Goal: Contribute content: Contribute content

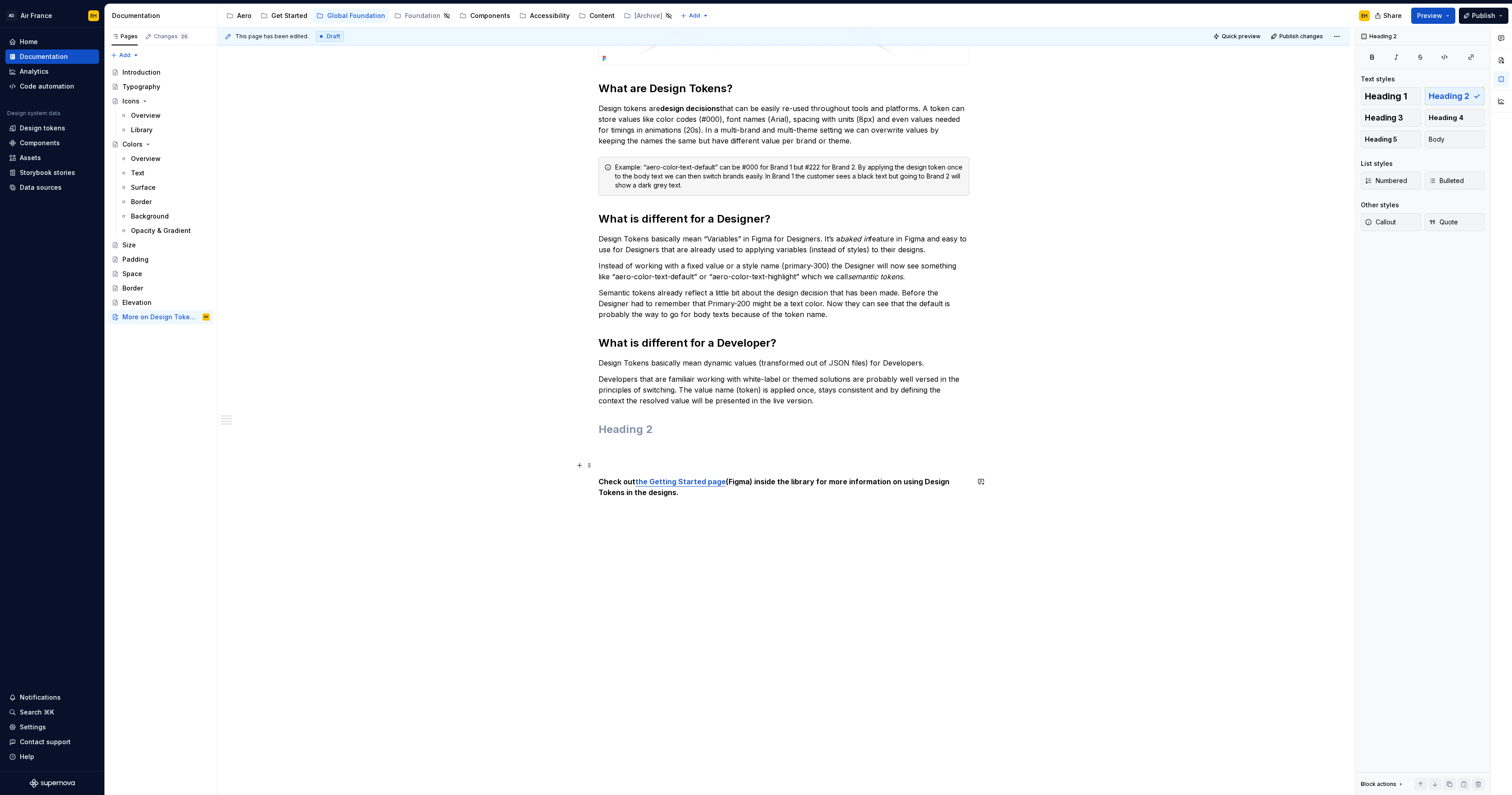
scroll to position [367, 0]
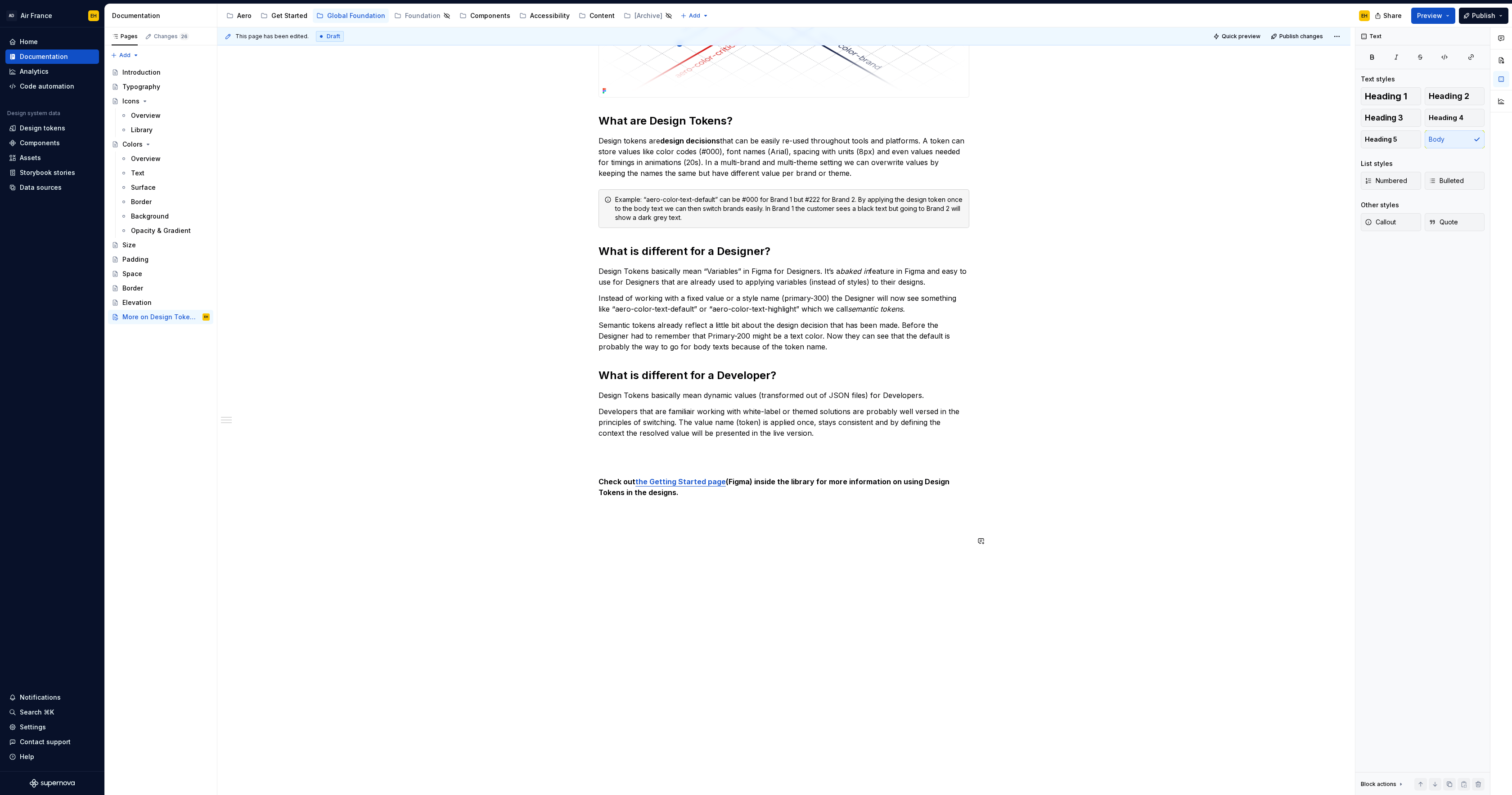
click at [845, 655] on div "This page has been edited. Draft Quick preview Publish changes More on Design T…" at bounding box center [786, 411] width 1138 height 768
click at [58, 43] on div "Home" at bounding box center [52, 42] width 86 height 9
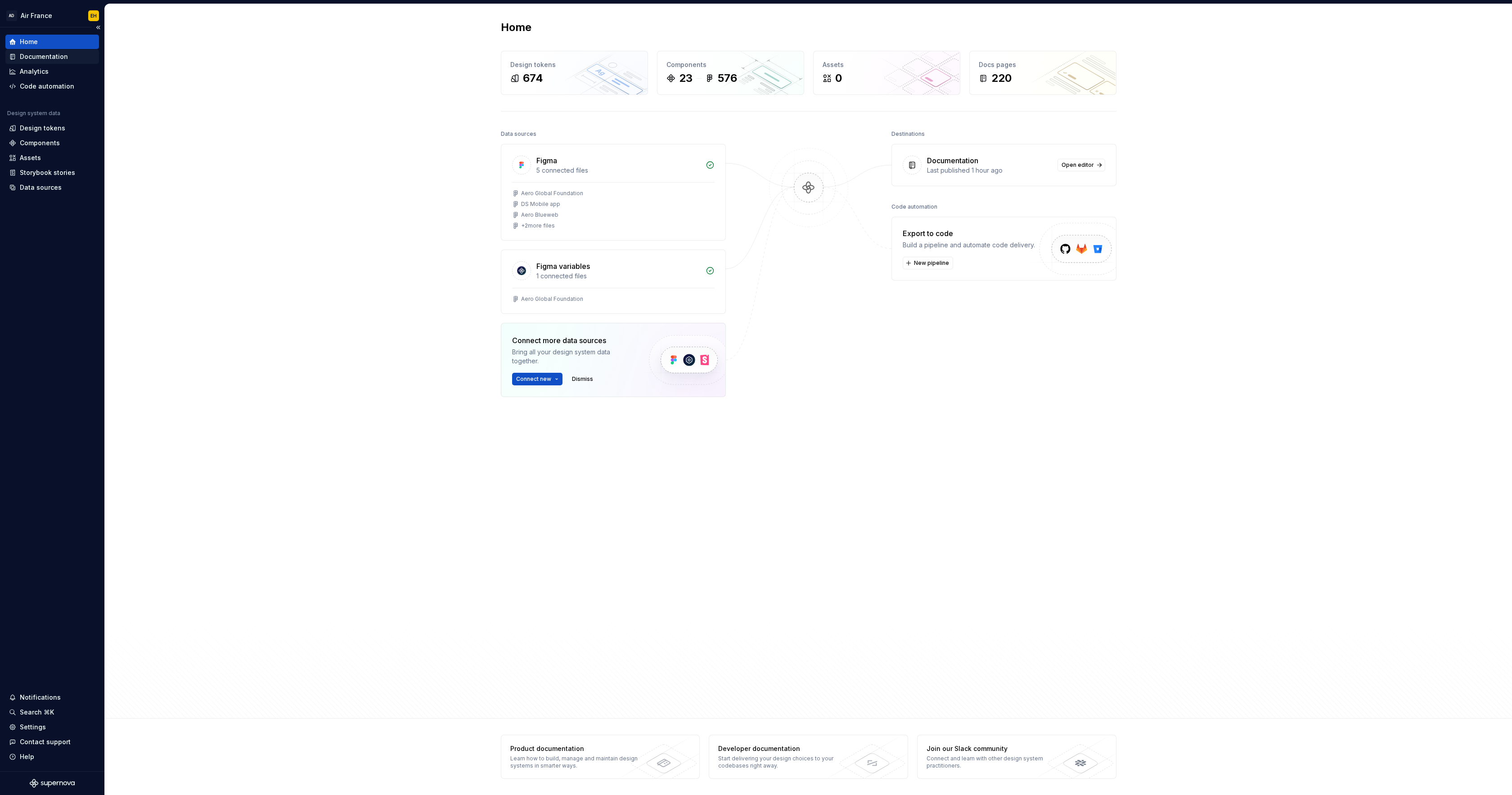
click at [56, 52] on div "Documentation" at bounding box center [52, 56] width 93 height 15
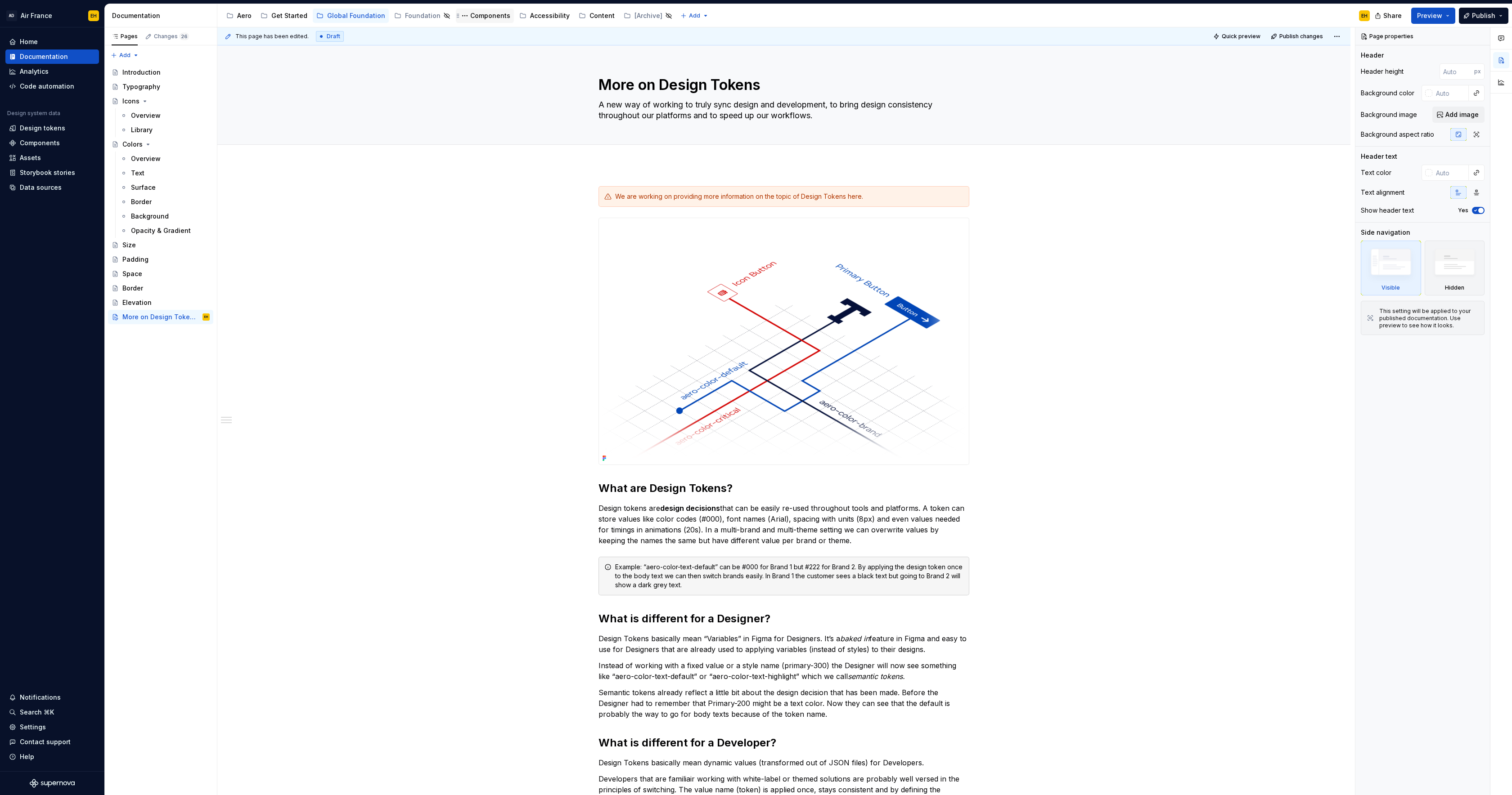
click at [479, 16] on div "Components" at bounding box center [490, 15] width 40 height 9
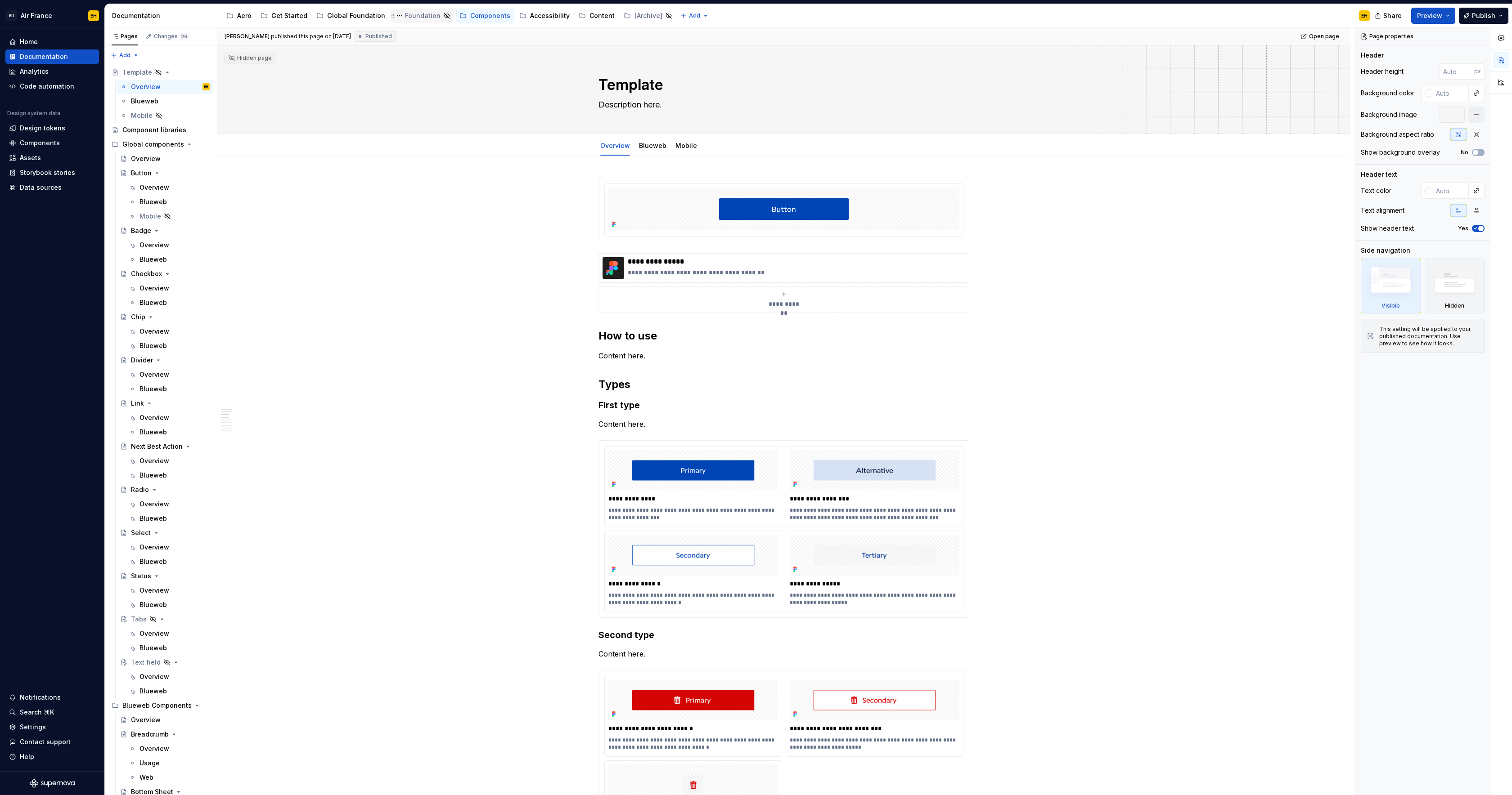
click at [405, 16] on div "Foundation" at bounding box center [423, 15] width 36 height 9
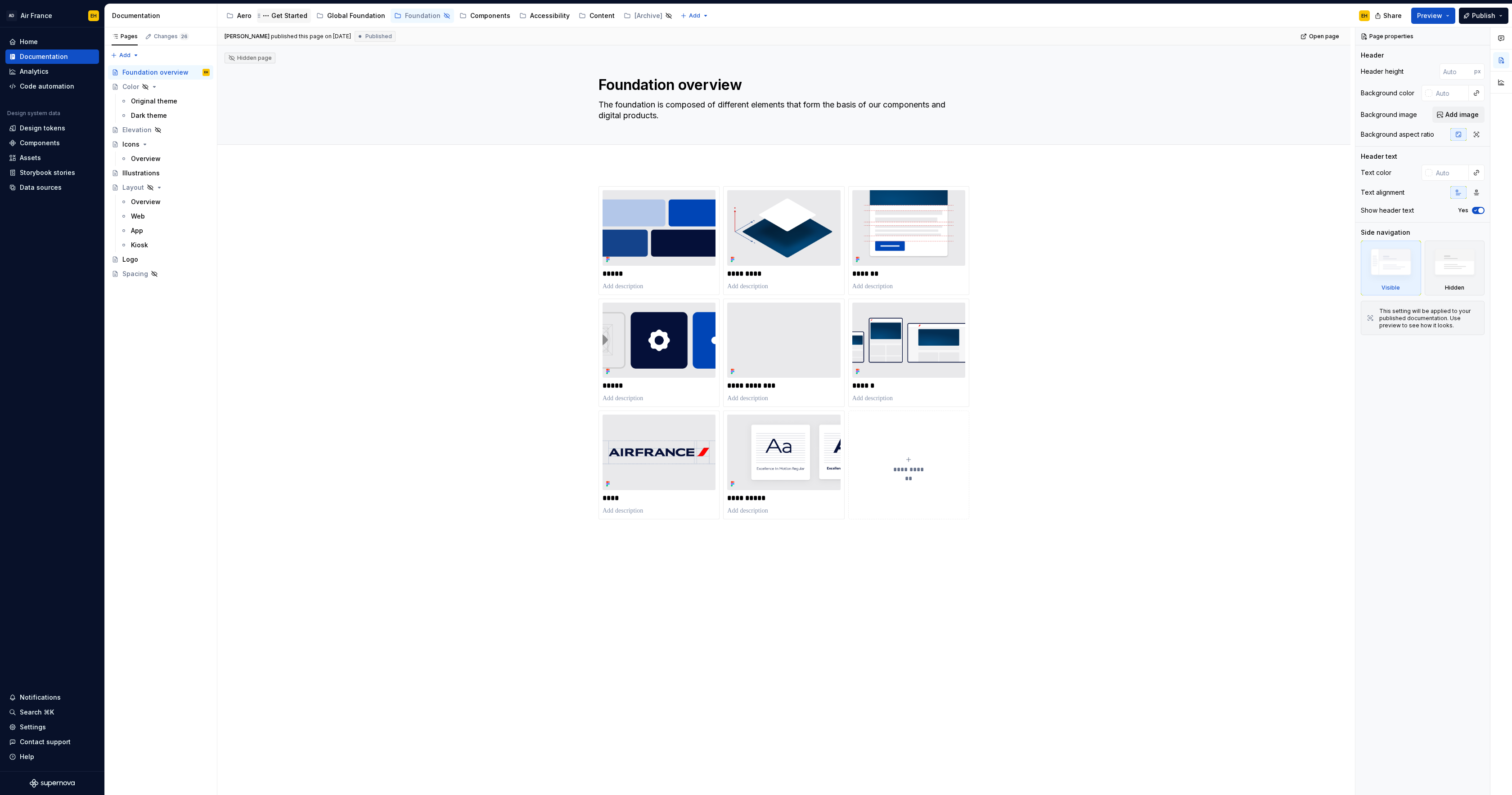
click at [281, 16] on div "Get Started" at bounding box center [289, 15] width 36 height 9
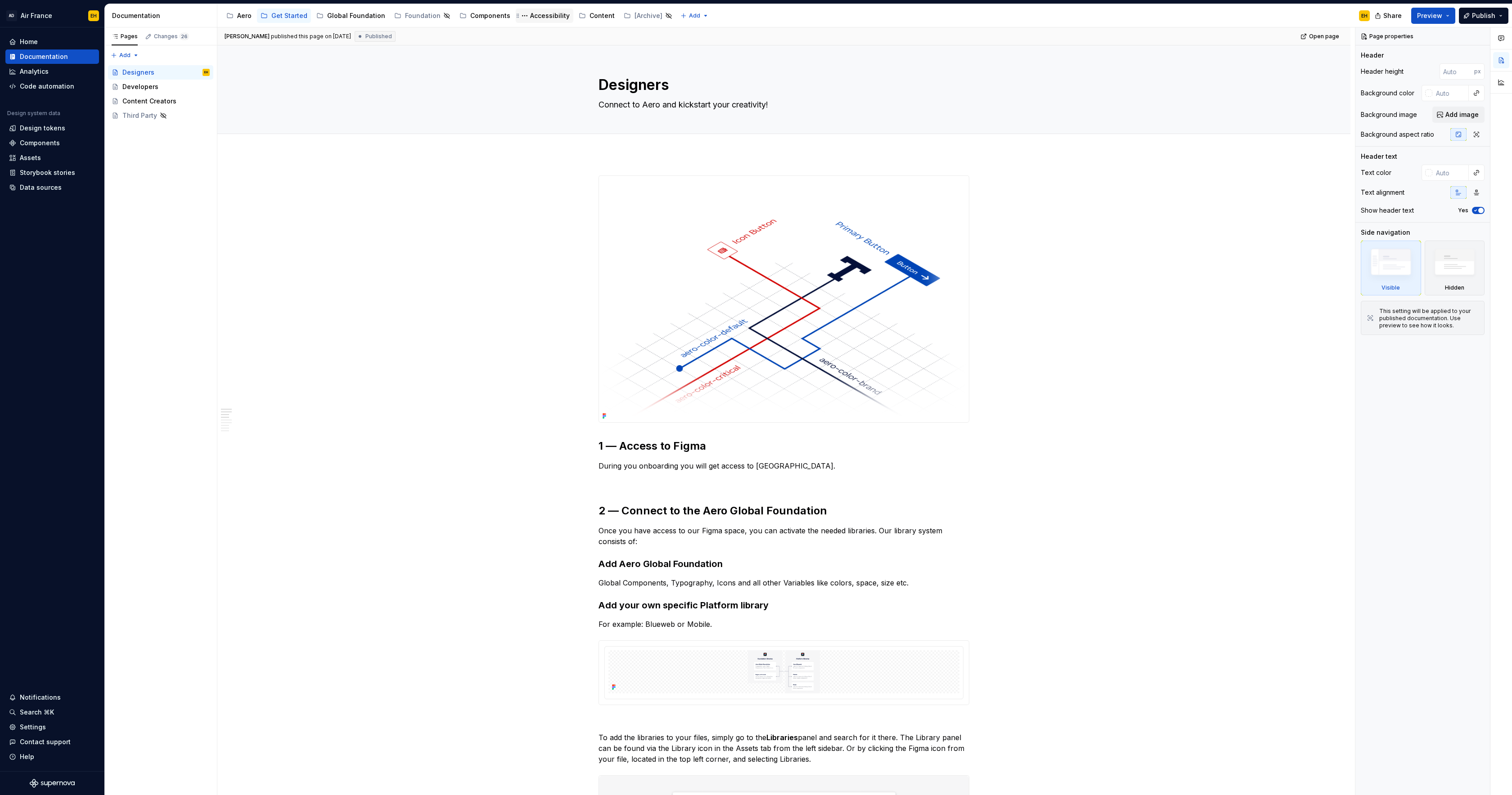
click at [542, 15] on div "Accessibility" at bounding box center [549, 15] width 39 height 9
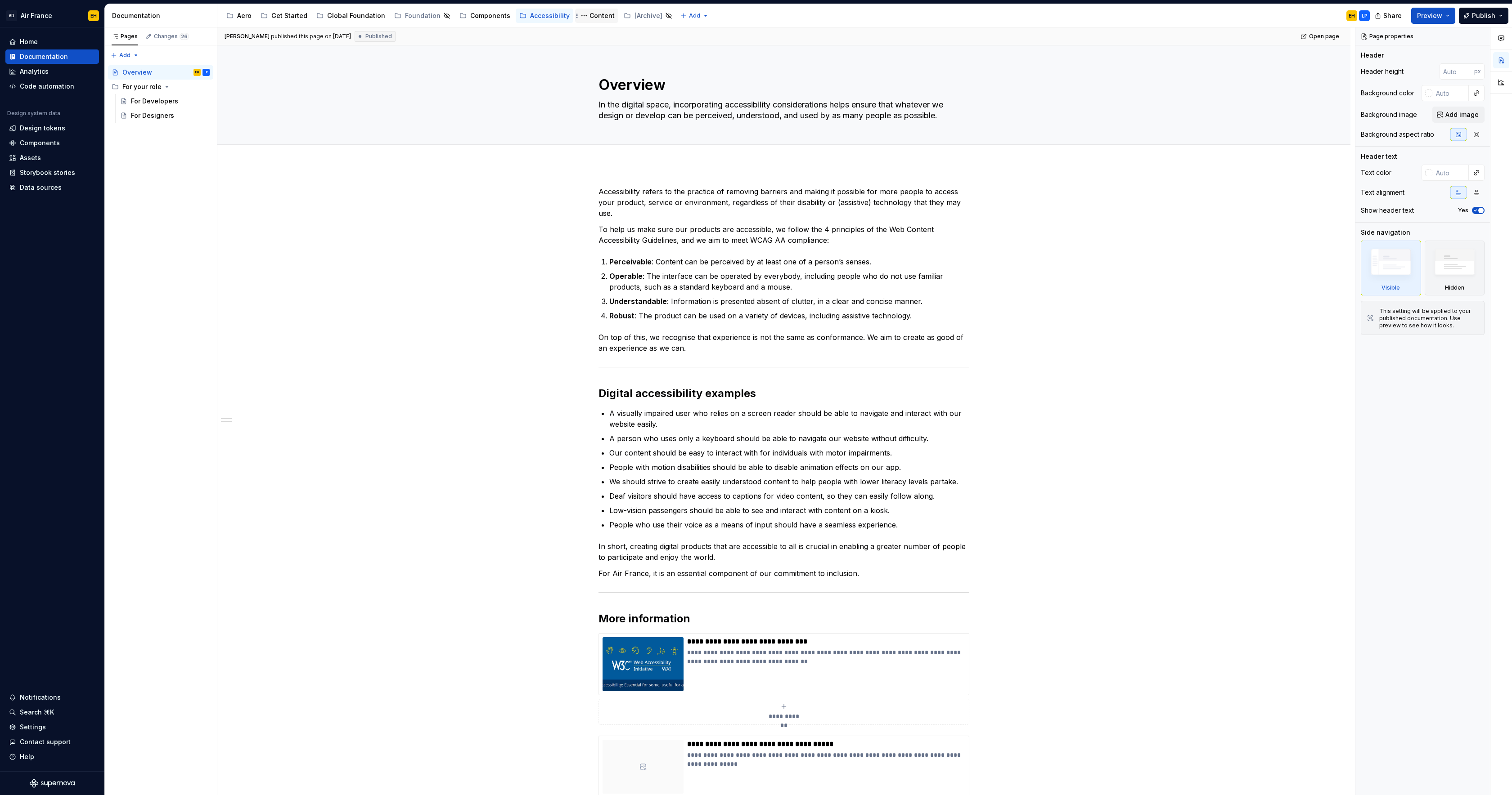
click at [591, 16] on div "Content" at bounding box center [602, 15] width 25 height 9
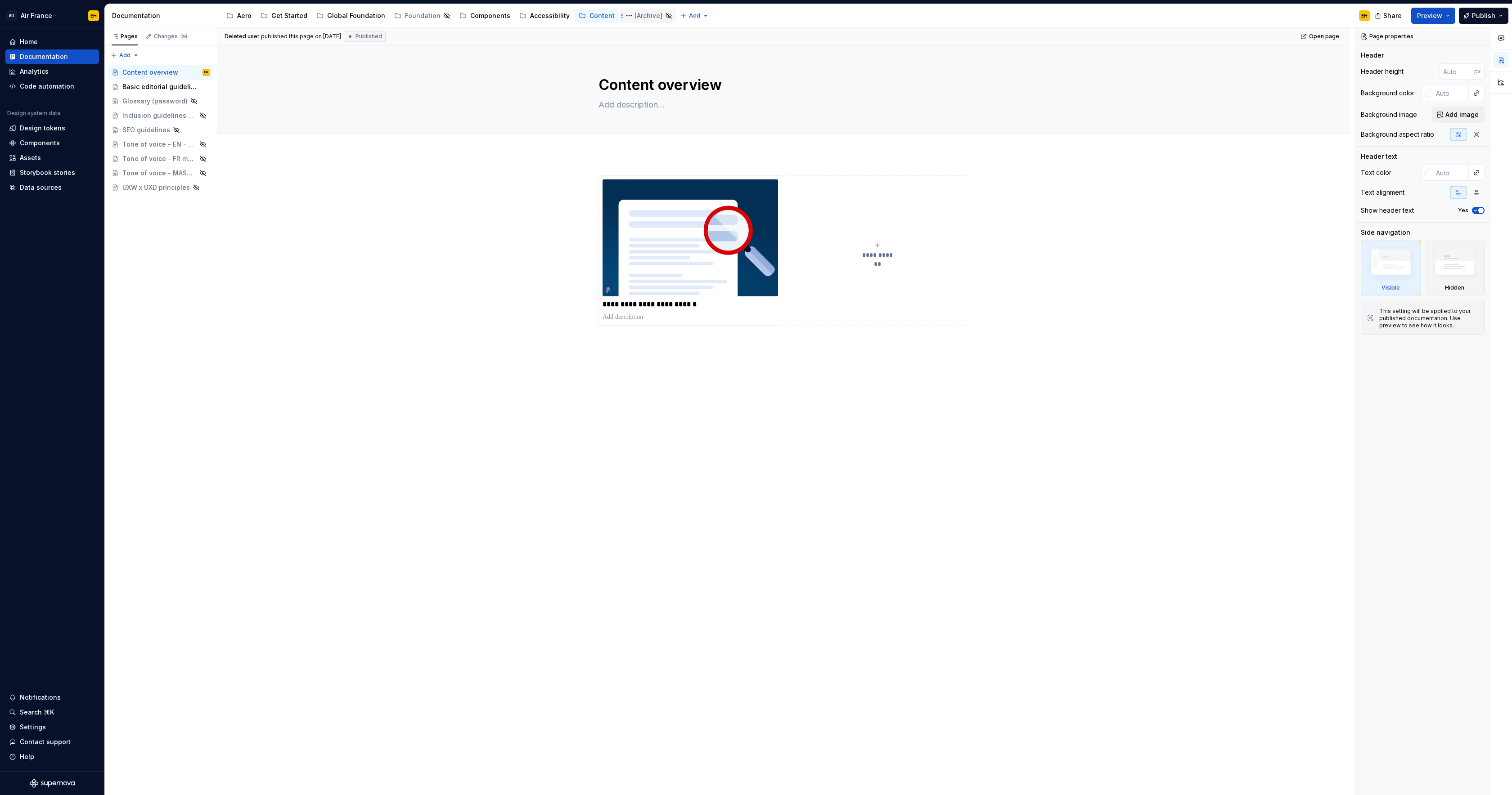
click at [636, 16] on div "[Archive]" at bounding box center [649, 15] width 28 height 9
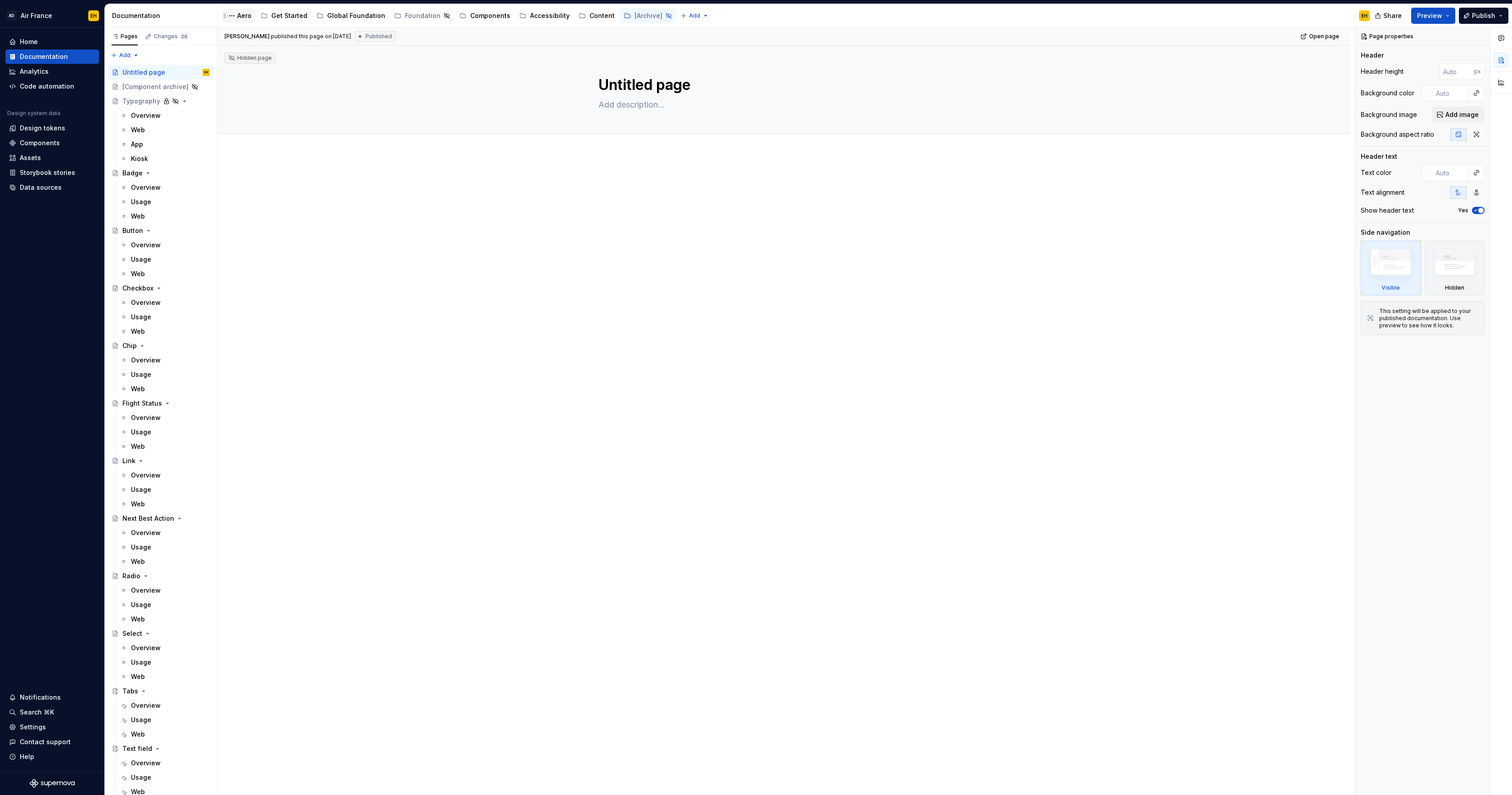
click at [246, 16] on div "Aero" at bounding box center [244, 15] width 15 height 9
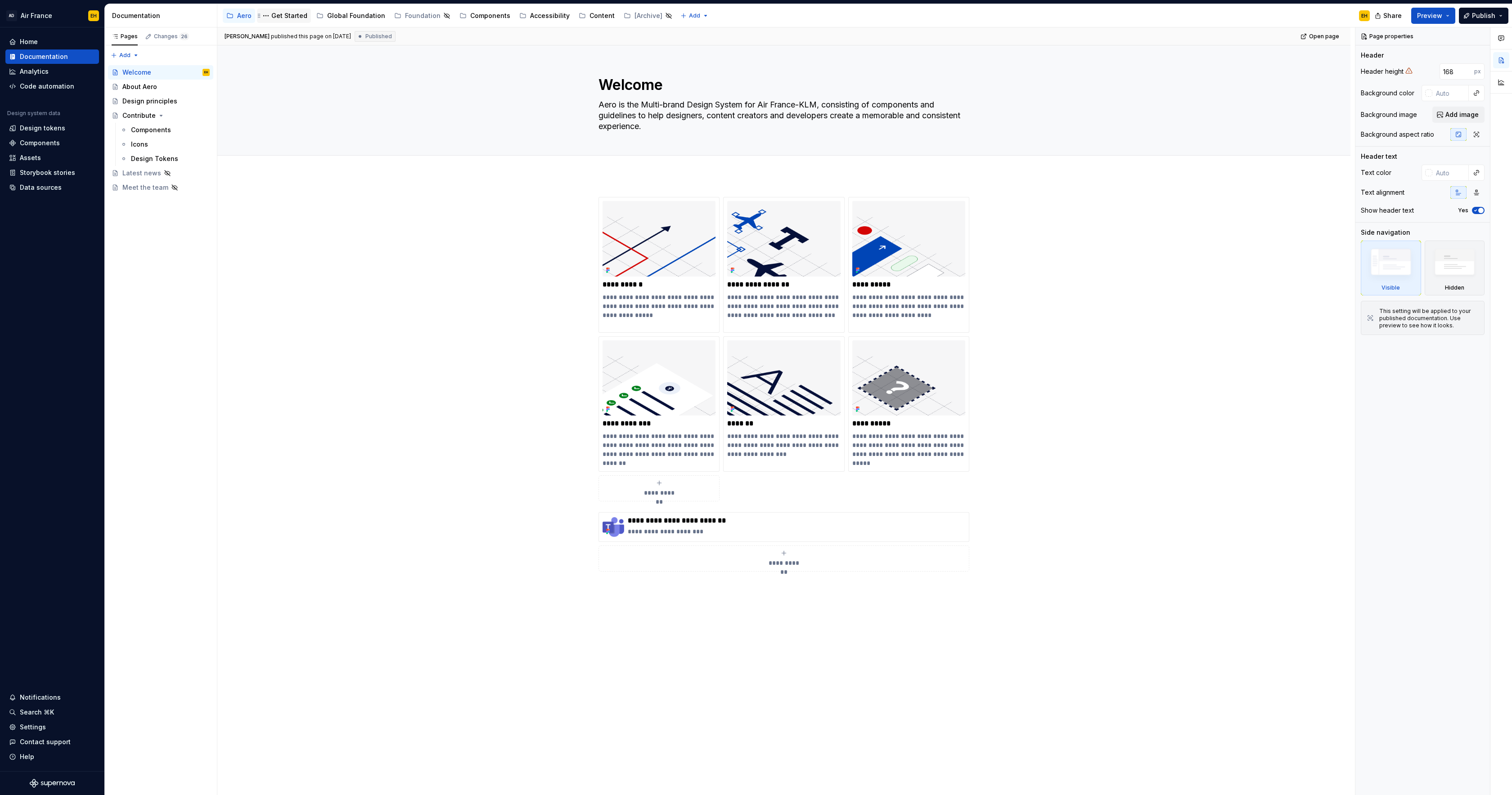
click at [288, 17] on div "Get Started" at bounding box center [289, 15] width 36 height 9
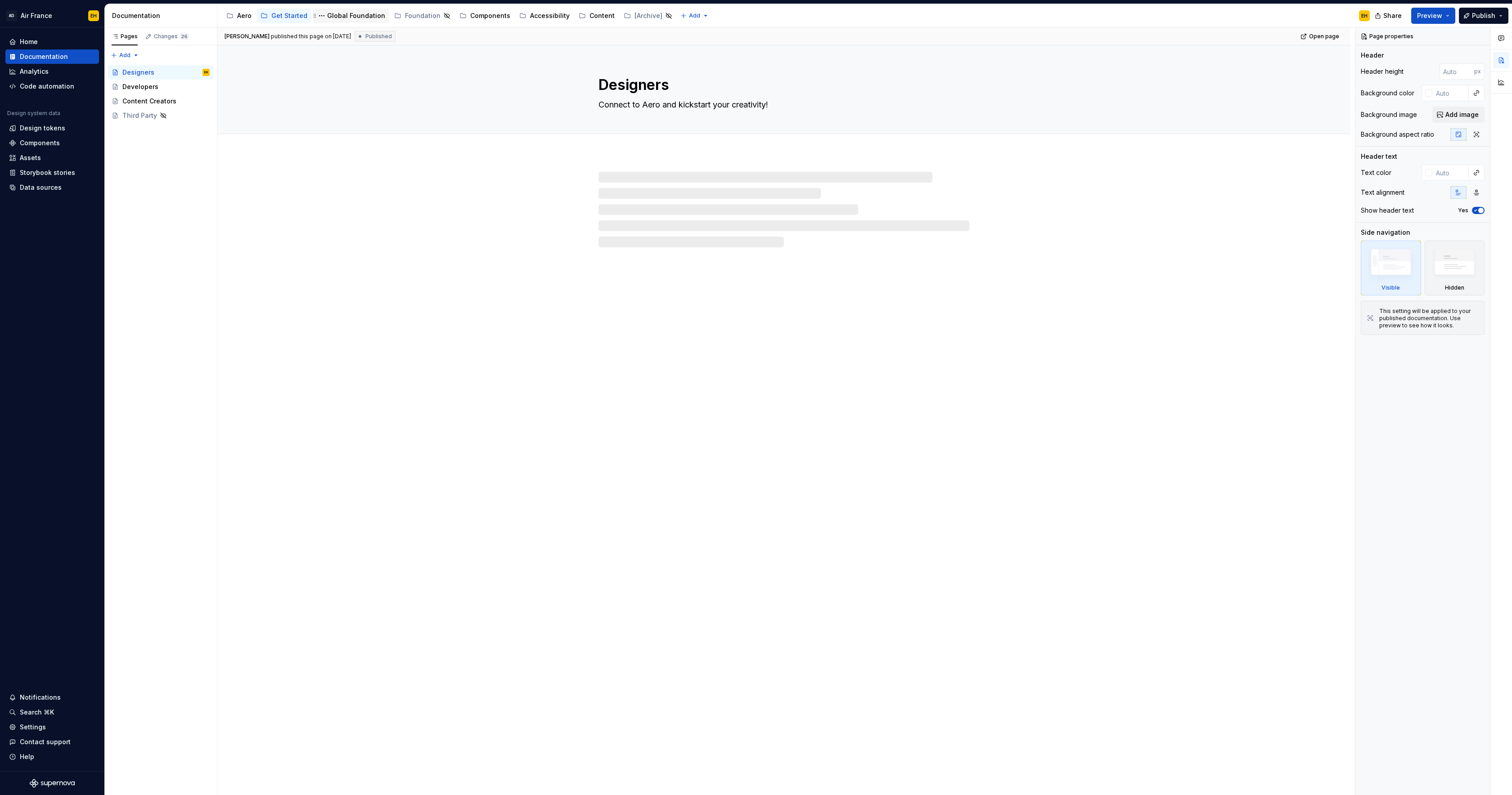
click at [360, 16] on div "Global Foundation" at bounding box center [356, 15] width 58 height 9
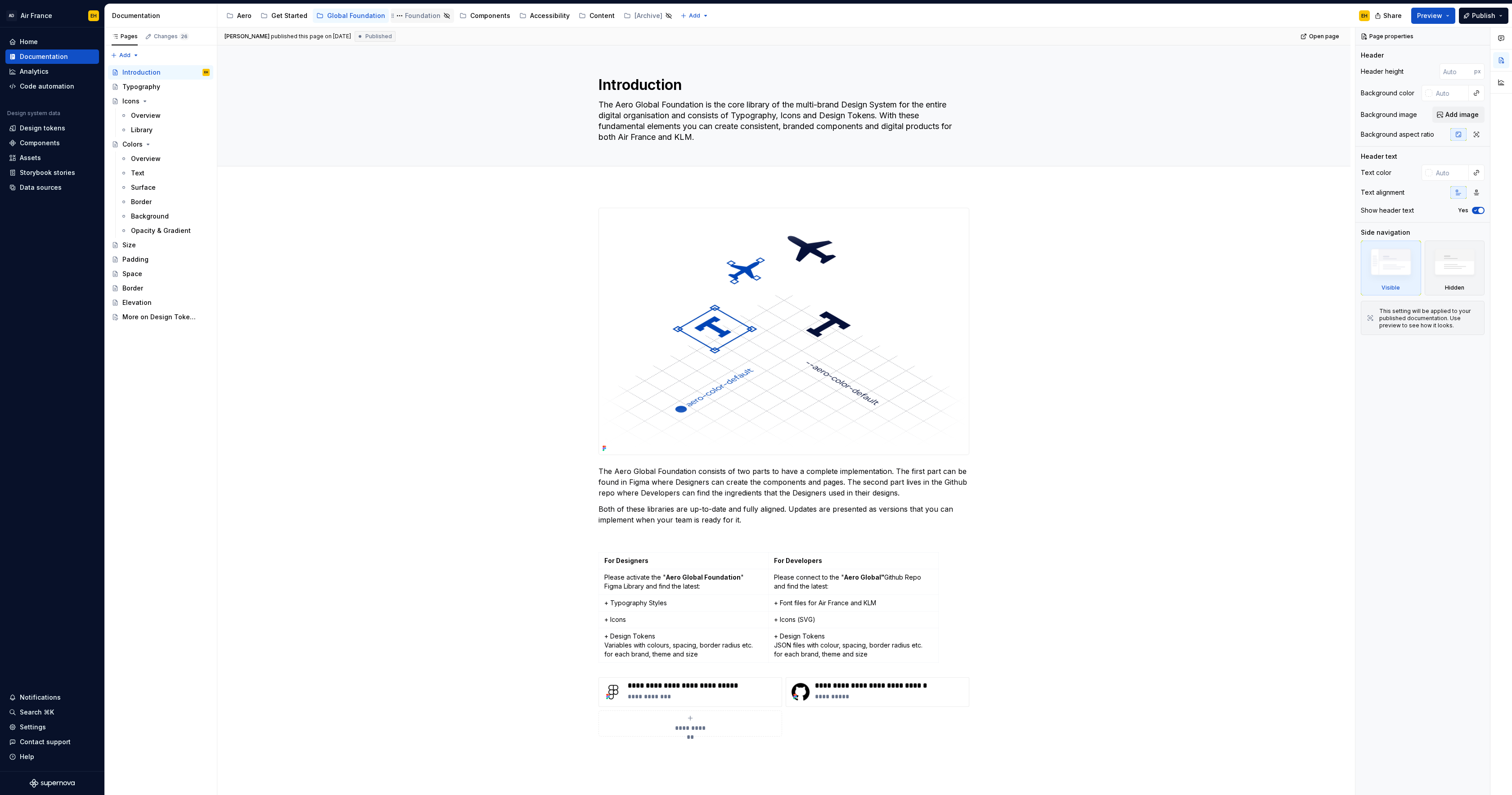
click at [410, 16] on div "Foundation" at bounding box center [423, 15] width 36 height 9
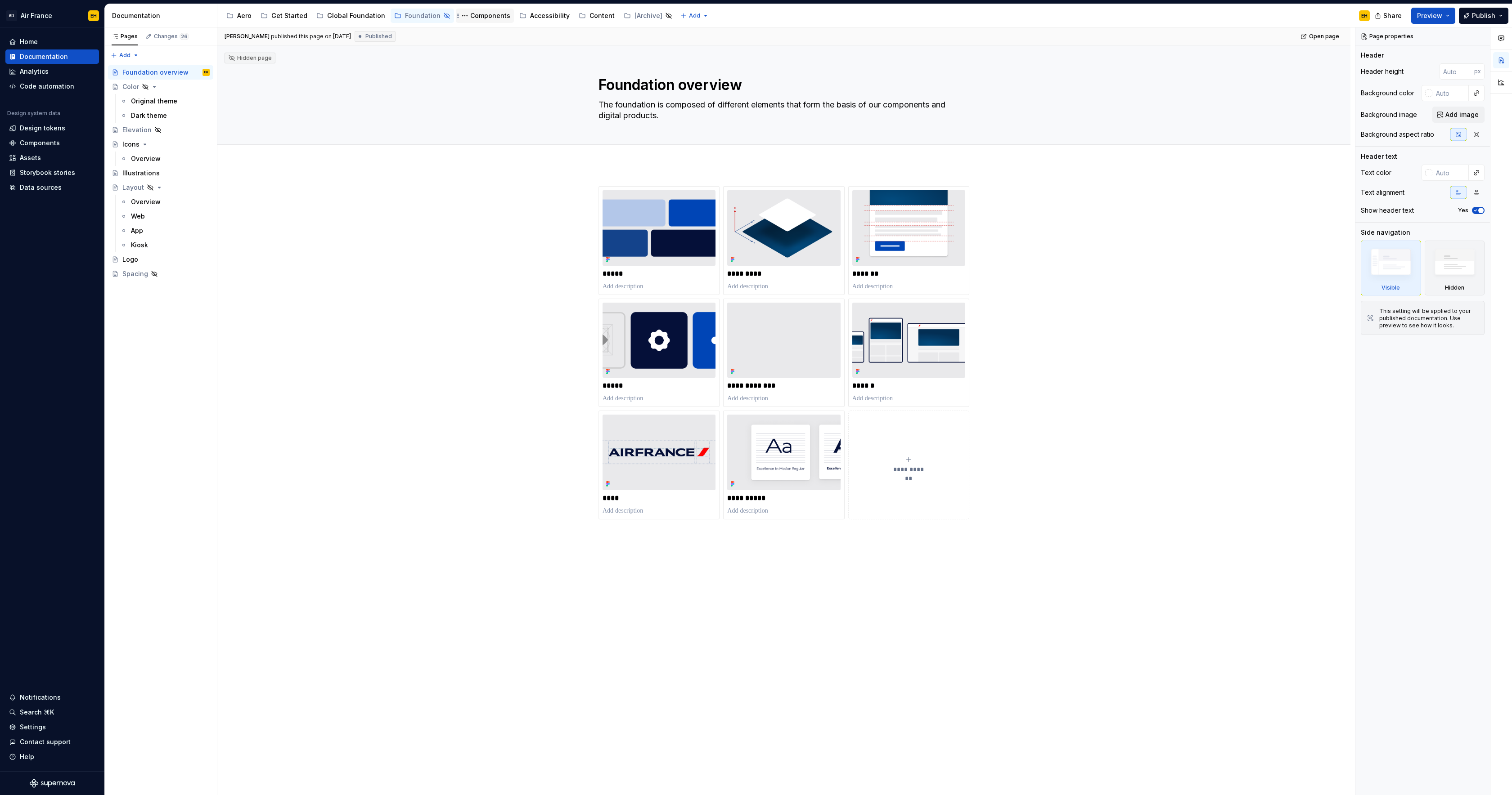
click at [470, 18] on div "Components" at bounding box center [490, 15] width 40 height 9
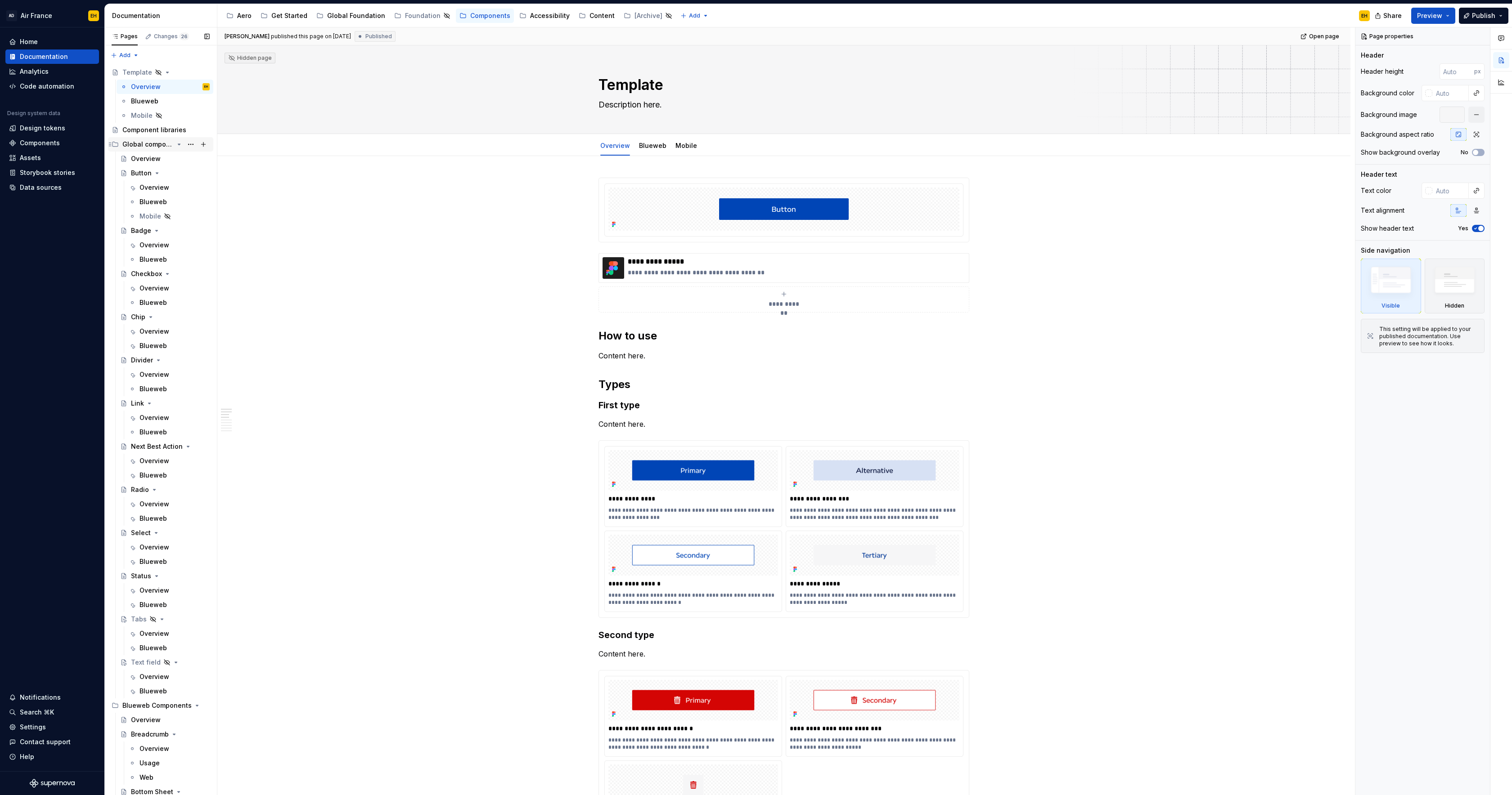
click at [180, 144] on icon "Page tree" at bounding box center [180, 144] width 2 height 1
click at [180, 159] on icon "Page tree" at bounding box center [179, 158] width 7 height 7
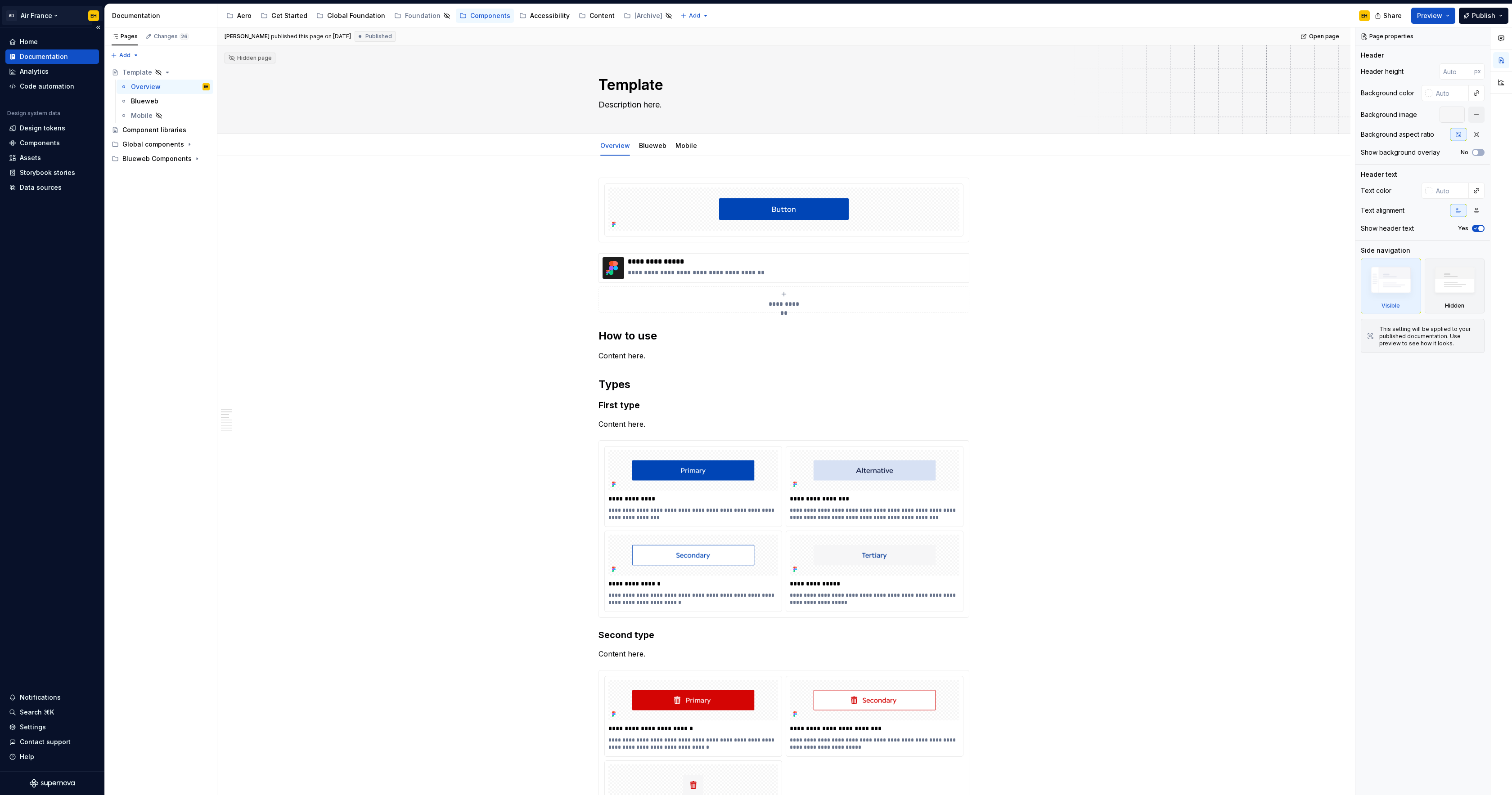
click at [39, 15] on html "AD Air France EH Home Documentation Analytics Code automation Design system dat…" at bounding box center [756, 397] width 1512 height 795
click at [180, 67] on div "Aero test" at bounding box center [175, 66] width 48 height 9
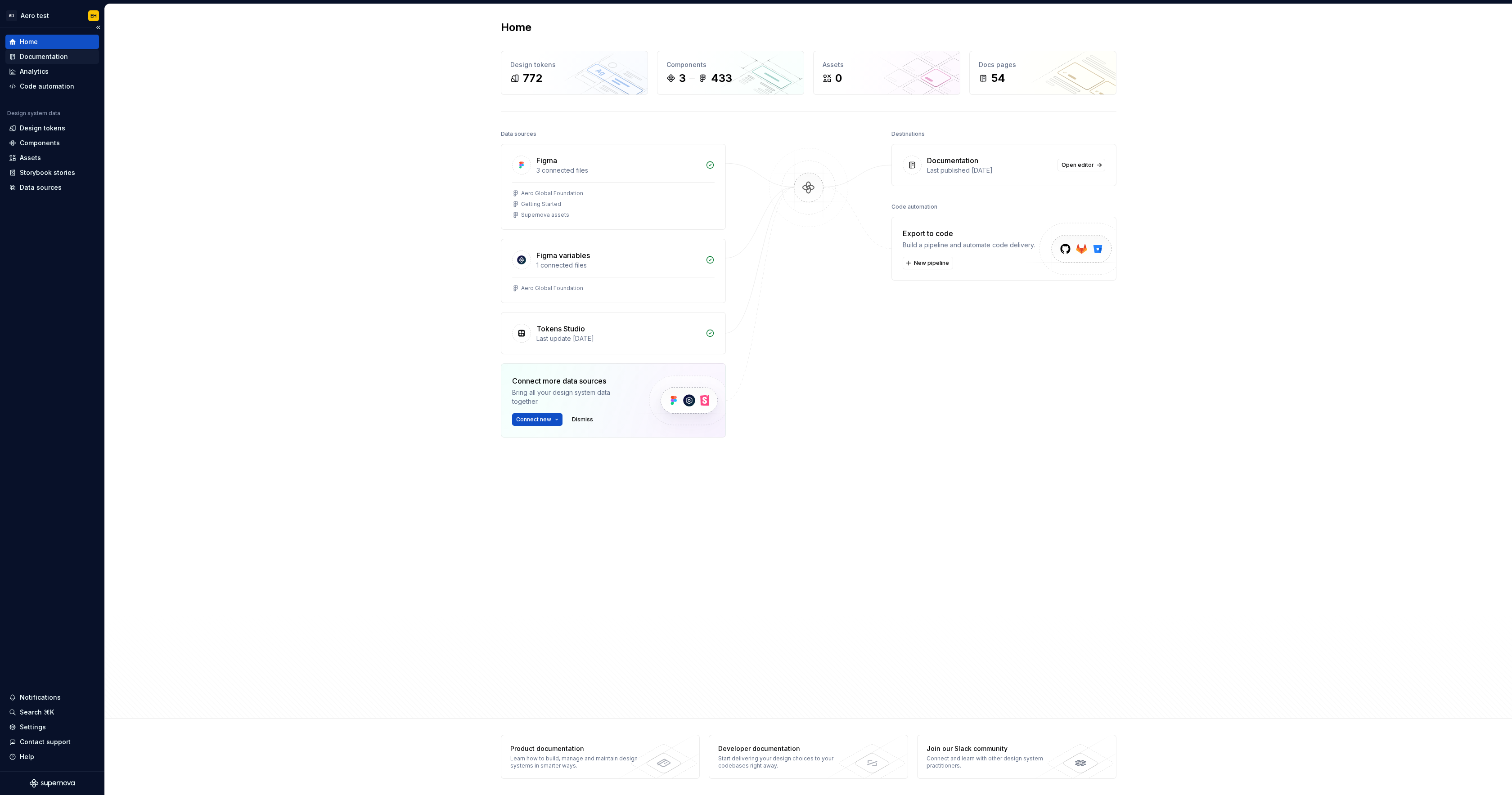
click at [55, 59] on div "Documentation" at bounding box center [44, 56] width 48 height 9
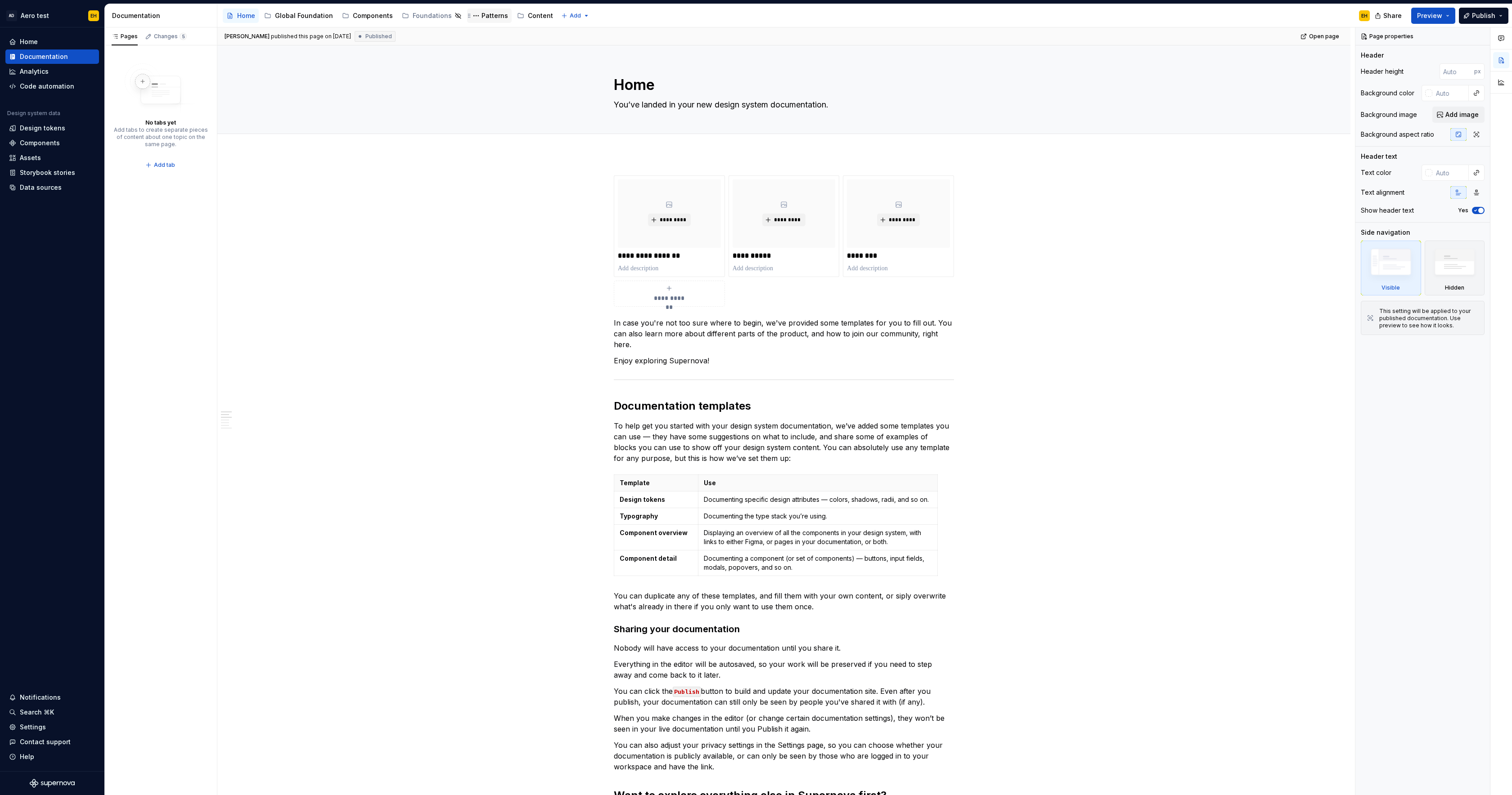
click at [485, 17] on div "Patterns" at bounding box center [494, 15] width 26 height 9
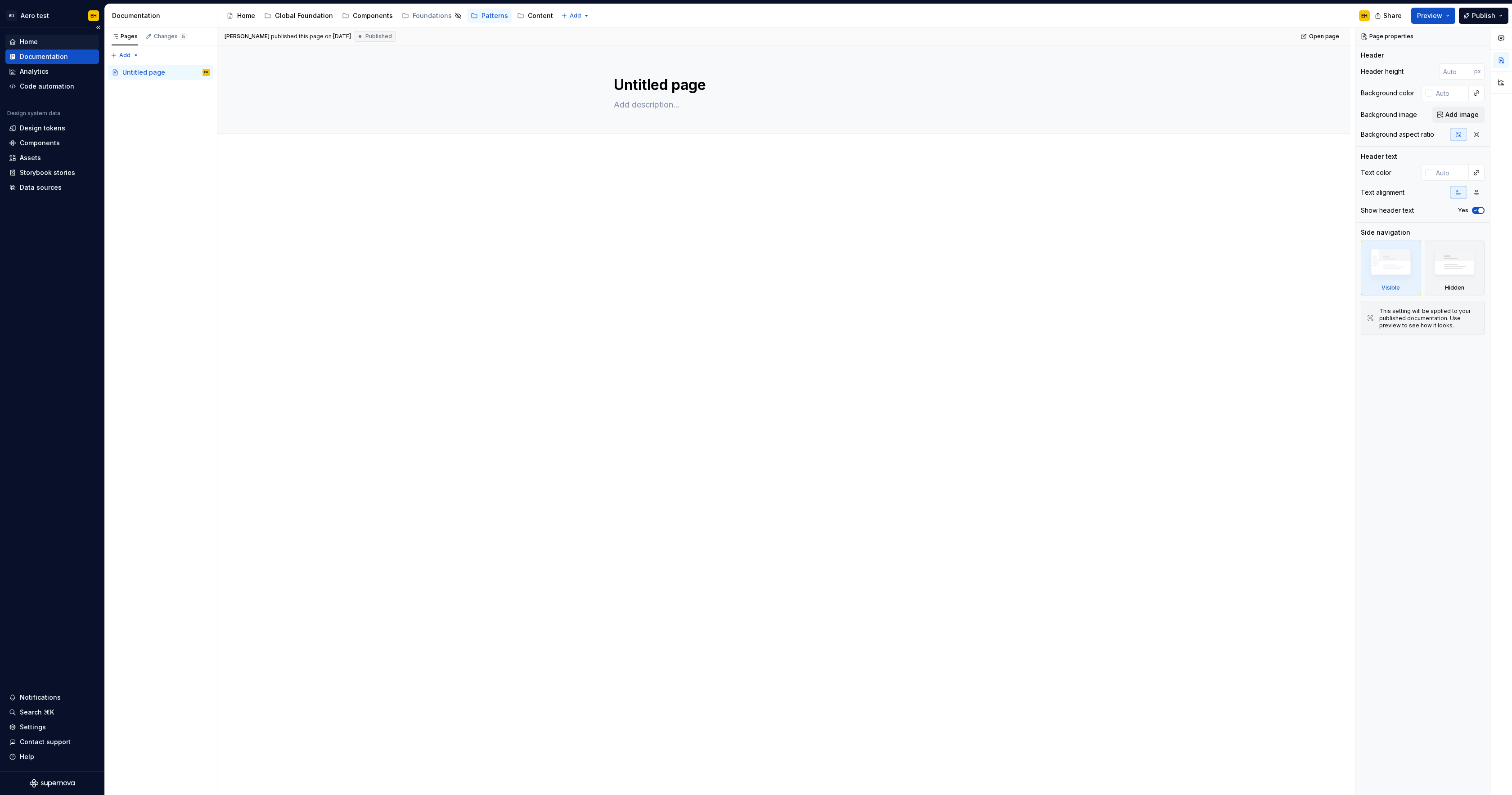
click at [33, 42] on div "Home" at bounding box center [29, 42] width 18 height 9
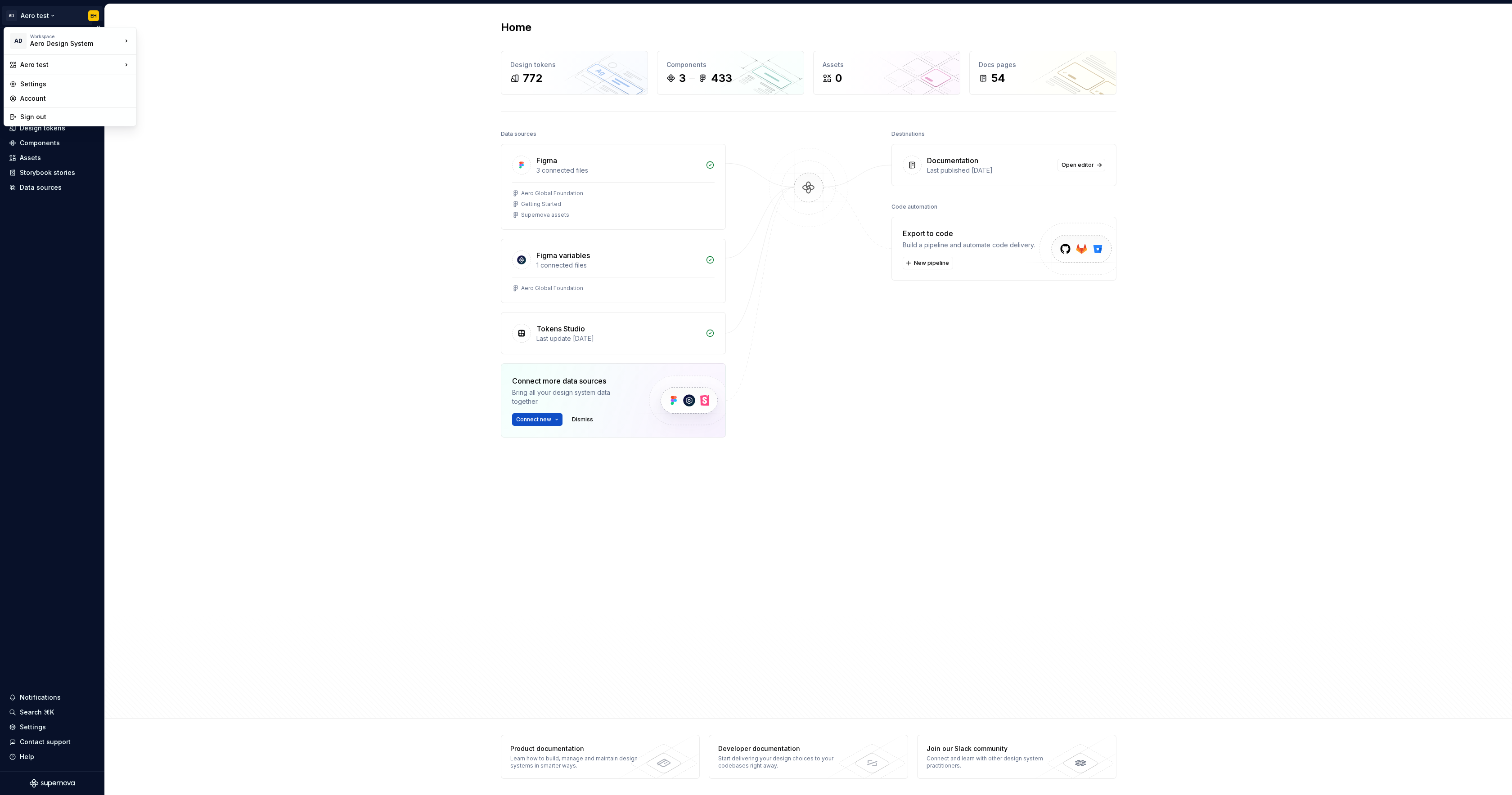
click at [36, 17] on html "AD Aero test EH Home Documentation Analytics Code automation Design system data…" at bounding box center [756, 397] width 1512 height 795
click at [180, 101] on div "KLM" at bounding box center [181, 97] width 59 height 9
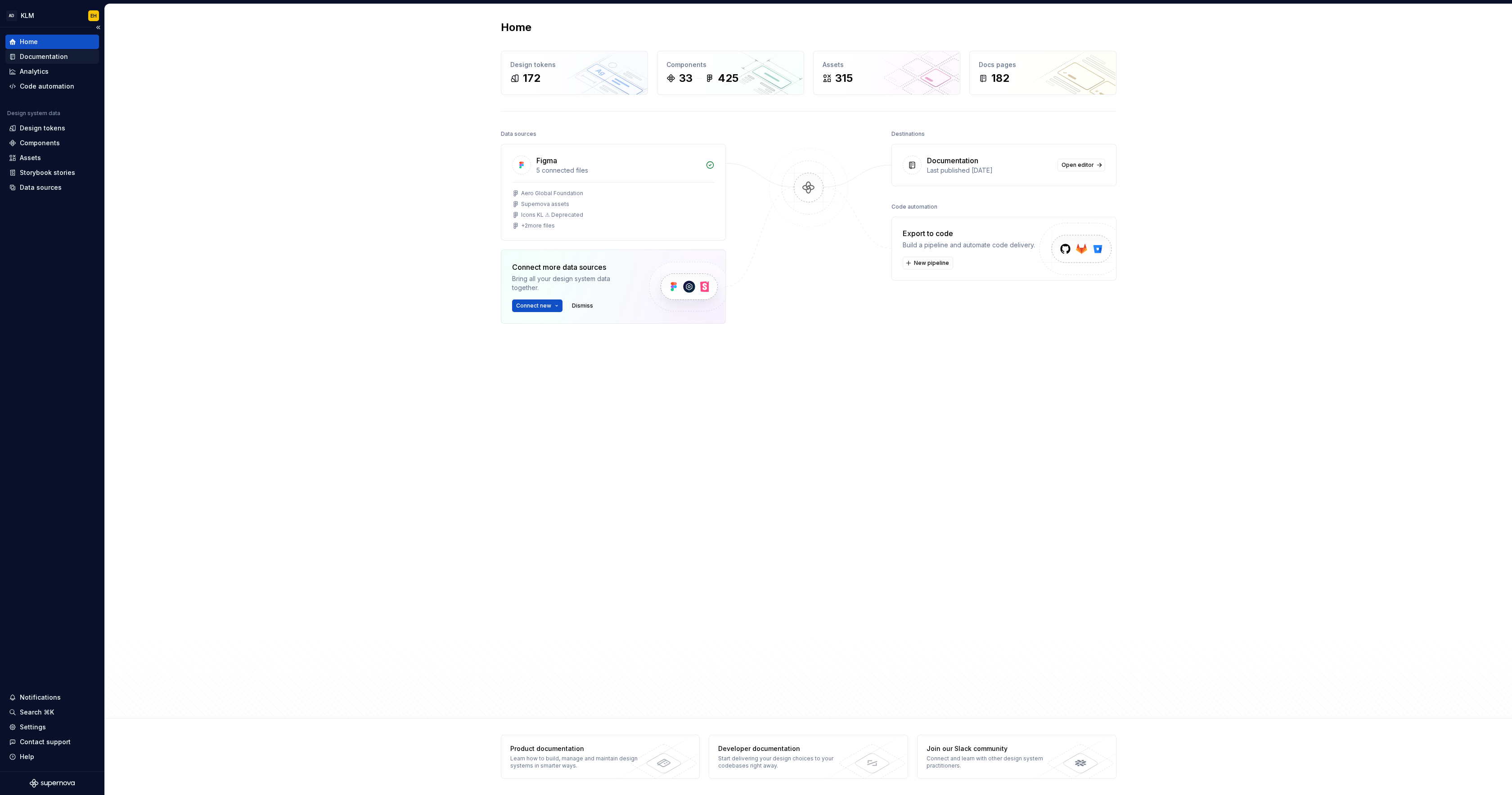
click at [53, 57] on div "Documentation" at bounding box center [44, 56] width 48 height 9
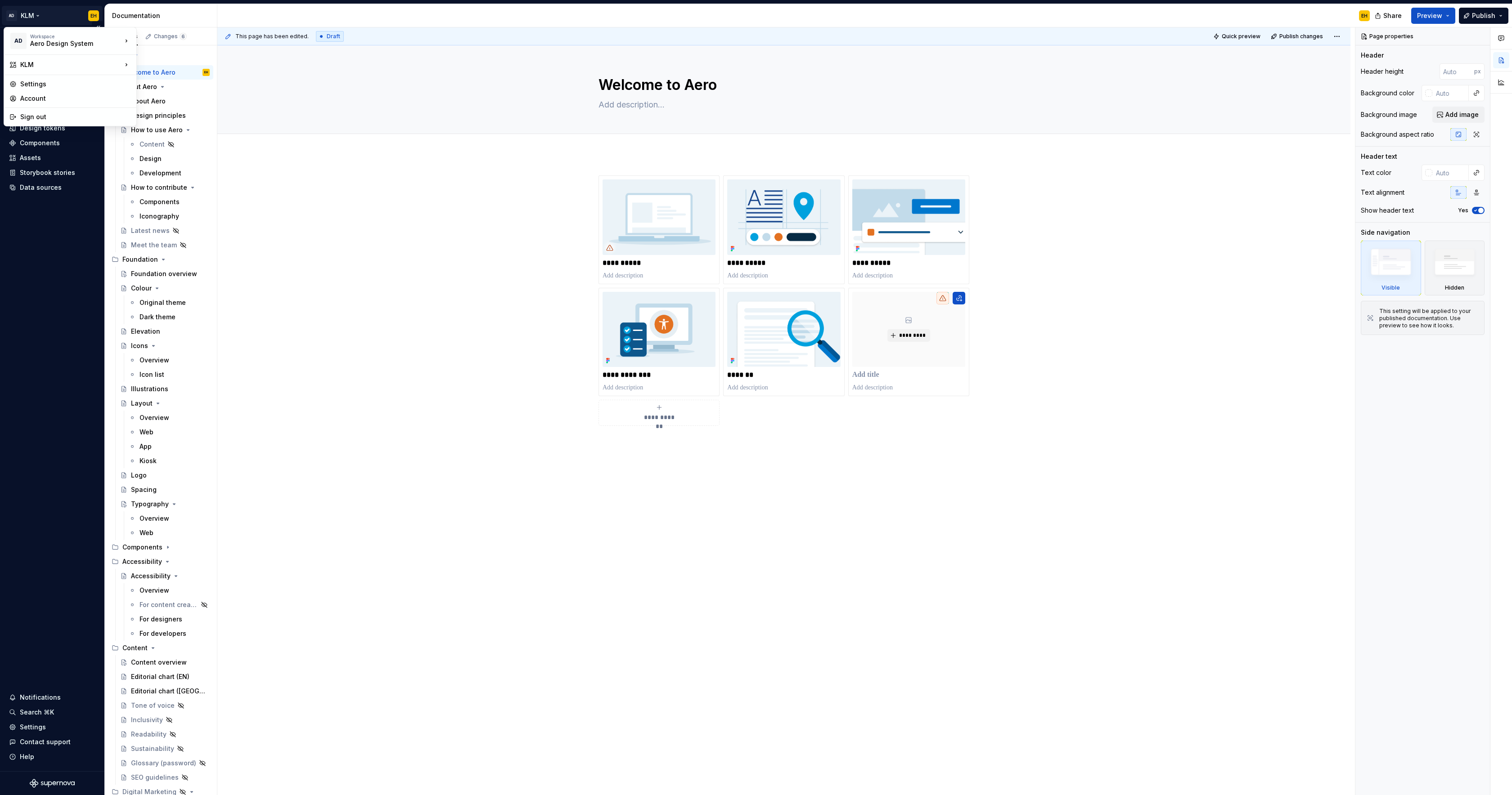
click at [32, 12] on html "AD KLM EH Home Documentation Analytics Code automation Design system data Desig…" at bounding box center [756, 397] width 1512 height 795
click at [171, 81] on div "Air France" at bounding box center [181, 82] width 59 height 9
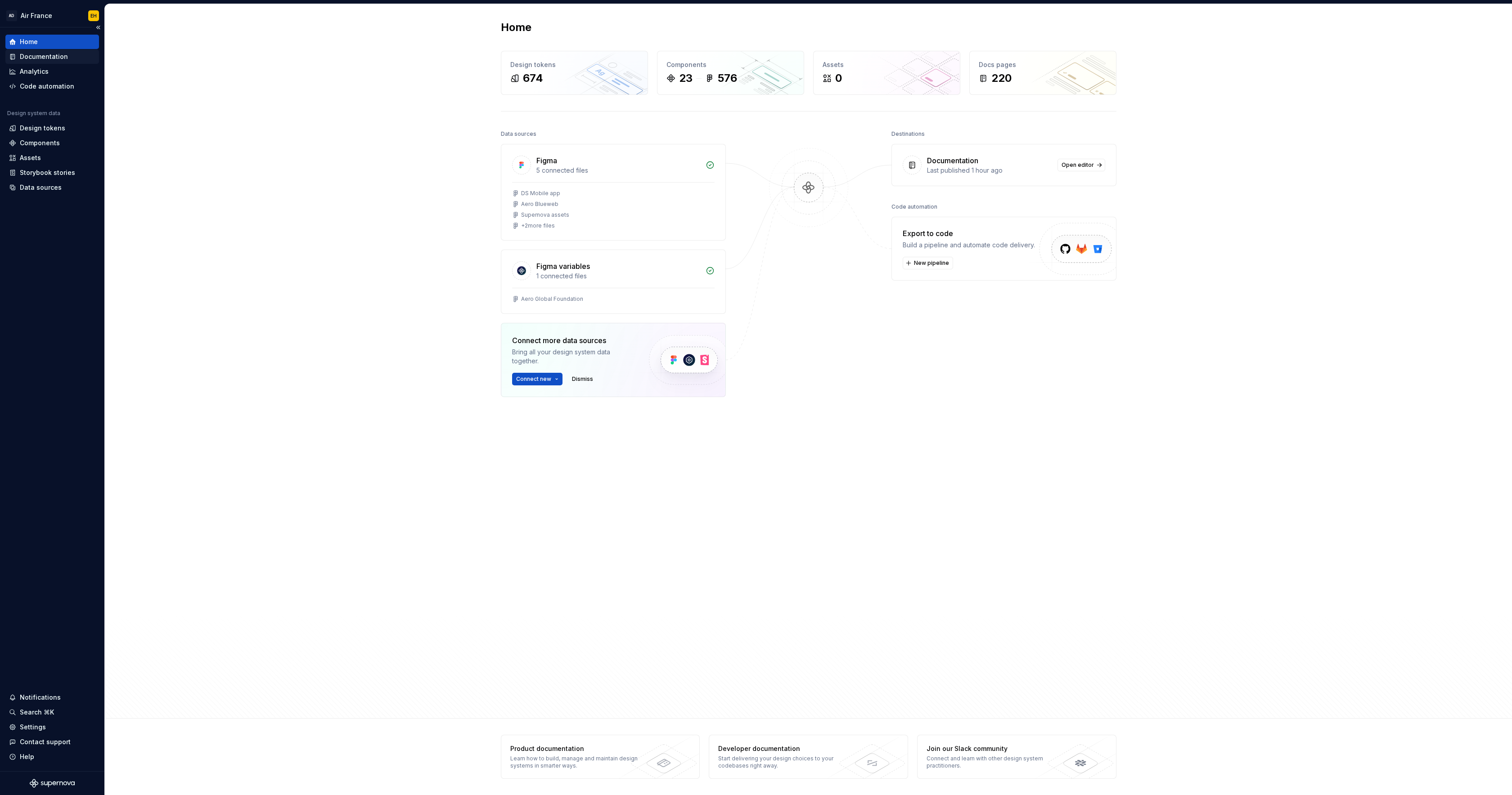
click at [59, 56] on div "Documentation" at bounding box center [44, 56] width 48 height 9
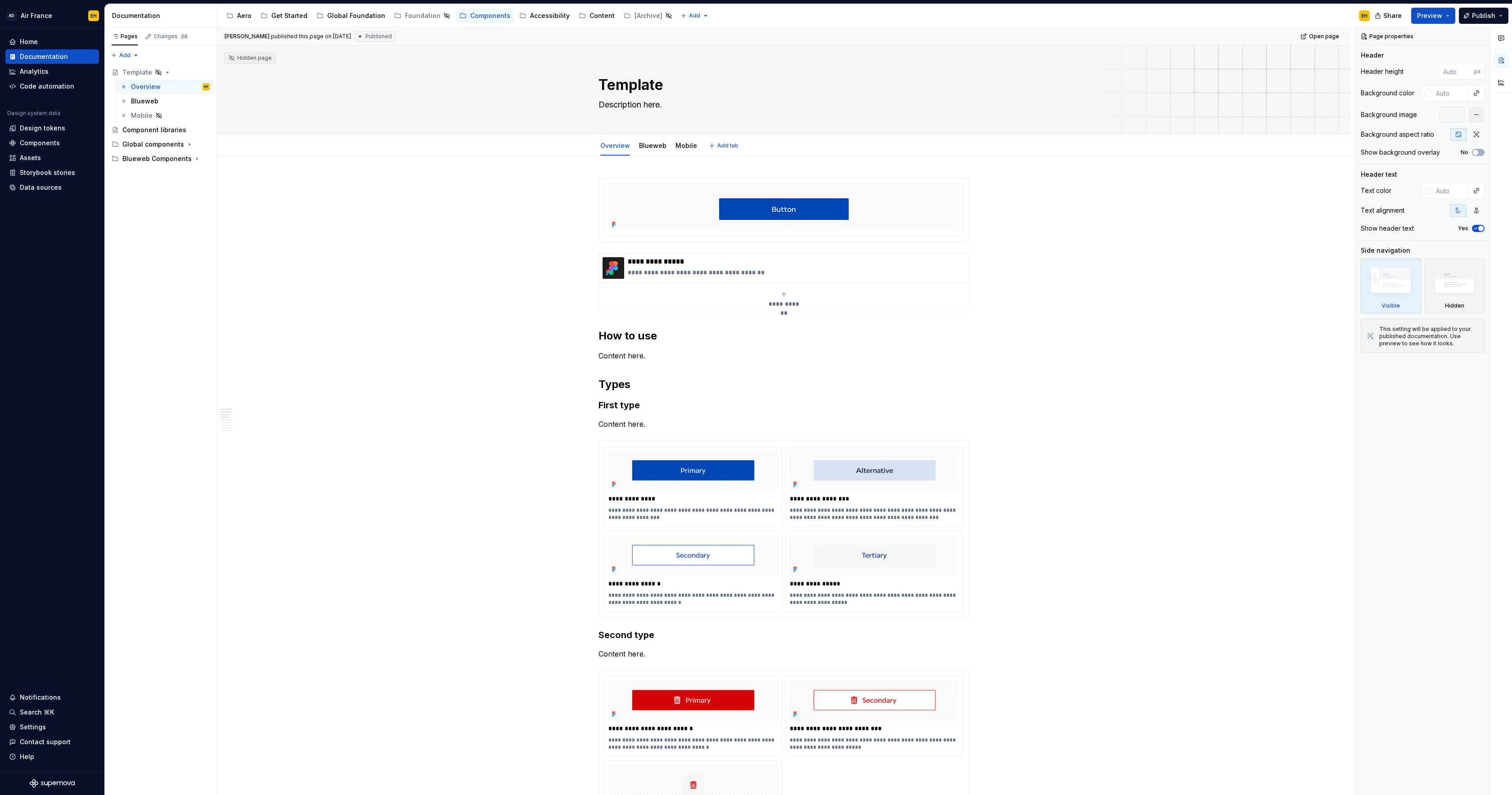
type textarea "*"
click at [680, 16] on html "AD Air France EH Home Documentation Analytics Code automation Design system dat…" at bounding box center [756, 397] width 1512 height 795
click at [689, 51] on div "New group" at bounding box center [712, 48] width 59 height 9
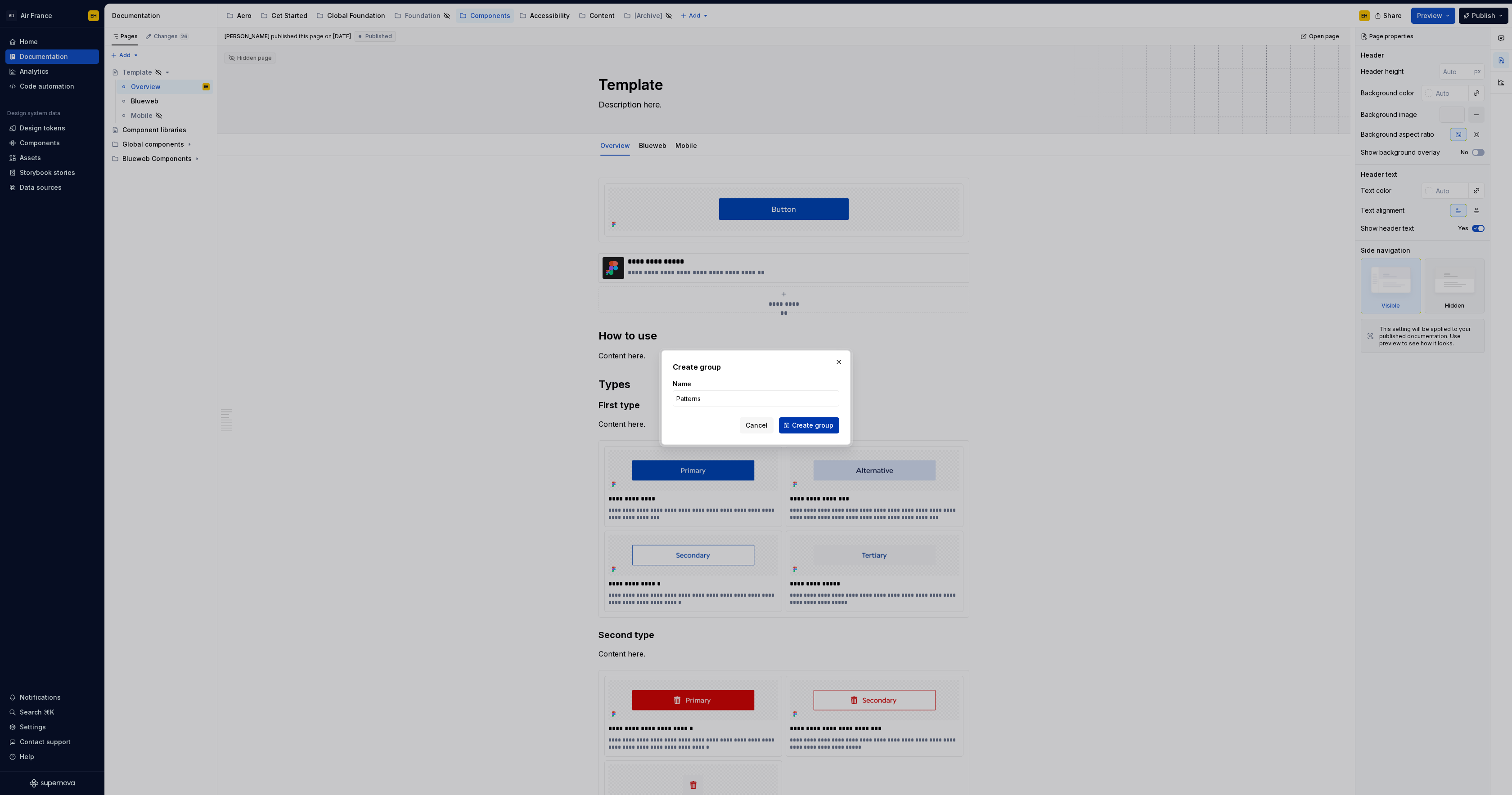
type input "Patterns"
click at [812, 425] on span "Create group" at bounding box center [812, 425] width 42 height 9
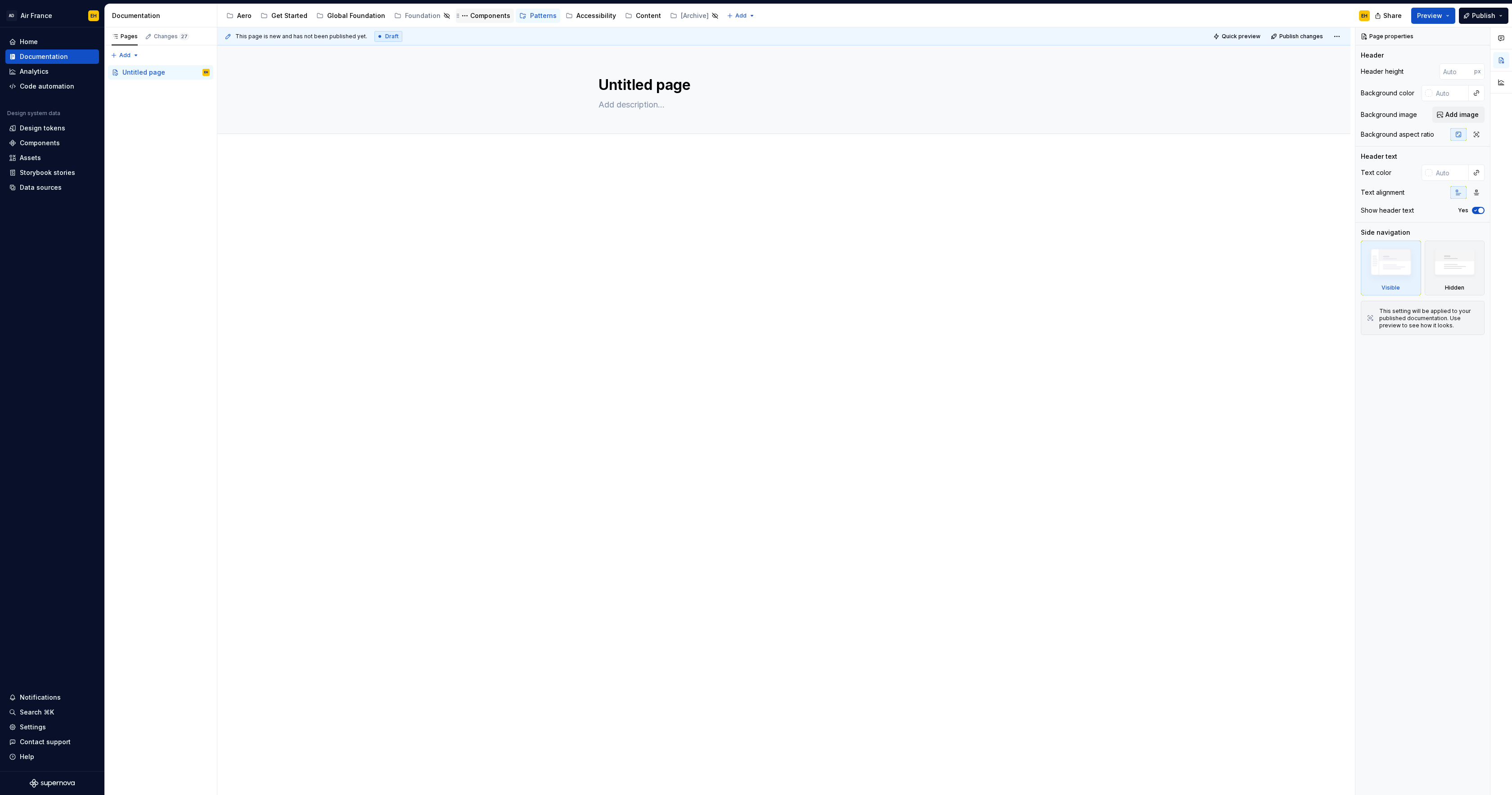
click at [484, 15] on div "Components" at bounding box center [490, 15] width 40 height 9
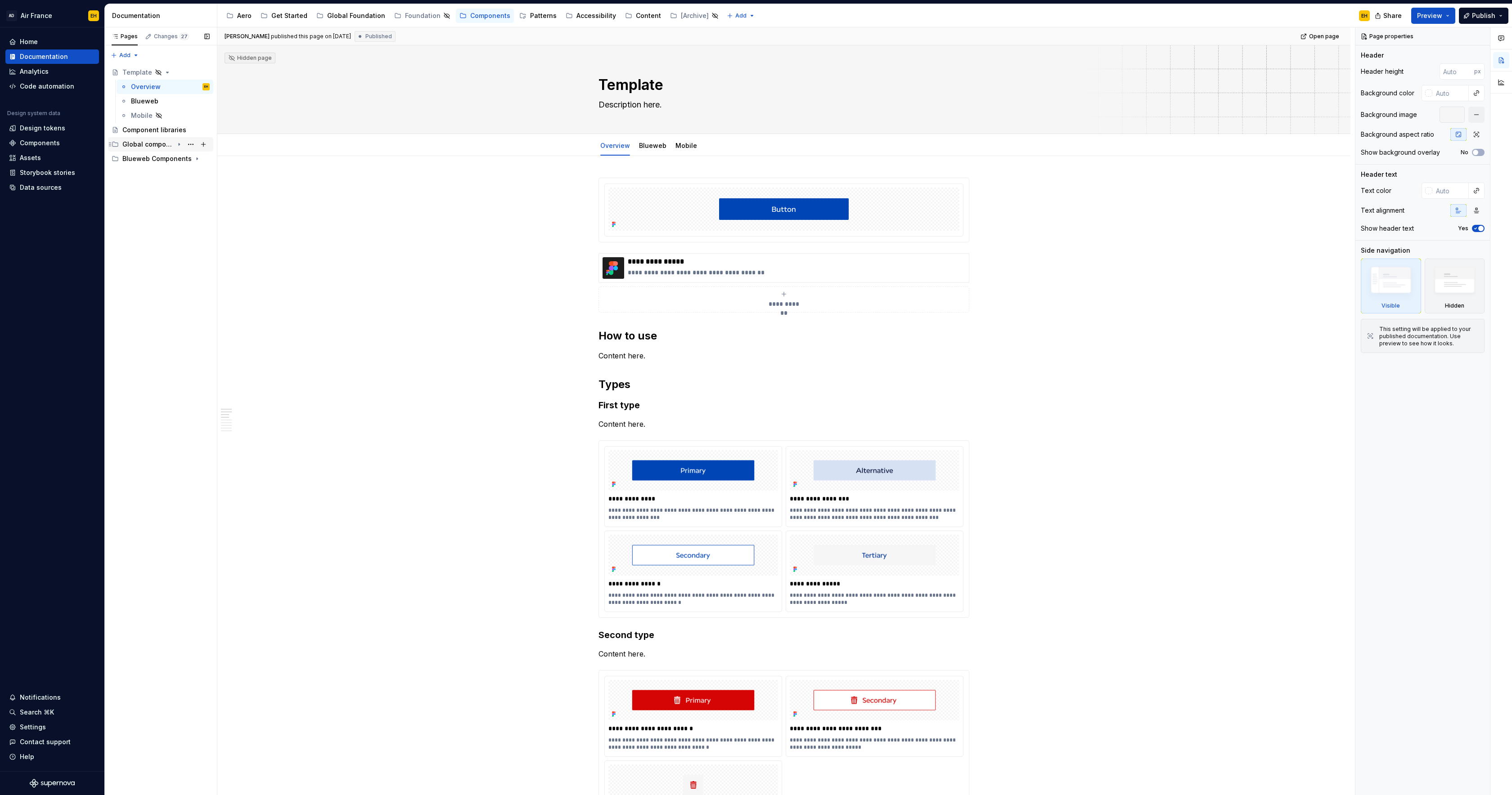
click at [147, 145] on div "Global components" at bounding box center [148, 144] width 51 height 9
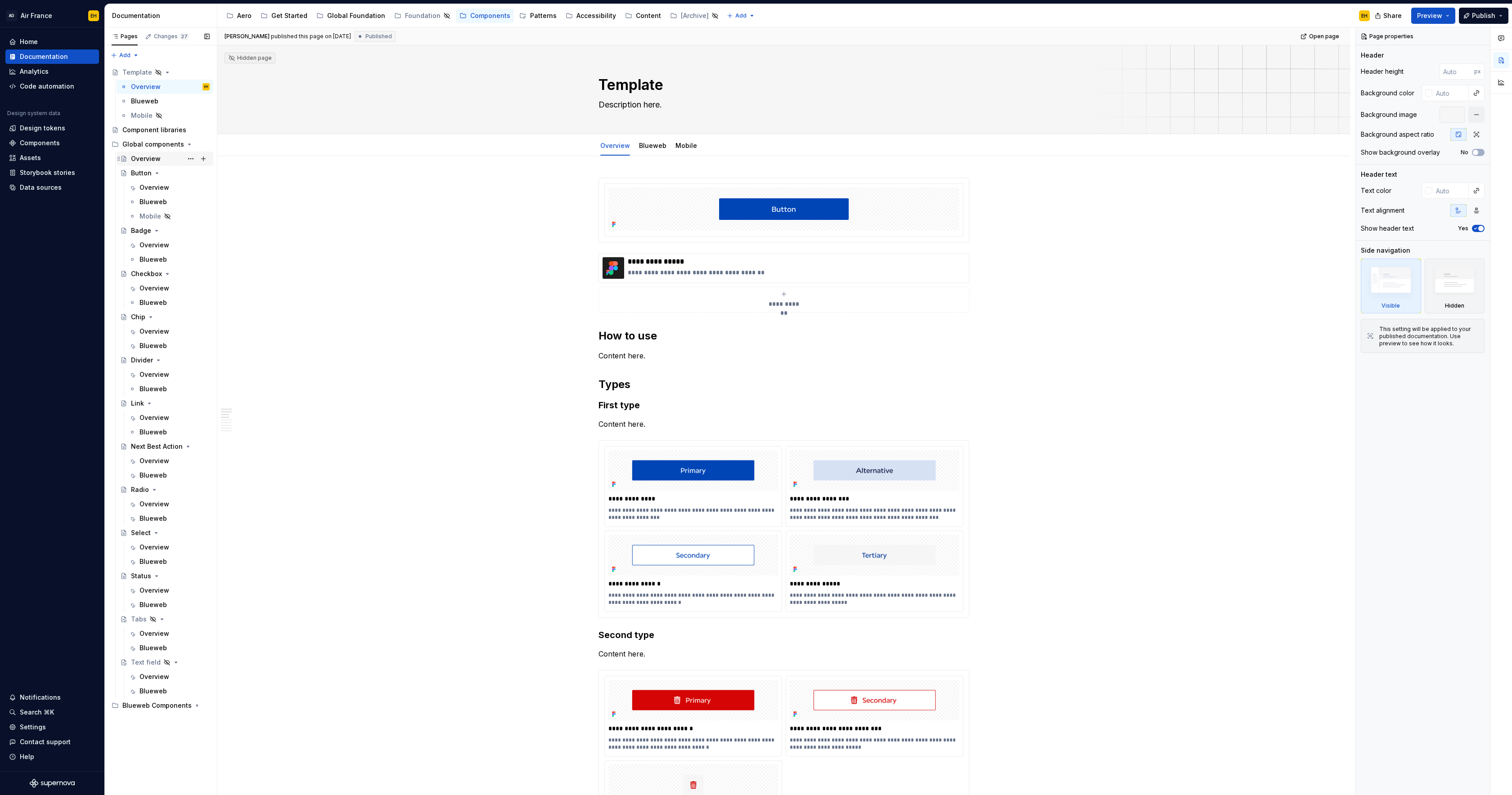
click at [157, 161] on div "Overview" at bounding box center [146, 158] width 30 height 9
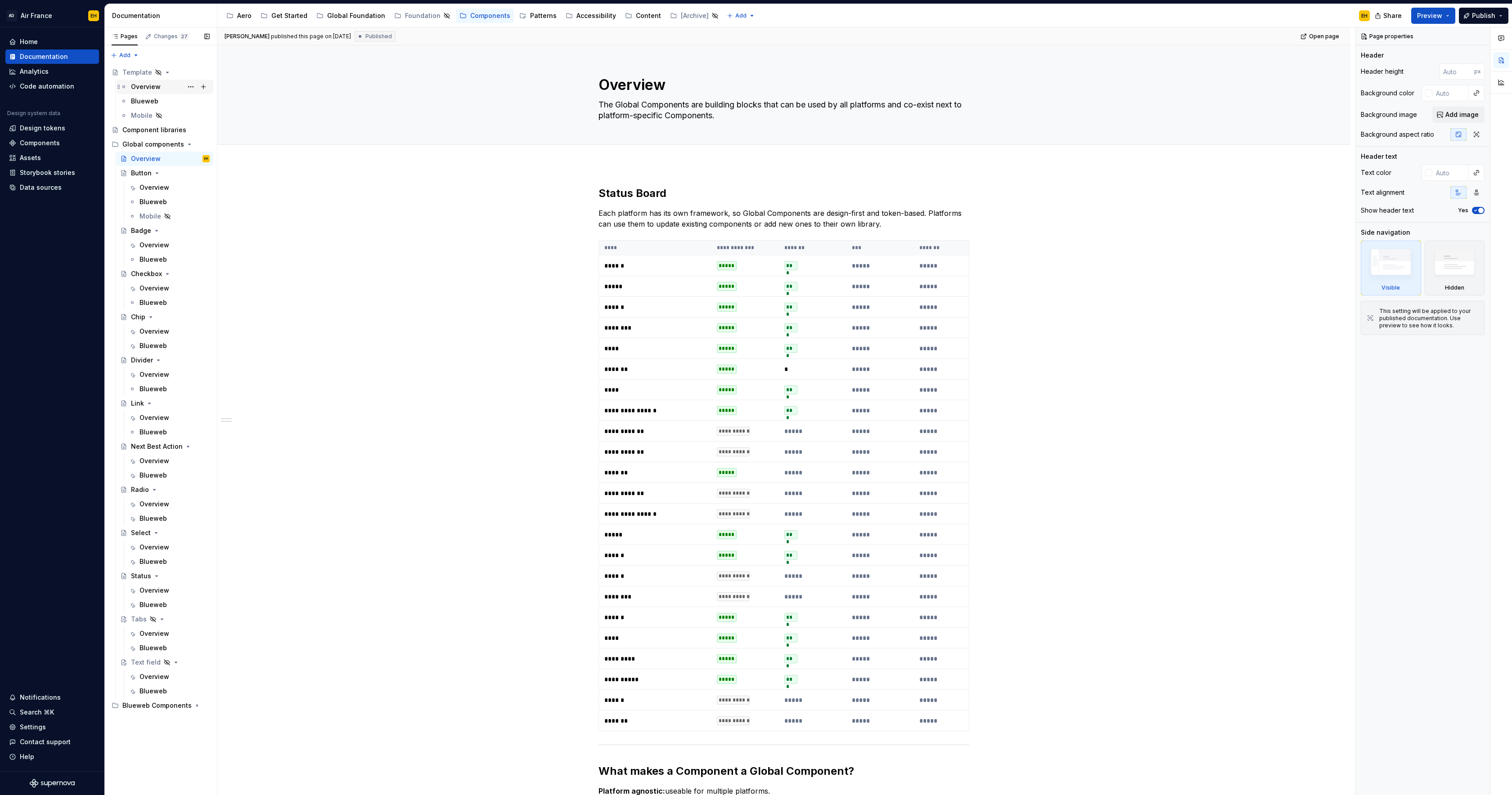
click at [166, 88] on div "Overview" at bounding box center [170, 86] width 79 height 12
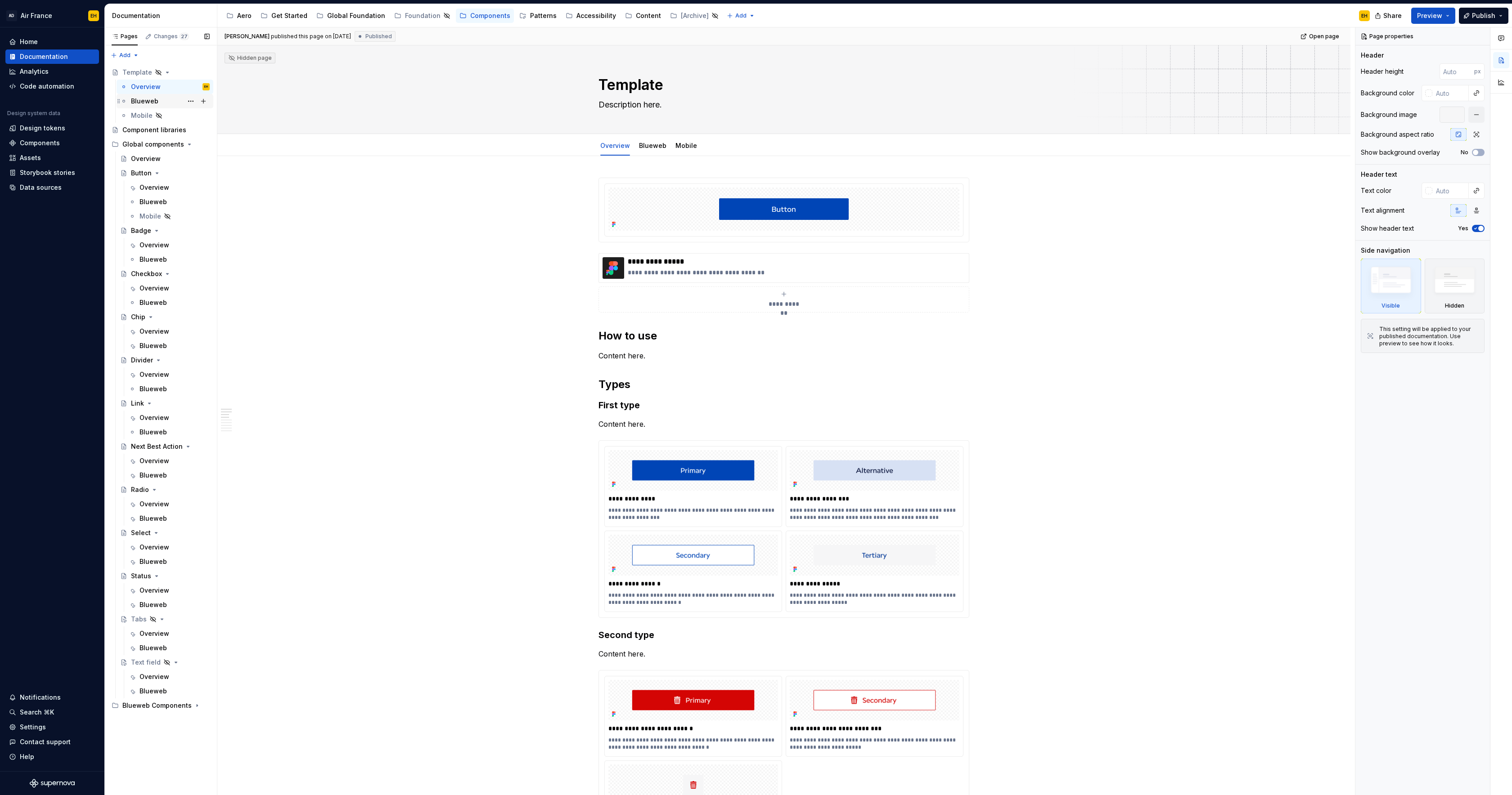
click at [163, 102] on div "Blueweb" at bounding box center [170, 101] width 79 height 12
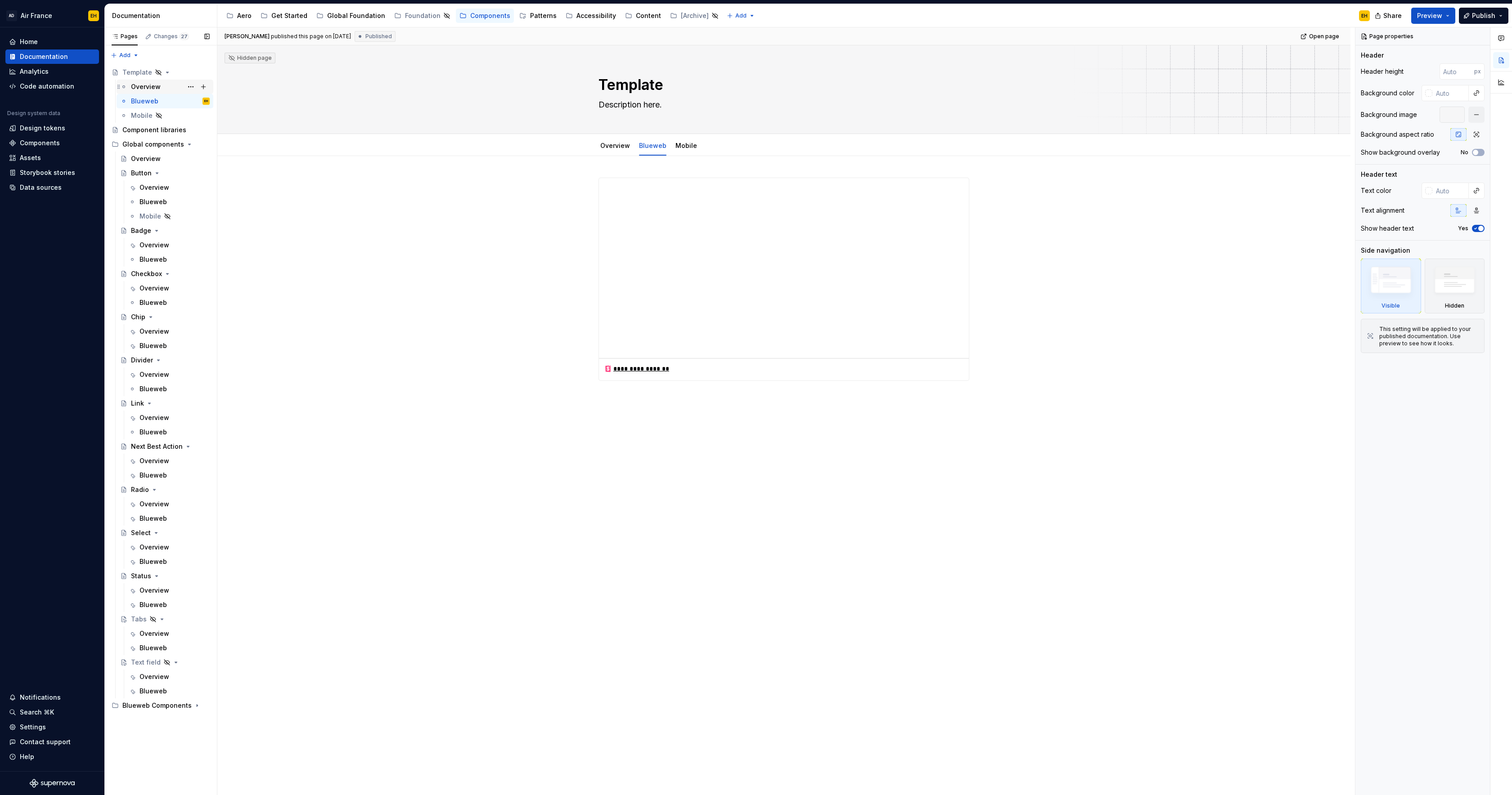
click at [166, 88] on div "Overview" at bounding box center [170, 86] width 79 height 12
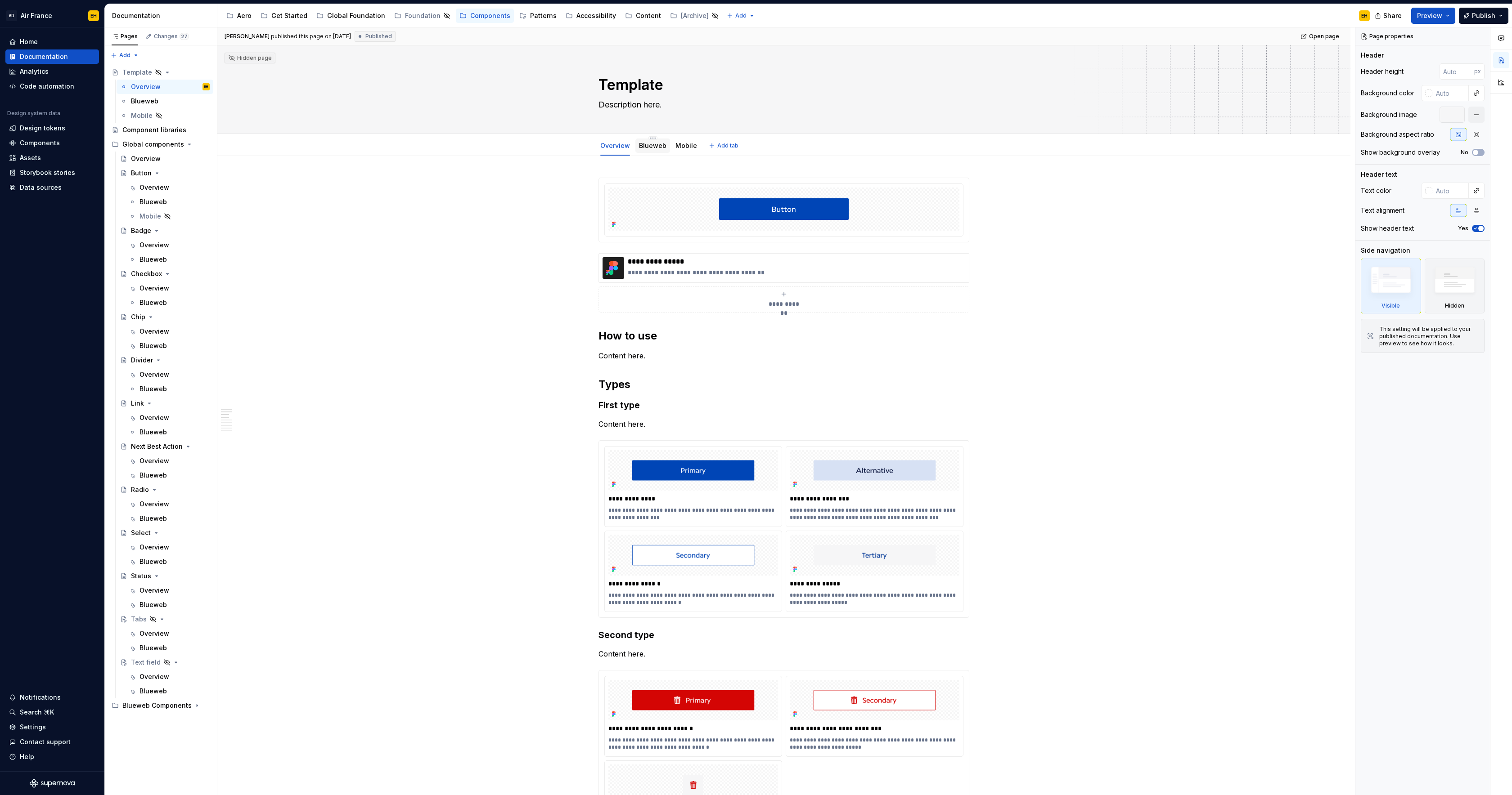
click at [653, 147] on link "Blueweb" at bounding box center [653, 146] width 28 height 8
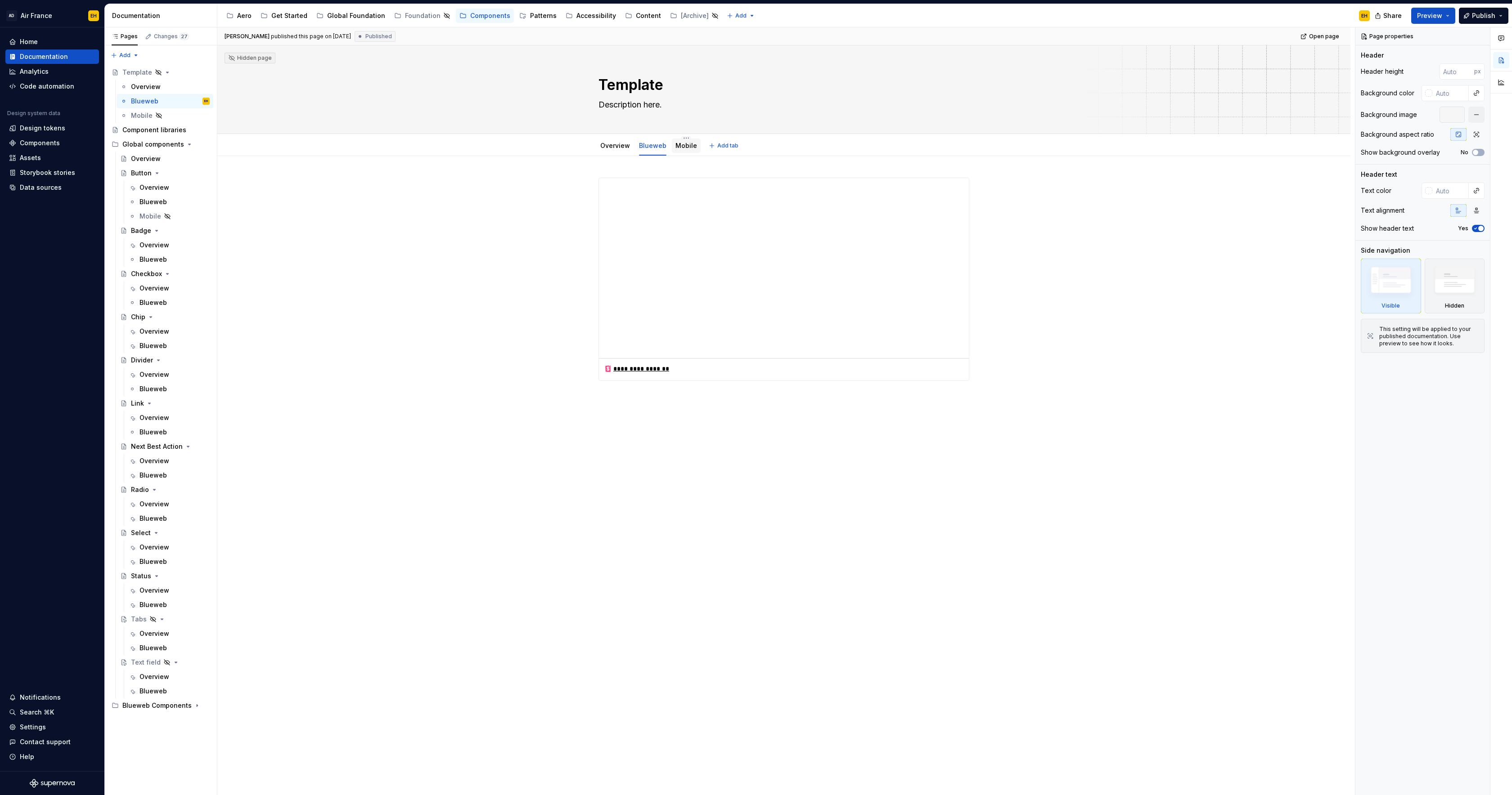
click at [687, 146] on link "Mobile" at bounding box center [686, 146] width 22 height 8
click at [612, 144] on link "Overview" at bounding box center [615, 146] width 30 height 8
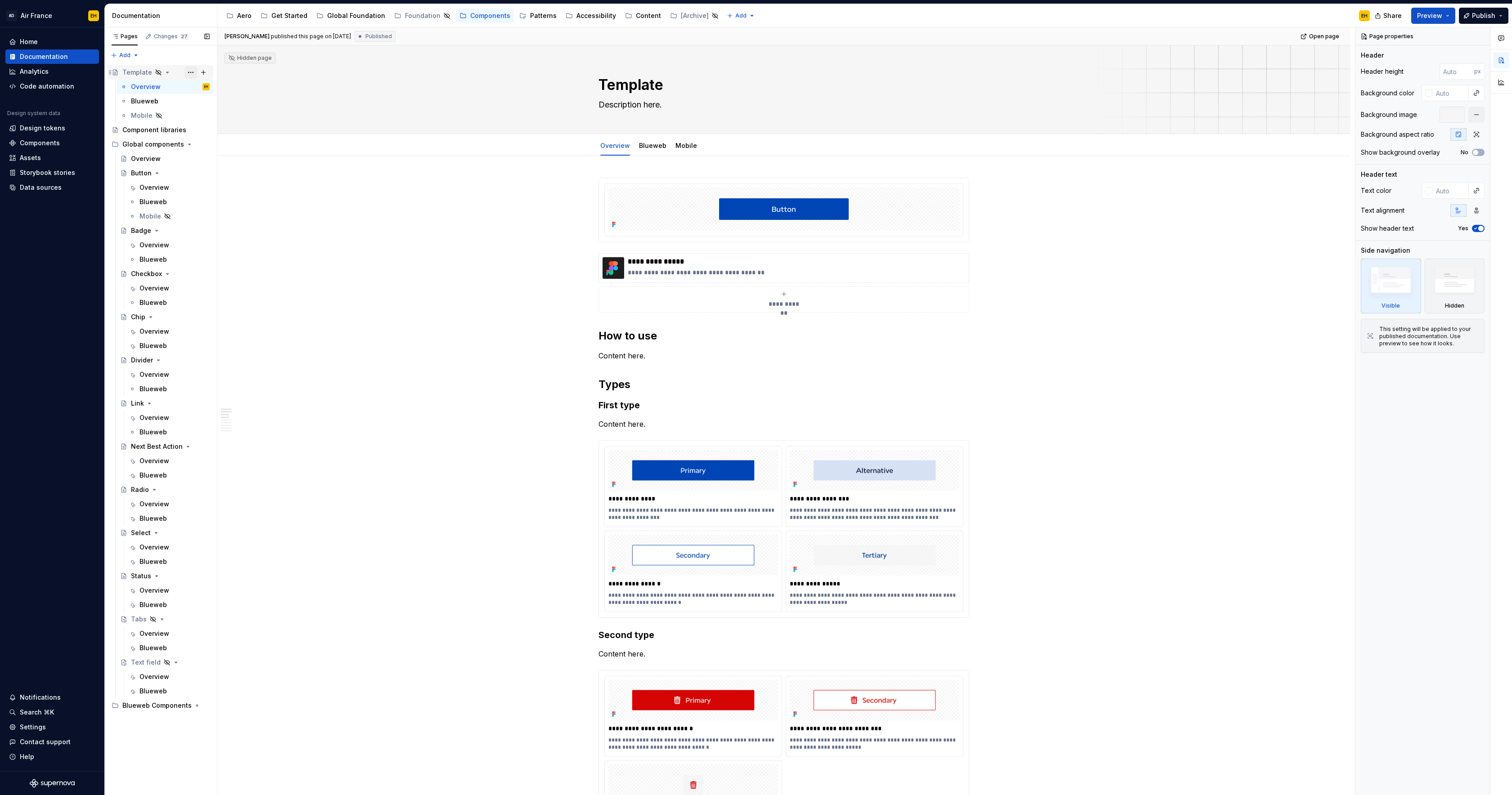
click at [190, 70] on button "Page tree" at bounding box center [190, 72] width 12 height 12
click at [221, 102] on div "Duplicate page" at bounding box center [245, 102] width 88 height 9
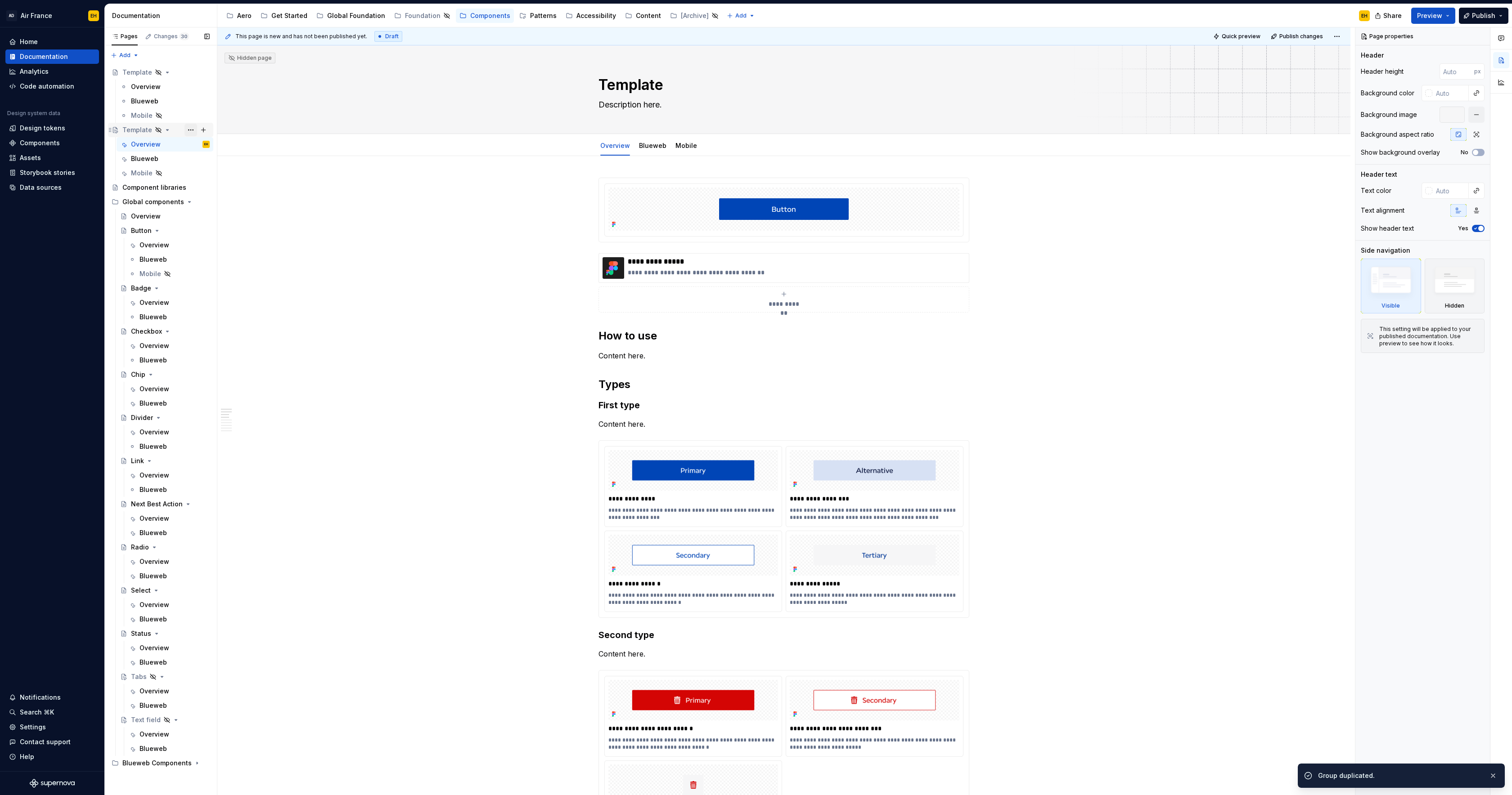
click at [193, 130] on button "Page tree" at bounding box center [190, 130] width 12 height 12
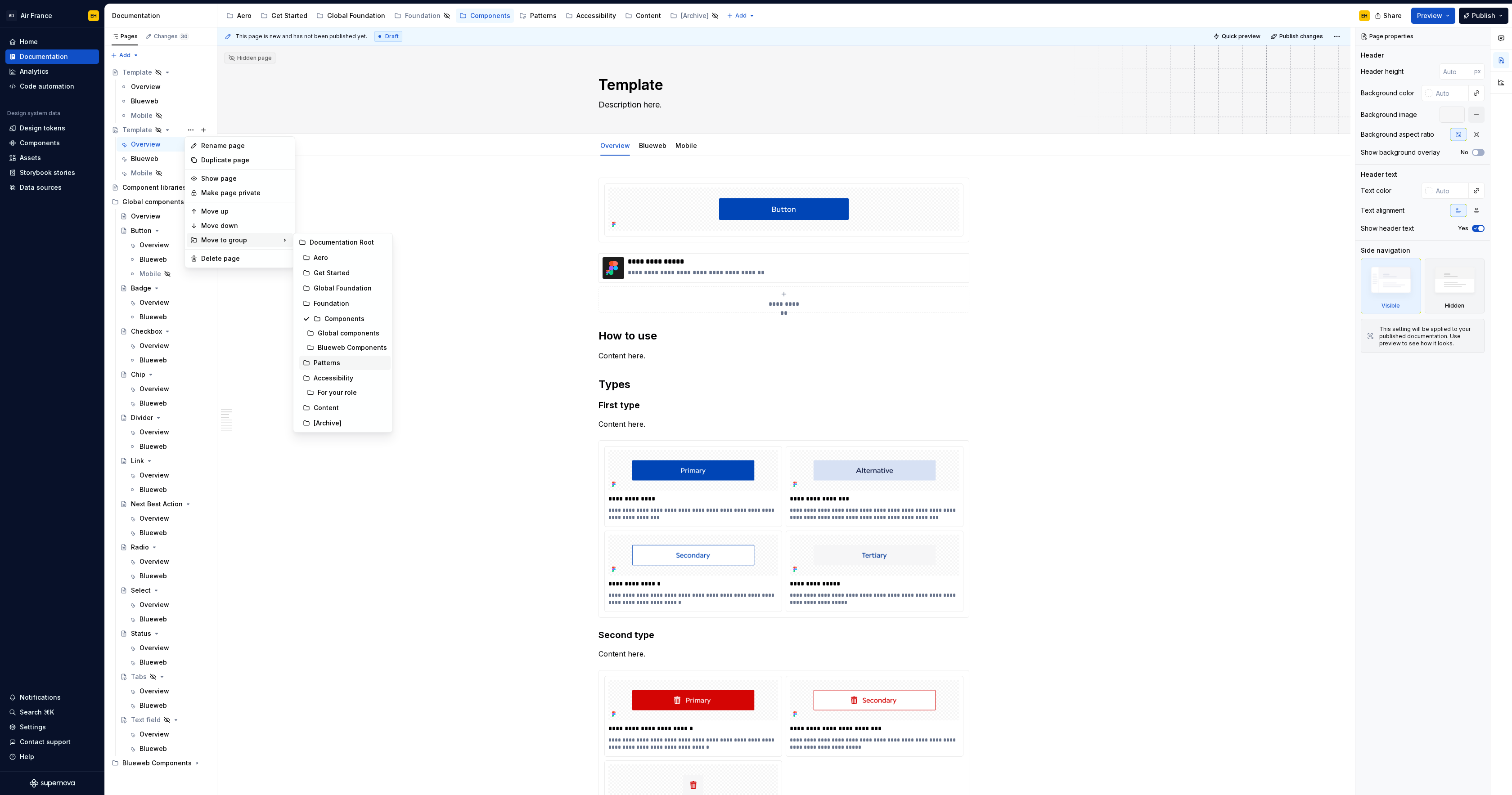
click at [336, 363] on div "Patterns" at bounding box center [350, 363] width 73 height 9
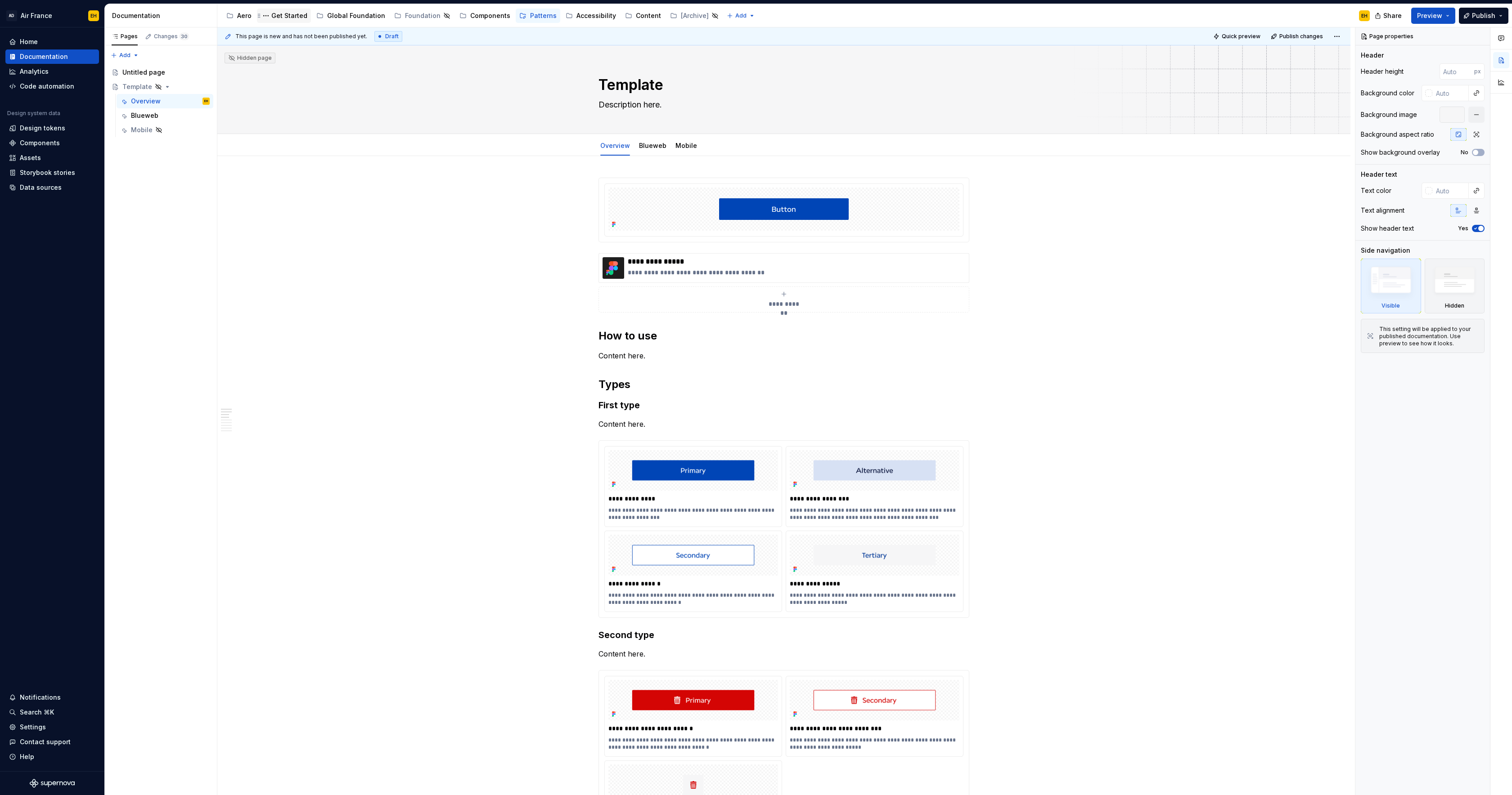
click at [289, 15] on div "Get Started" at bounding box center [289, 15] width 36 height 9
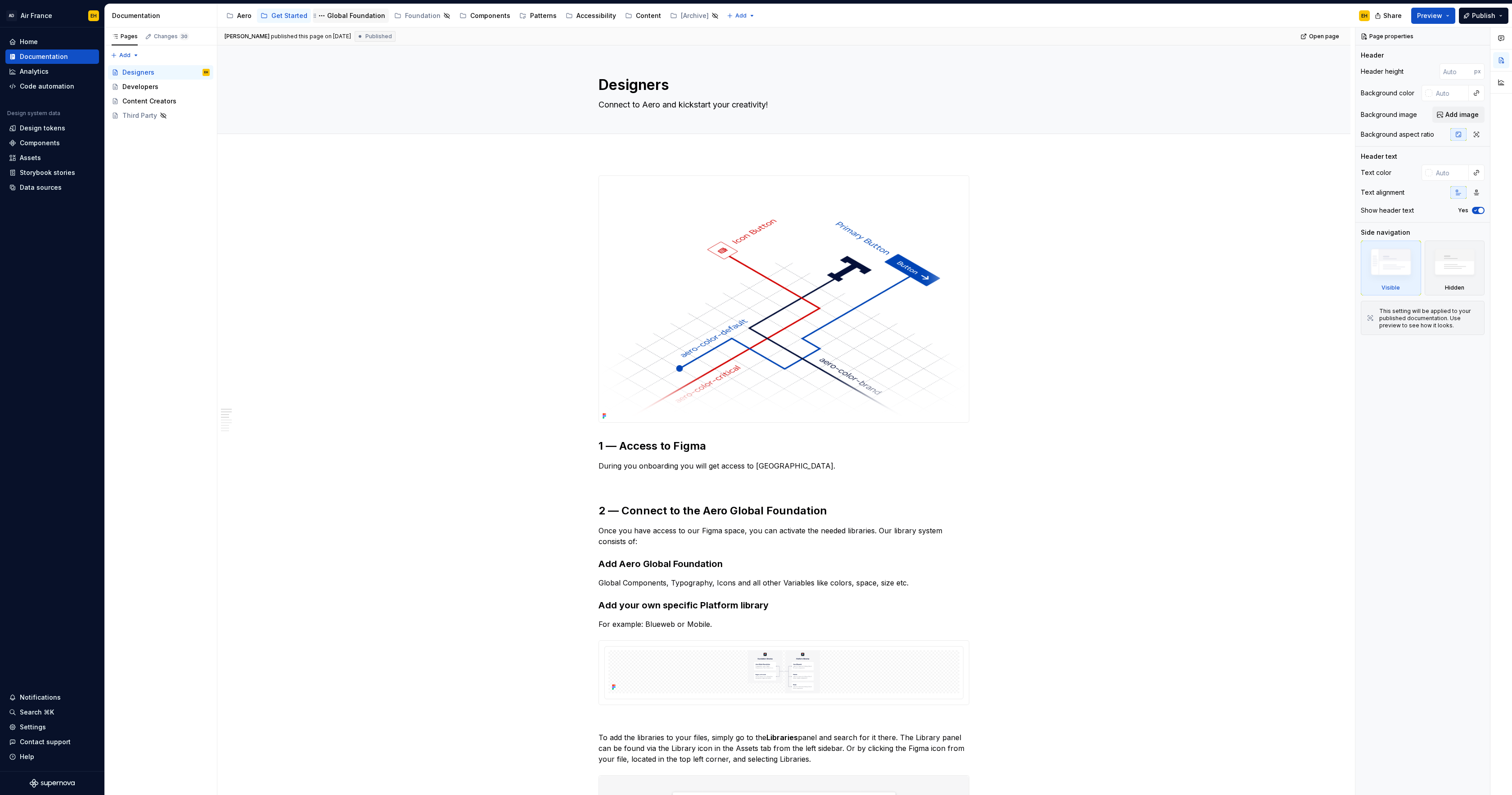
click at [346, 16] on div "Global Foundation" at bounding box center [356, 15] width 58 height 9
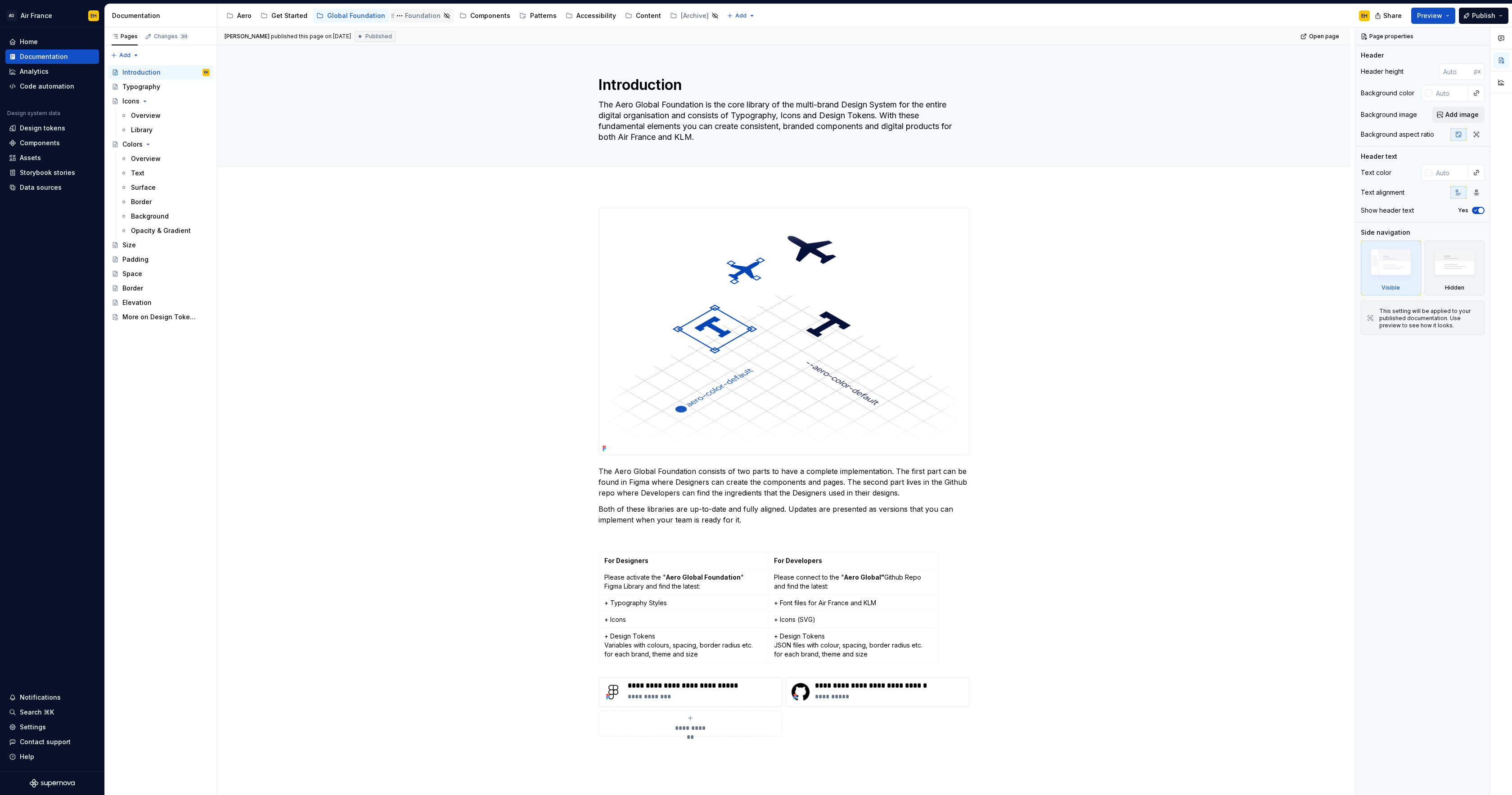
click at [412, 15] on div "Foundation" at bounding box center [423, 15] width 36 height 9
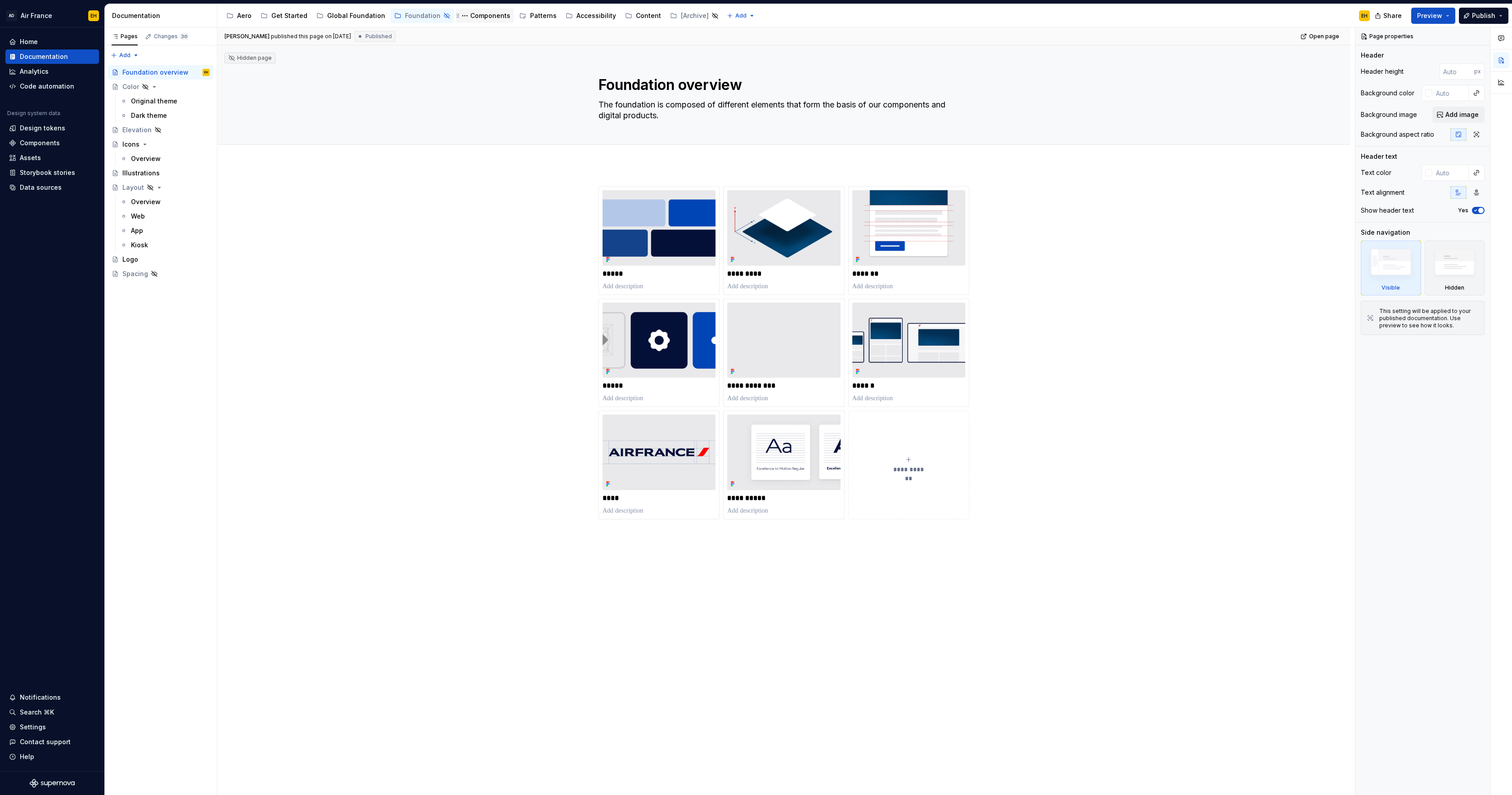
click at [488, 16] on div "Components" at bounding box center [490, 15] width 40 height 9
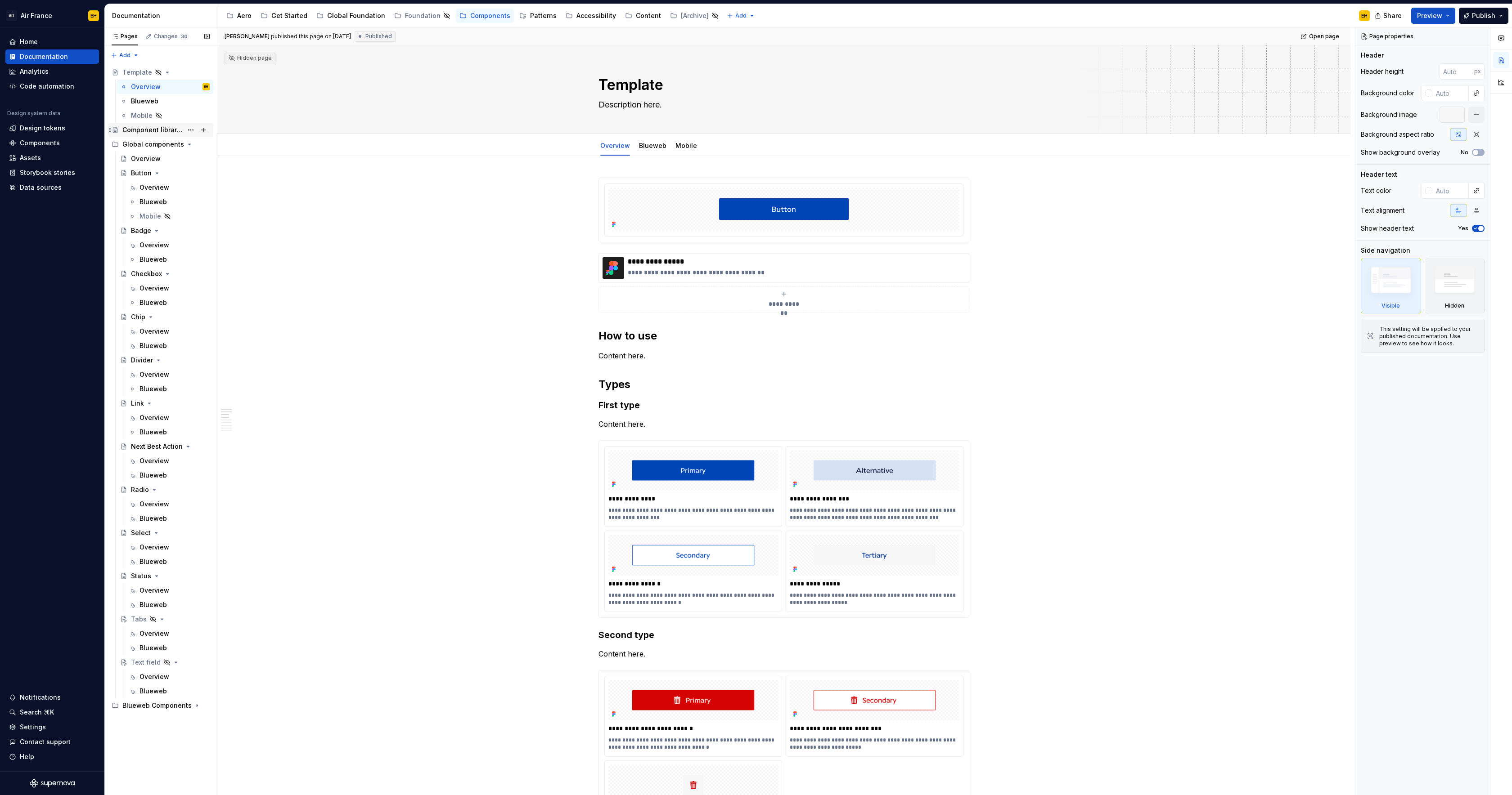
click at [140, 133] on div "Component libraries" at bounding box center [153, 130] width 60 height 9
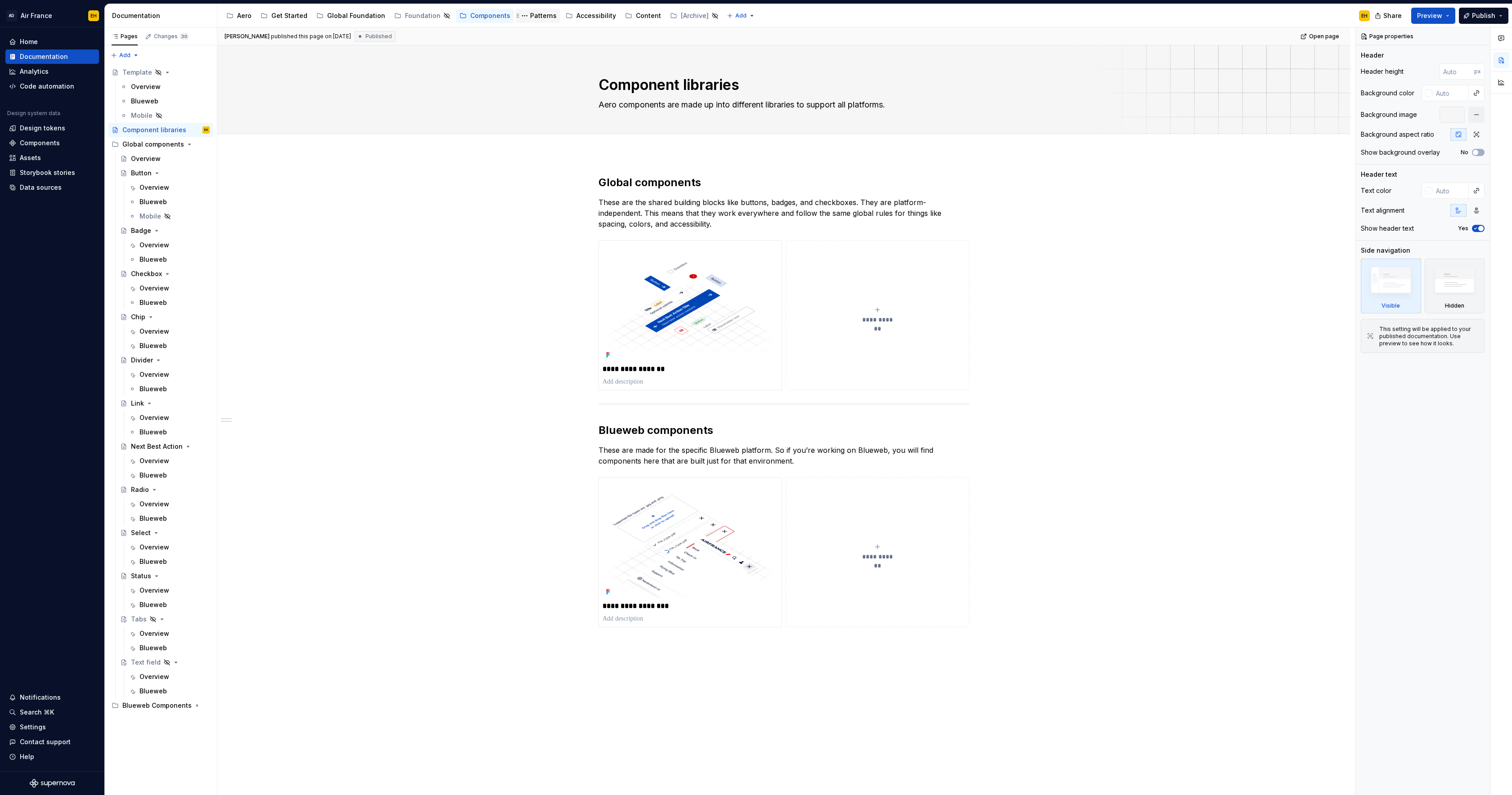
click at [535, 13] on div "Patterns" at bounding box center [543, 15] width 26 height 9
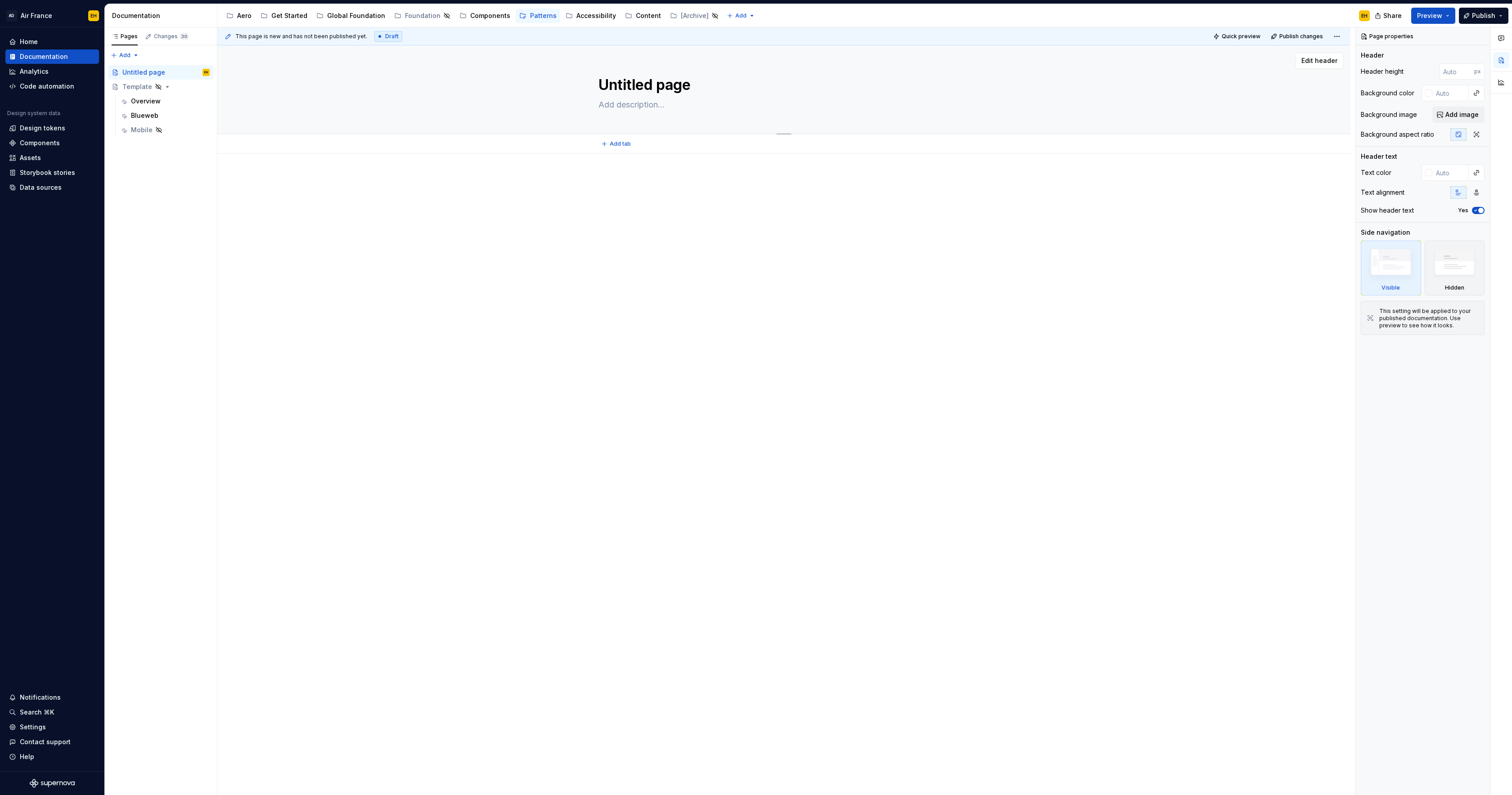
click at [620, 86] on textarea "Untitled page" at bounding box center [782, 85] width 371 height 22
type textarea "*"
type textarea "P"
type textarea "*"
type textarea "Pa"
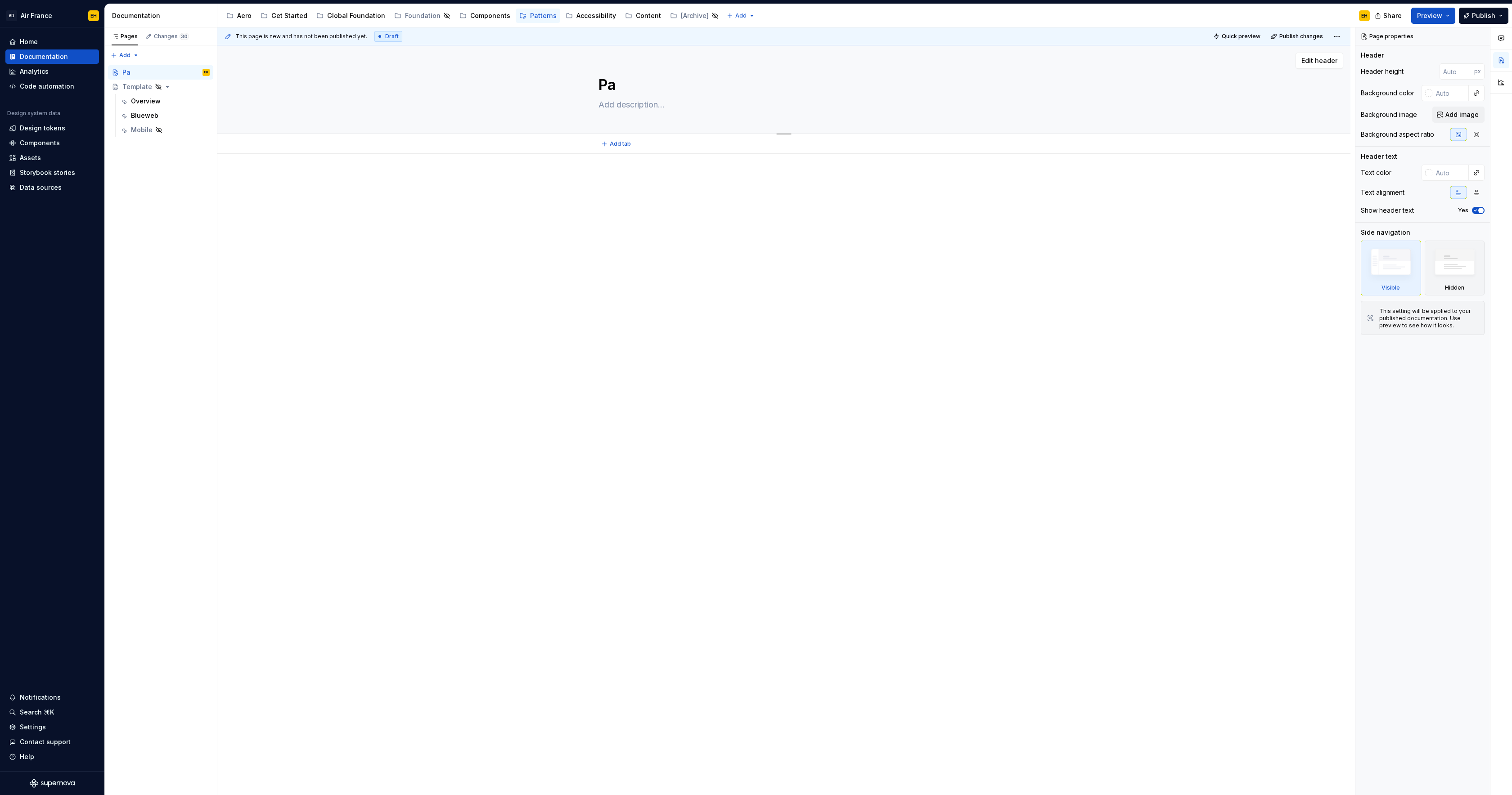
type textarea "*"
type textarea "Pat"
type textarea "*"
type textarea "Patt"
type textarea "*"
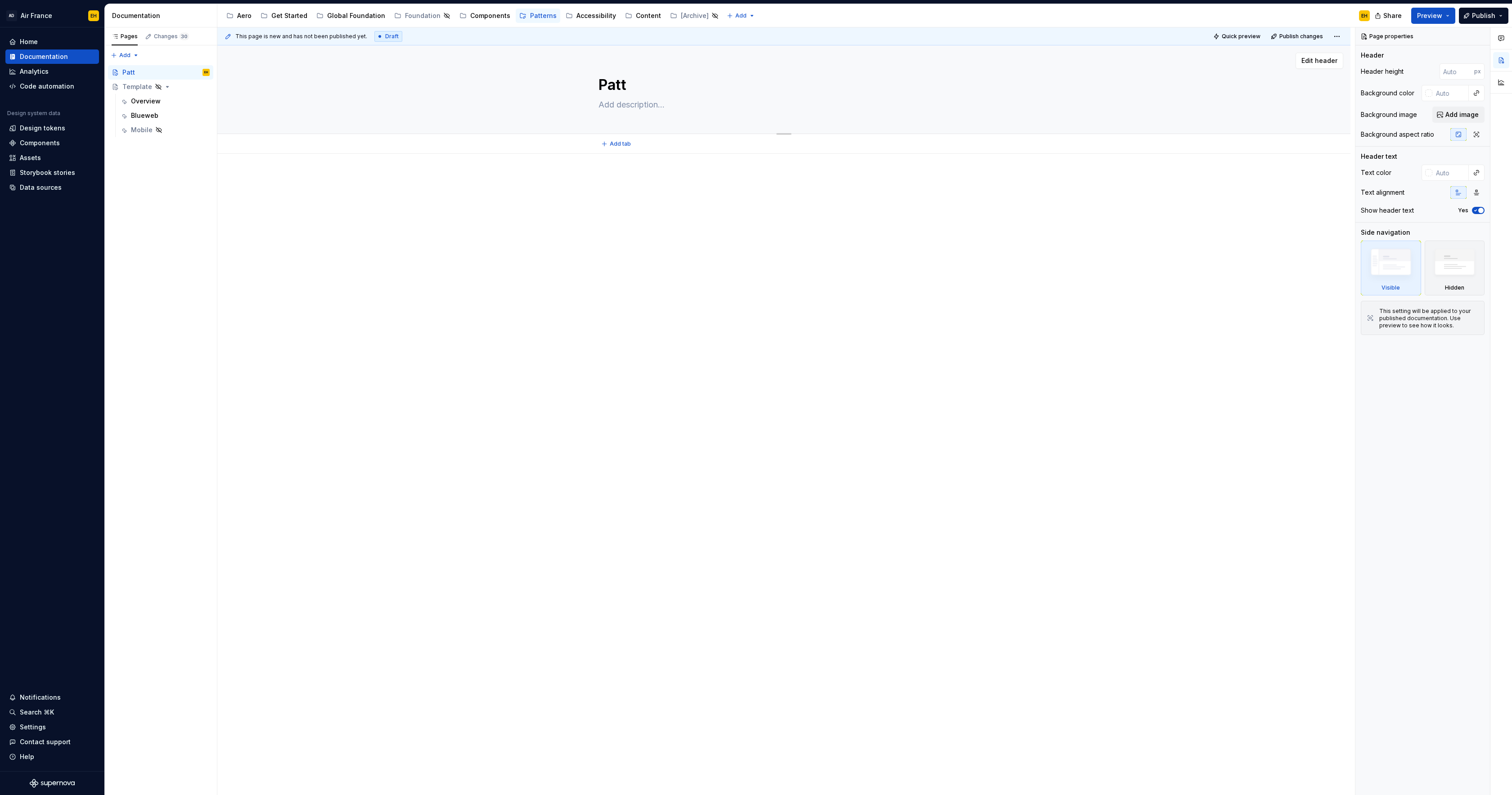
type textarea "Patte"
type textarea "*"
type textarea "Patter"
type textarea "*"
type textarea "Pattern"
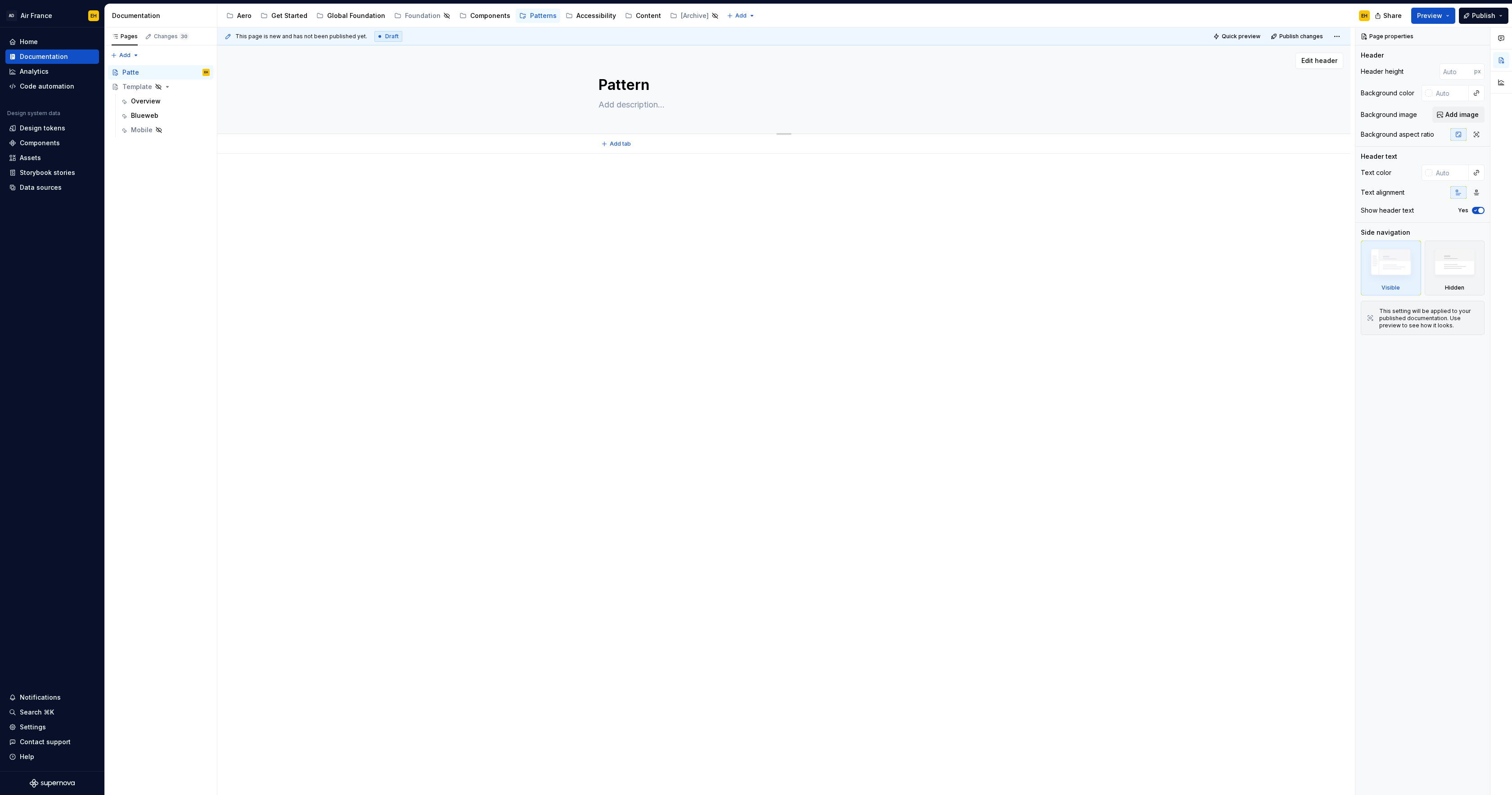
type textarea "*"
type textarea "Patterns"
type textarea "*"
type textarea "Patterns"
click at [674, 102] on textarea at bounding box center [782, 104] width 371 height 15
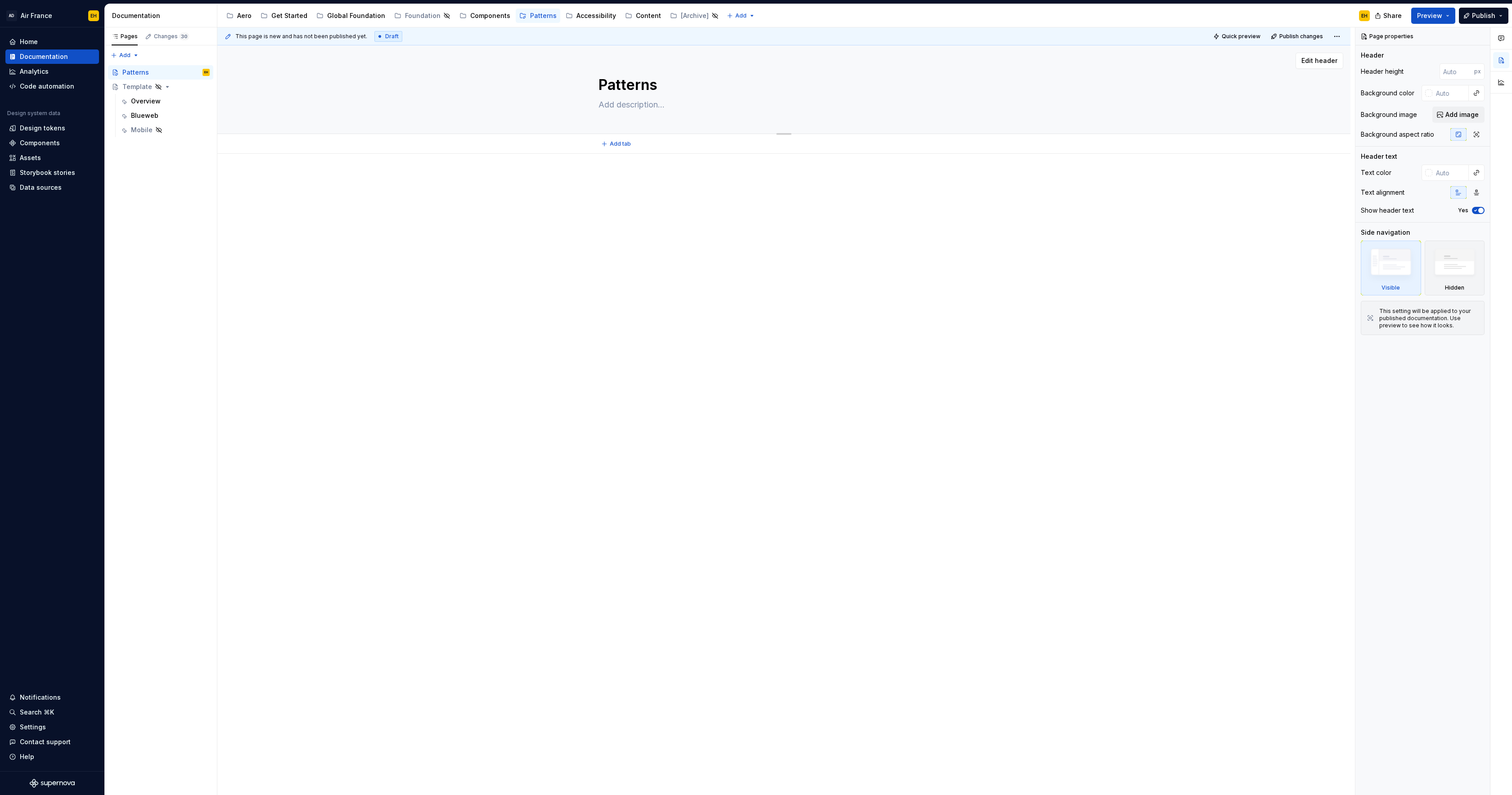
paste textarea "Patterns are best practice solutions for how a user achieves a goal. They show …"
type textarea "*"
type textarea "Patterns are best practice solutions for how a user achieves a goal. They show …"
type textarea "*"
type textarea "Patterns are best practice solutions for how a user achieves a goal. They show …"
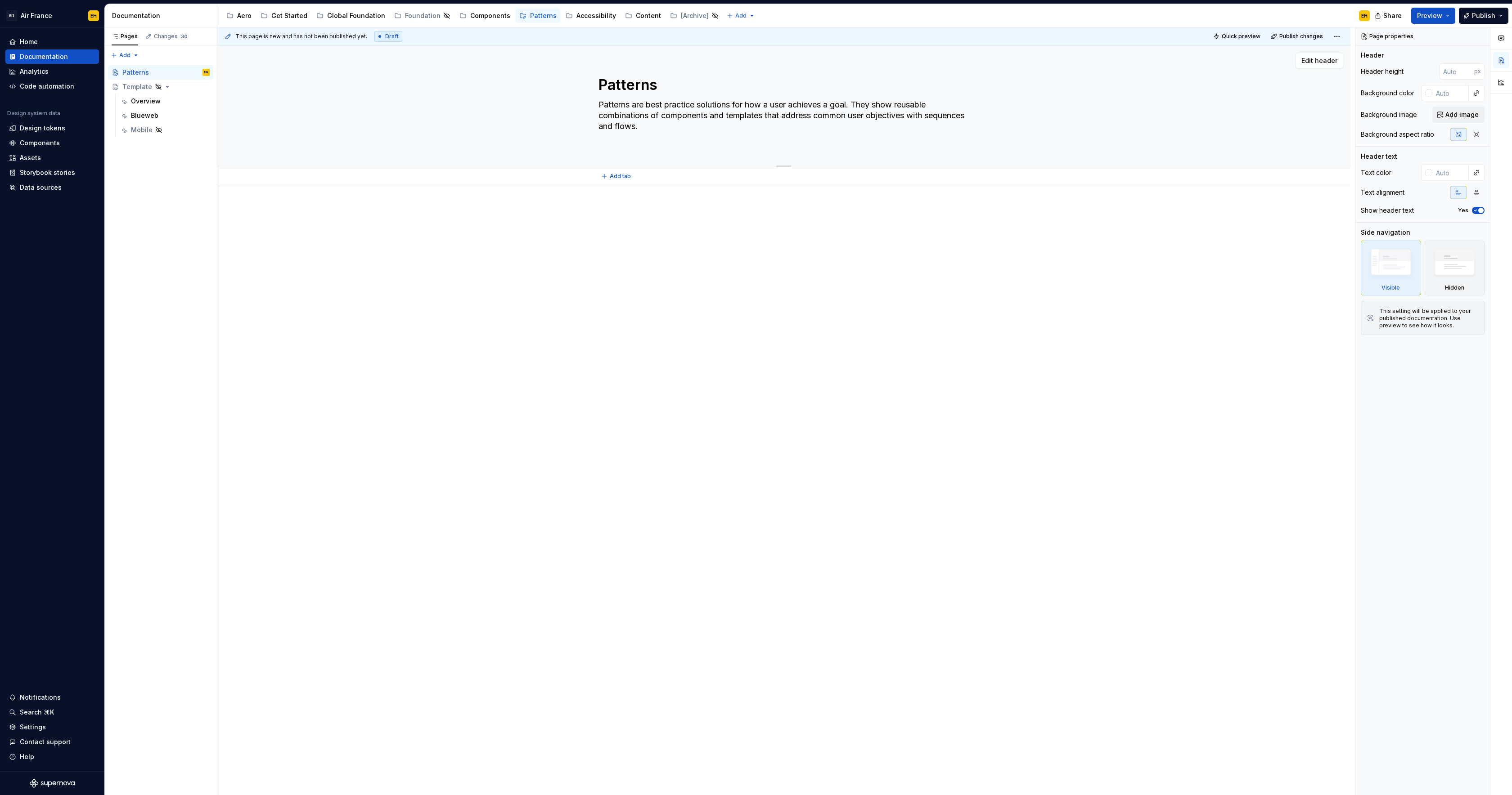
drag, startPoint x: 652, startPoint y: 105, endPoint x: 593, endPoint y: 104, distance: 59.0
click at [593, 104] on div "Patterns Patterns are best practice solutions for how a user achieves a goal. T…" at bounding box center [784, 105] width 1061 height 120
type textarea "*"
type textarea "Best practice solutions for how a user achieves a goal. They show reusable comb…"
drag, startPoint x: 688, startPoint y: 106, endPoint x: 806, endPoint y: 103, distance: 118.0
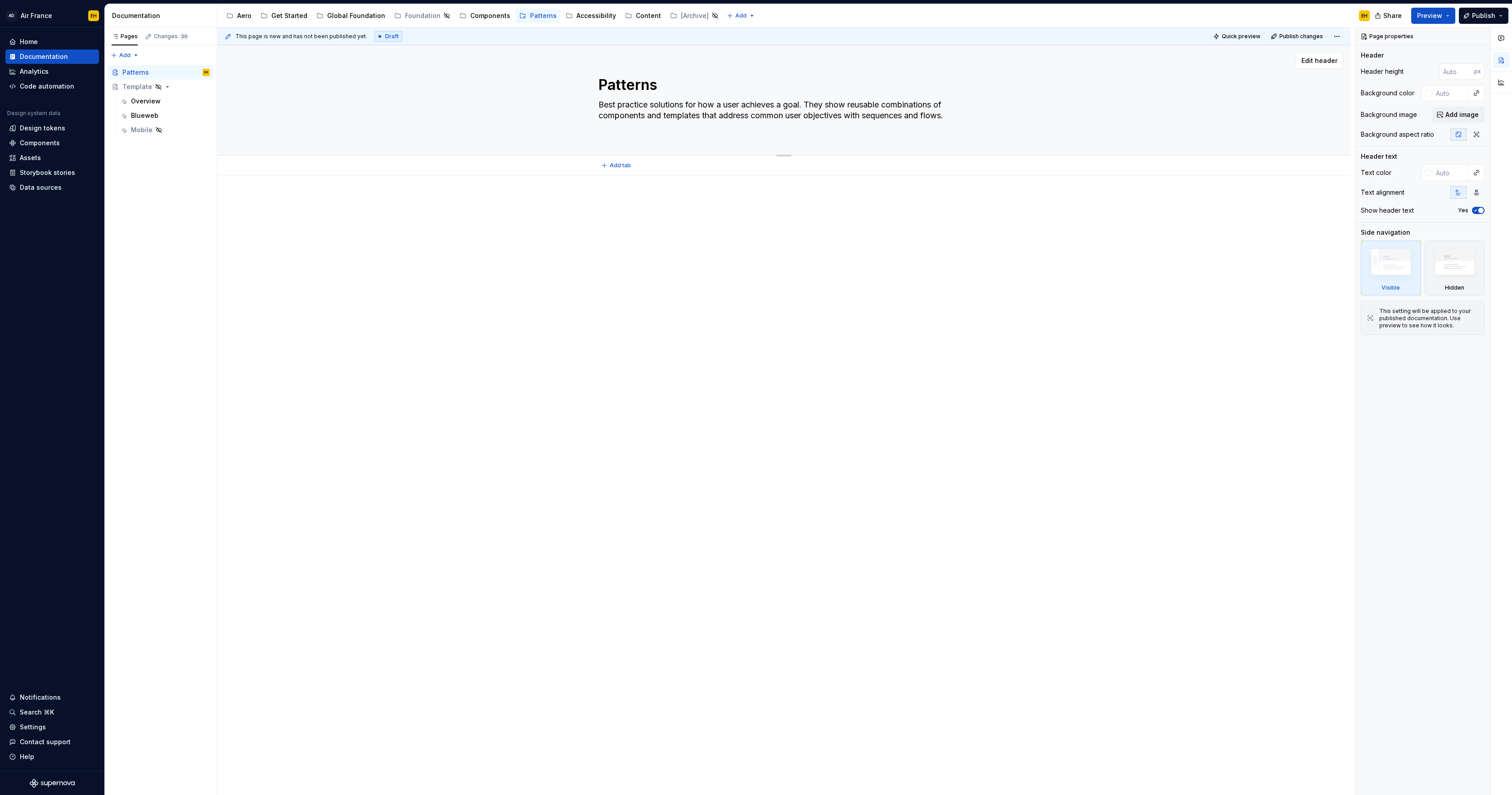
click at [806, 103] on textarea "Best practice solutions for how a user achieves a goal. They show reusable comb…" at bounding box center [782, 115] width 371 height 36
type textarea "*"
type textarea "Best practice solutions. They show reusable combinations of components and temp…"
type textarea "*"
type textarea "Best practice solutions . They show reusable combinations of components and tem…"
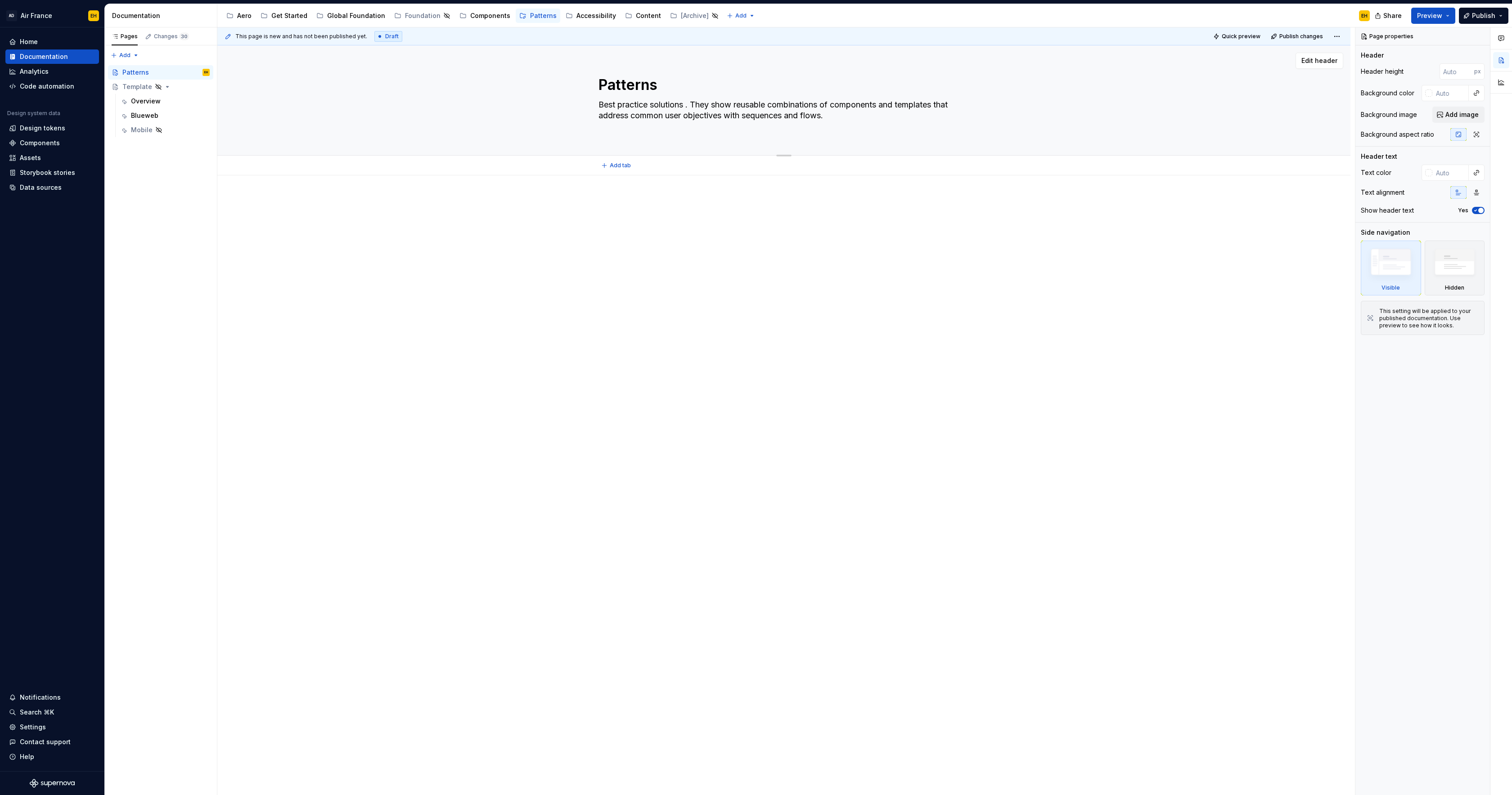
type textarea "*"
type textarea "Best practice solutions t. They show reusable combinations of components and te…"
type textarea "*"
type textarea "Best practice solutions th. They show reusable combinations of components and t…"
type textarea "*"
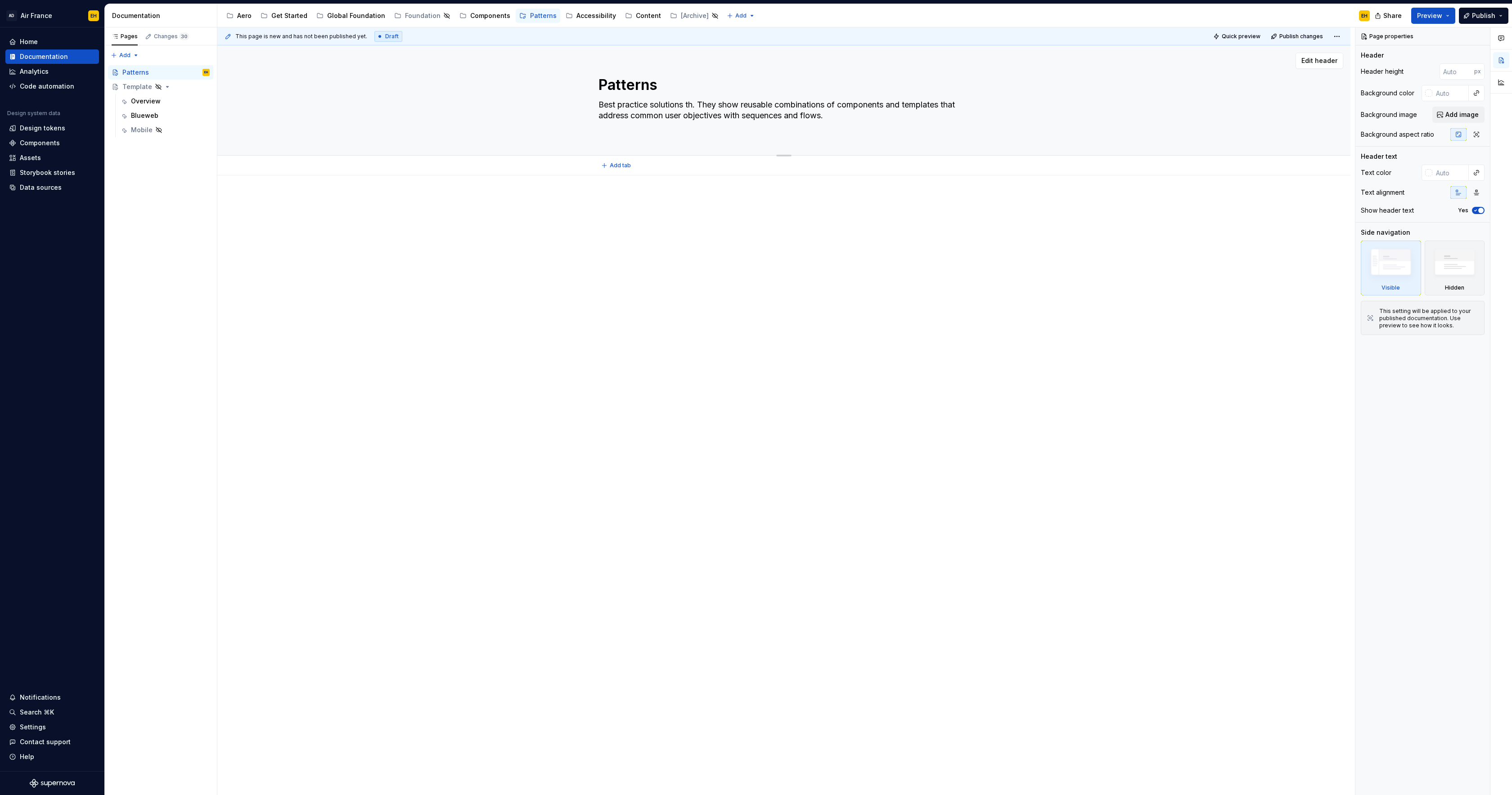
type textarea "Best practice solutions tha. They show reusable combinations of components and …"
type textarea "*"
type textarea "Best practice solutions that. They show reusable combinations of components and…"
type textarea "*"
type textarea "Best practice solutions that . They show reusable combinations of components an…"
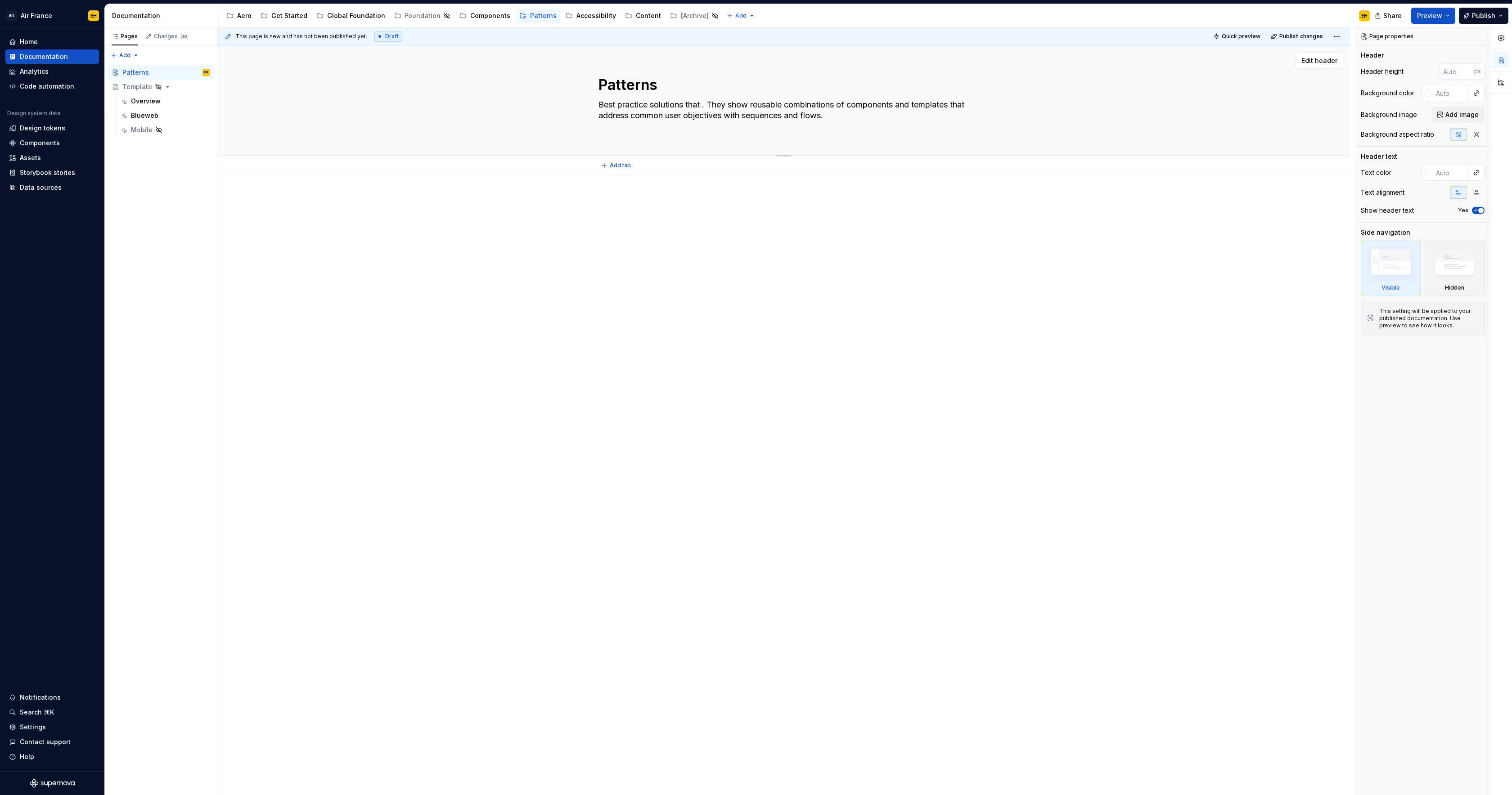
type textarea "*"
type textarea "Best practice solutions that c. They show reusable combinations of components a…"
type textarea "*"
type textarea "Best practice solutions that ca. They show reusable combinations of components …"
type textarea "*"
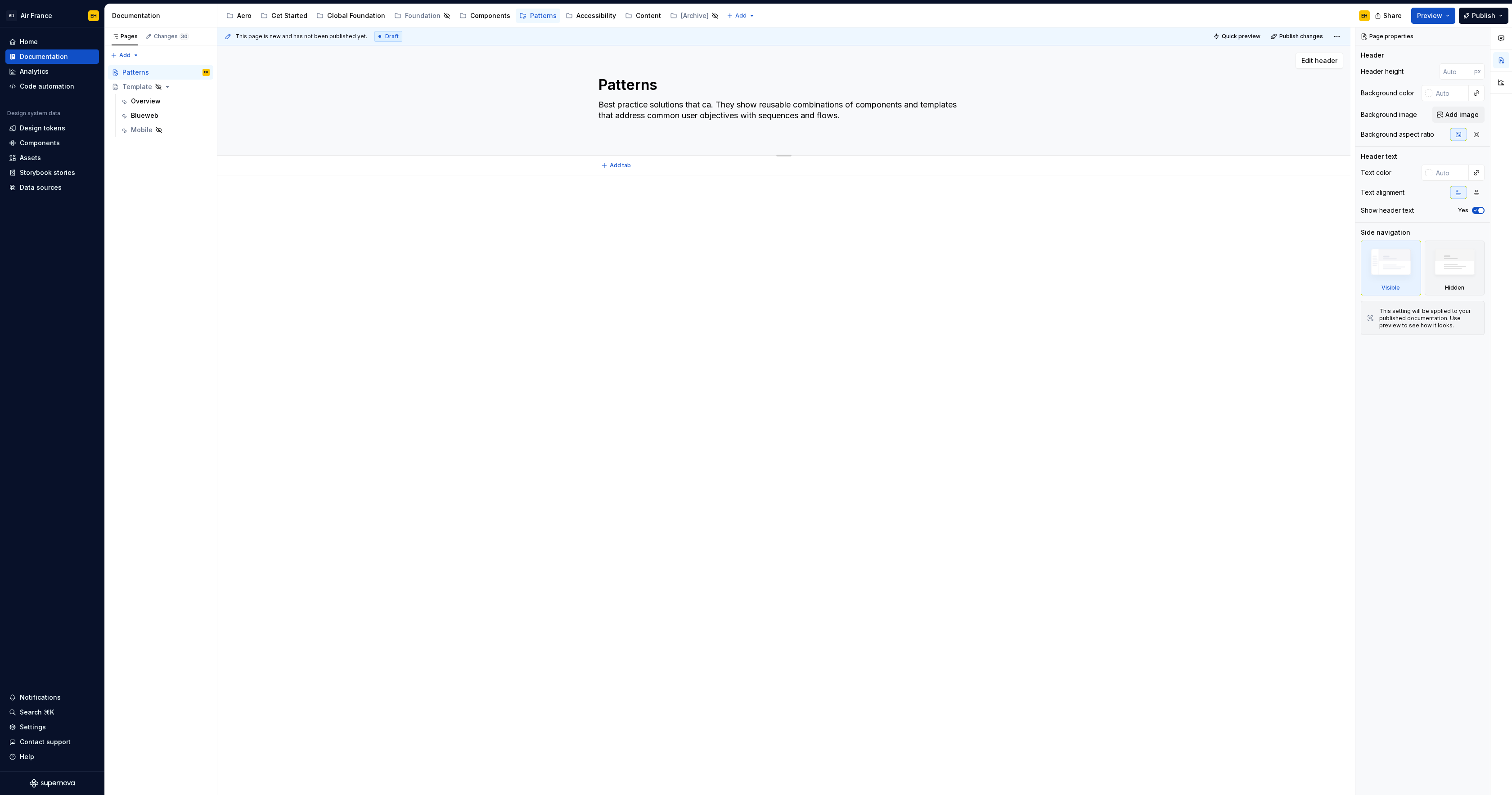
type textarea "Best practice solutions that can. They show reusable combinations of components…"
type textarea "*"
type textarea "Best practice solutions that [PERSON_NAME]. They show reusable combinations of …"
type textarea "*"
type textarea "Best practice solutions that canno. They show reusable combinations of componen…"
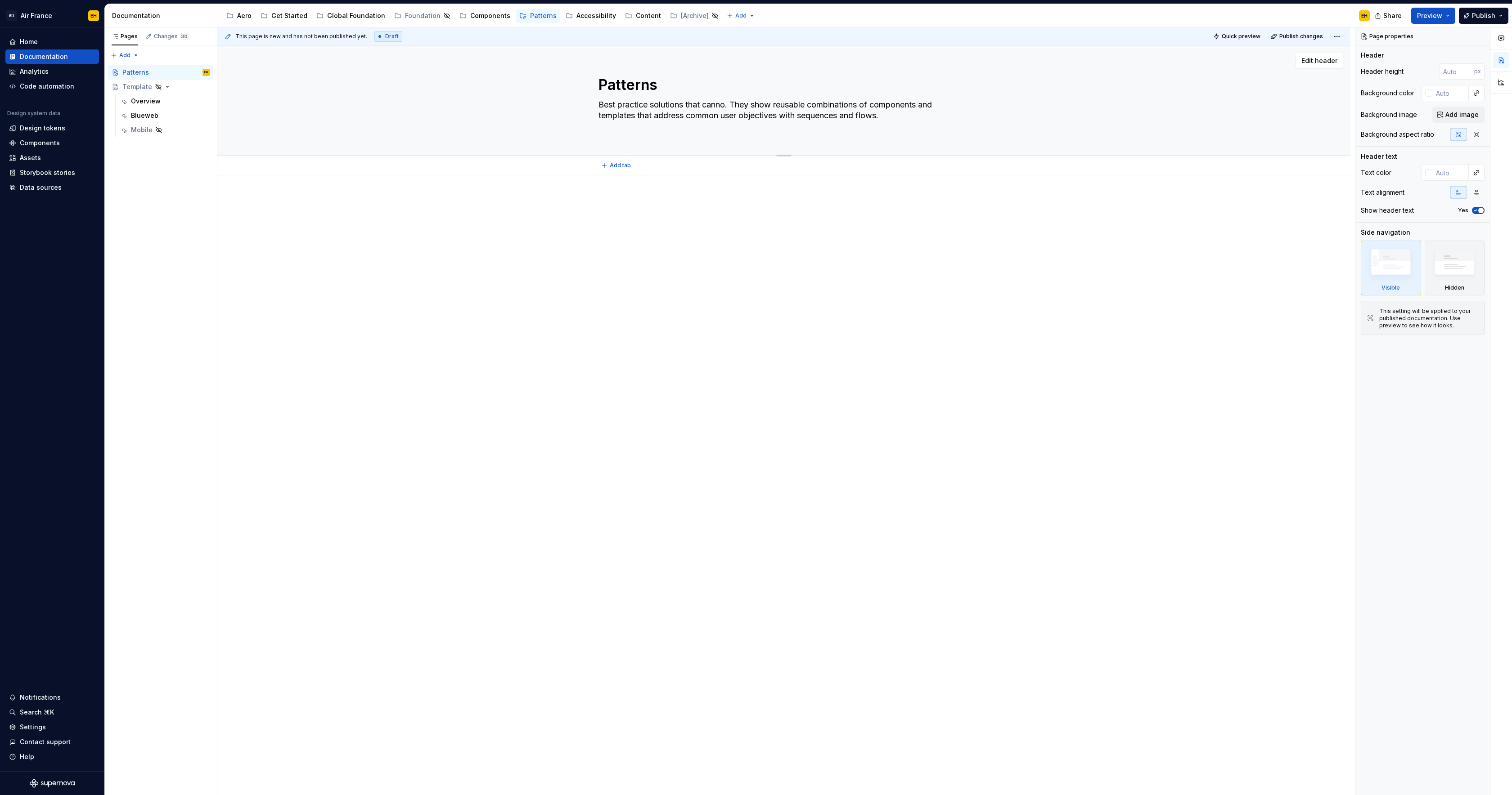
type textarea "*"
type textarea "Best practice solutions that cannot . They show reusable combinations of compon…"
type textarea "*"
type textarea "Best practice solutions that cannot b. They show reusable combinations of compo…"
type textarea "*"
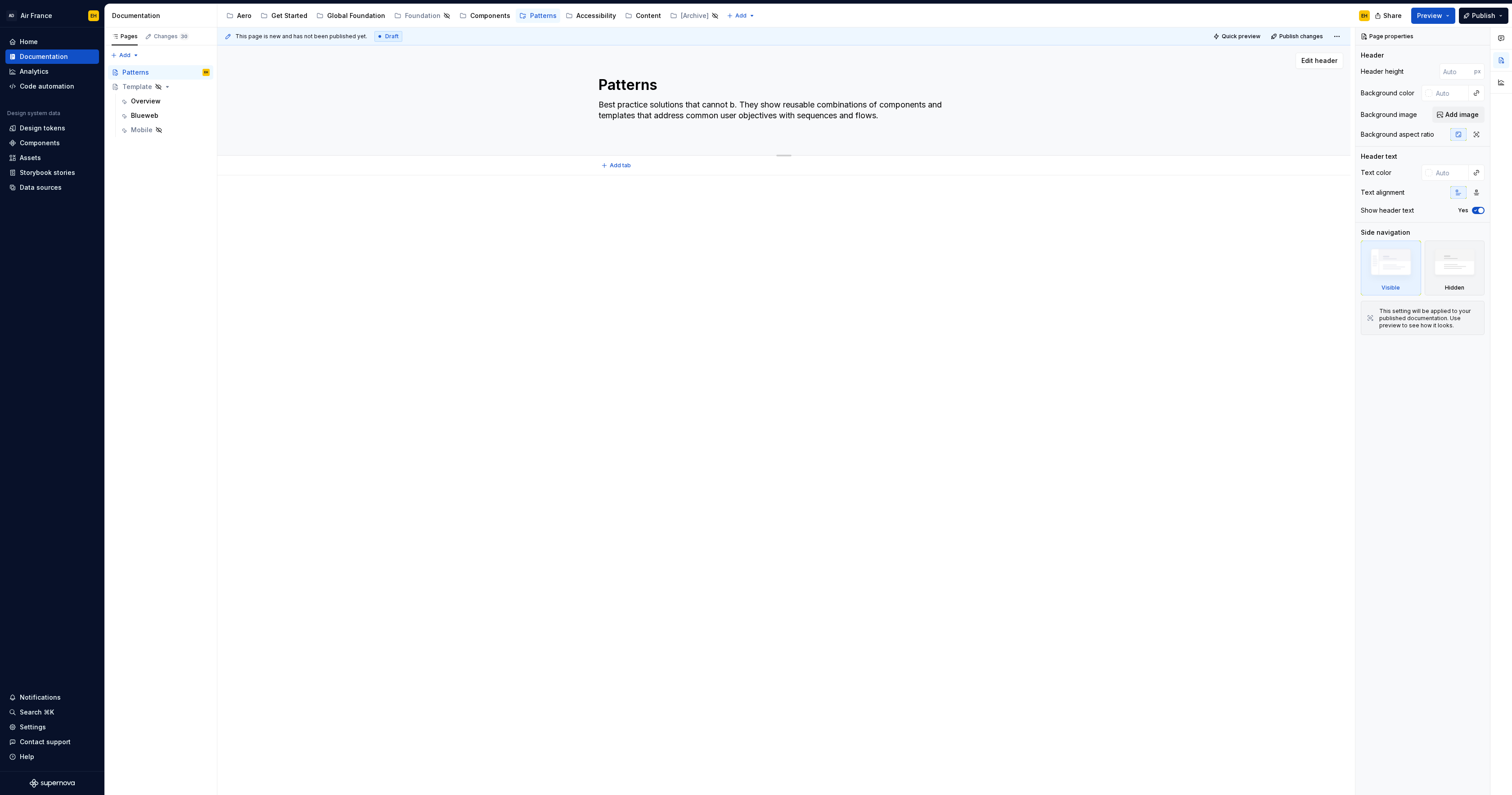
type textarea "Best practice solutions that cannot be. They show reusable combinations of comp…"
type textarea "*"
type textarea "Best practice solutions that cannot be . They show reusable combinations of com…"
type textarea "*"
type textarea "Best practice solutions that cannot be v. They show reusable combinations of co…"
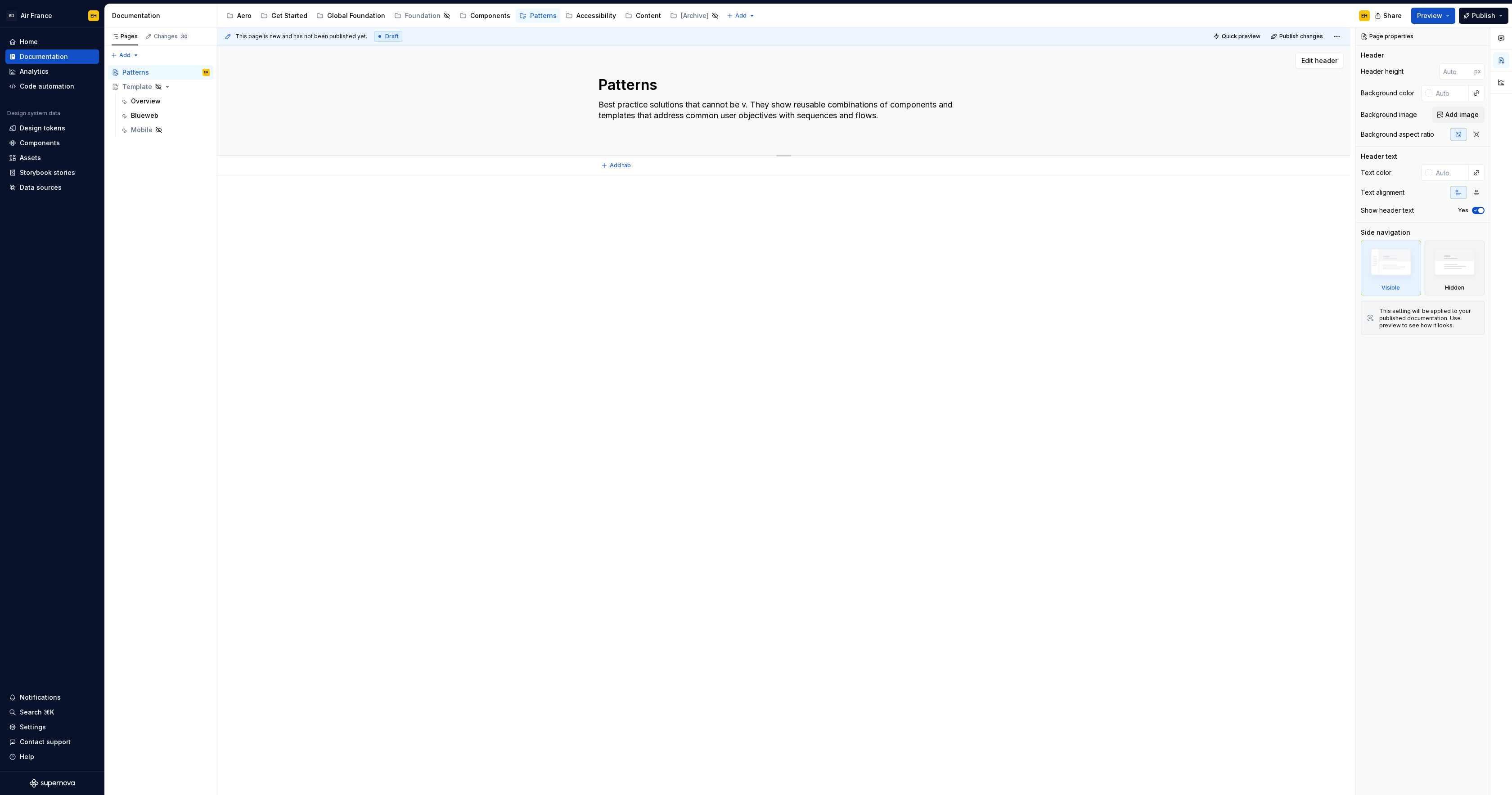
type textarea "*"
type textarea "Best practice solutions that cannot be va. They show reusable combinations of c…"
type textarea "*"
type textarea "Best practice solutions that cannot be v. They show reusable combinations of co…"
type textarea "*"
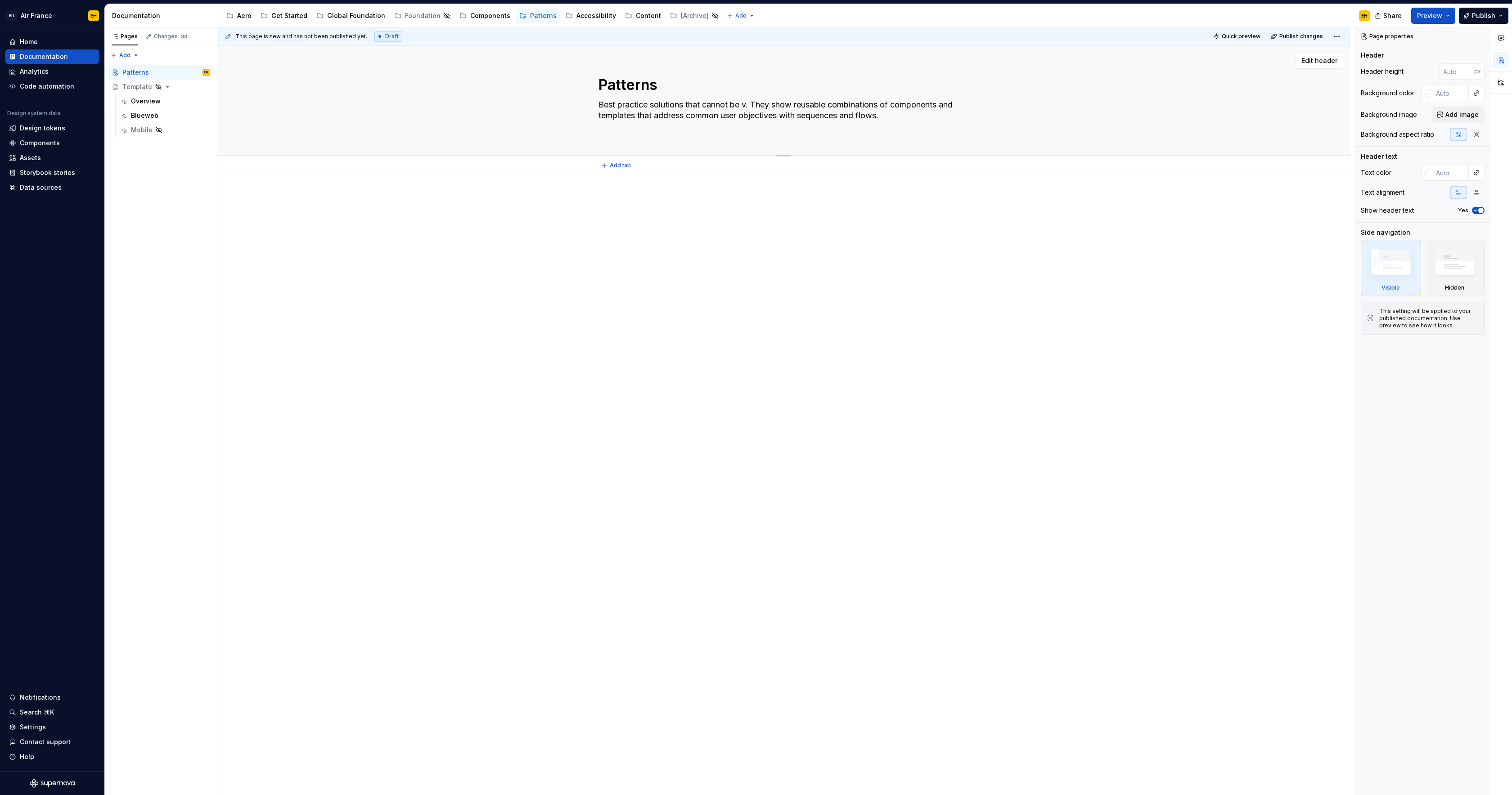
type textarea "Best practice solutions that cannot be . They show reusable combinations of com…"
type textarea "*"
type textarea "Best practice solutions that cannot be c. They show reusable combinations of co…"
type textarea "*"
type textarea "Best practice solutions that cannot be ca. They show reusable combinations of c…"
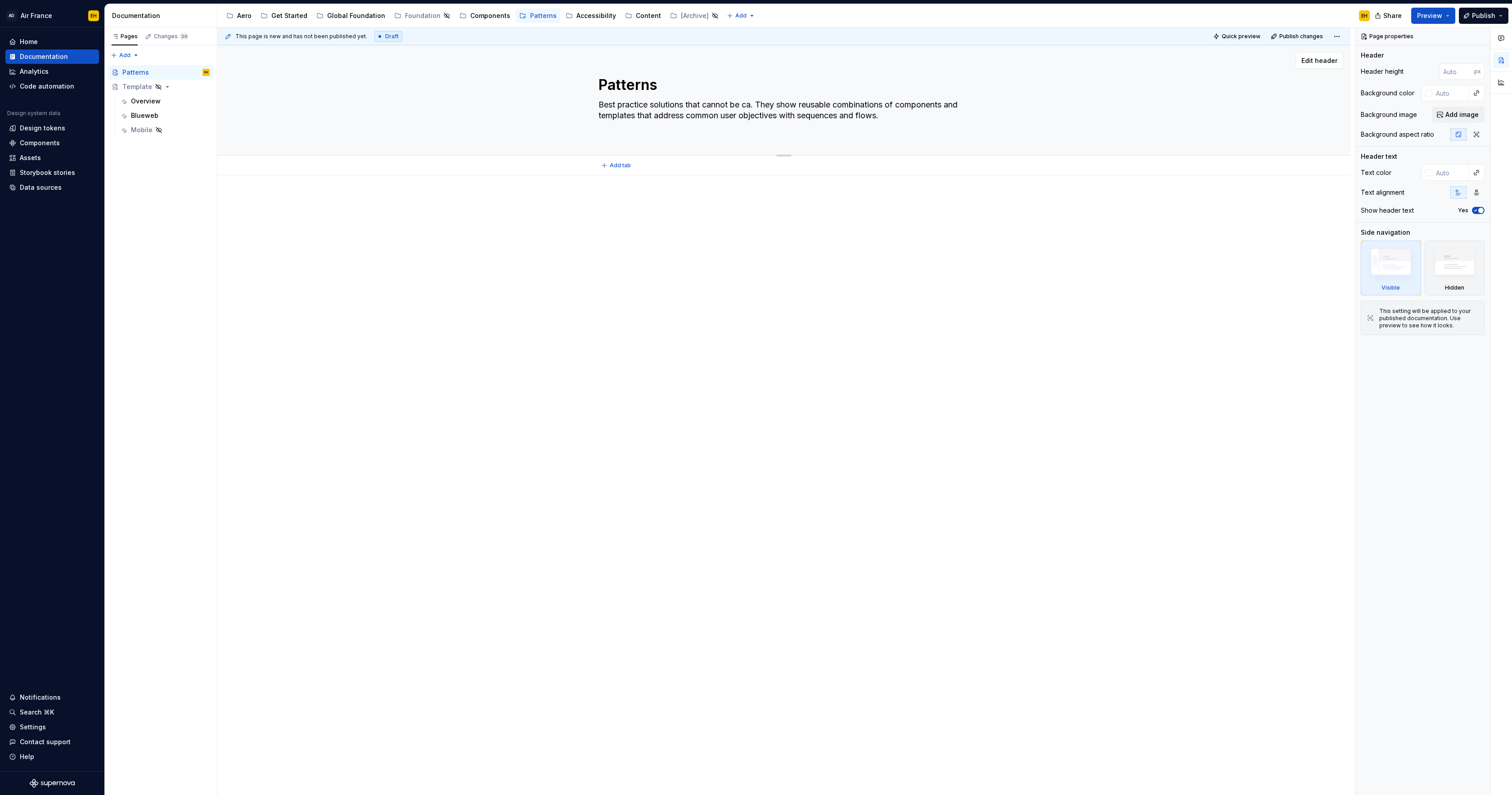
type textarea "*"
type textarea "Best practice solutions that cannot be cau. They show reusable combinations of …"
type textarea "*"
type textarea "Best practice solutions that cannot be caug. They show reusable combinations of…"
type textarea "*"
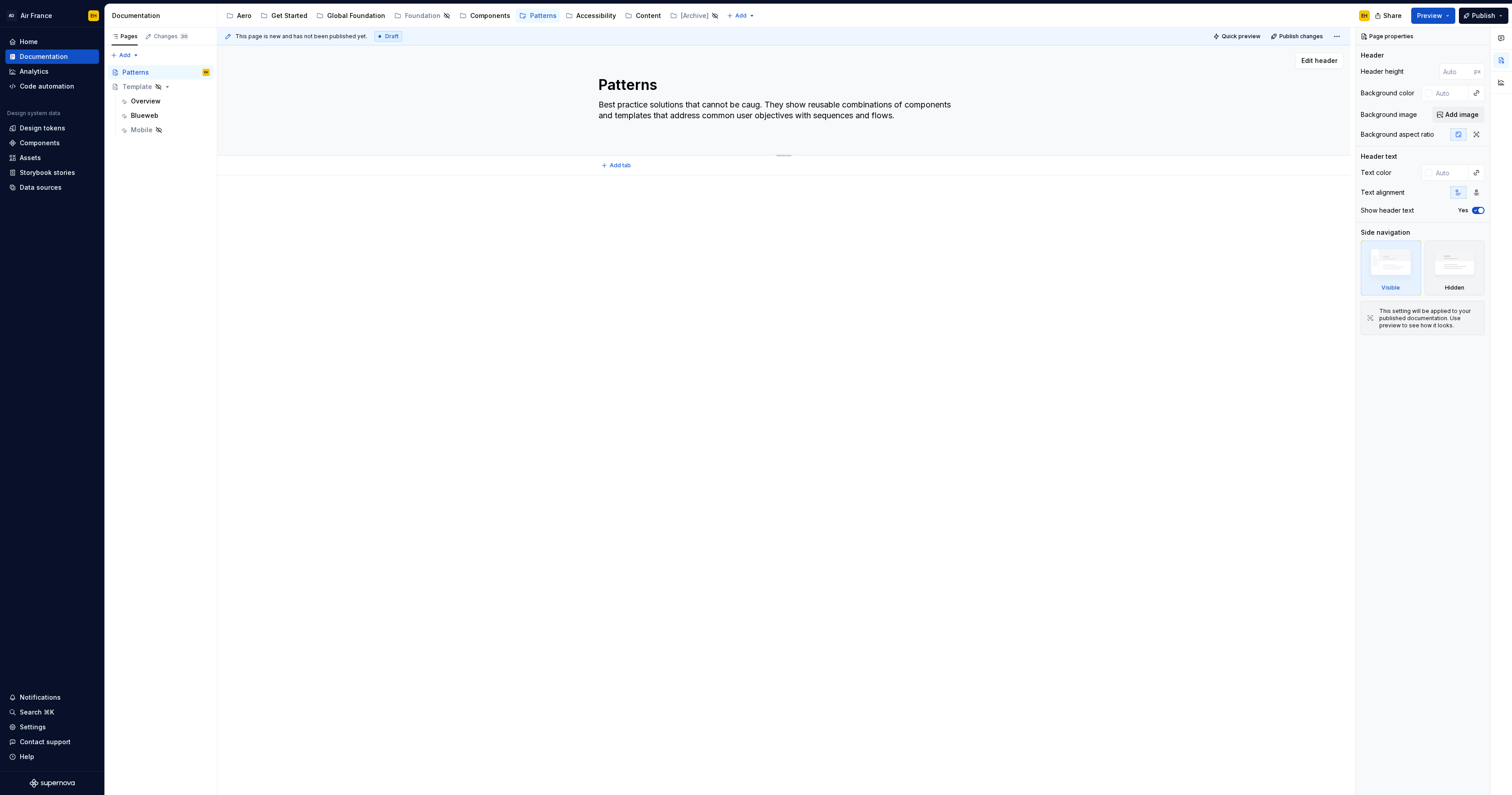
type textarea "Best practice solutions that cannot be caugh. They show reusable combinations o…"
type textarea "*"
type textarea "Best practice solutions that cannot be caught. They show reusable combinations …"
type textarea "*"
type textarea "Best practice solutions that cannot be caught . They show reusable combinations…"
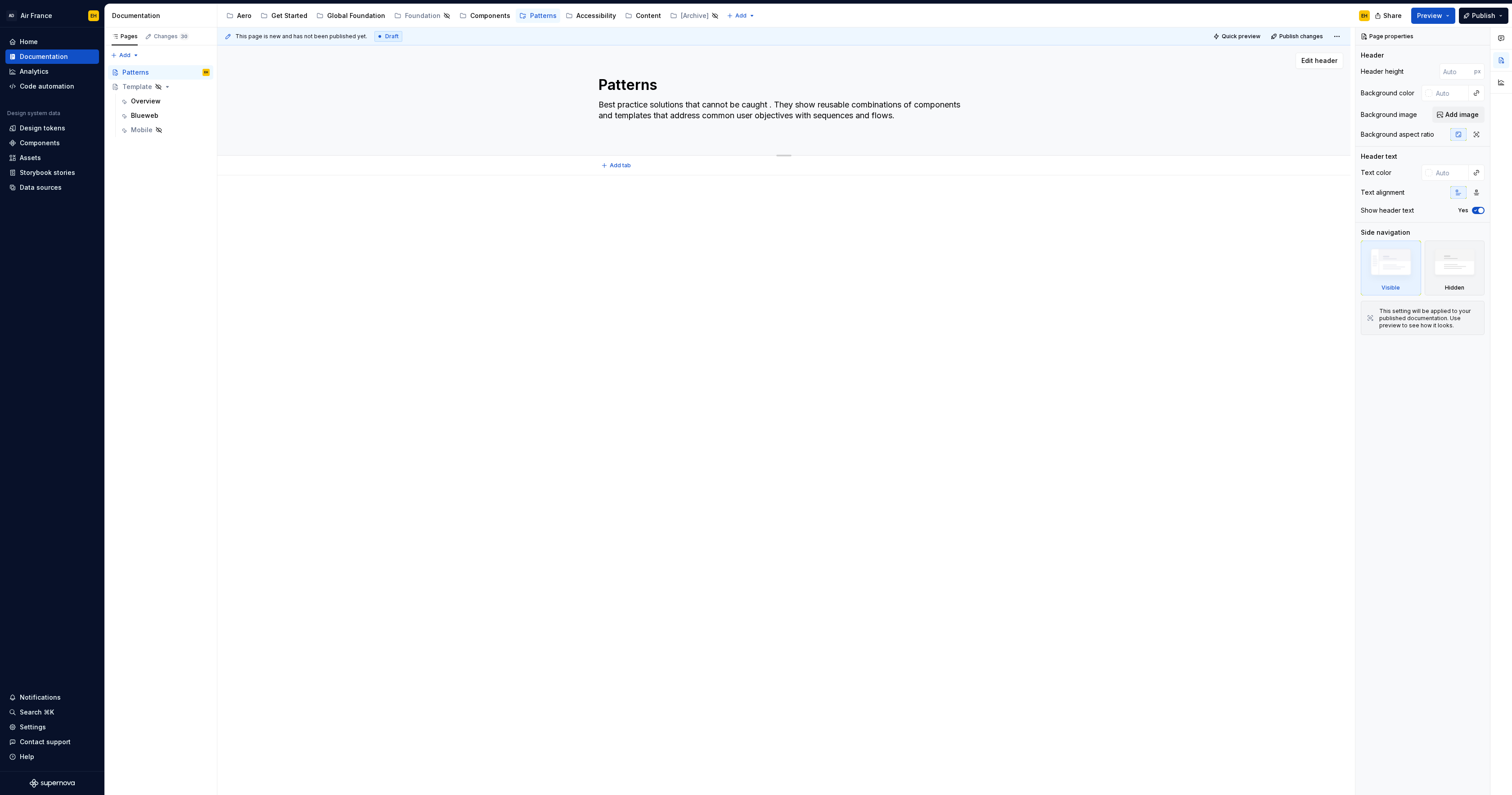
type textarea "*"
type textarea "Best practice solutions that cannot be caught i. They show reusable combination…"
type textarea "*"
type textarea "Best practice solutions that cannot be caught in. They show reusable combinatio…"
type textarea "*"
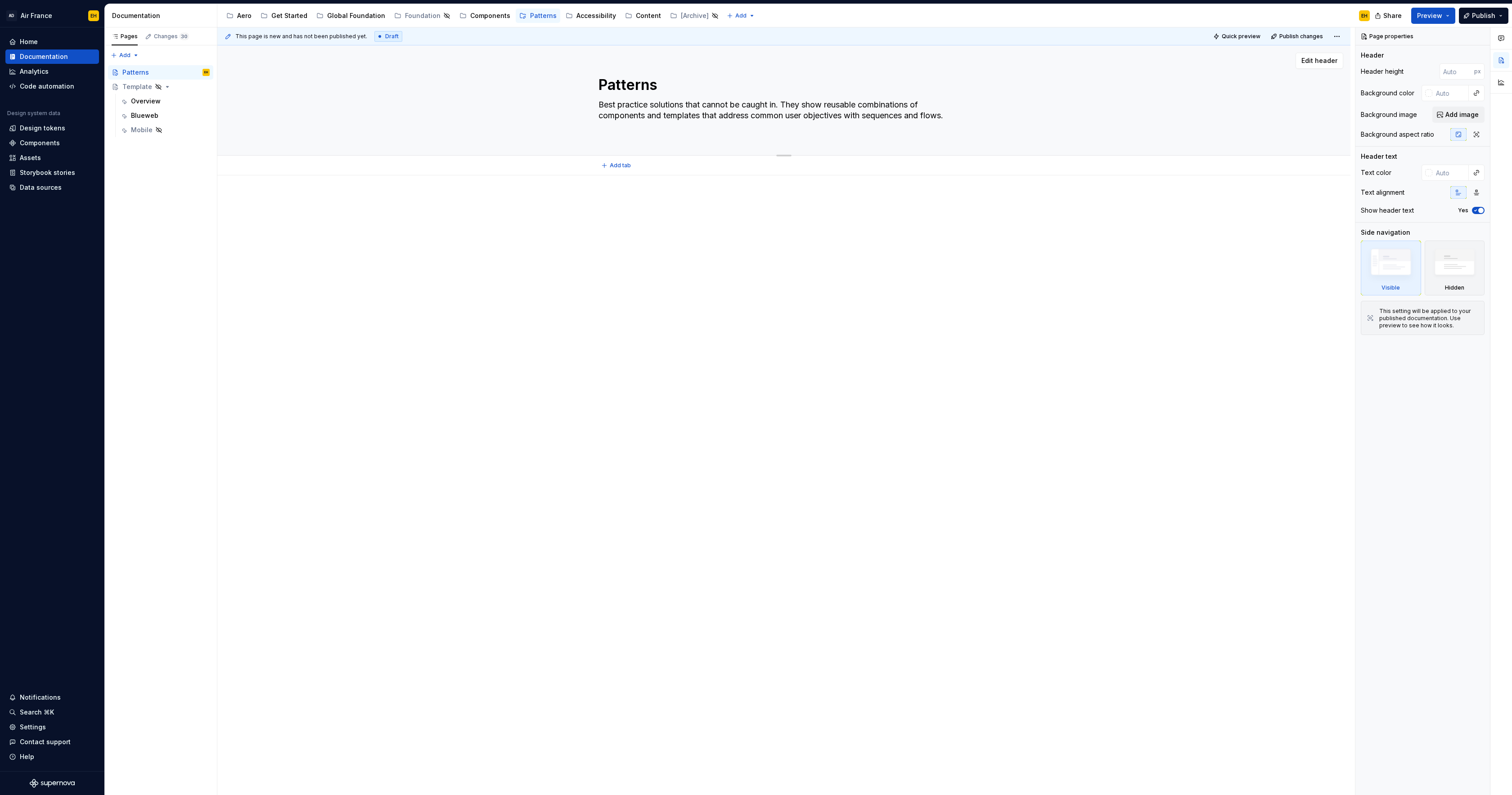
type textarea "Best practice solutions that cannot be caught in . They show reusable combinati…"
type textarea "*"
type textarea "Best practice solutions that cannot be caught in a. They show reusable combinat…"
type textarea "*"
type textarea "Best practice solutions that cannot be caught in a . They show reusable combina…"
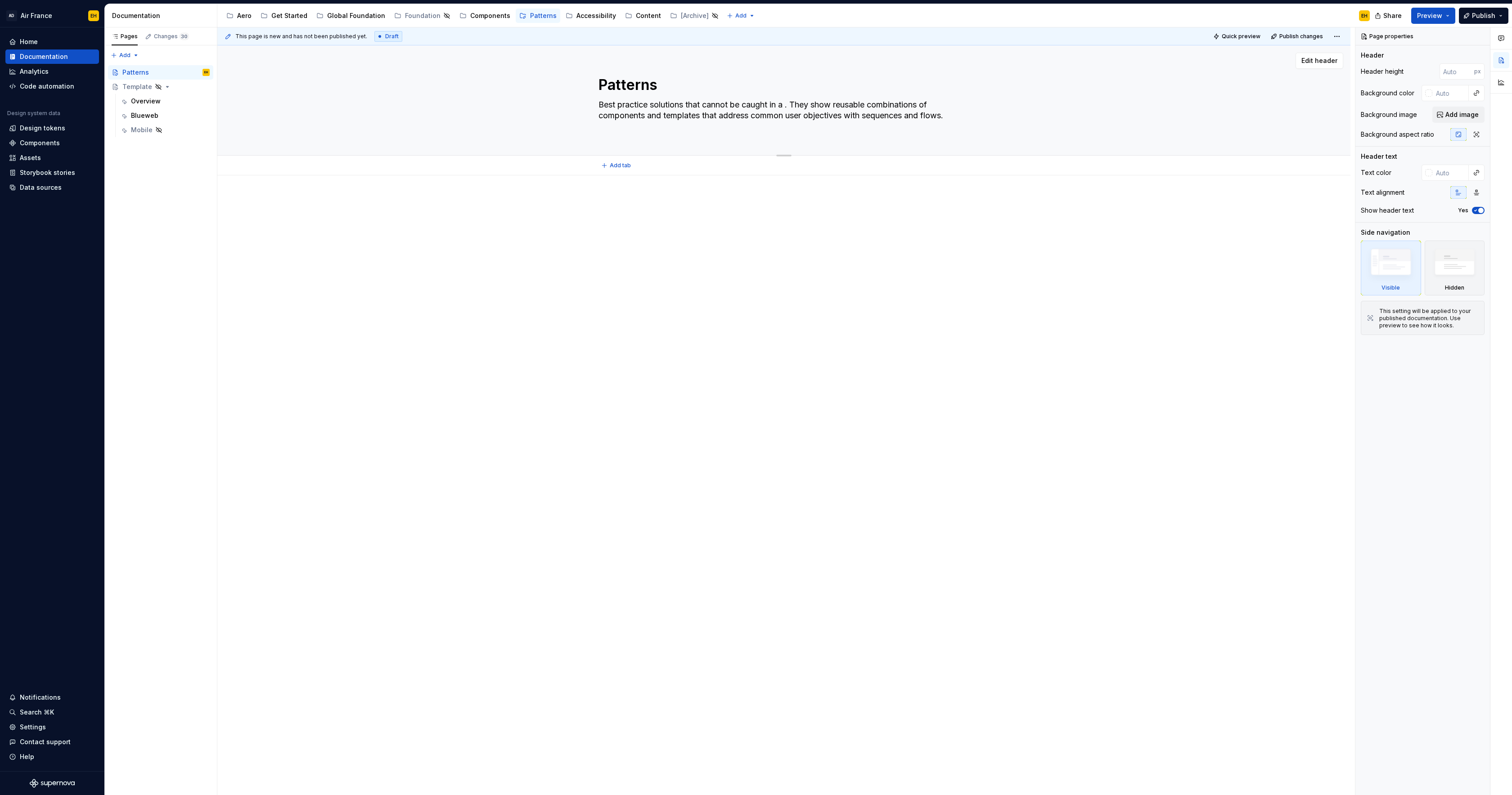
type textarea "*"
type textarea "Best practice solutions that cannot be caught in a s. They show reusable combin…"
type textarea "*"
type textarea "Best practice solutions that cannot be caught in a si. They show reusable combi…"
type textarea "*"
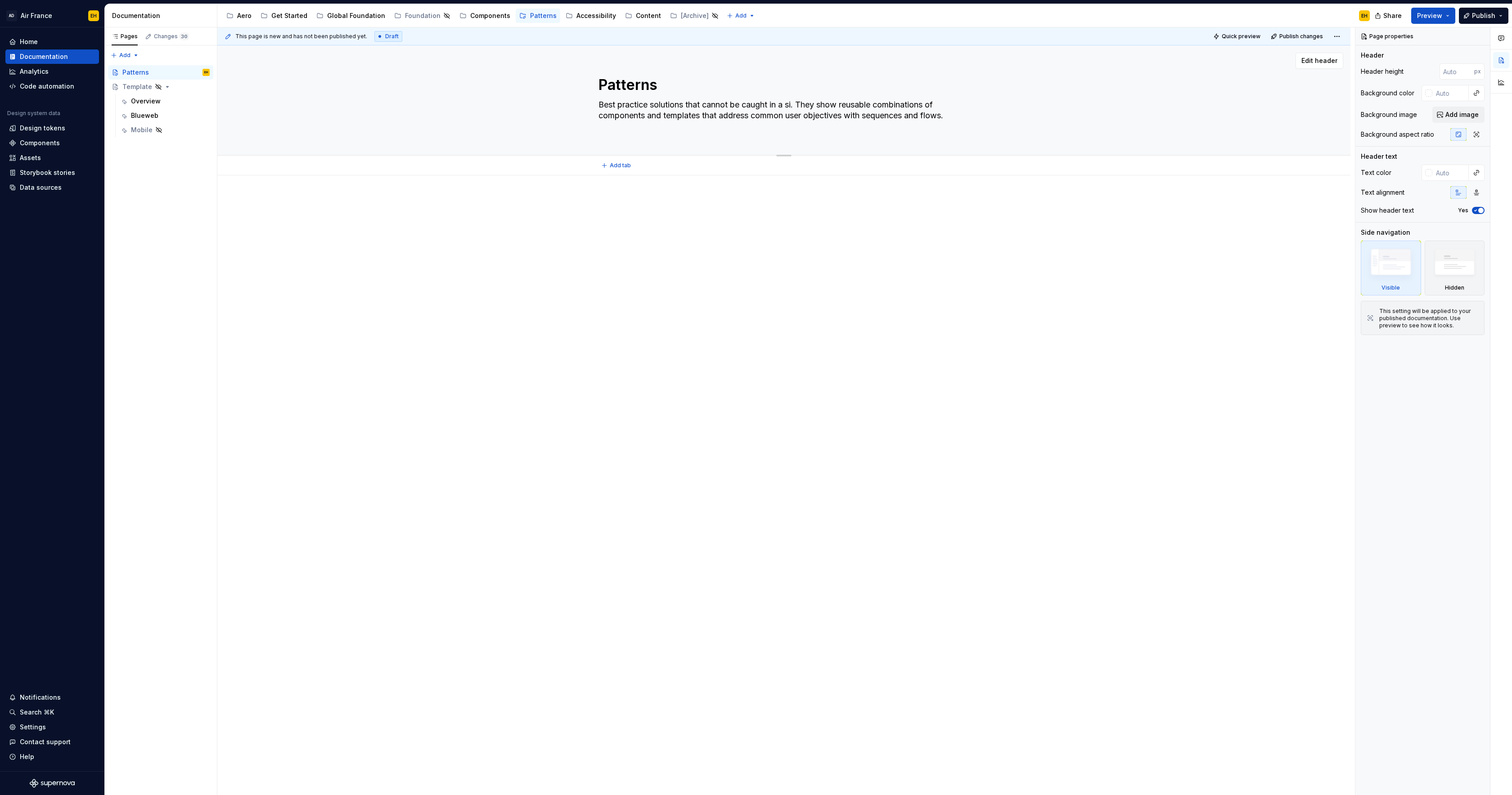
type textarea "Best practice solutions that cannot be caught in a sin. They show reusable comb…"
type textarea "*"
type textarea "Best practice solutions that cannot be caught in a sing. They show reusable com…"
type textarea "*"
type textarea "Best practice solutions that cannot be caught in a singl. They show reusable co…"
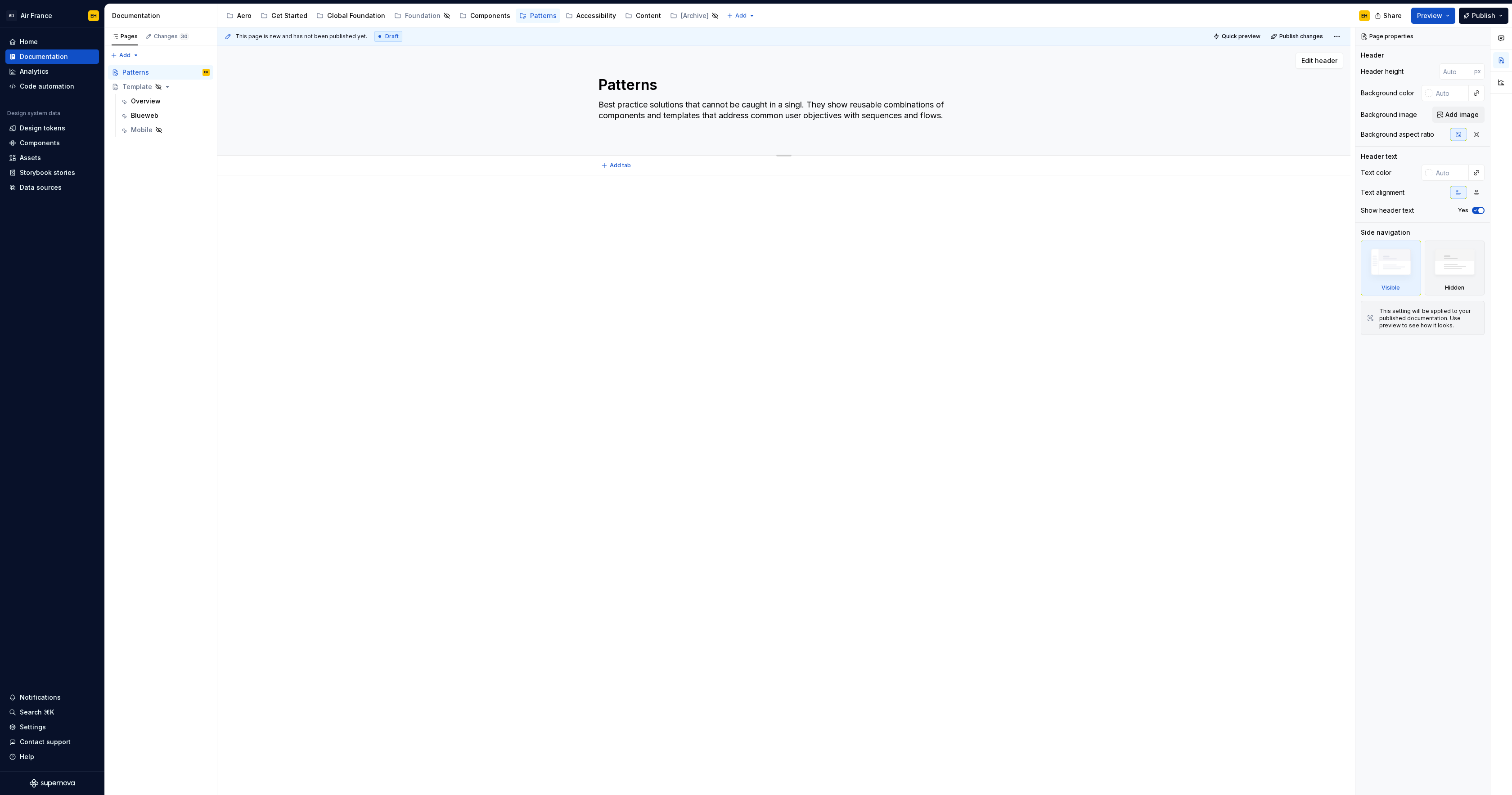
type textarea "*"
type textarea "Best practice solutions that cannot be caught in a single. They show reusable c…"
type textarea "*"
type textarea "Best practice solutions that cannot be caught in a single . They show reusable …"
type textarea "*"
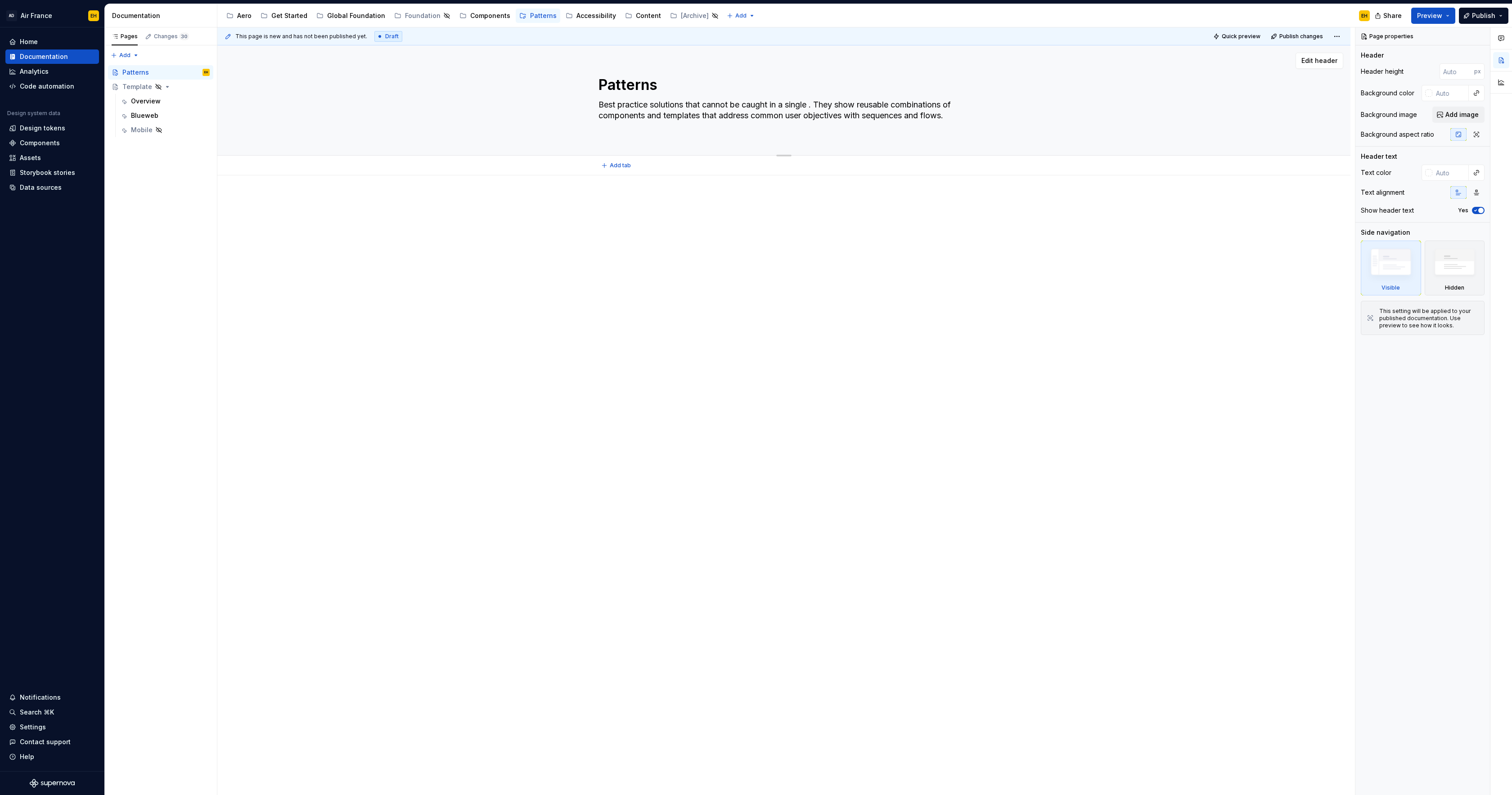
type textarea "Best practice solutions that cannot be caught in a single c. They show reusable…"
type textarea "*"
type textarea "Best practice solutions that cannot be caught in a single co. They show reusabl…"
type textarea "*"
type textarea "Best practice solutions that cannot be caught in a single com. They show reusab…"
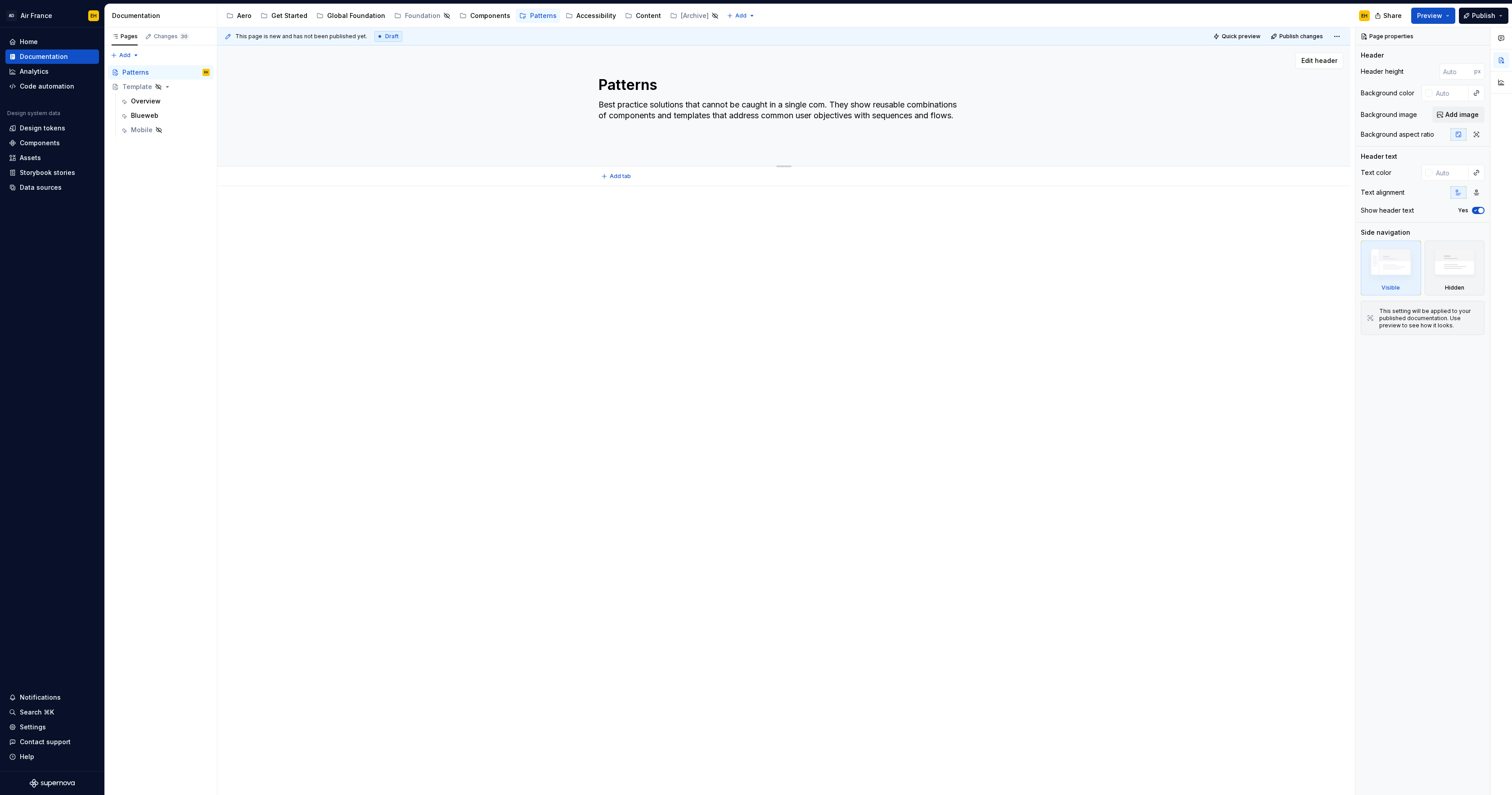
type textarea "*"
type textarea "Best practice solutions that cannot be caught in a single comp. They show reusa…"
type textarea "*"
type textarea "Best practice solutions that cannot be caught in a single compo. They show reus…"
type textarea "*"
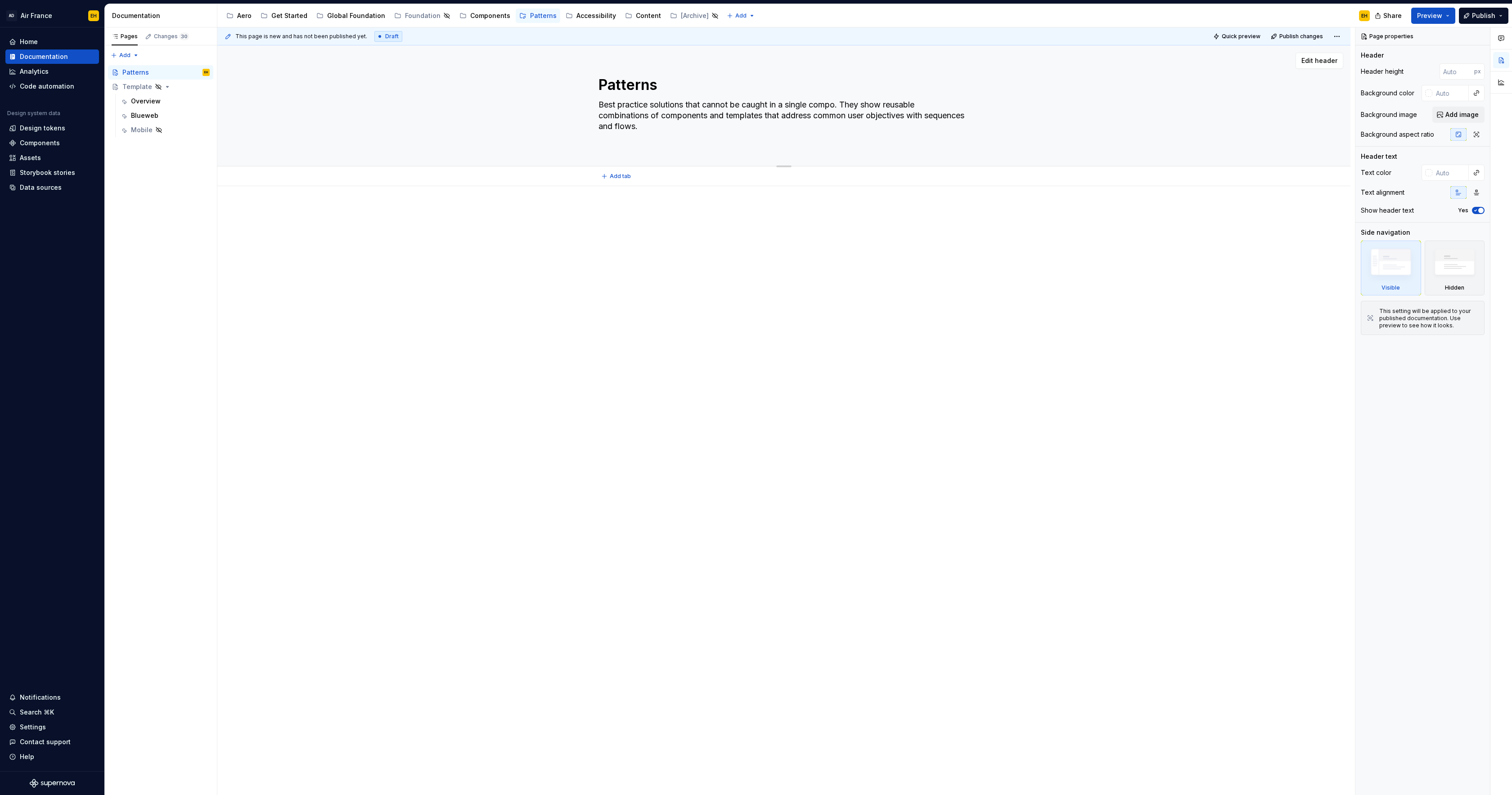
type textarea "Best practice solutions that cannot be caught in a single compon. They show reu…"
type textarea "*"
type textarea "Best practice solutions that cannot be caught in a single compone. They show re…"
type textarea "*"
type textarea "Best practice solutions that cannot be caught in a single componen. They show r…"
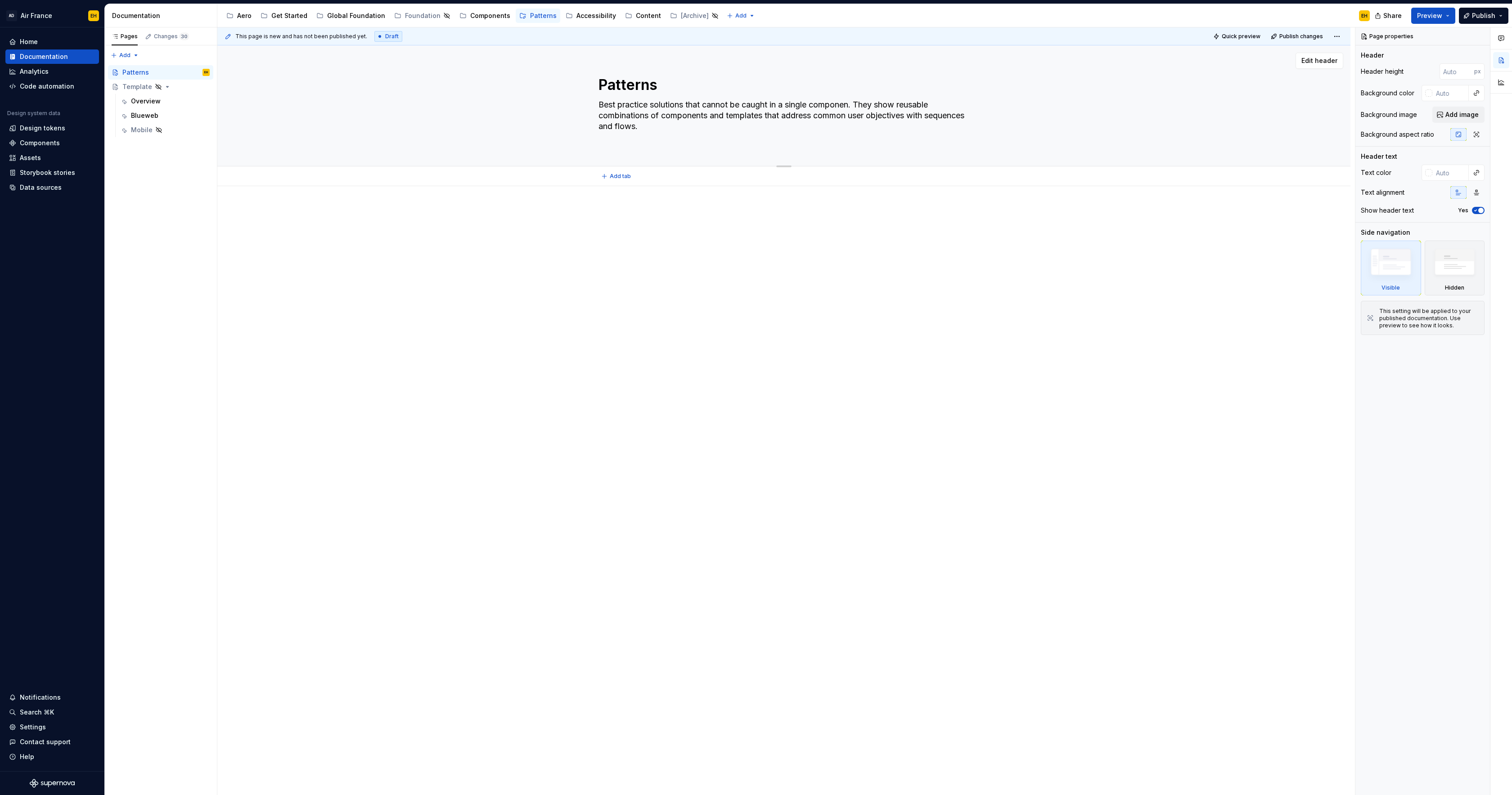
type textarea "*"
type textarea "Best practice solutions that cannot be caught in a single component. They show …"
click at [707, 103] on textarea "Best practice solutions that cannot be caught in a single component. They show …" at bounding box center [782, 121] width 371 height 47
type textarea "*"
type textarea "Best practice solutions that acannot be caught in a single component. They show…"
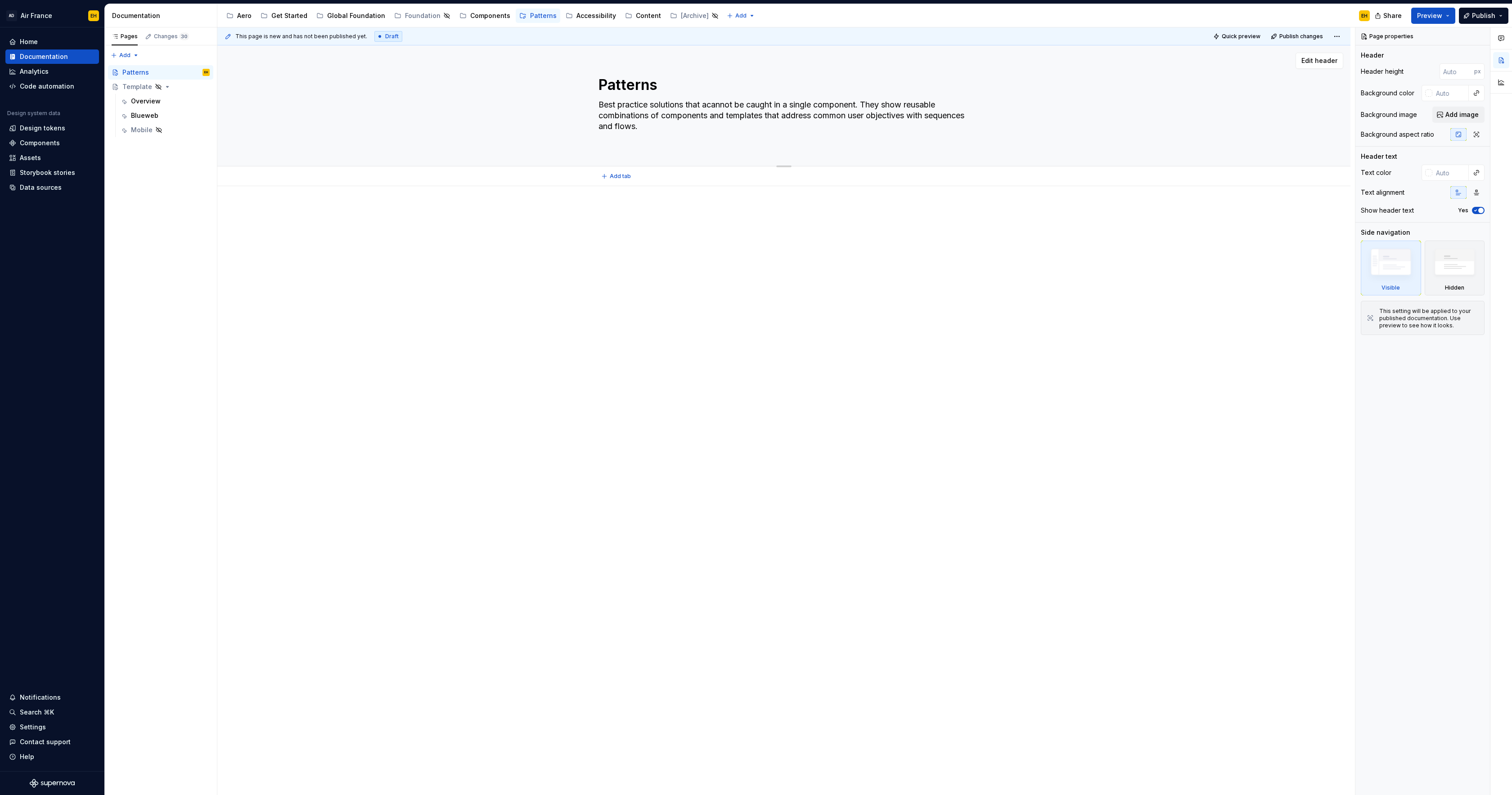
type textarea "*"
type textarea "Best practice solutions that arcannot be caught in a single component. They sho…"
type textarea "*"
type textarea "Best practice solutions that arecannot be caught in a single component. They sh…"
type textarea "*"
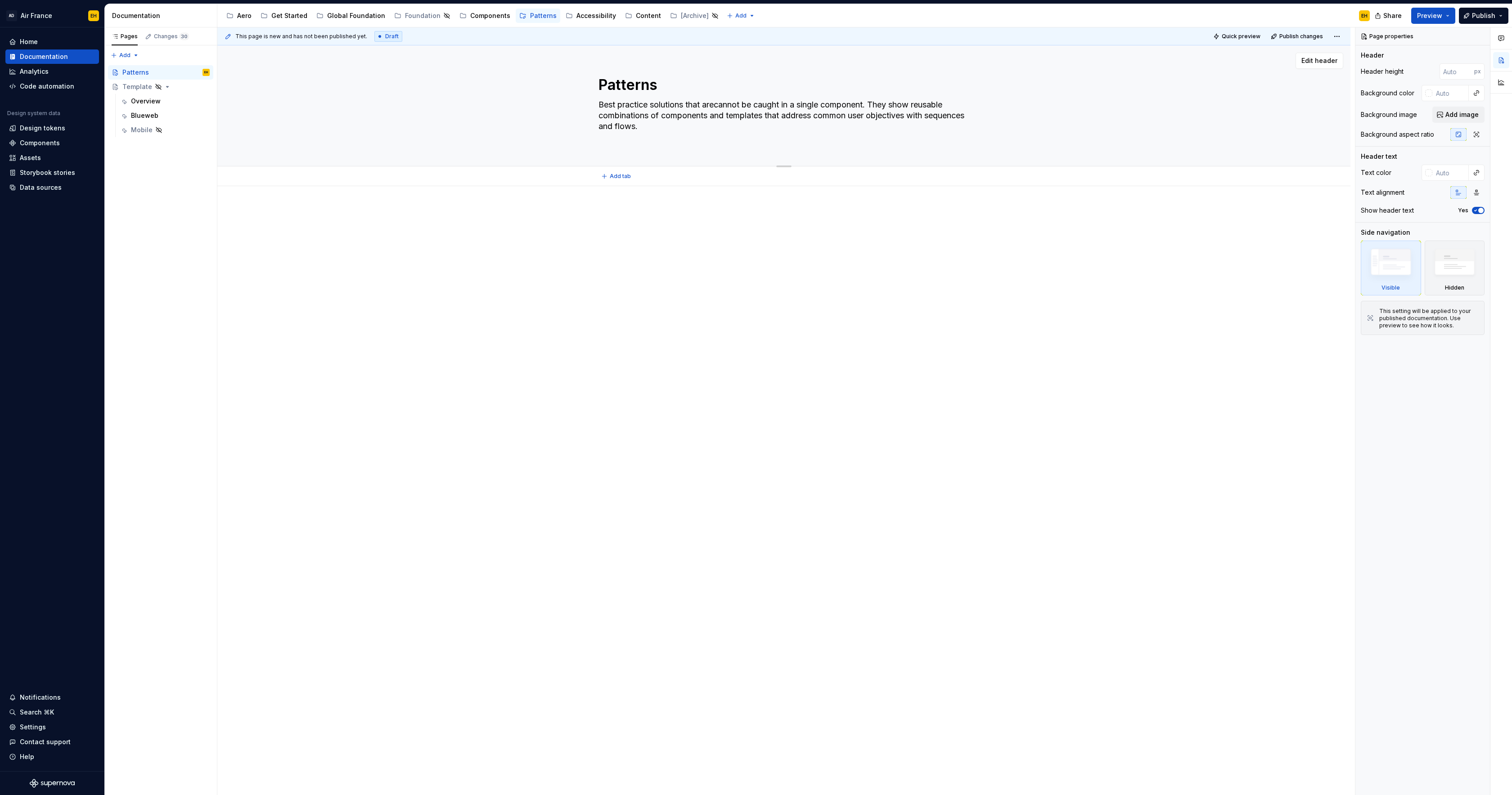
type textarea "Best practice solutions that are cannot be caught in a single component. They s…"
type textarea "*"
type textarea "Best practice solutions that are rcannot be caught in a single component. They …"
type textarea "*"
type textarea "Best practice solutions that are recannot be caught in a single component. They…"
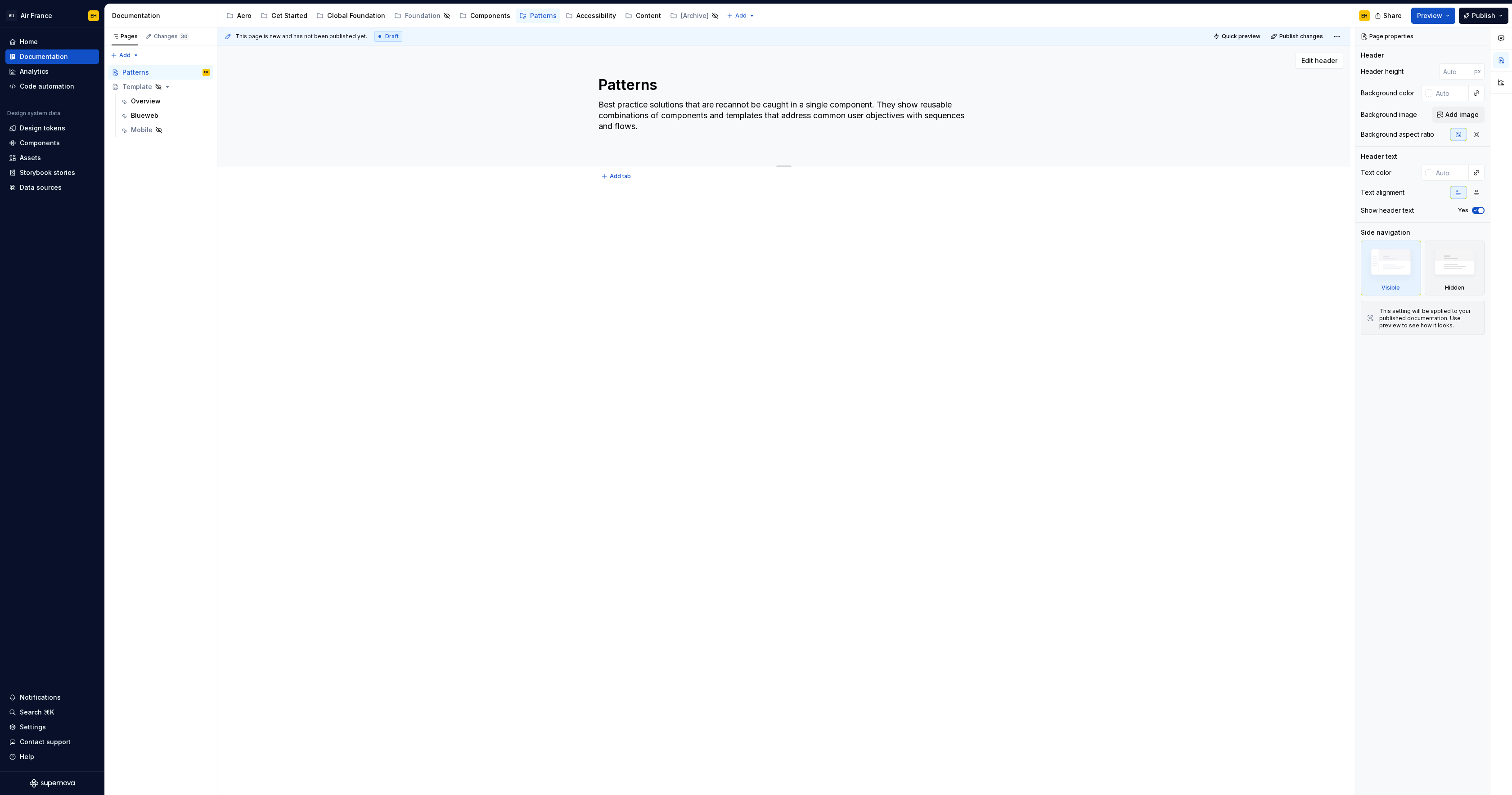
type textarea "*"
type textarea "Best practice solutions that are reucannot be caught in a single component. The…"
type textarea "*"
type textarea "Best practice solutions that are reuscannot be caught in a single component. Th…"
type textarea "*"
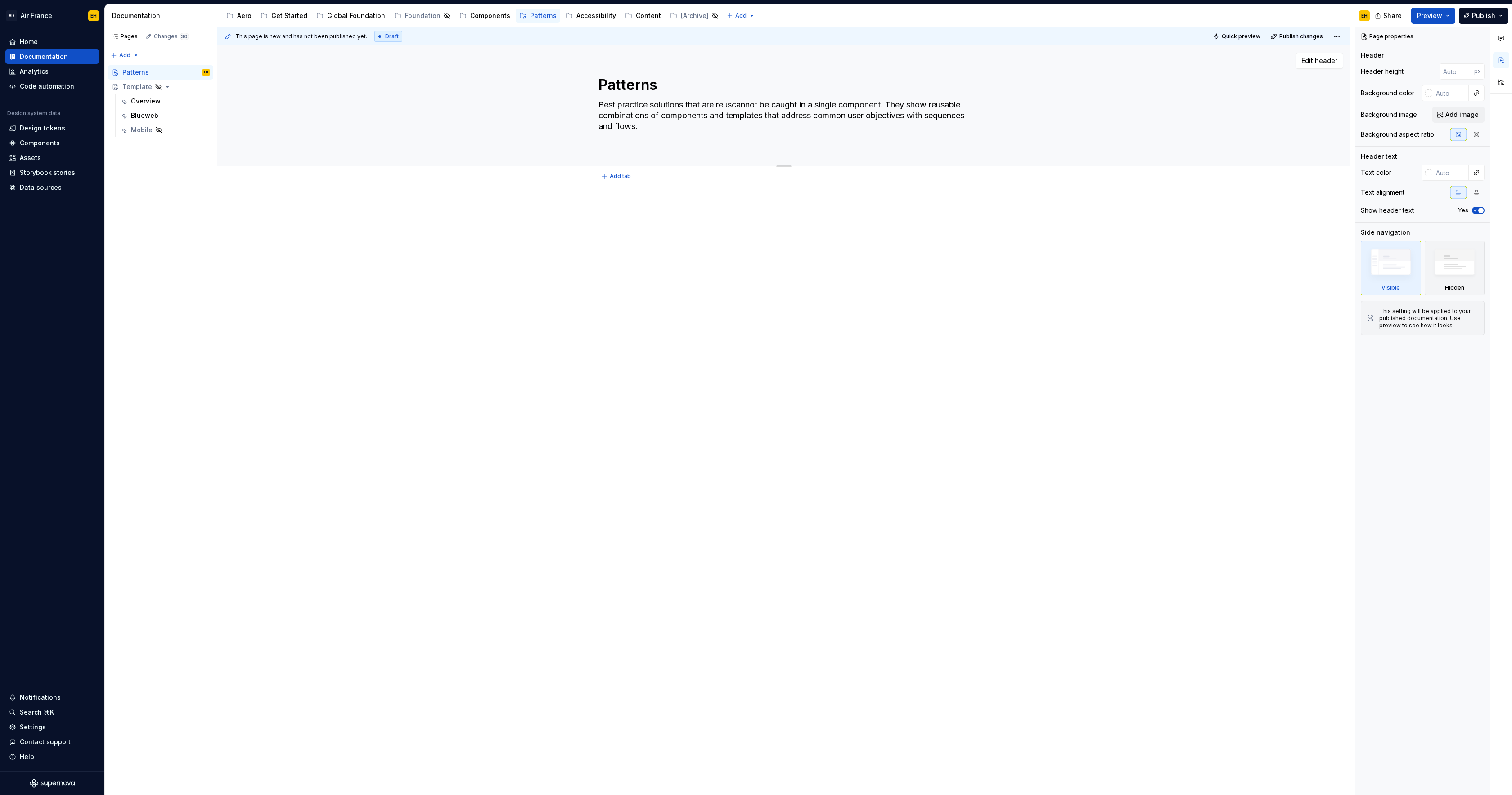
type textarea "Best practice solutions that are reusacannot be caught in a single component. T…"
type textarea "*"
type textarea "Best practice solutions that are reusabcannot be caught in a single component. …"
type textarea "*"
type textarea "Best practice solutions that are reusabecannot be caught in a single component.…"
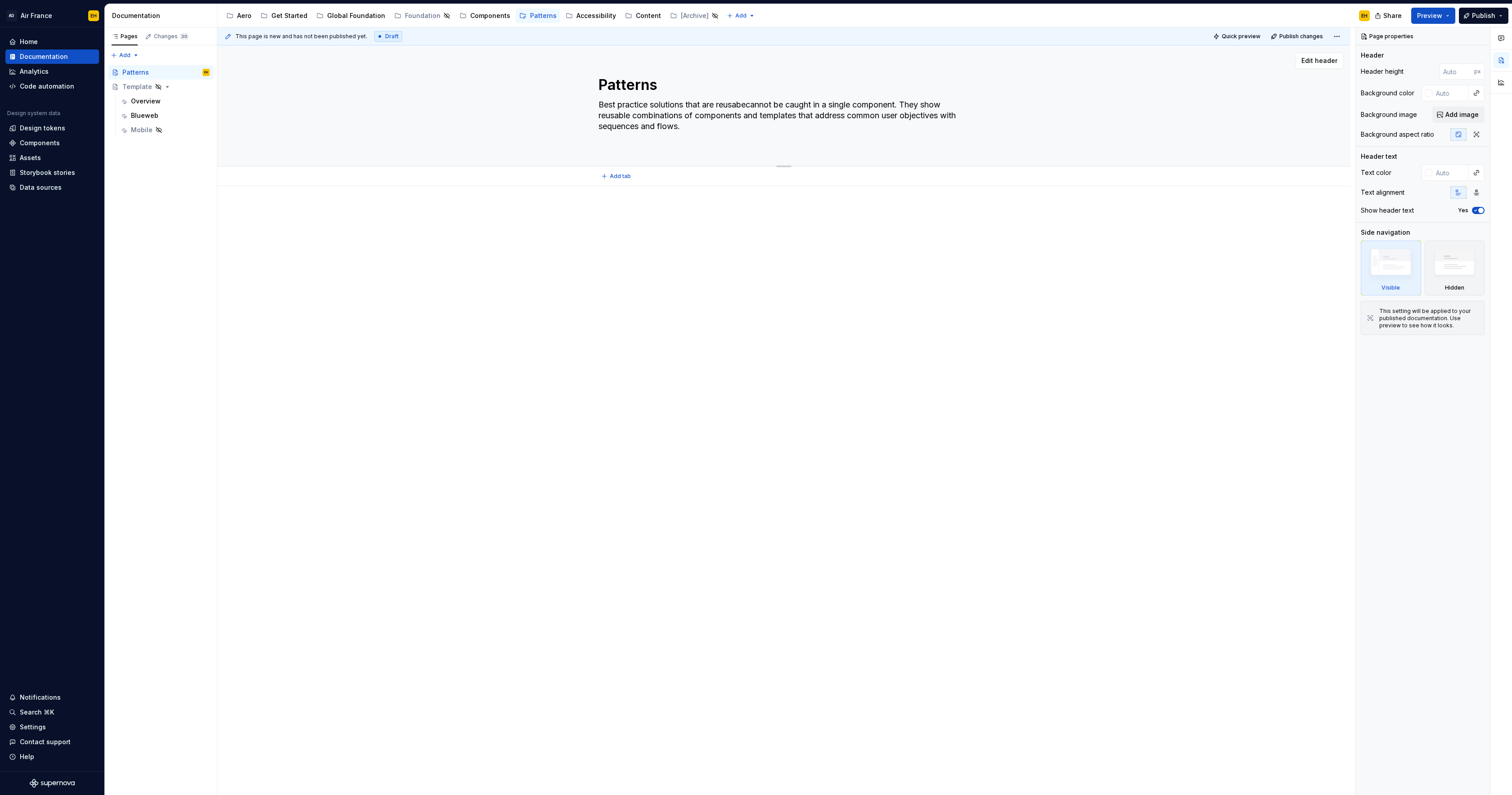
type textarea "*"
type textarea "Best practice solutions that are reusabcannot be caught in a single component. …"
type textarea "*"
type textarea "Best practice solutions that are reusablcannot be caught in a single component.…"
type textarea "*"
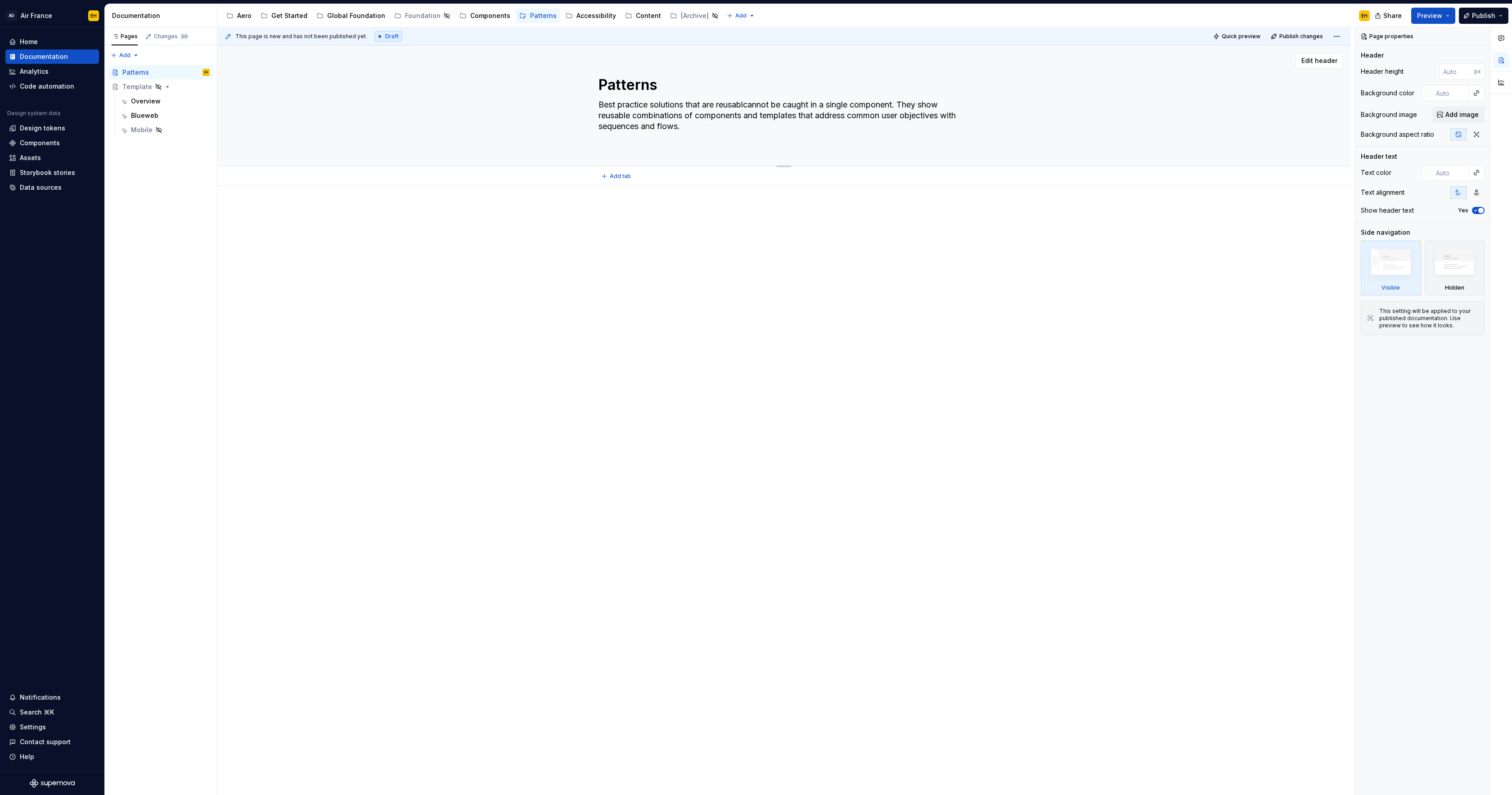
type textarea "Best practice solutions that are reusablecannot be caught in a single component…"
type textarea "*"
type textarea "Best practice solutions that are reusable cannot be caught in a single componen…"
type textarea "*"
type textarea "Best practice solutions that are reusable acannot be caught in a single compone…"
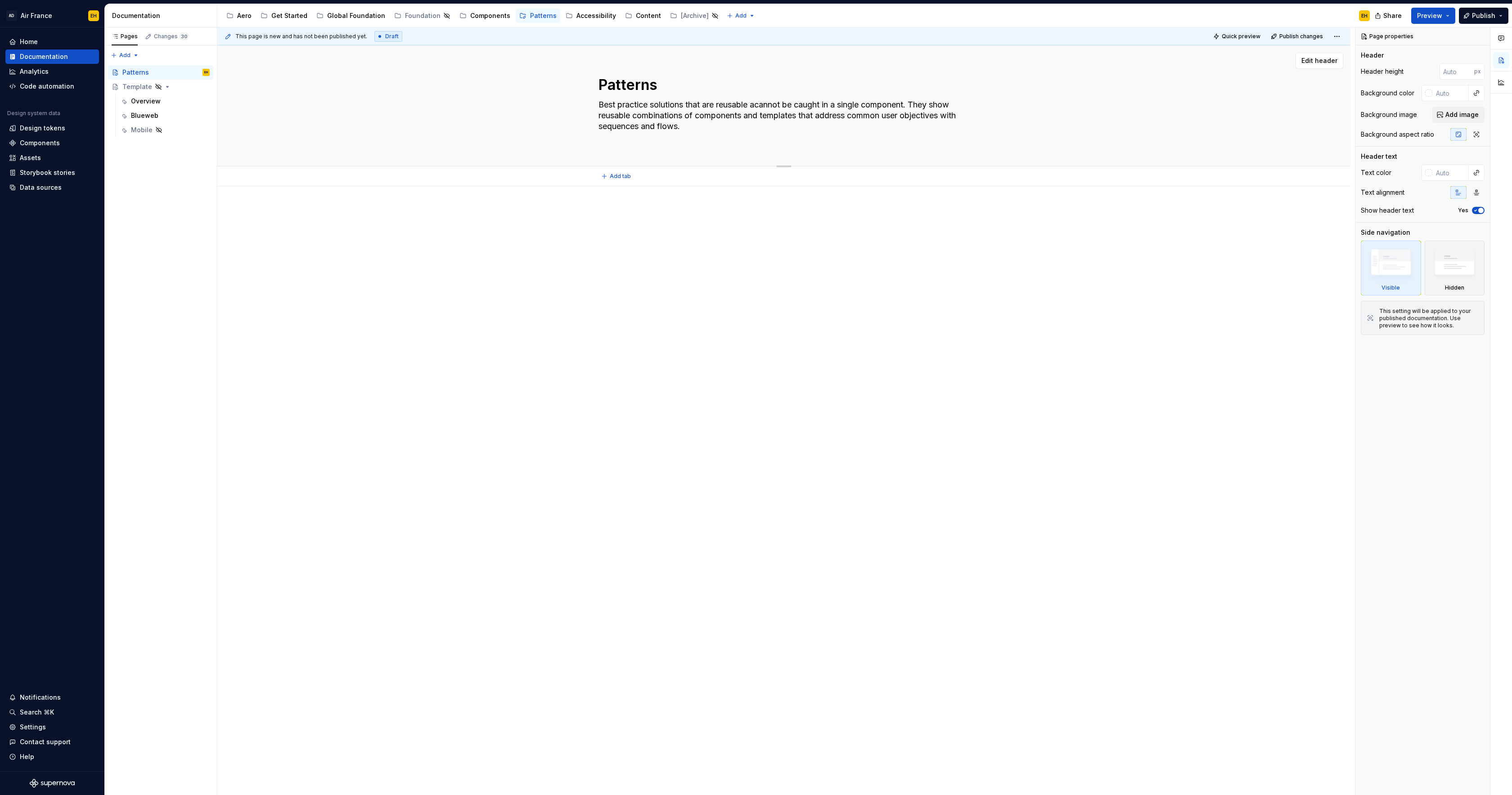
type textarea "*"
type textarea "Best practice solutions that are reusable ancannot be caught in a single compon…"
type textarea "*"
type textarea "Best practice solutions that are reusable andcannot be caught in a single compo…"
type textarea "*"
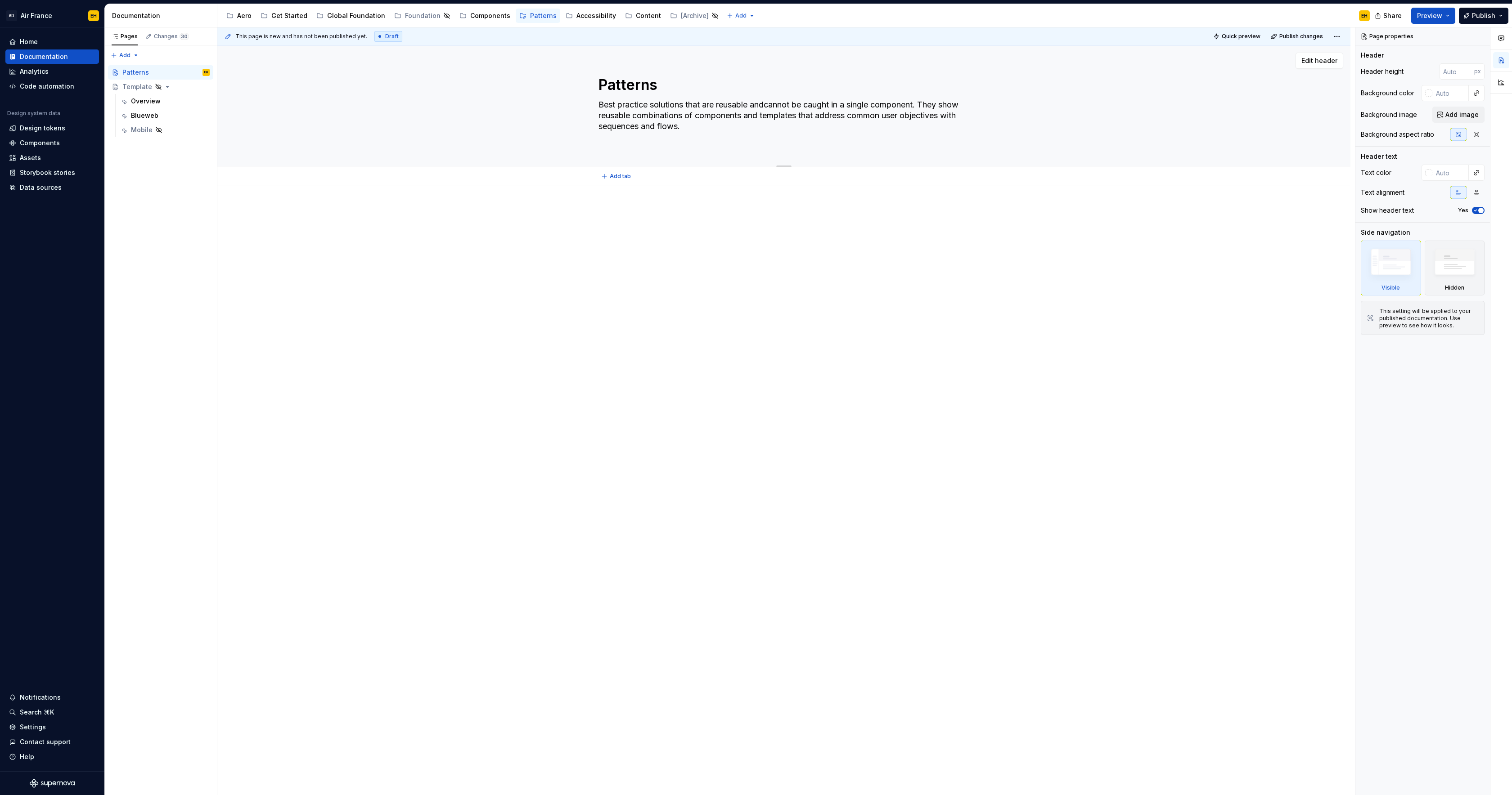
type textarea "Best practice solutions that are reusable and cannot be caught in a single comp…"
click at [653, 105] on textarea "Best practice solutions that are reusable and cannot be caught in a single comp…" at bounding box center [782, 121] width 371 height 47
click at [690, 107] on textarea "Best practice solutions that are reusable and cannot be caught in a single comp…" at bounding box center [782, 121] width 371 height 47
type textarea "*"
type textarea "Best practice solutions orthat are reusable and cannot be caught in a single co…"
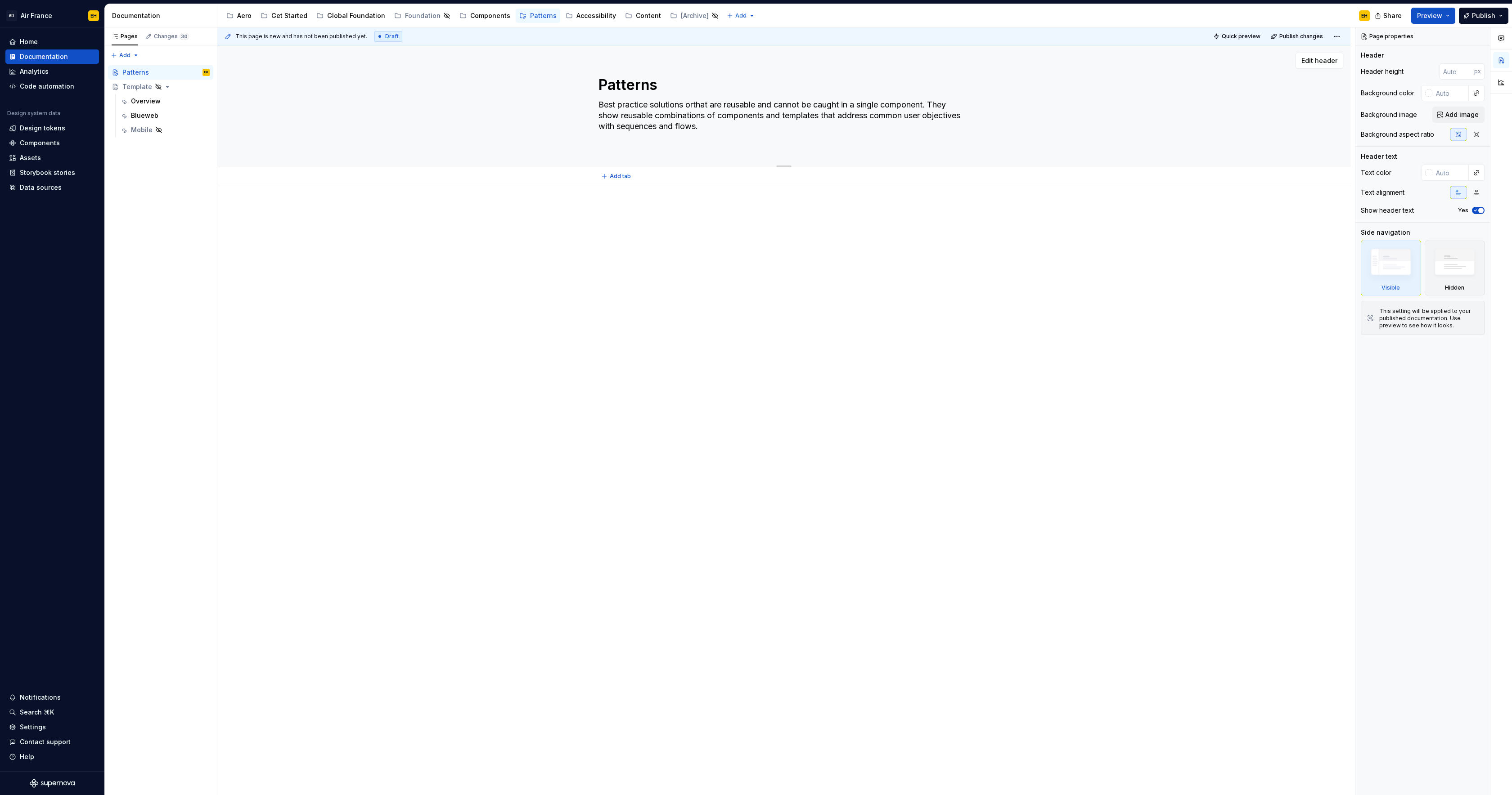
type textarea "*"
type textarea "Best practice solutions or that are reusable and cannot be caught in a single c…"
type textarea "*"
type textarea "Best practice solutions or fthat are reusable and cannot be caught in a single …"
type textarea "*"
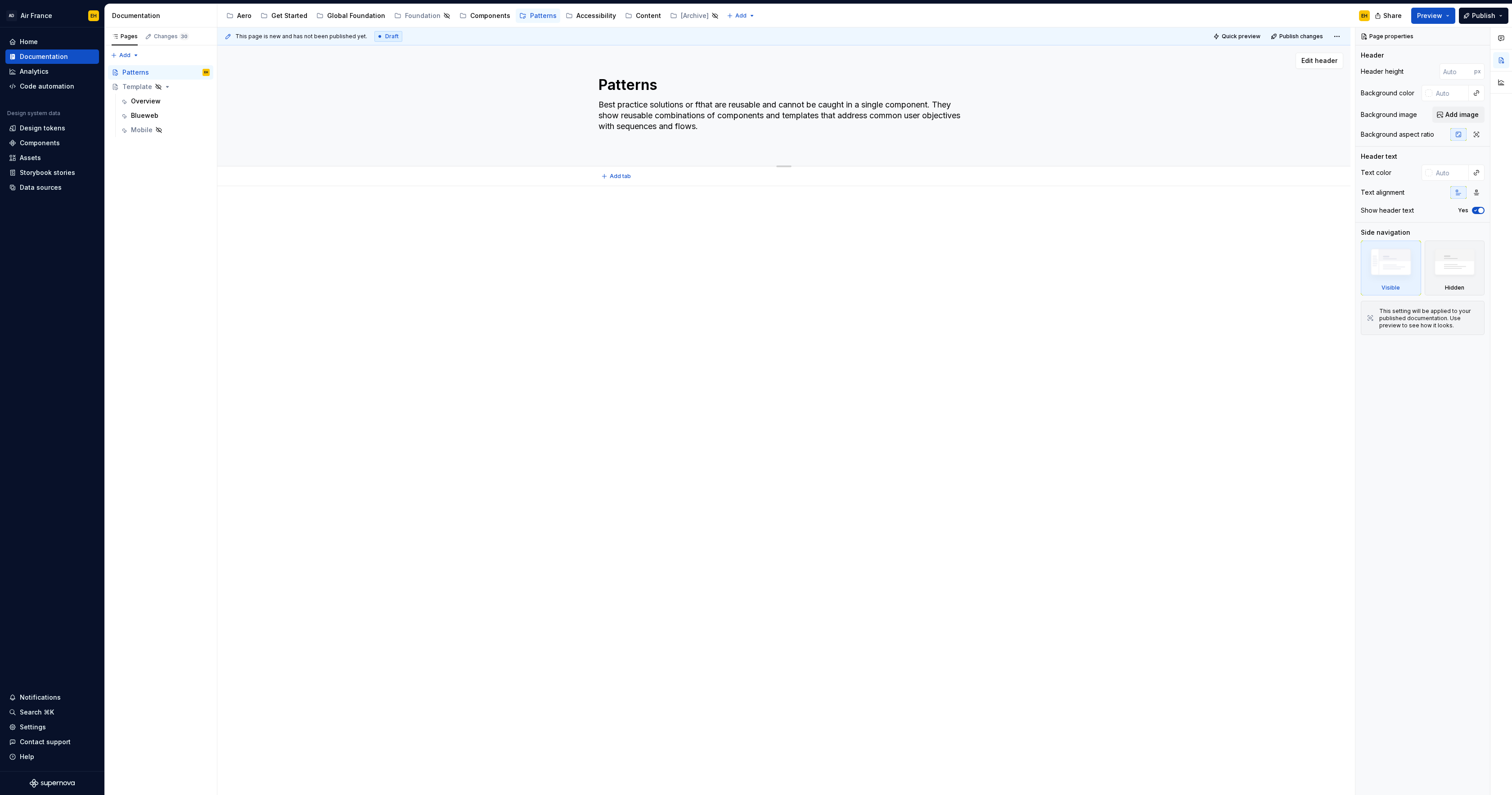
type textarea "Best practice solutions or flthat are reusable and cannot be caught in a single…"
type textarea "*"
type textarea "Best practice solutions or flothat are reusable and cannot be caught in a singl…"
type textarea "*"
type textarea "Best practice solutions or flowthat are reusable and cannot be caught in a sing…"
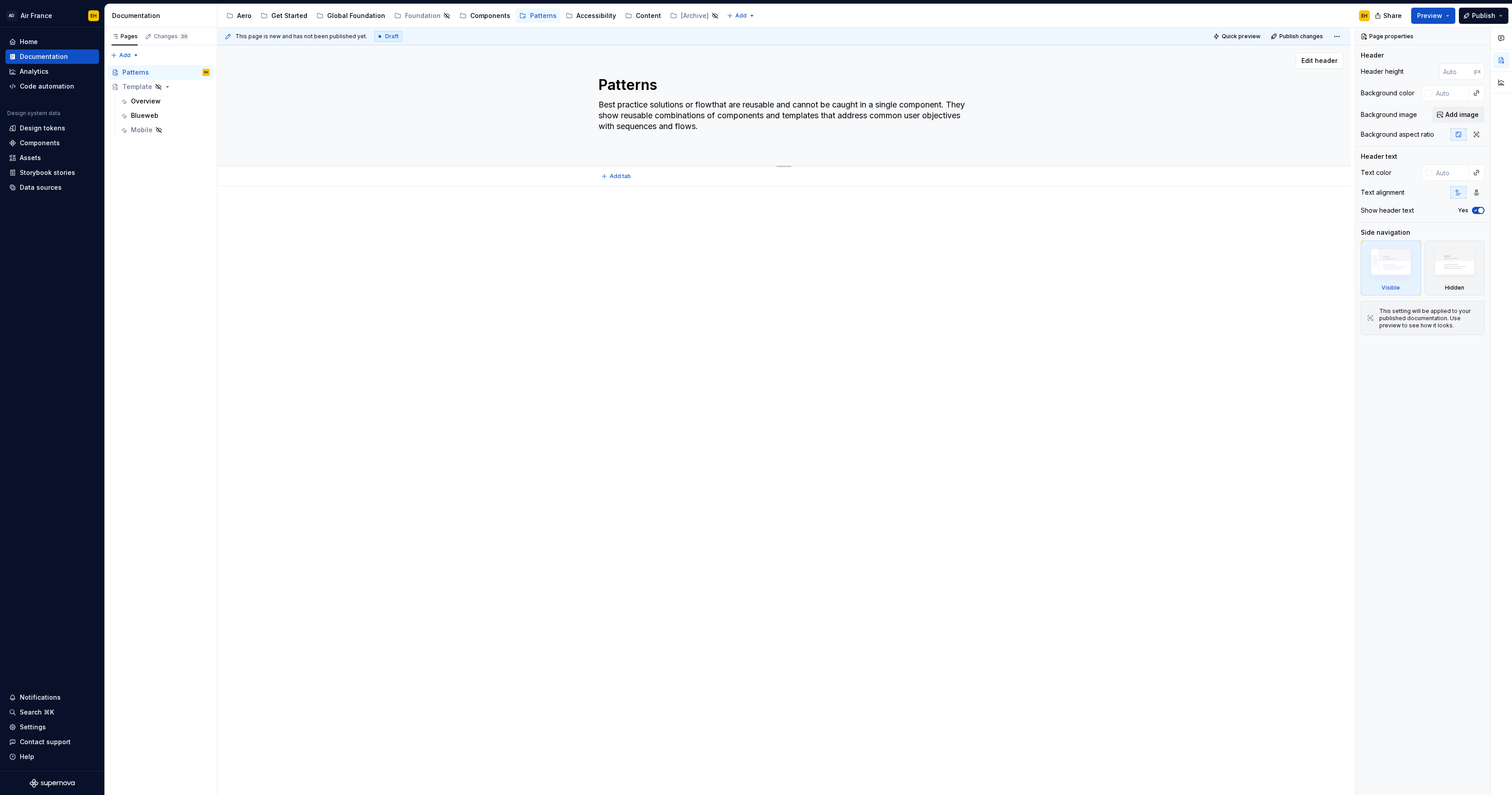
type textarea "*"
type textarea "Best practice solutions or flowathat are reusable and cannot be caught in a sin…"
type textarea "*"
type textarea "Best practice solutions or flowasthat are reusable and cannot be caught in a si…"
type textarea "*"
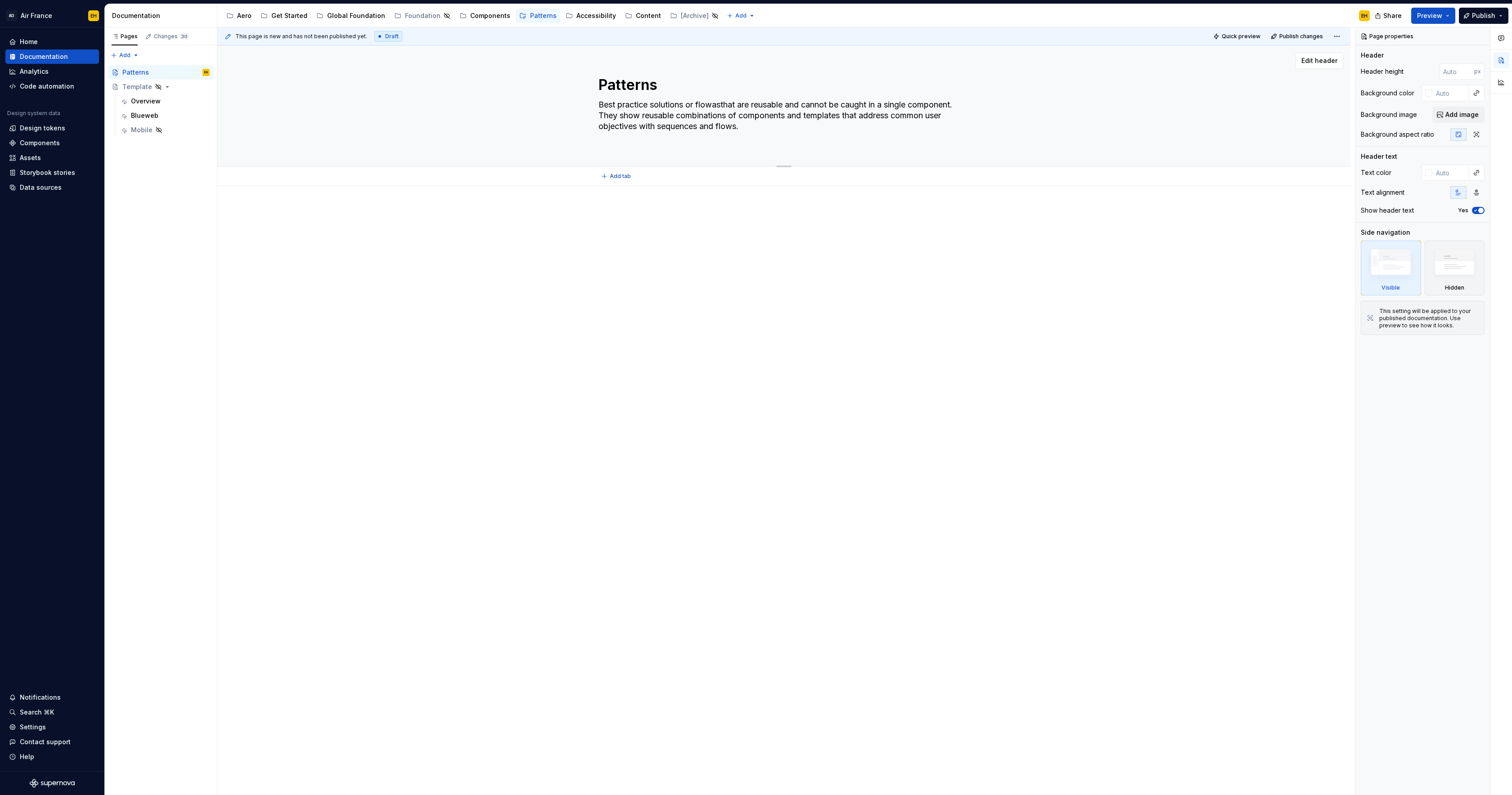
type textarea "Best practice solutions or flowathat are reusable and cannot be caught in a sin…"
type textarea "*"
type textarea "Best practice solutions or flowthat are reusable and cannot be caught in a sing…"
type textarea "*"
type textarea "Best practice solutions or flowsthat are reusable and cannot be caught in a sin…"
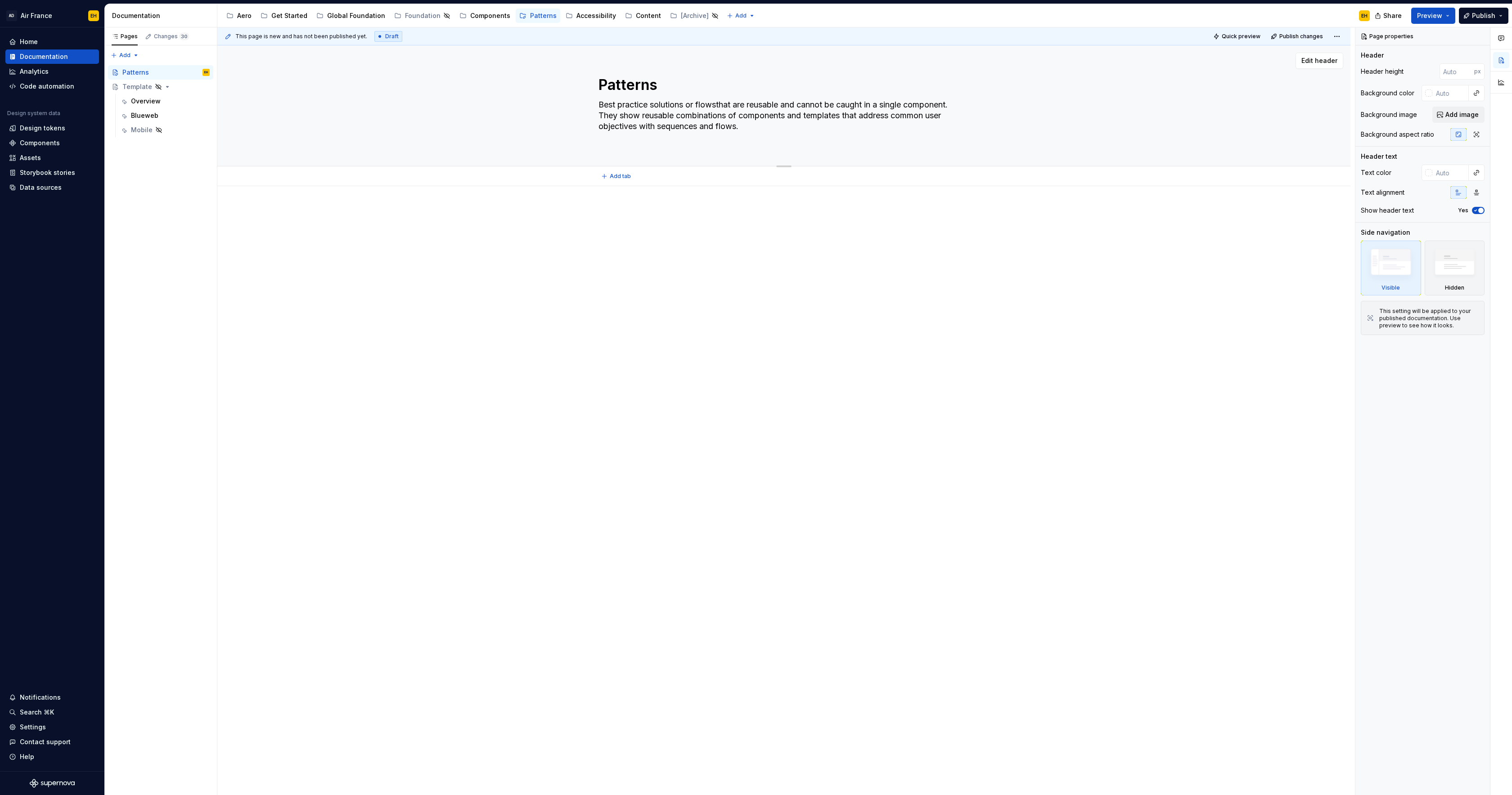
type textarea "*"
type textarea "Best practice solutions or flows that are reusable and cannot be caught in a si…"
drag, startPoint x: 752, startPoint y: 126, endPoint x: 963, endPoint y: 107, distance: 211.9
click at [963, 107] on textarea "Best practice solutions or flows that are reusable and cannot be caught in a si…" at bounding box center [782, 121] width 371 height 47
type textarea "*"
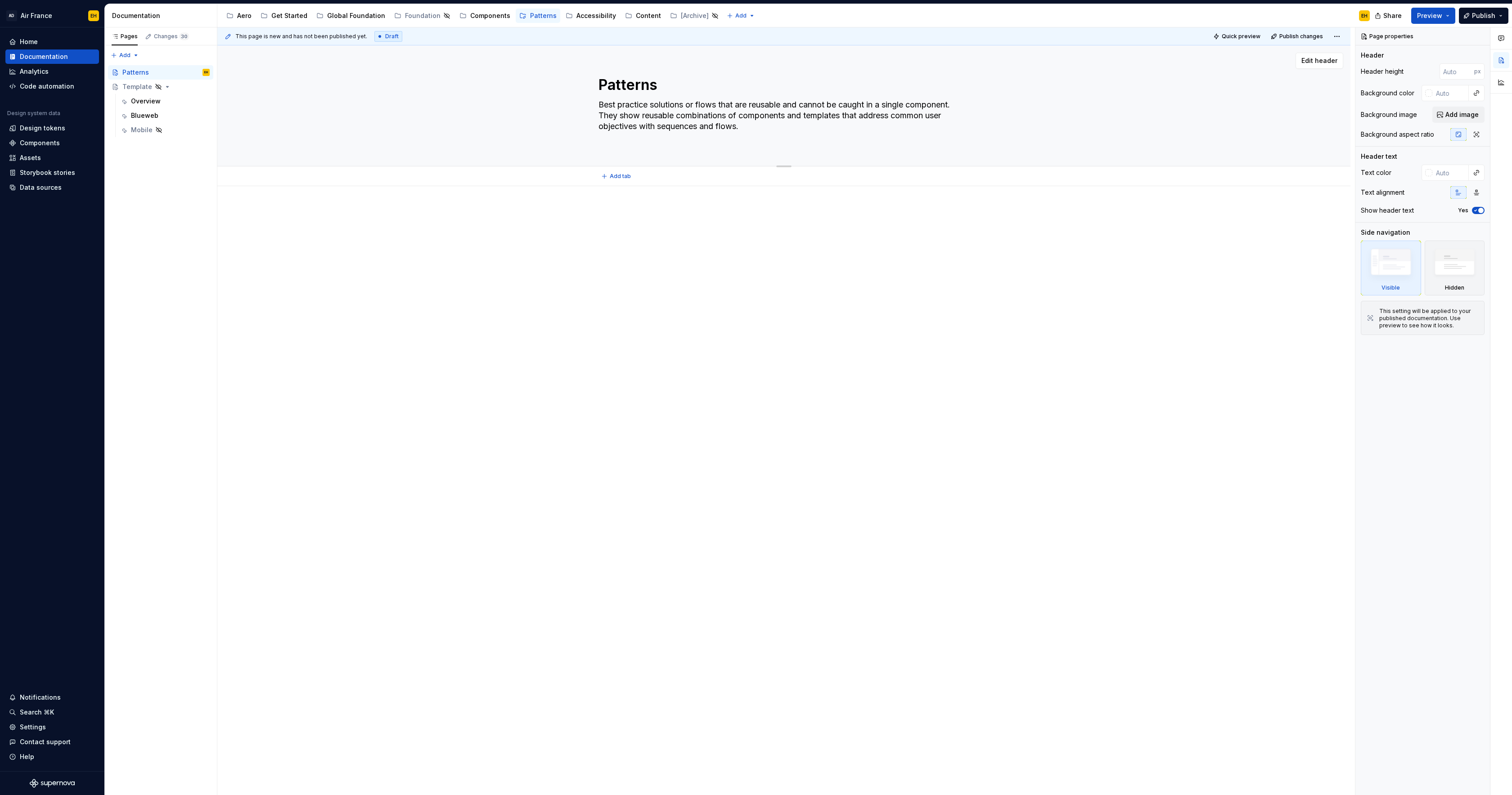
type textarea "Best practice solutions or flows that are reusable and cannot be caught in a si…"
type textarea "*"
drag, startPoint x: 882, startPoint y: 103, endPoint x: 918, endPoint y: 113, distance: 37.4
click at [876, 105] on textarea "Best practice solutions or flows that are reusable and cannot be caught in a si…" at bounding box center [782, 110] width 371 height 25
click at [925, 105] on textarea "Best practice solutions or flows that are reusable and cannot be caught in a si…" at bounding box center [782, 110] width 371 height 25
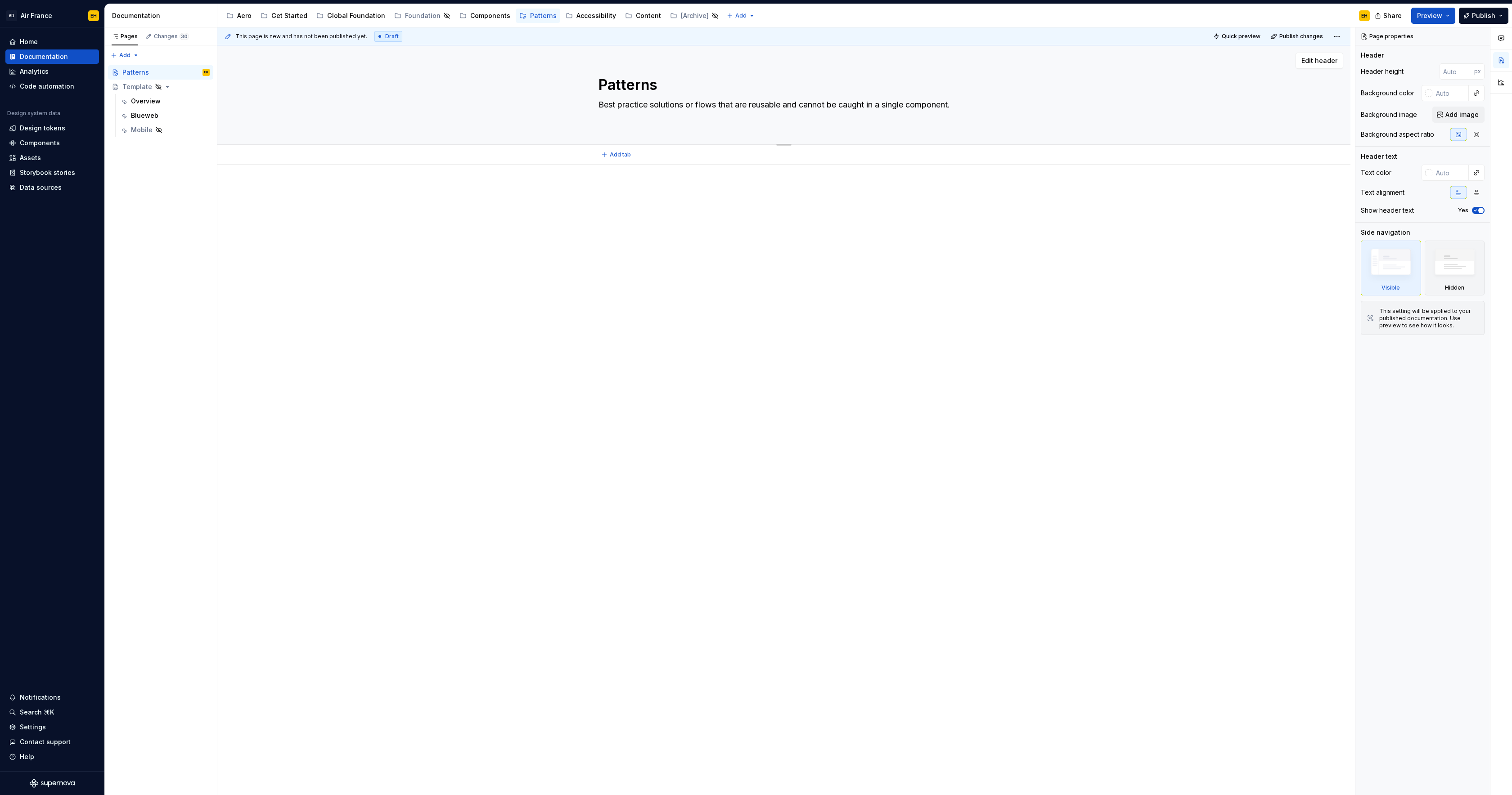
click at [925, 105] on textarea "Best practice solutions or flows that are reusable and cannot be caught in a si…" at bounding box center [782, 110] width 371 height 25
type textarea "Best practice solutions or flows that are reusable and cannot be caught in a si…"
click at [649, 108] on textarea "Best practice solutions or flows that are reusable and cannot be caught in a si…" at bounding box center [782, 110] width 371 height 25
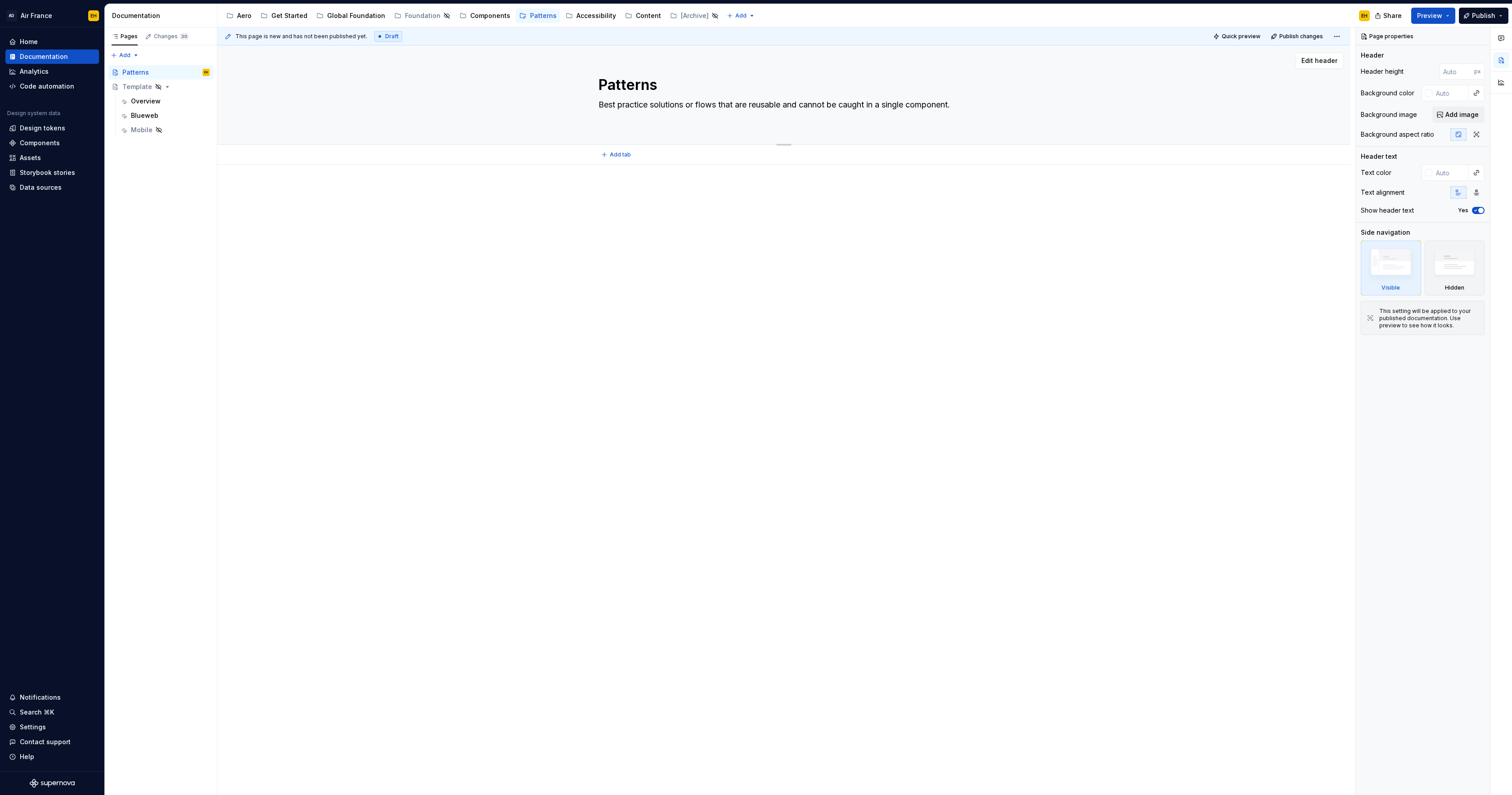
click at [649, 108] on textarea "Best practice solutions or flows that are reusable and cannot be caught in a si…" at bounding box center [782, 110] width 371 height 25
paste textarea "Patterns describe reusable best-practice solutions or flows that span multiple …"
type textarea "*"
type textarea "Patterns describe reusable best-practice solutions or flows that span multiple …"
click at [726, 106] on textarea "Patterns describe reusable best-practice solutions or flows that span multiple …" at bounding box center [782, 110] width 371 height 25
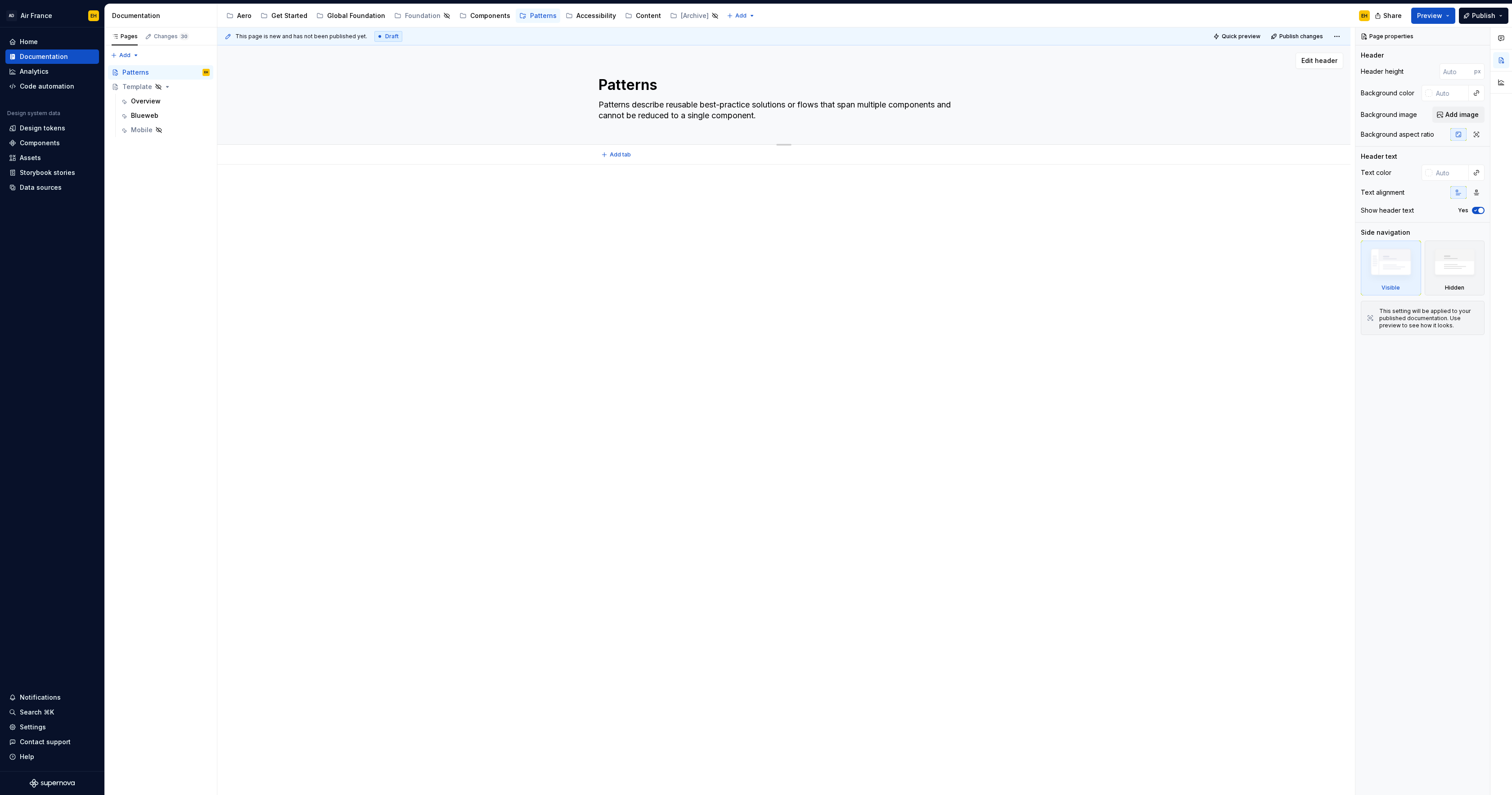
type textarea "*"
type textarea "Patterns describe reusable bestpractice solutions or flows that span multiple c…"
type textarea "*"
type textarea "Patterns describe reusable best practice solutions or flows that span multiple …"
click at [846, 105] on textarea "Patterns describe reusable best practice solutions or flows that span multiple …" at bounding box center [782, 110] width 371 height 25
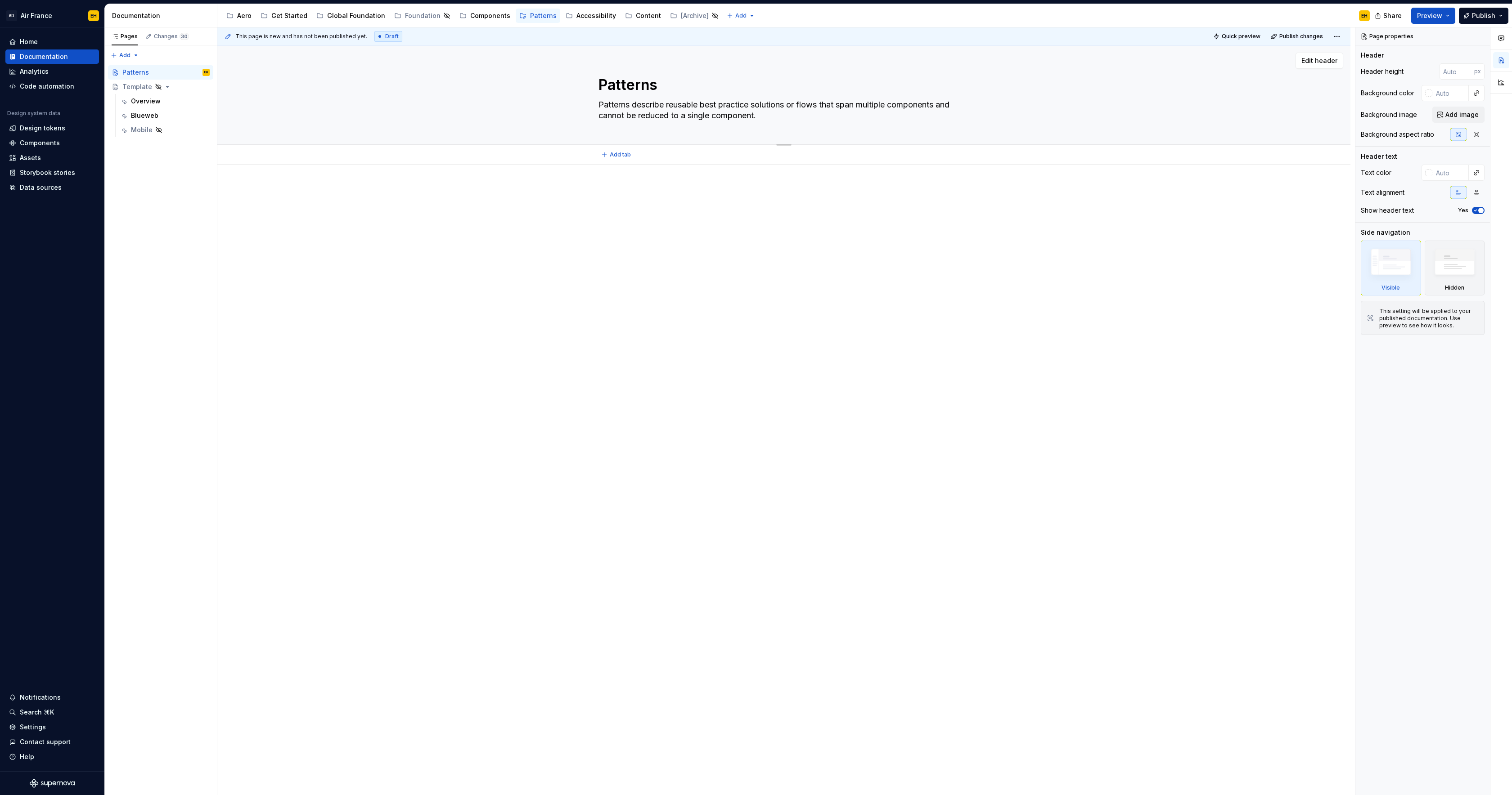
type textarea "*"
type textarea "Patterns describe reusable best practice solutions or flows that ospan multiple…"
type textarea "*"
type textarea "Patterns describe reusable best practice solutions or flows that ofspan multipl…"
type textarea "*"
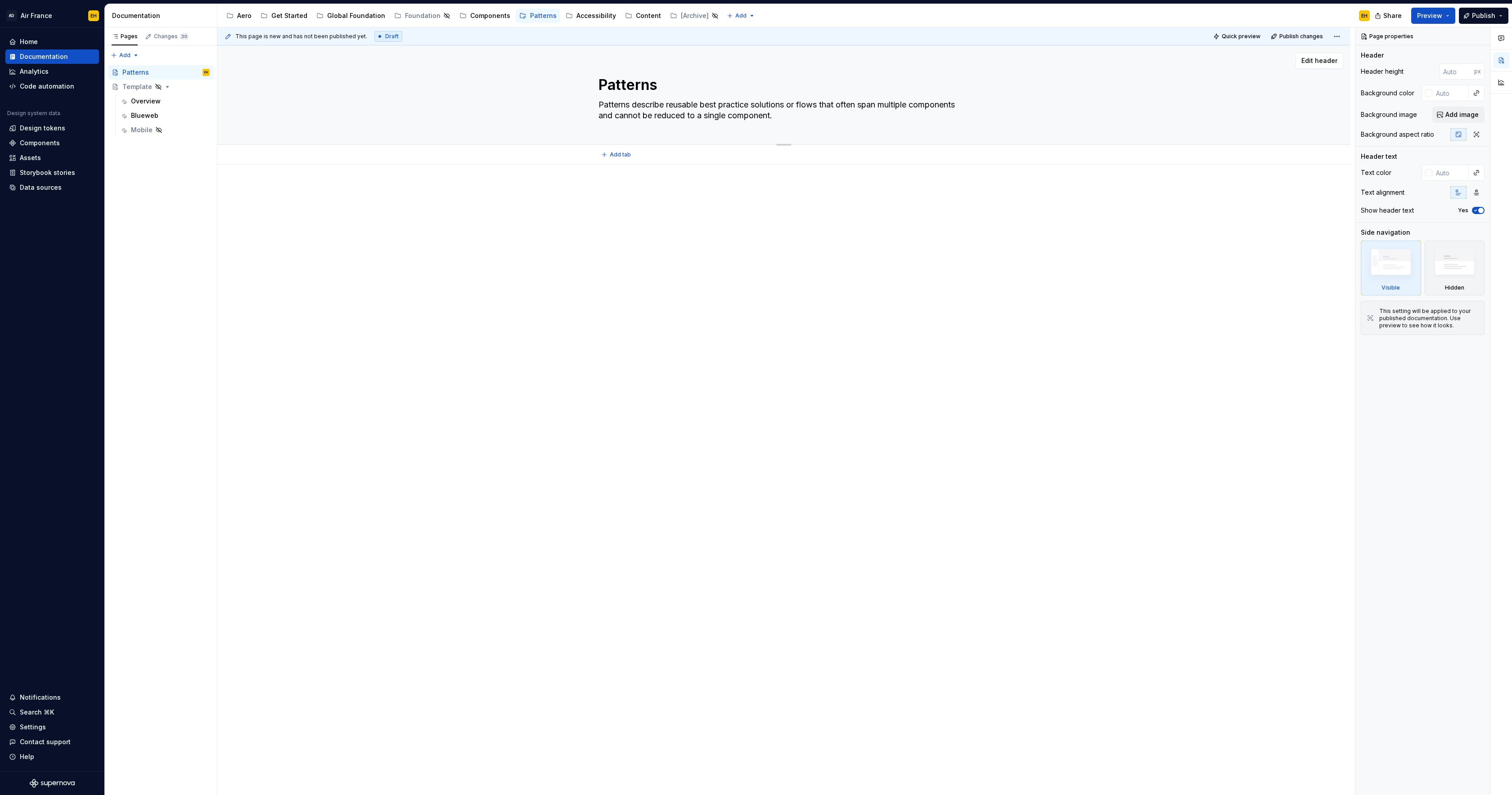
drag, startPoint x: 885, startPoint y: 105, endPoint x: 868, endPoint y: 106, distance: 17.0
click at [868, 106] on textarea "Patterns describe reusable best practice solutions or flows that often span mul…" at bounding box center [782, 110] width 371 height 25
click at [792, 114] on textarea "Patterns describe reusable best practice solutions or flows that often span mul…" at bounding box center [782, 110] width 371 height 25
drag, startPoint x: 620, startPoint y: 109, endPoint x: 664, endPoint y: 138, distance: 52.7
click at [588, 108] on div "Patterns Patterns describe reusable best practice solutions or flows that often…" at bounding box center [784, 94] width 1061 height 99
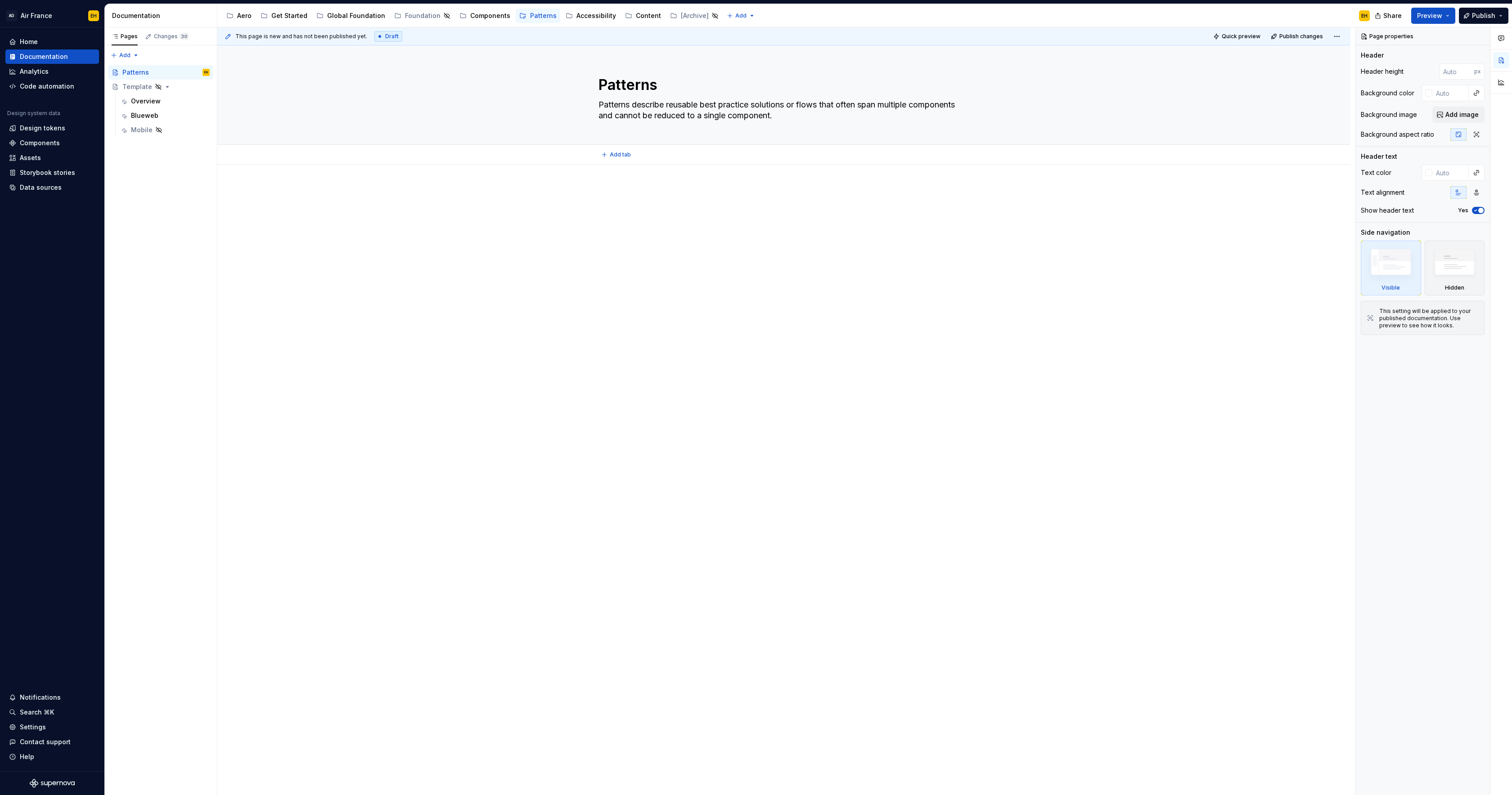
paste textarea "are best-practice solutions or flows that go beyond a single component, combini…"
drag, startPoint x: 669, startPoint y: 105, endPoint x: 692, endPoint y: 111, distance: 23.8
click at [670, 105] on textarea "Patterns are best-practice solutions or flows that go beyond a single component…" at bounding box center [782, 110] width 371 height 25
drag, startPoint x: 911, startPoint y: 106, endPoint x: 790, endPoint y: 109, distance: 121.0
click at [790, 109] on textarea "Patterns are best practice solutions or flows that go beyond a single component…" at bounding box center [782, 110] width 371 height 25
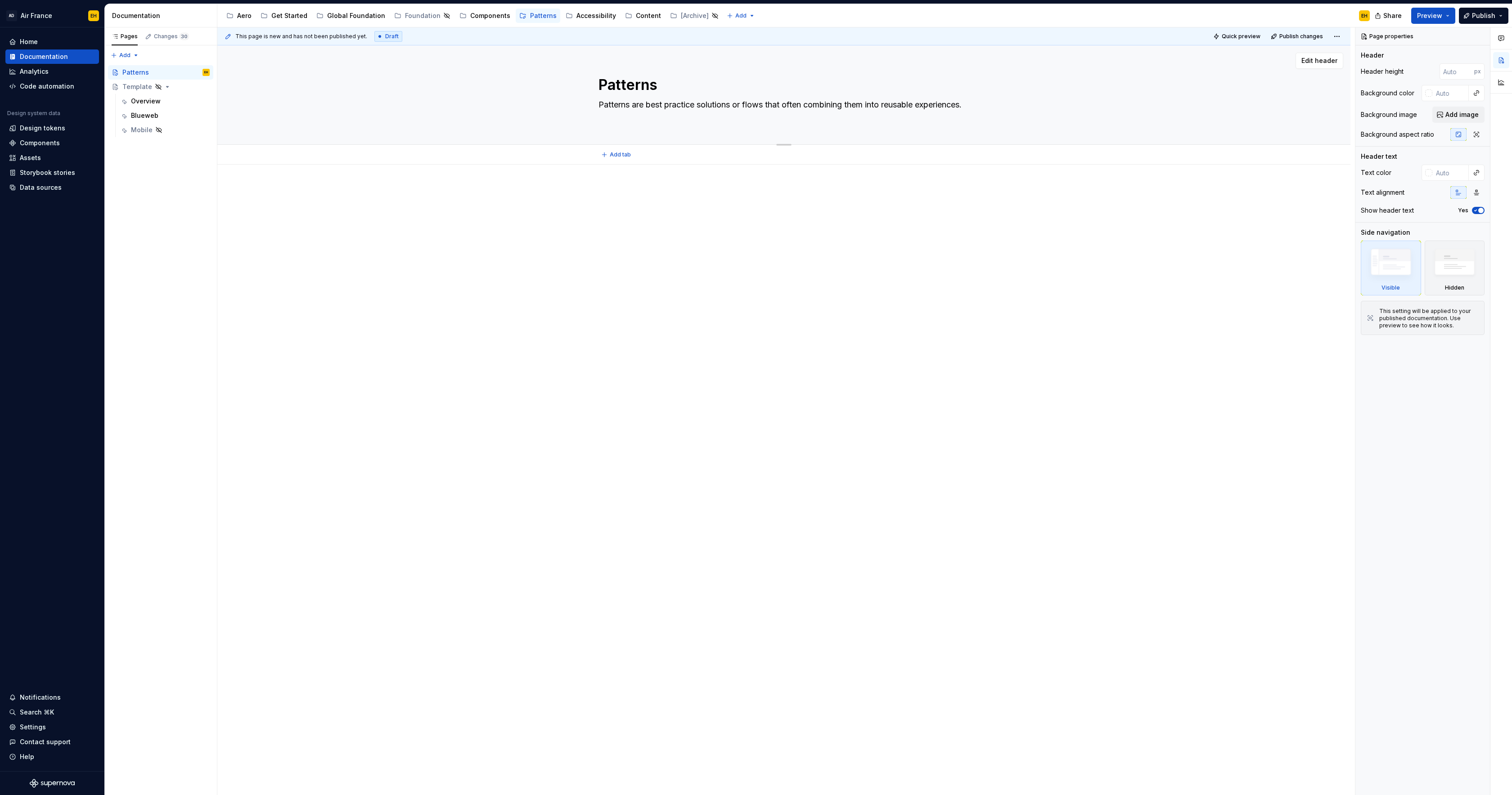
drag, startPoint x: 849, startPoint y: 106, endPoint x: 840, endPoint y: 109, distance: 9.5
click at [838, 107] on textarea "Patterns are best practice solutions or flows that often combining them into re…" at bounding box center [782, 110] width 371 height 25
drag, startPoint x: 848, startPoint y: 105, endPoint x: 862, endPoint y: 112, distance: 15.7
click at [848, 106] on textarea "Patterns are best practice solutions or flows that often combines multiple comp…" at bounding box center [782, 110] width 371 height 25
click at [927, 105] on textarea "Patterns are best practice solutions or flows that often combine multiple compo…" at bounding box center [782, 110] width 371 height 25
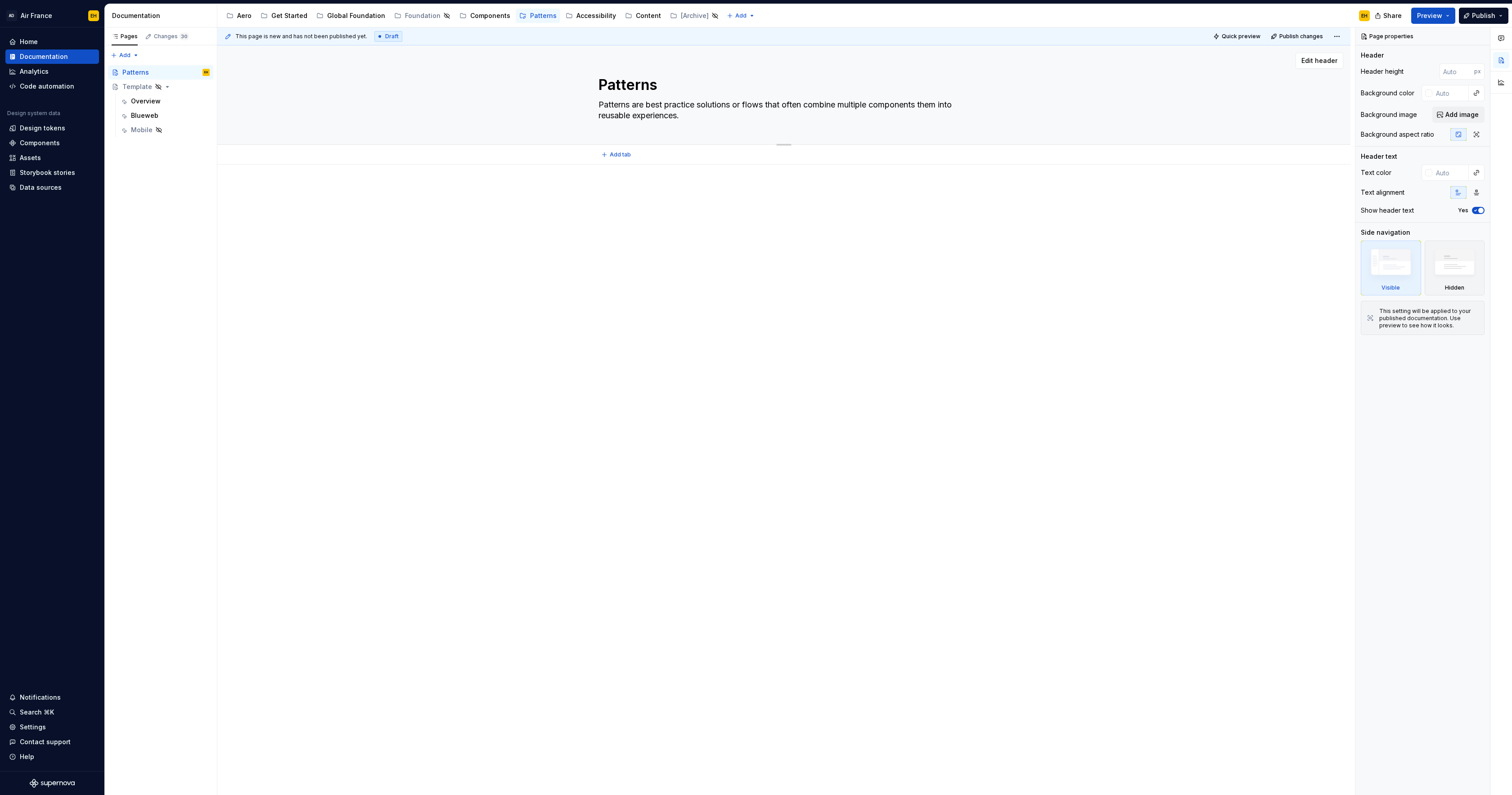
click at [948, 106] on textarea "Patterns are best practice solutions or flows that often combine multiple compo…" at bounding box center [782, 110] width 371 height 25
click at [702, 117] on textarea "Patterns are best practice solutions or flows that often combine multiple compo…" at bounding box center [782, 110] width 371 height 25
drag, startPoint x: 803, startPoint y: 116, endPoint x: 771, endPoint y: 116, distance: 32.0
click at [771, 116] on textarea "Patterns are best practice solutions or flows that often combine multiple compo…" at bounding box center [782, 110] width 371 height 25
click at [903, 117] on textarea "Patterns are best practice solutions or flows that often combine multiple compo…" at bounding box center [782, 110] width 371 height 25
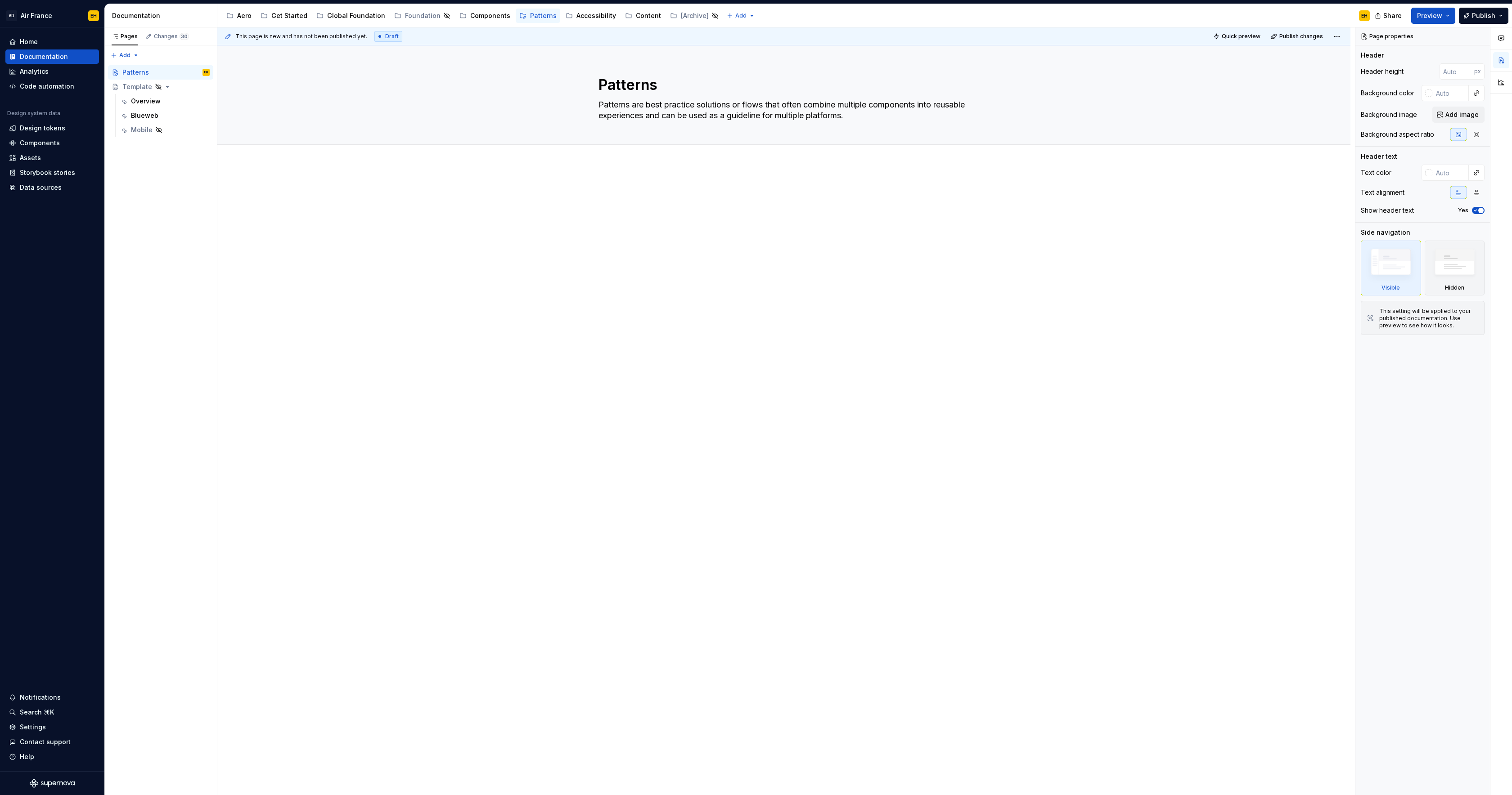
click at [759, 204] on div at bounding box center [784, 203] width 371 height 34
click at [633, 87] on textarea "Patterns" at bounding box center [782, 85] width 371 height 22
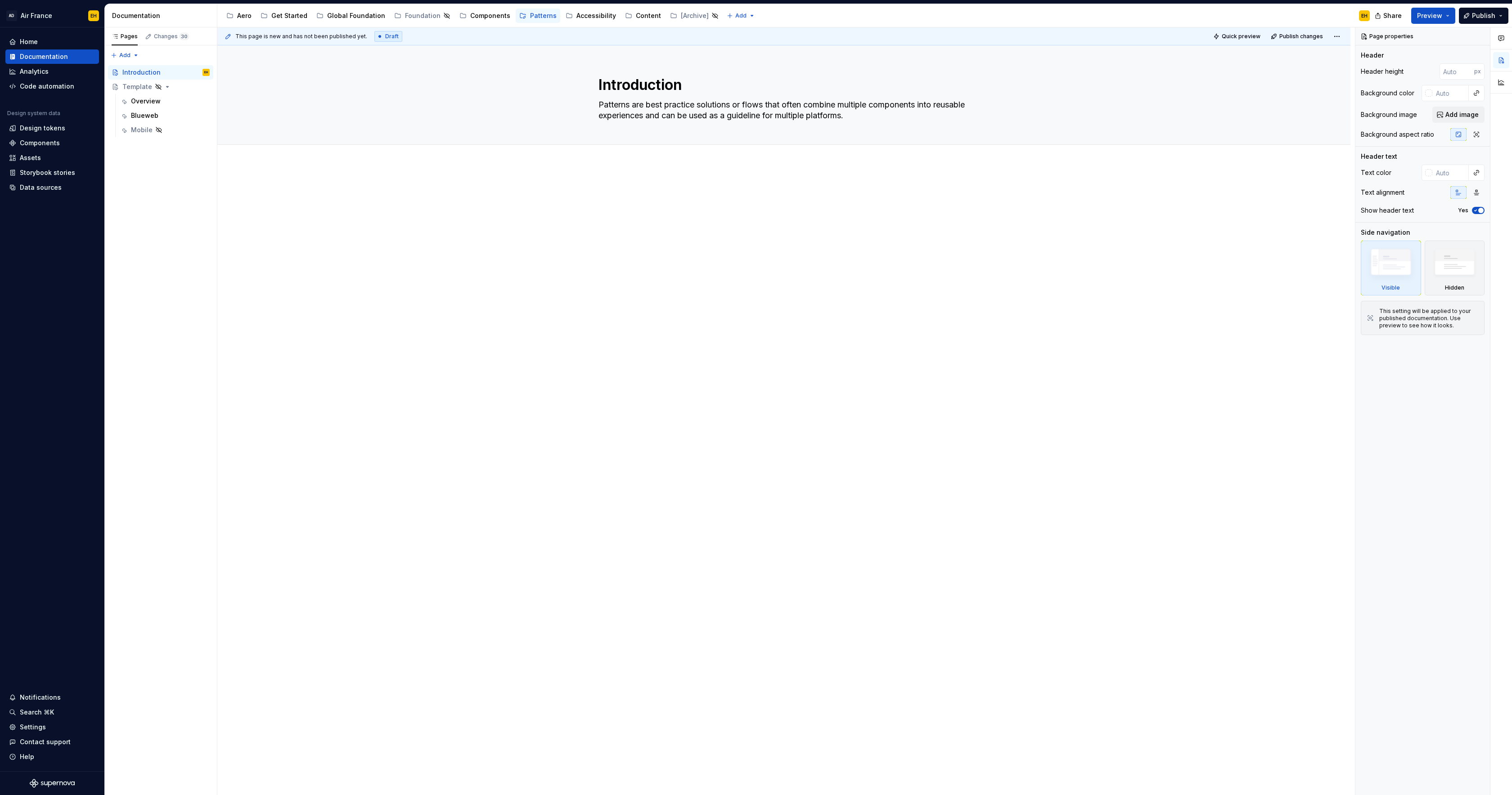
click at [702, 223] on div at bounding box center [784, 208] width 371 height 45
click at [470, 19] on div "Components" at bounding box center [490, 15] width 40 height 9
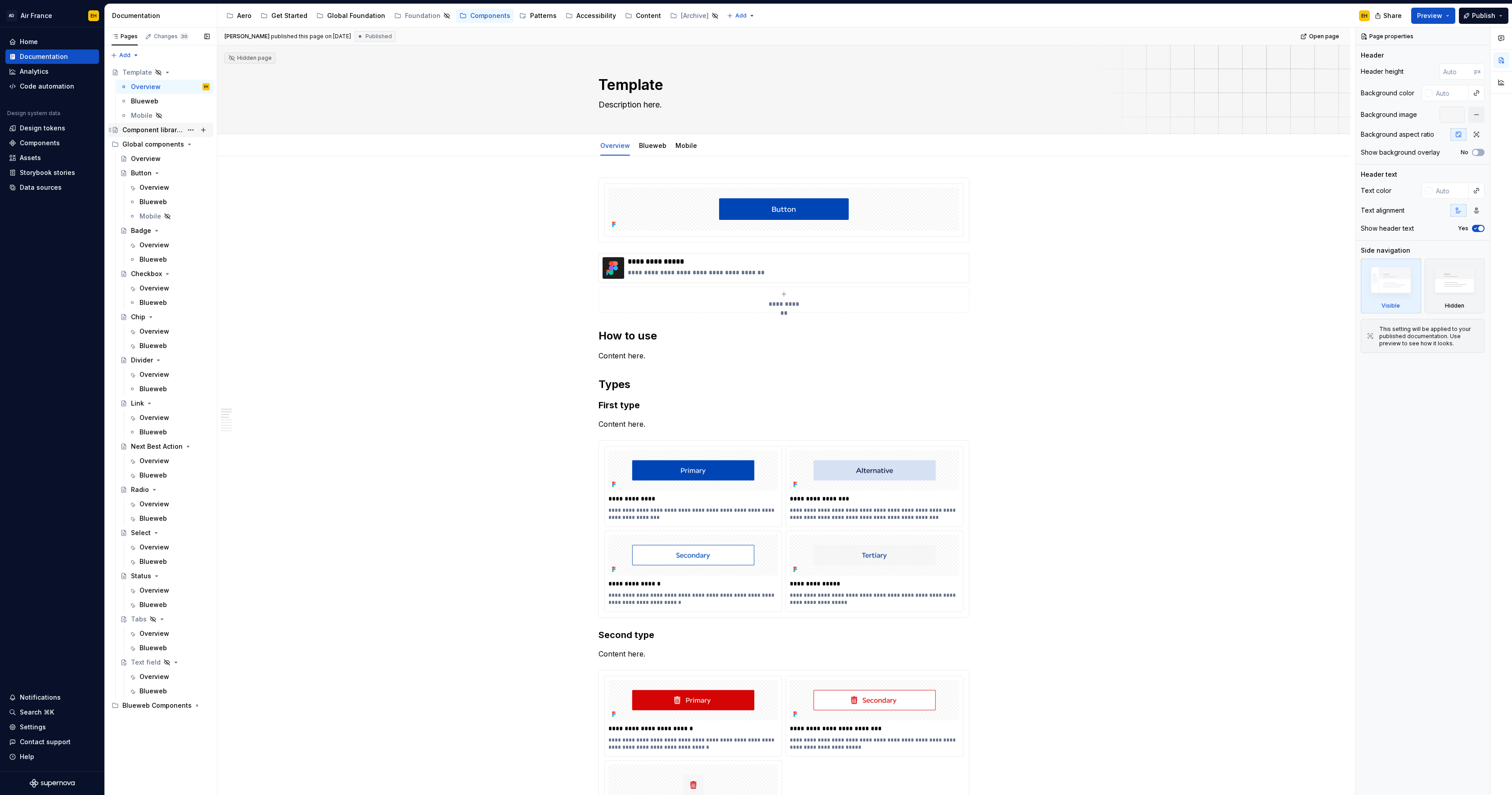
click at [160, 130] on div "Component libraries" at bounding box center [153, 130] width 60 height 9
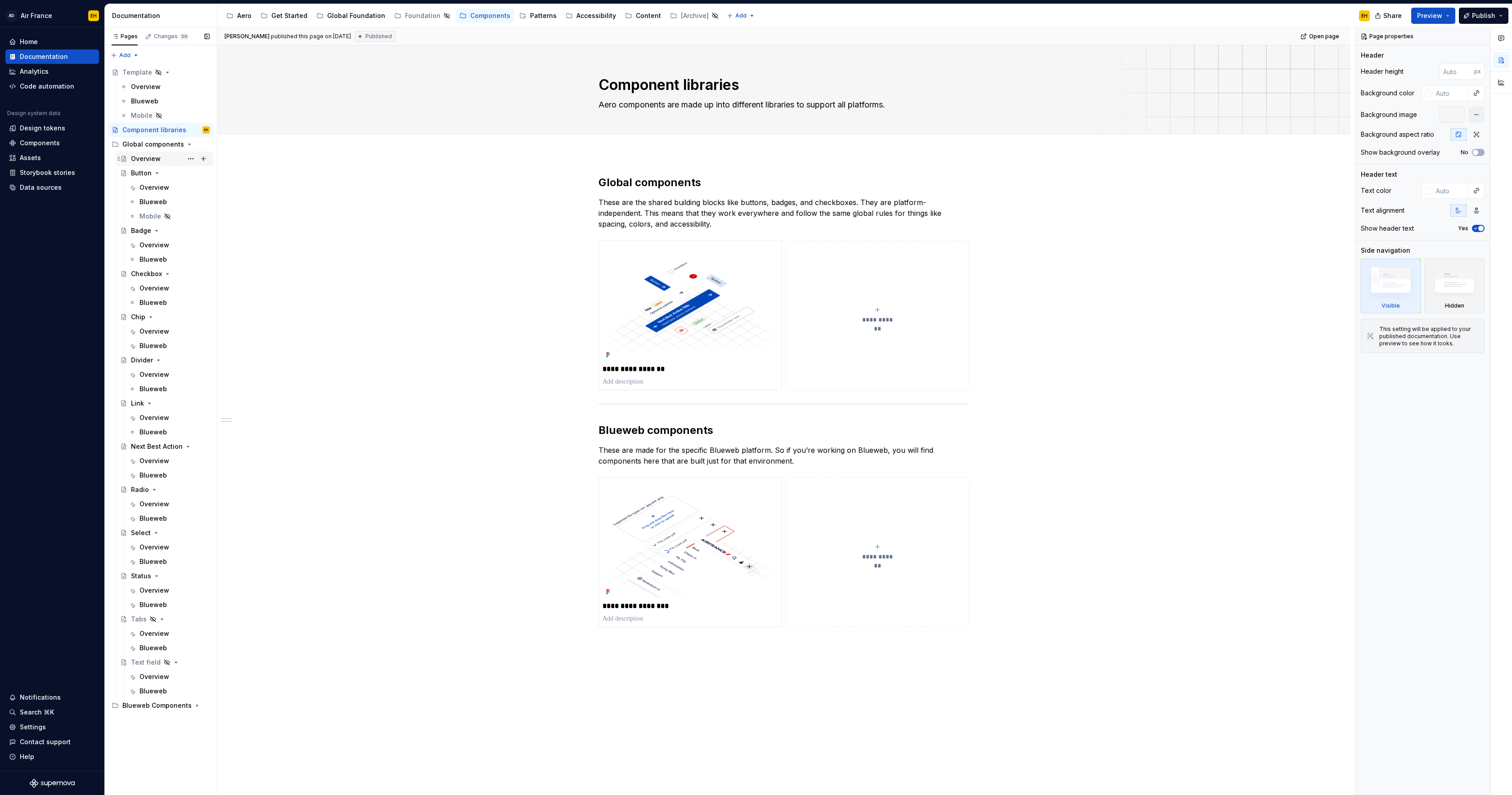
click at [153, 158] on div "Overview" at bounding box center [146, 158] width 30 height 9
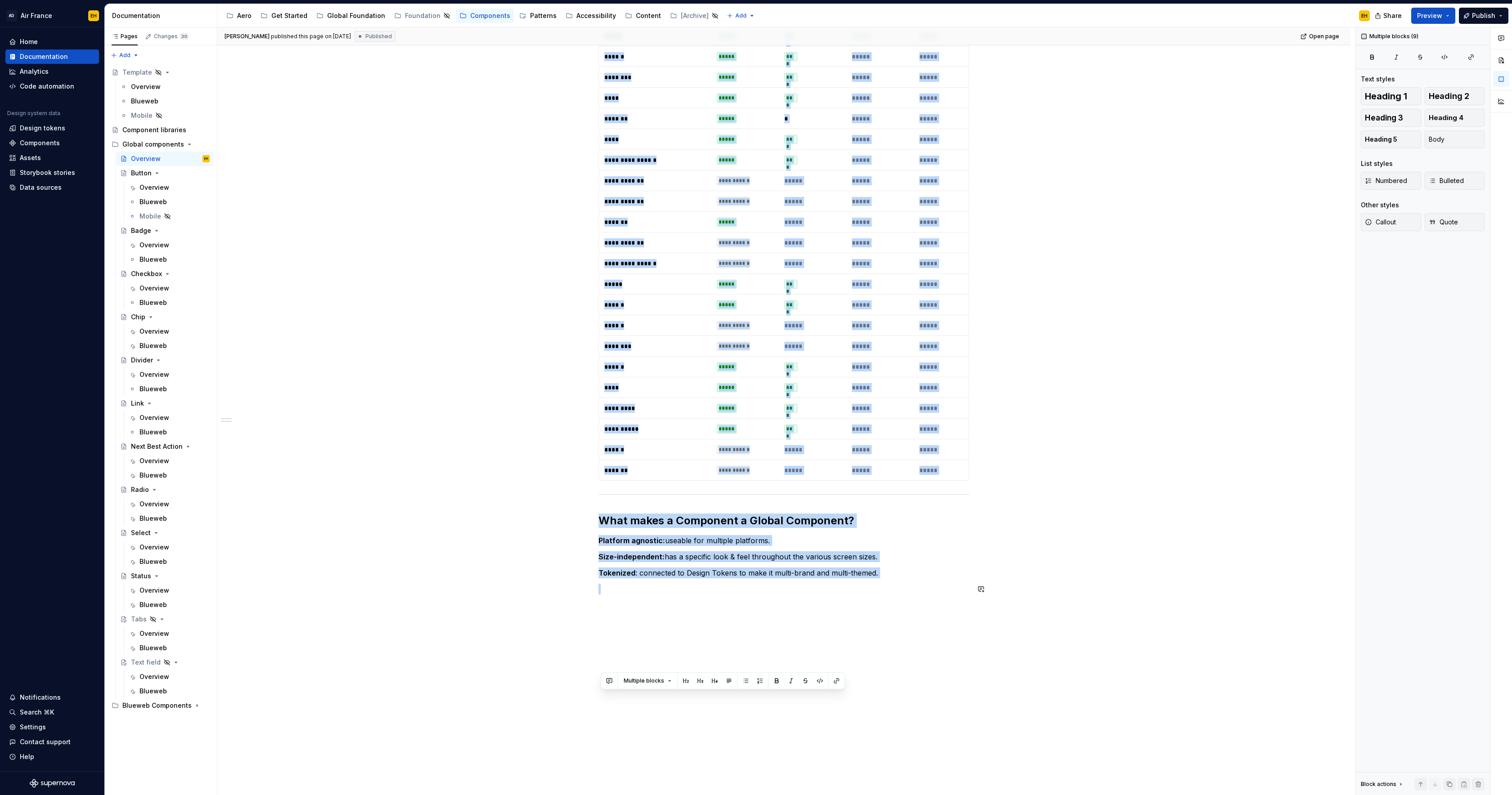
scroll to position [258, 0]
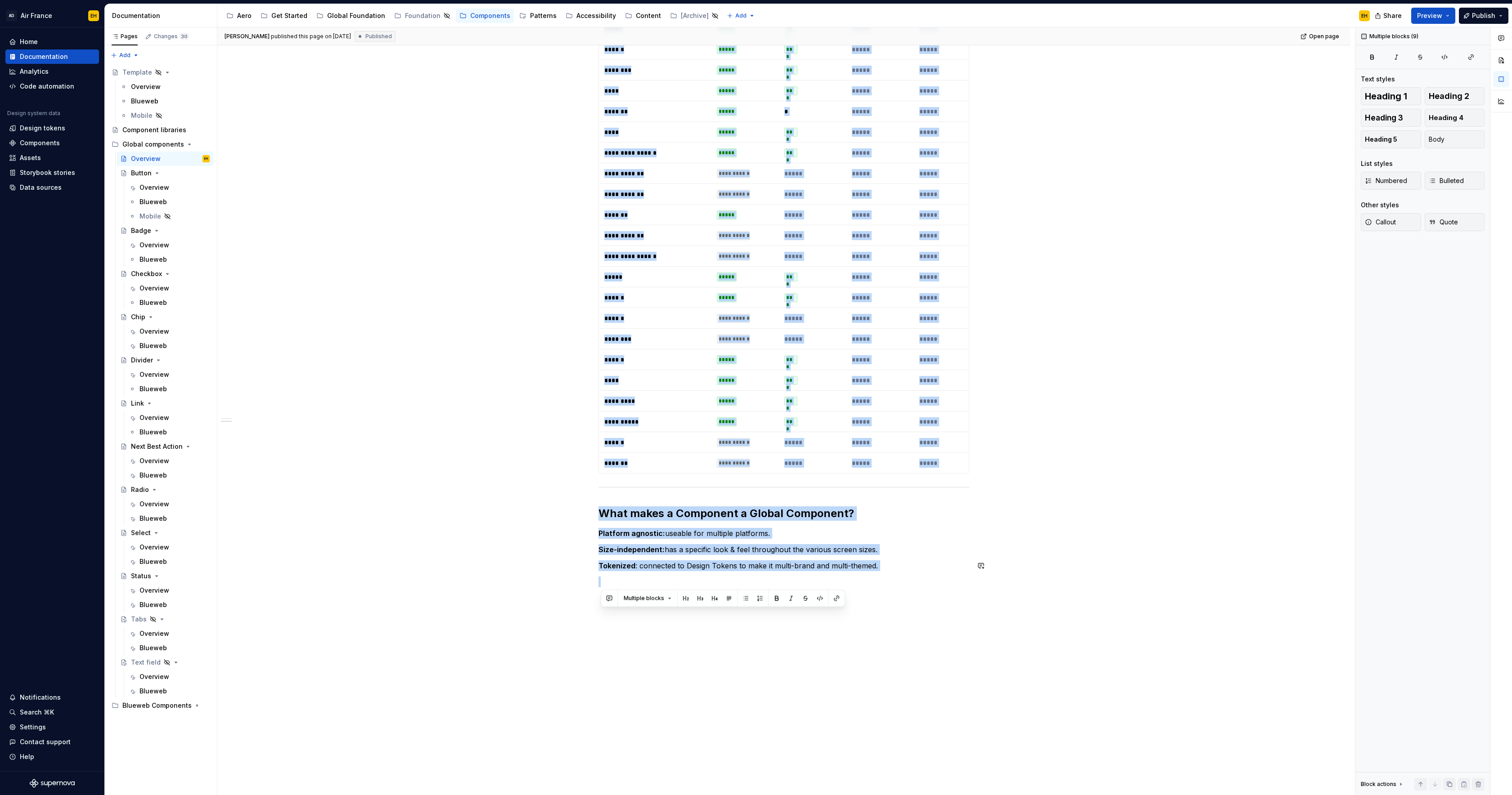
drag, startPoint x: 603, startPoint y: 192, endPoint x: 902, endPoint y: 576, distance: 486.7
click at [902, 576] on div "**********" at bounding box center [784, 258] width 371 height 659
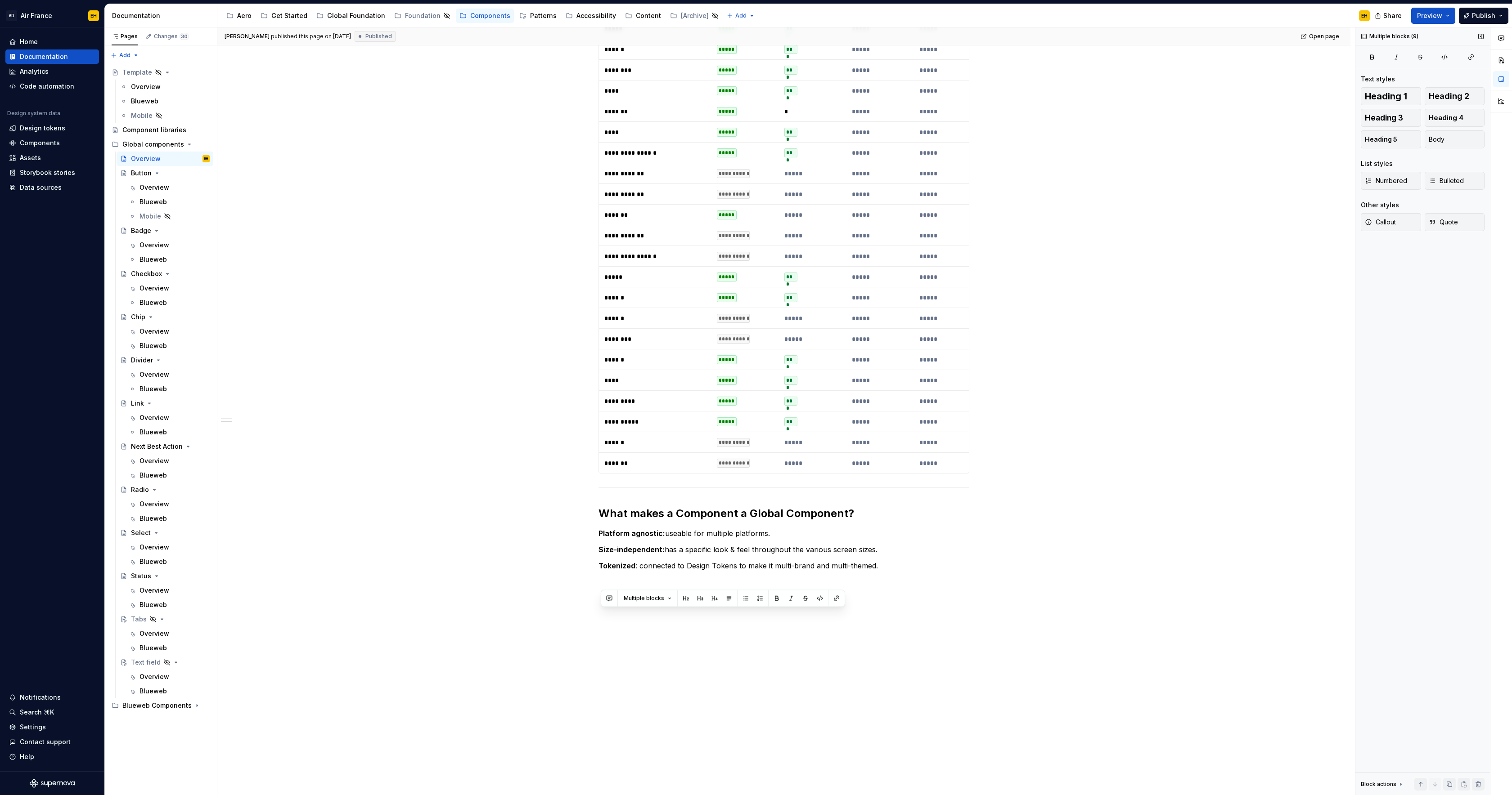
click at [1454, 768] on div "Multiple blocks (9) Text styles Heading 1 Heading 2 Heading 3 Heading 4 Heading…" at bounding box center [1422, 411] width 134 height 768
click at [922, 529] on p "Platform agnostic: useable for multiple platforms." at bounding box center [784, 533] width 371 height 11
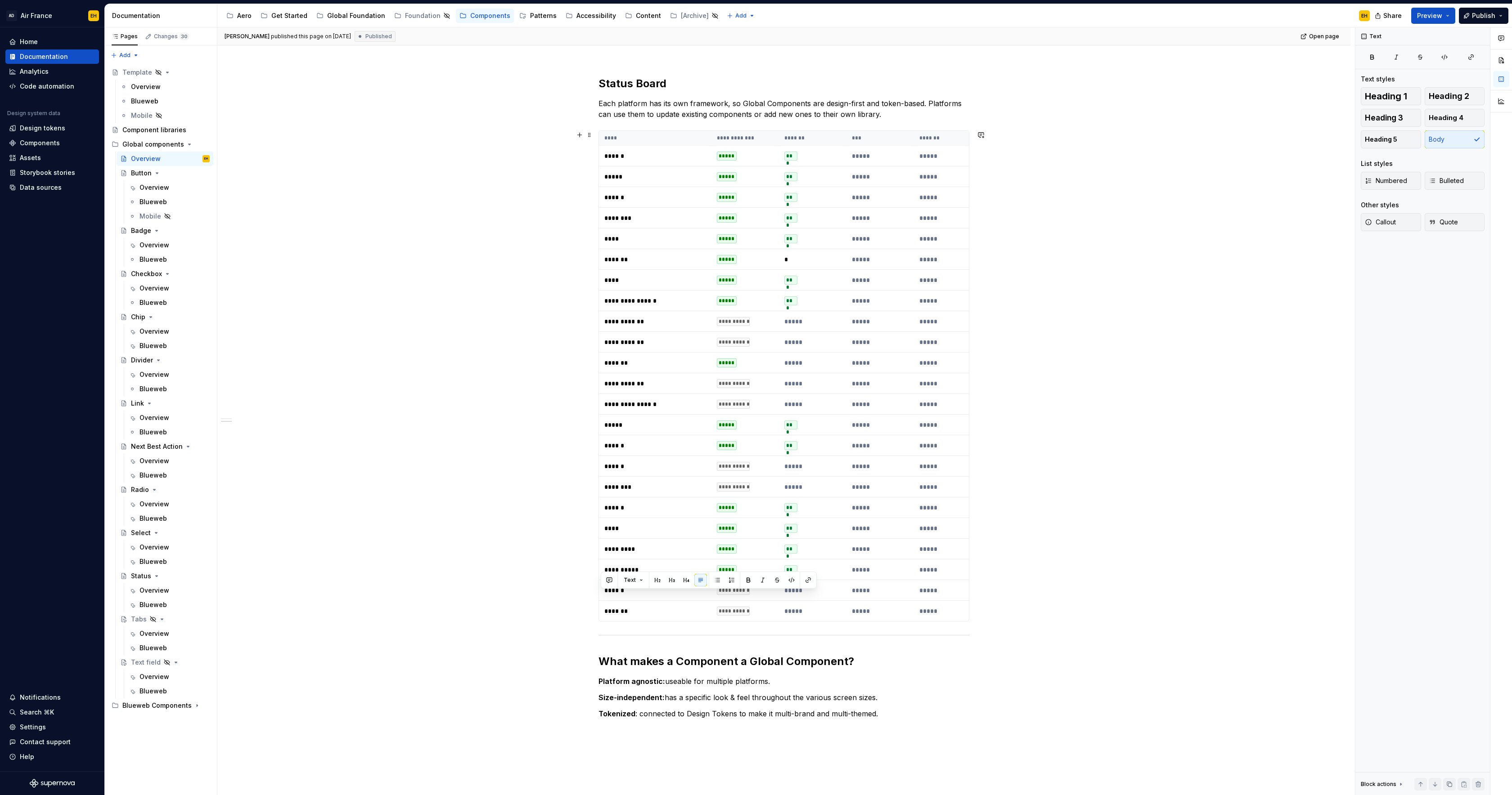
scroll to position [88, 0]
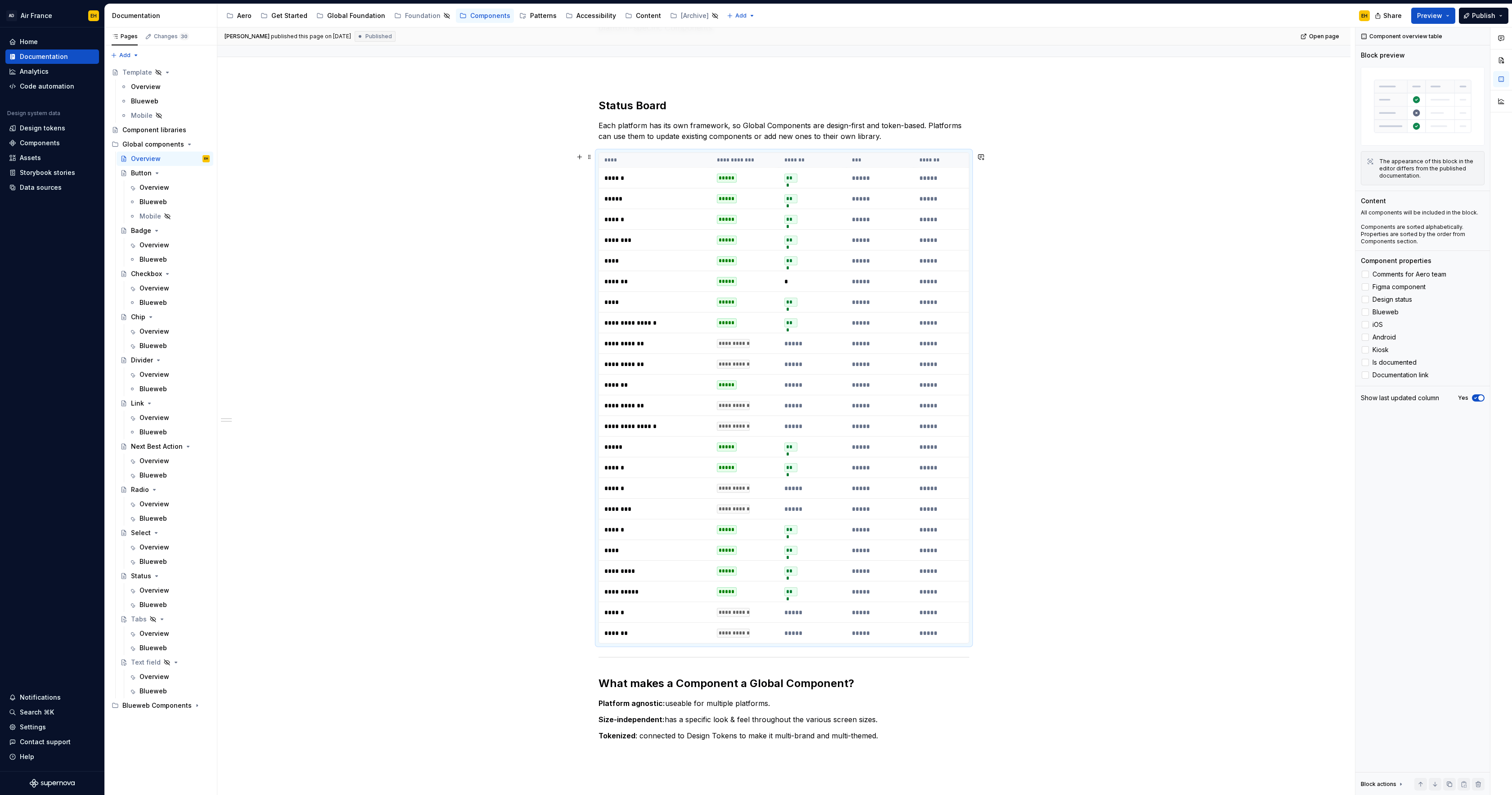
click at [668, 162] on th "****" at bounding box center [655, 160] width 113 height 15
click at [1366, 377] on div at bounding box center [1365, 375] width 7 height 7
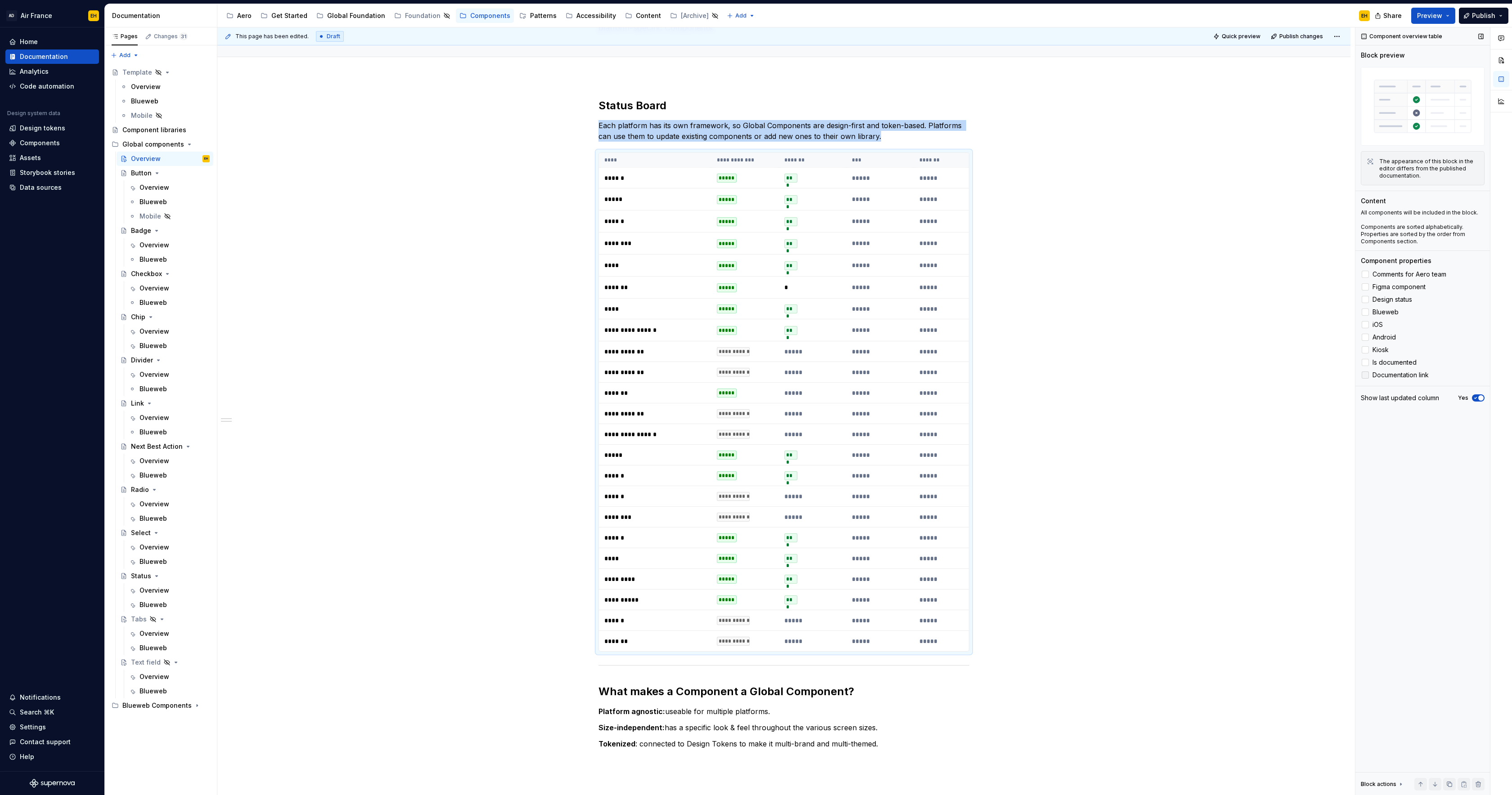
click at [1365, 375] on icon at bounding box center [1365, 375] width 0 height 0
click at [1366, 377] on div at bounding box center [1365, 375] width 7 height 7
click at [1365, 375] on icon at bounding box center [1365, 375] width 0 height 0
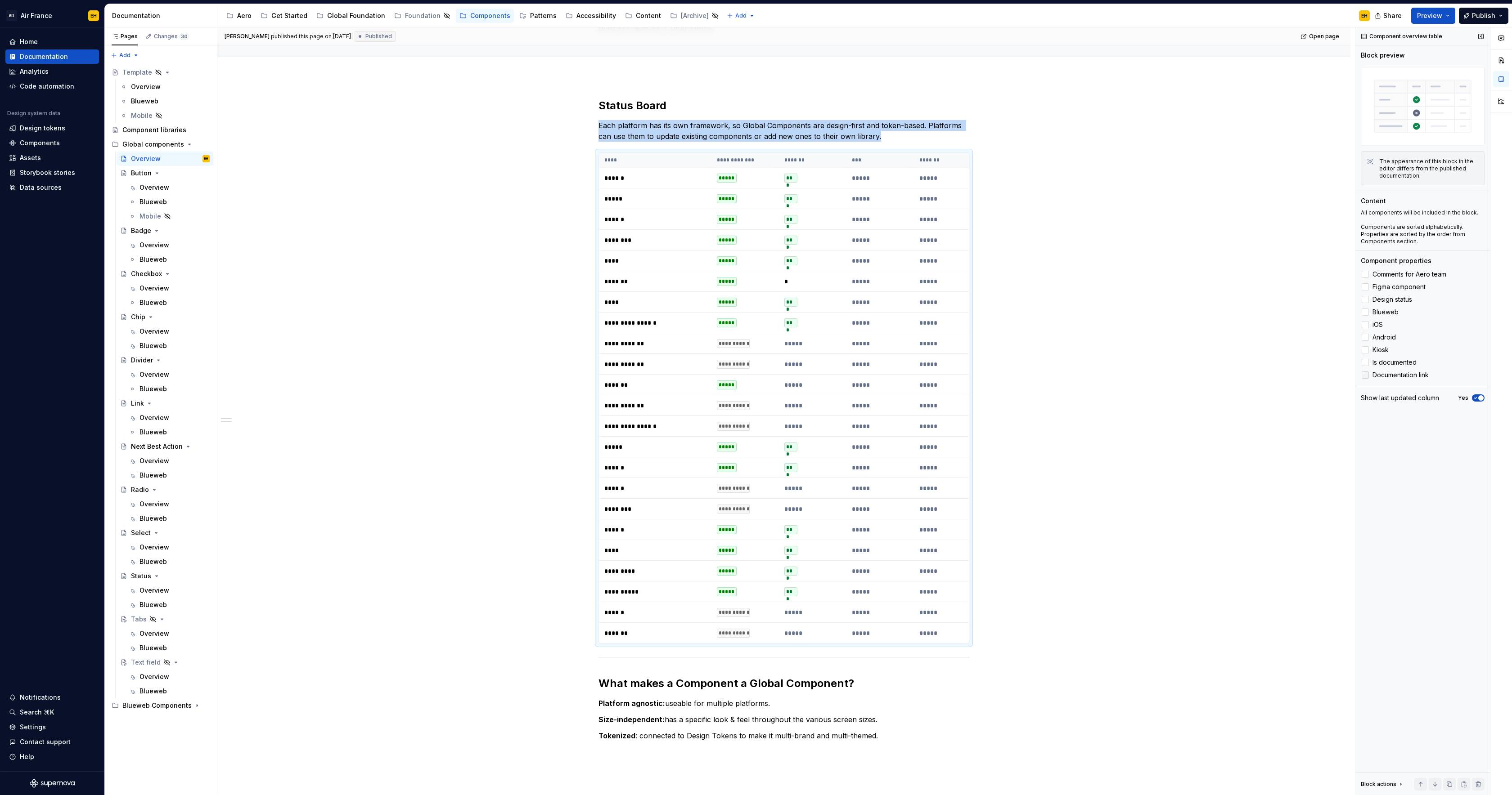
click at [1366, 377] on div at bounding box center [1365, 375] width 7 height 7
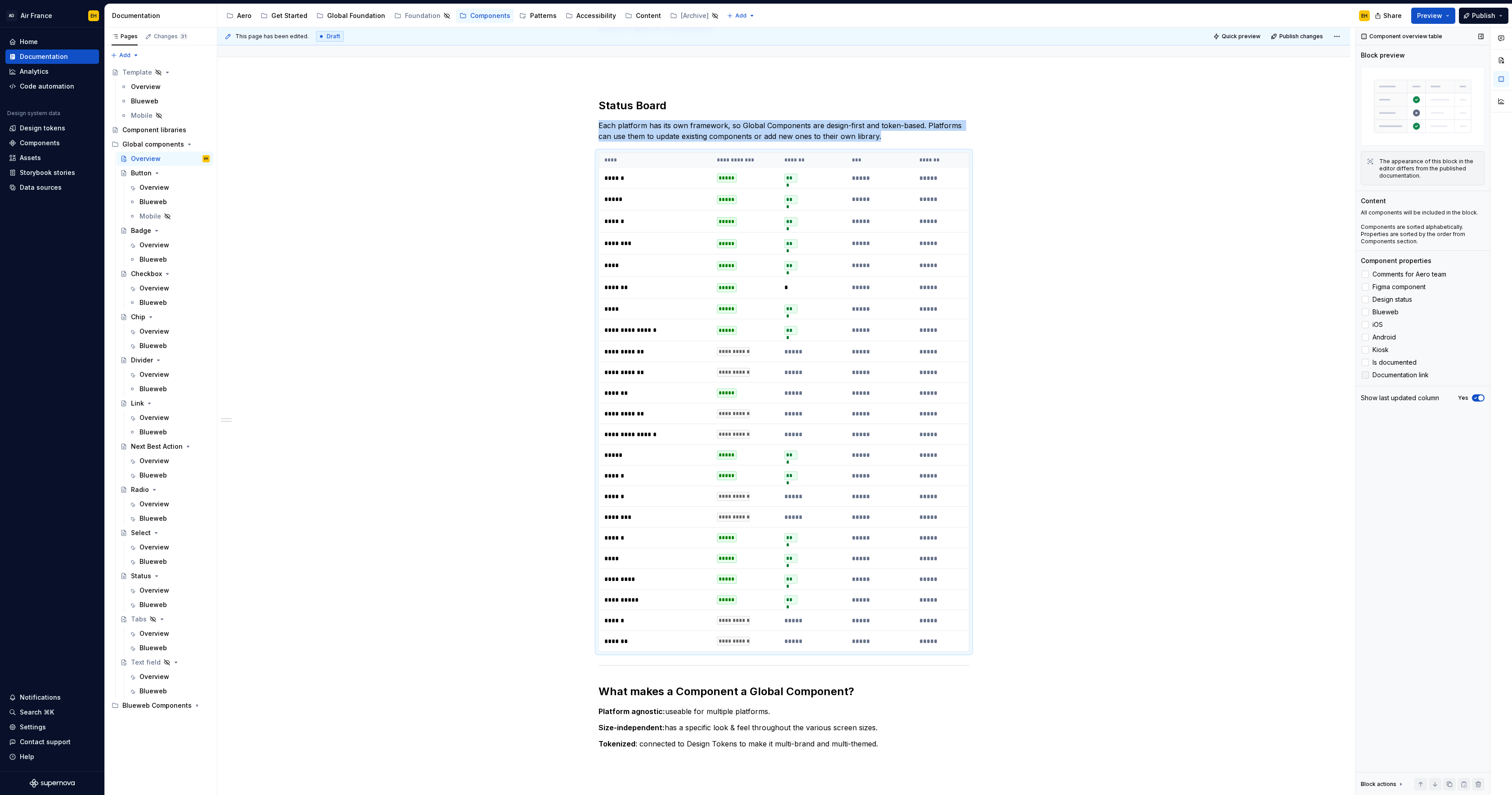
click at [1365, 375] on icon at bounding box center [1365, 375] width 0 height 0
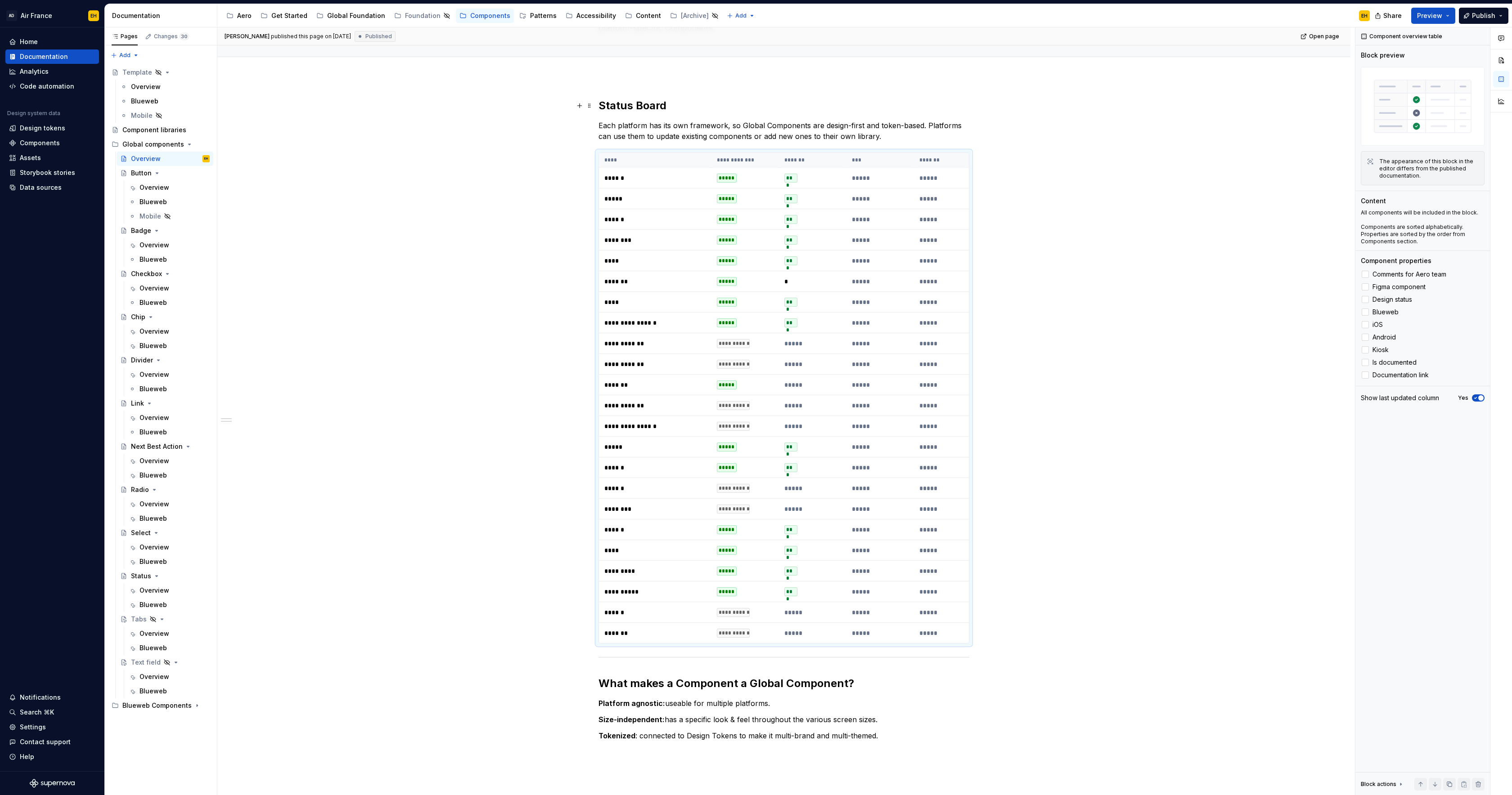
click at [781, 117] on div "**********" at bounding box center [784, 428] width 371 height 659
click at [681, 161] on th "****" at bounding box center [655, 160] width 113 height 15
click at [520, 14] on button "Page tree" at bounding box center [525, 16] width 11 height 11
click at [528, 14] on html "AD Air France EH Home Documentation Analytics Code automation Design system dat…" at bounding box center [756, 397] width 1512 height 795
click at [531, 15] on div "Patterns" at bounding box center [543, 15] width 26 height 9
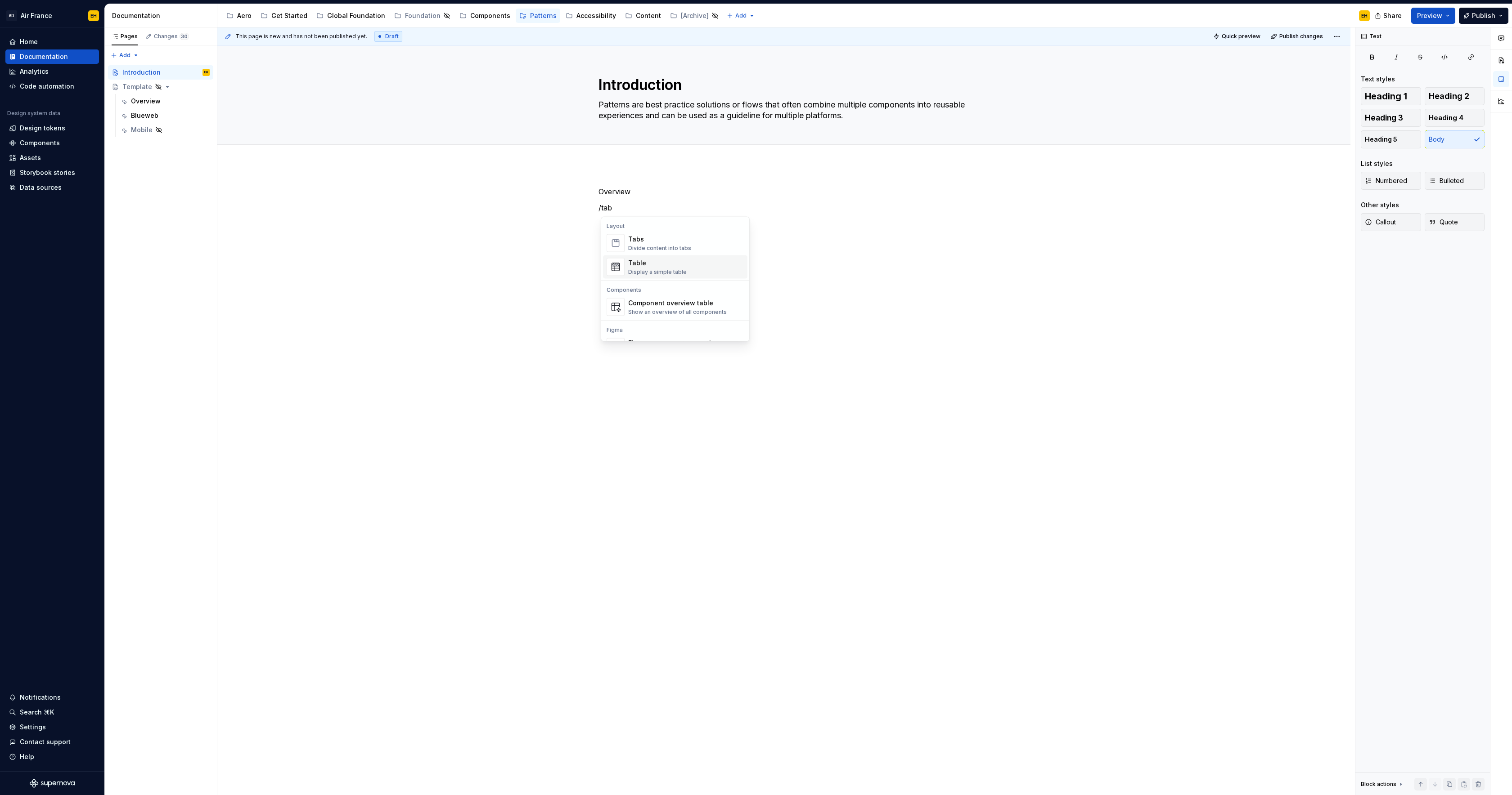
click at [662, 265] on div "Table" at bounding box center [657, 263] width 59 height 9
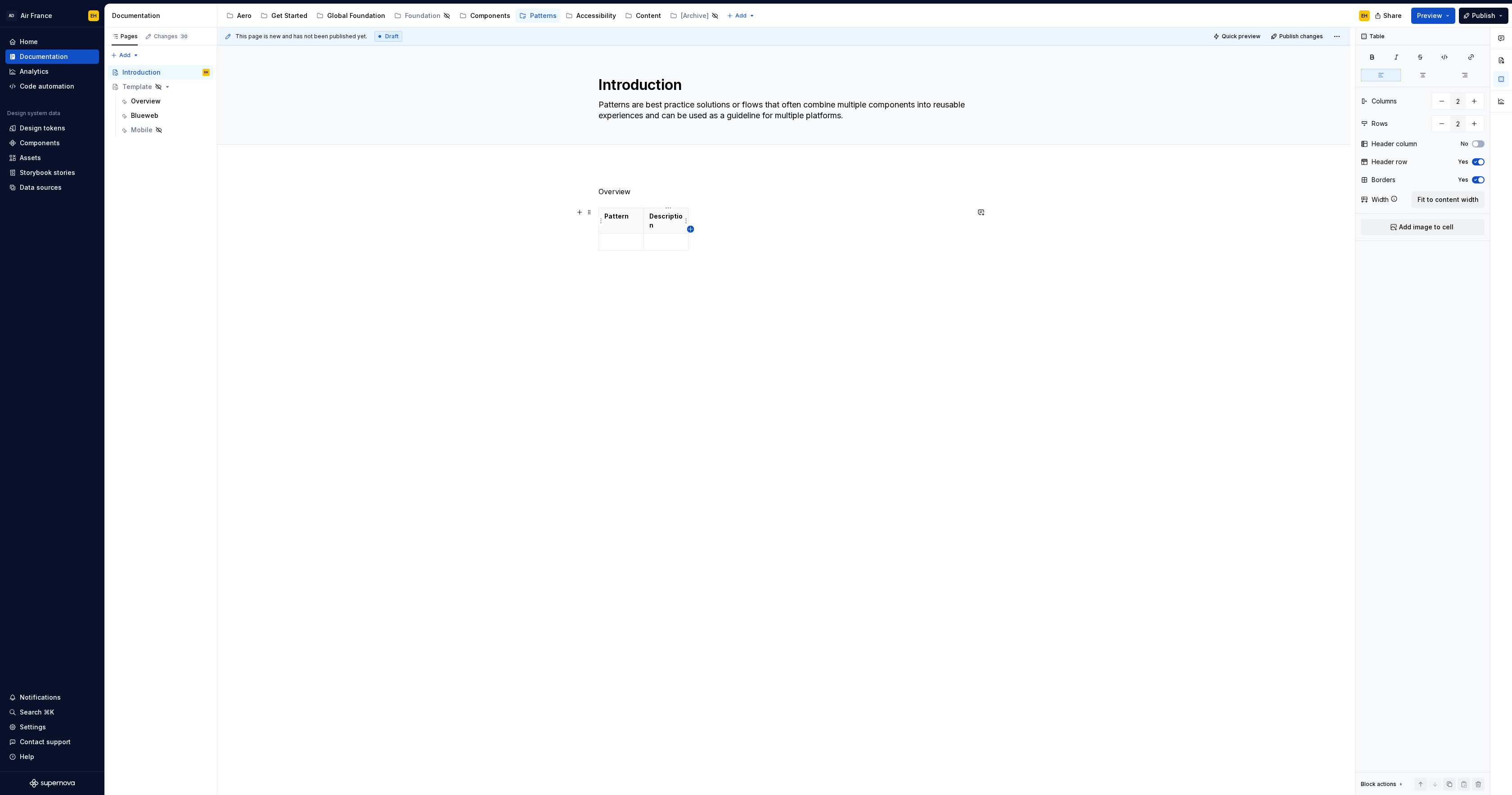
click at [693, 228] on icon "button" at bounding box center [691, 229] width 7 height 7
click at [778, 220] on html "AD Air France EH Home Documentation Analytics Code automation Design system dat…" at bounding box center [756, 397] width 1512 height 795
click at [765, 219] on html "AD Air France EH Home Documentation Analytics Code automation Design system dat…" at bounding box center [756, 397] width 1512 height 795
drag, startPoint x: 689, startPoint y: 222, endPoint x: 776, endPoint y: 223, distance: 87.0
drag, startPoint x: 647, startPoint y: 215, endPoint x: 696, endPoint y: 218, distance: 49.1
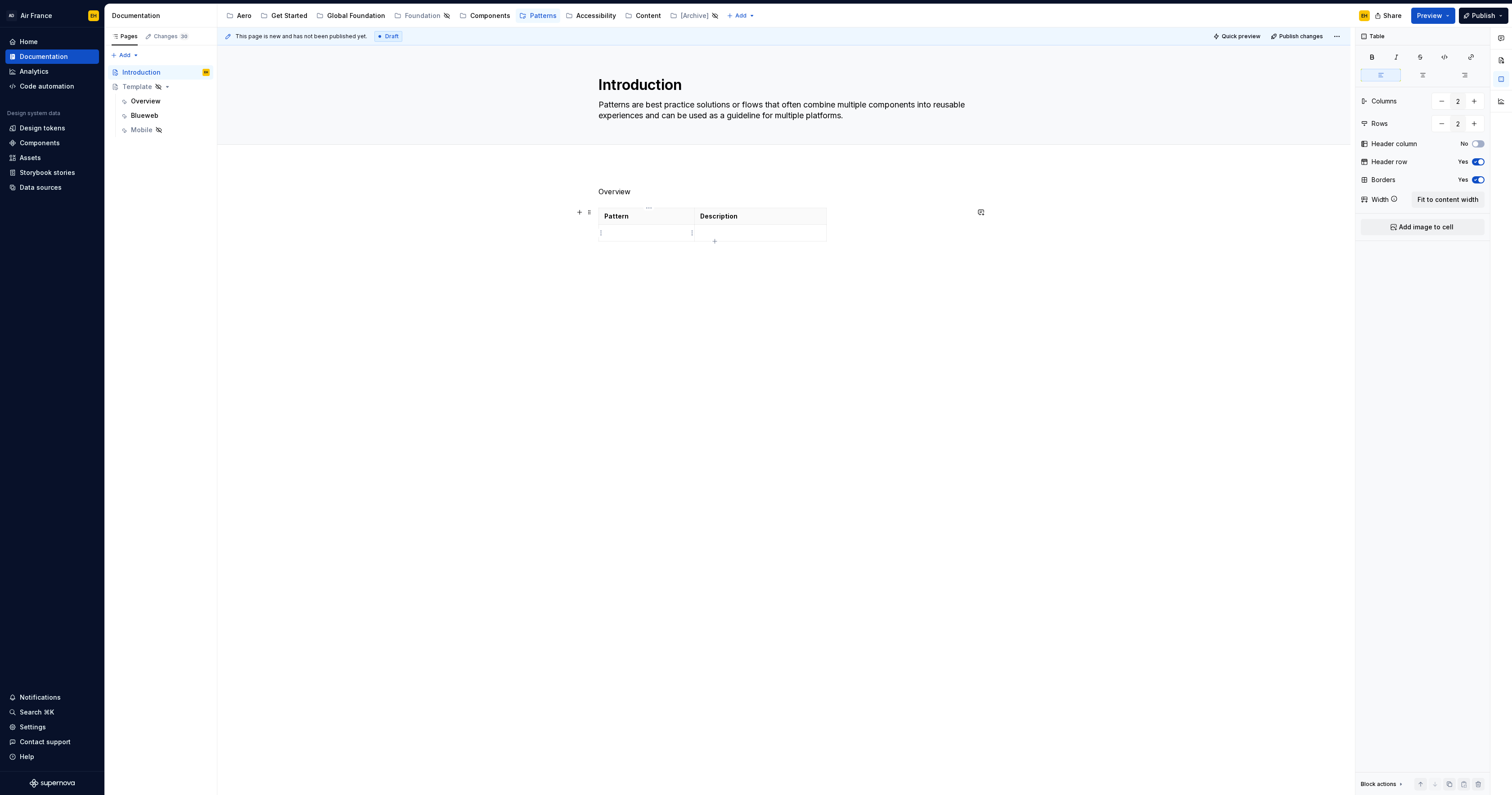
click at [623, 231] on p at bounding box center [647, 232] width 85 height 9
click at [716, 241] on icon "button" at bounding box center [714, 241] width 4 height 4
click at [642, 250] on p at bounding box center [647, 249] width 85 height 9
drag, startPoint x: 623, startPoint y: 232, endPoint x: 601, endPoint y: 232, distance: 22.0
click at [601, 232] on body "AD Air France EH Home Documentation Analytics Code automation Design system dat…" at bounding box center [756, 397] width 1512 height 795
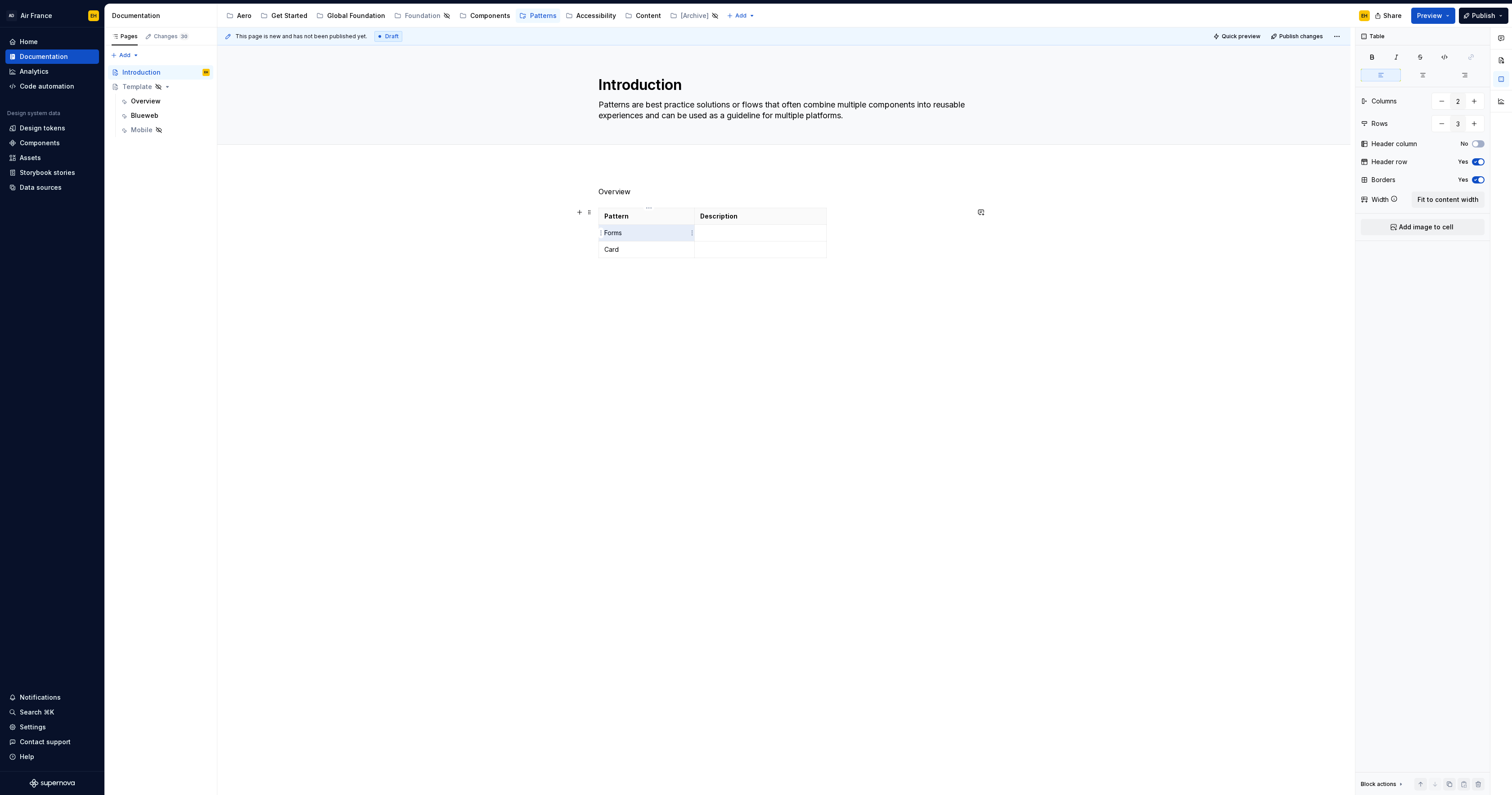
drag, startPoint x: 644, startPoint y: 233, endPoint x: 635, endPoint y: 234, distance: 9.1
click at [643, 233] on p "Forms" at bounding box center [647, 232] width 85 height 9
drag, startPoint x: 637, startPoint y: 232, endPoint x: 607, endPoint y: 234, distance: 30.1
click at [607, 234] on p "Forms" at bounding box center [647, 232] width 85 height 9
click at [630, 248] on p "Card" at bounding box center [647, 249] width 85 height 9
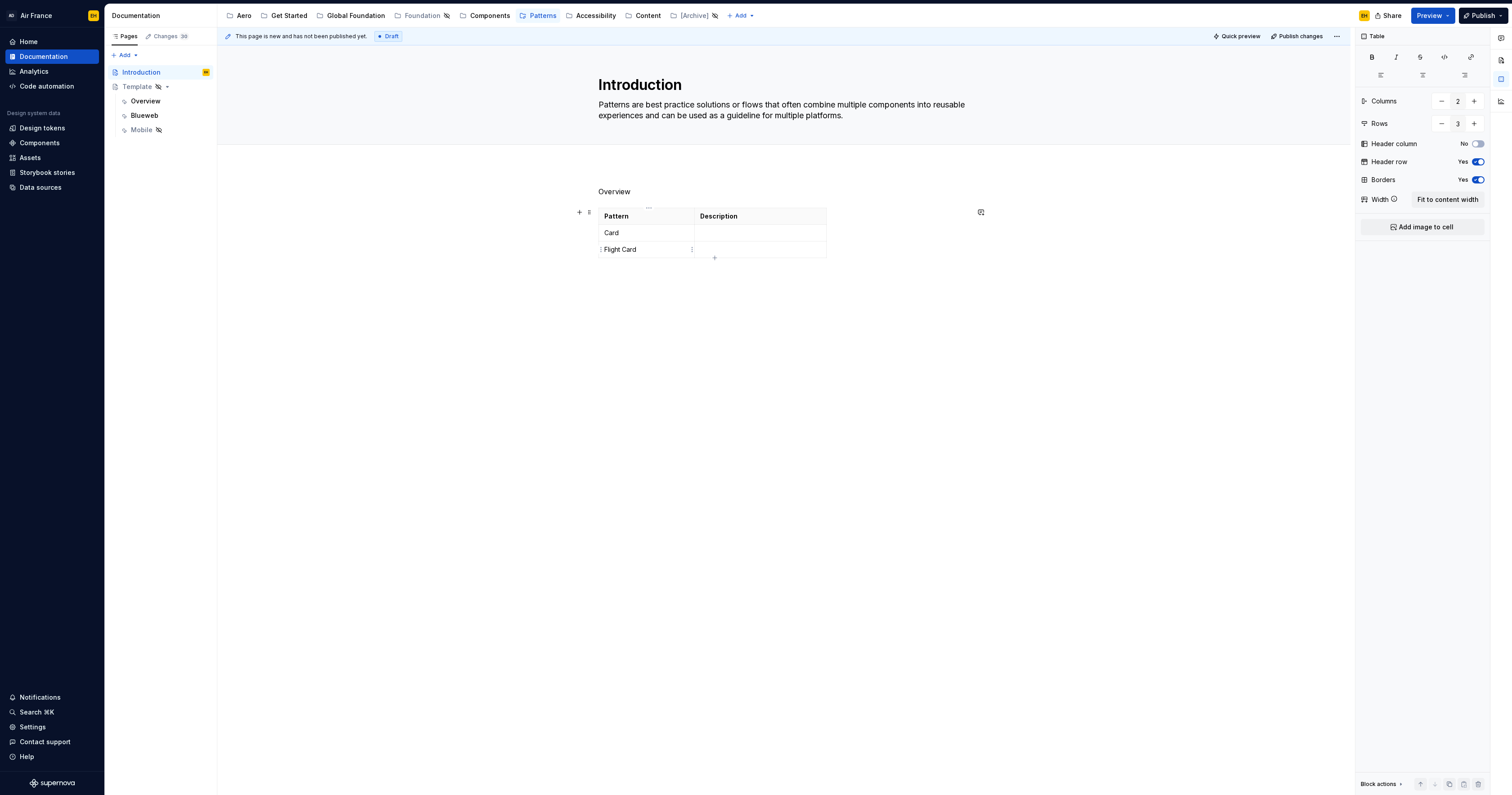
click at [663, 251] on p "Flight Card" at bounding box center [647, 249] width 85 height 9
click at [714, 259] on icon "button" at bounding box center [715, 258] width 7 height 7
click at [628, 266] on p at bounding box center [647, 266] width 85 height 9
click at [721, 234] on p at bounding box center [760, 232] width 120 height 9
click at [714, 253] on p at bounding box center [760, 249] width 120 height 9
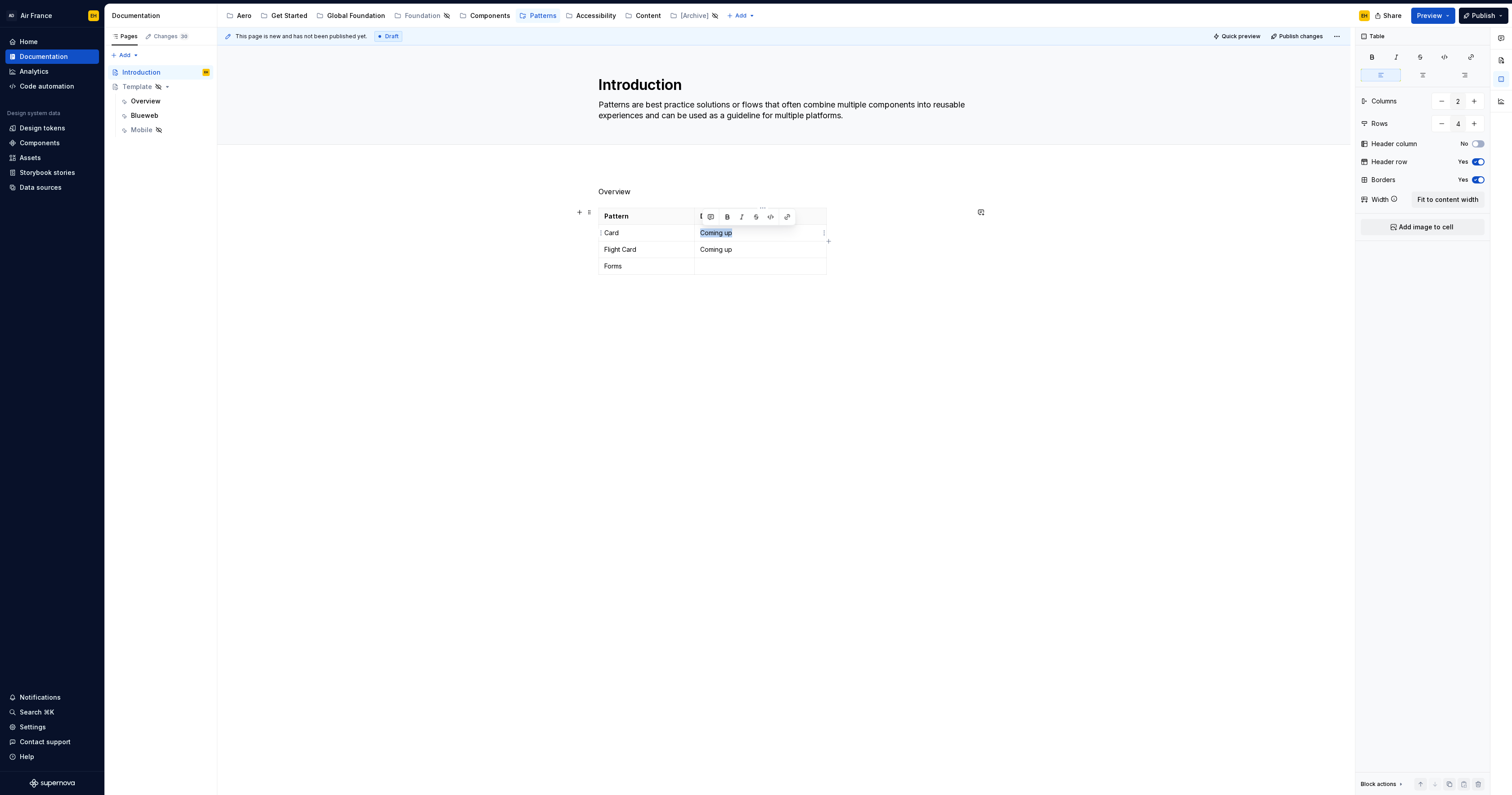
drag, startPoint x: 738, startPoint y: 232, endPoint x: 699, endPoint y: 236, distance: 39.2
click at [699, 236] on td "Coming up" at bounding box center [760, 233] width 132 height 16
drag, startPoint x: 746, startPoint y: 250, endPoint x: 703, endPoint y: 251, distance: 43.0
click at [703, 251] on p "Coming up" at bounding box center [760, 249] width 120 height 9
click at [741, 268] on p at bounding box center [760, 266] width 120 height 9
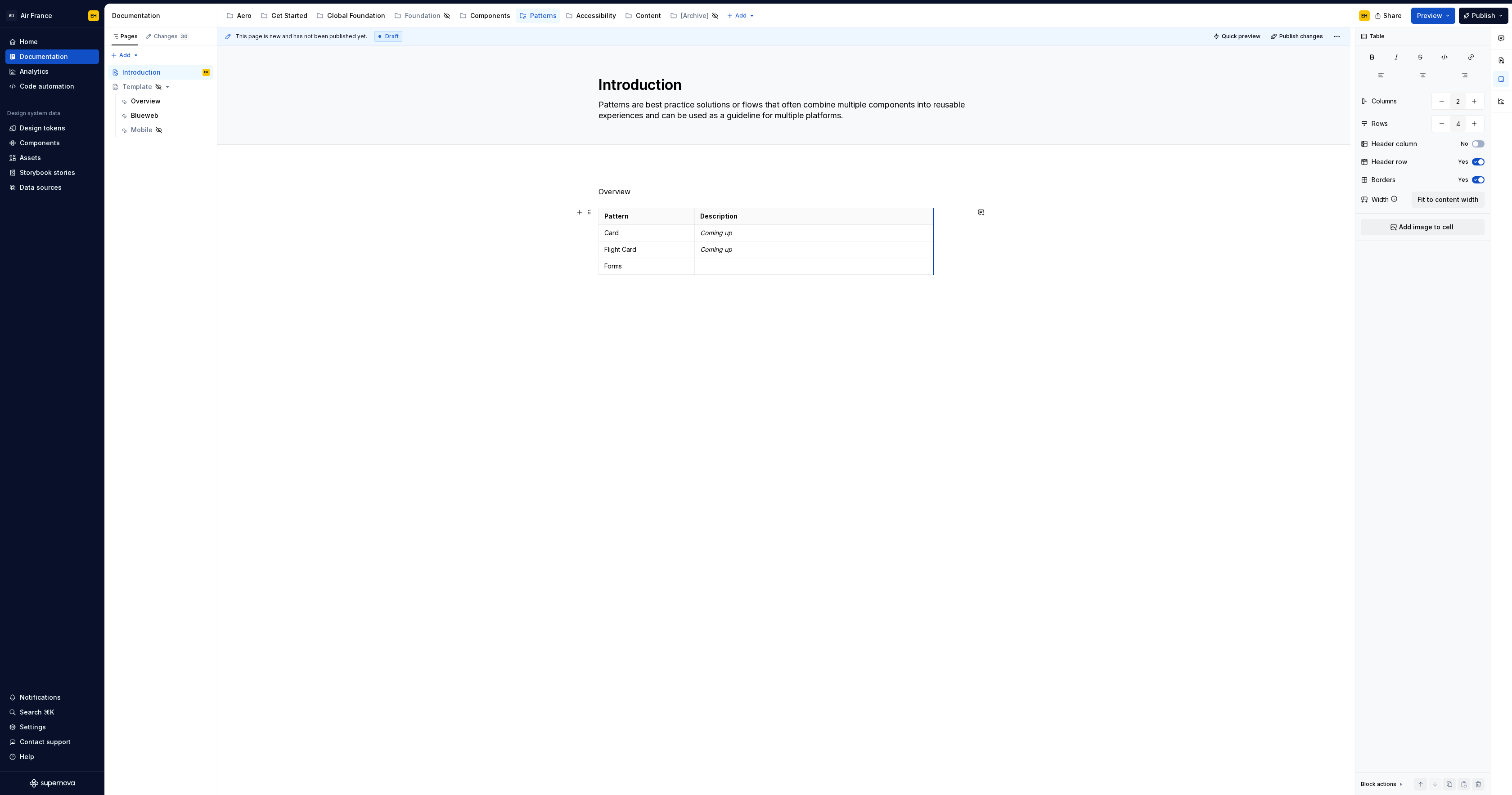
drag, startPoint x: 828, startPoint y: 217, endPoint x: 936, endPoint y: 225, distance: 108.3
click at [661, 213] on p "Pattern" at bounding box center [647, 216] width 85 height 9
click at [653, 190] on p "Overview" at bounding box center [784, 191] width 371 height 11
click at [592, 211] on span at bounding box center [589, 212] width 7 height 12
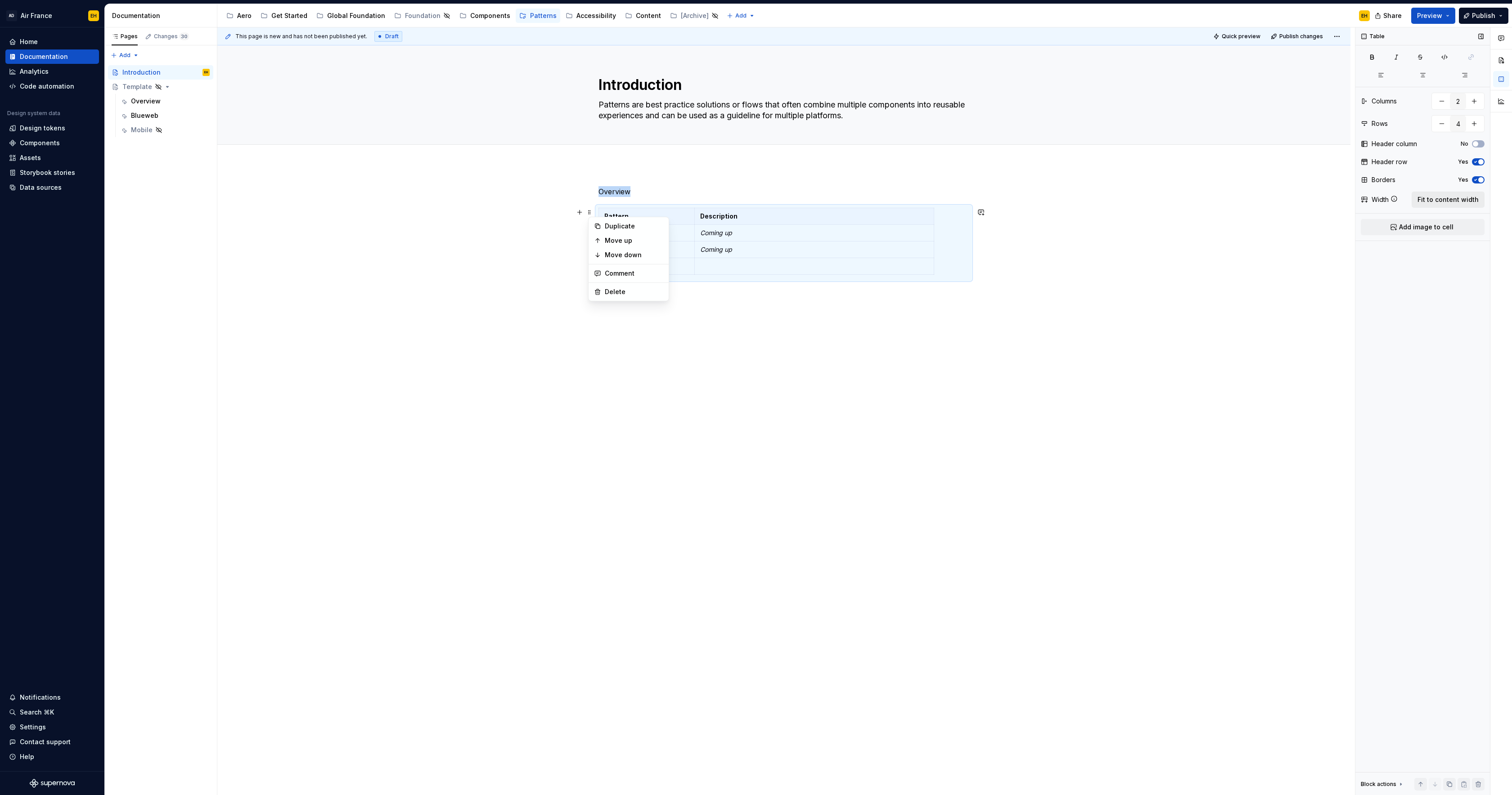
click at [1448, 198] on span "Fit to content width" at bounding box center [1448, 199] width 61 height 9
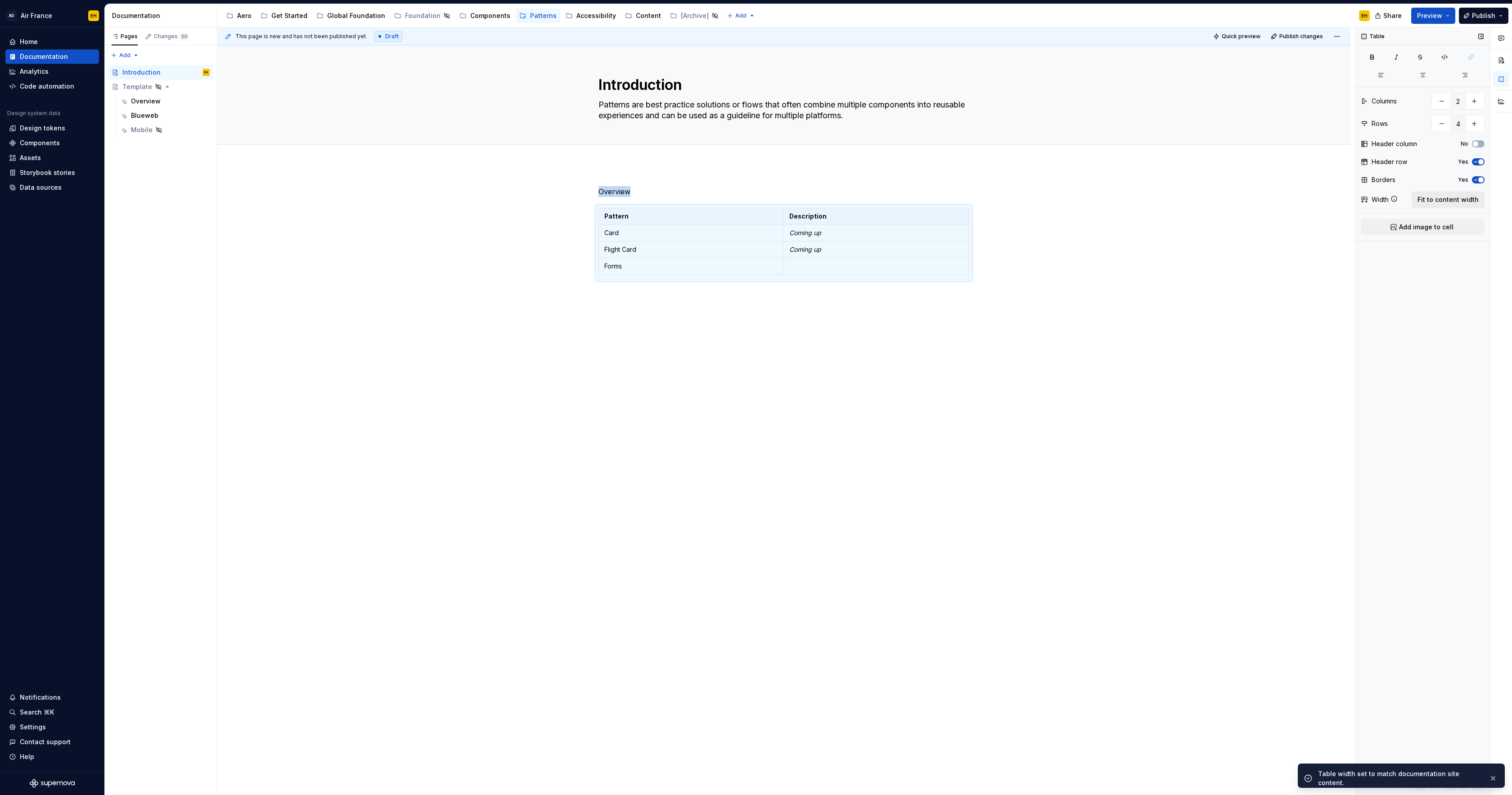
click at [1444, 199] on span "Fit to content width" at bounding box center [1448, 199] width 61 height 9
click at [1444, 199] on span "Fit to content width" at bounding box center [1448, 199] width 61 height 9
click at [695, 311] on div "Overview Pattern Description Card Coming up Flight Card Coming up Forms" at bounding box center [784, 346] width 1133 height 363
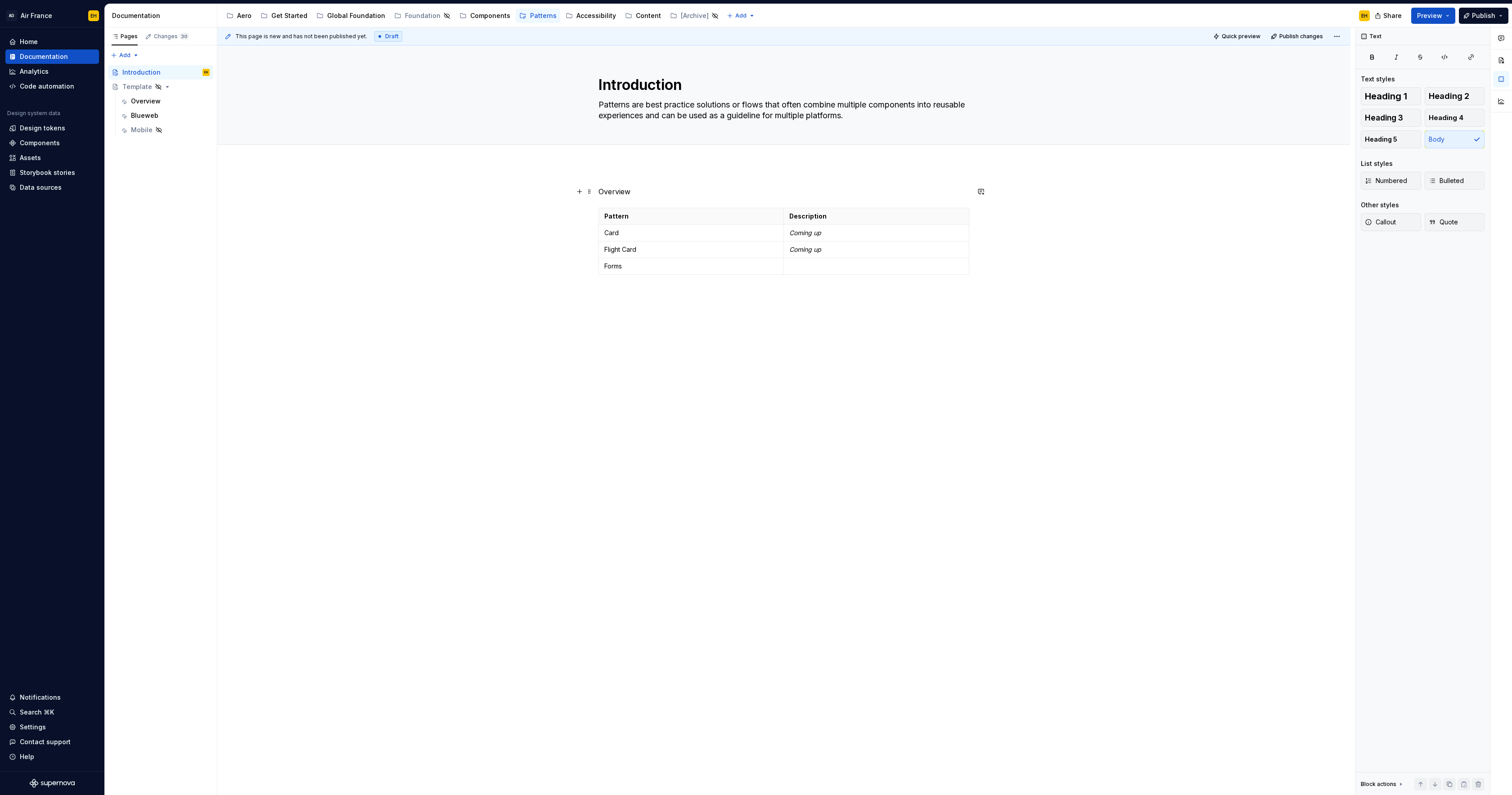
click at [658, 188] on p "Overview" at bounding box center [784, 191] width 371 height 11
click at [602, 192] on p "Overview" at bounding box center [784, 191] width 371 height 11
click at [683, 188] on p "##Overview" at bounding box center [784, 191] width 371 height 11
click at [610, 192] on p "##Overview" at bounding box center [784, 191] width 371 height 11
click at [815, 265] on p at bounding box center [876, 266] width 174 height 9
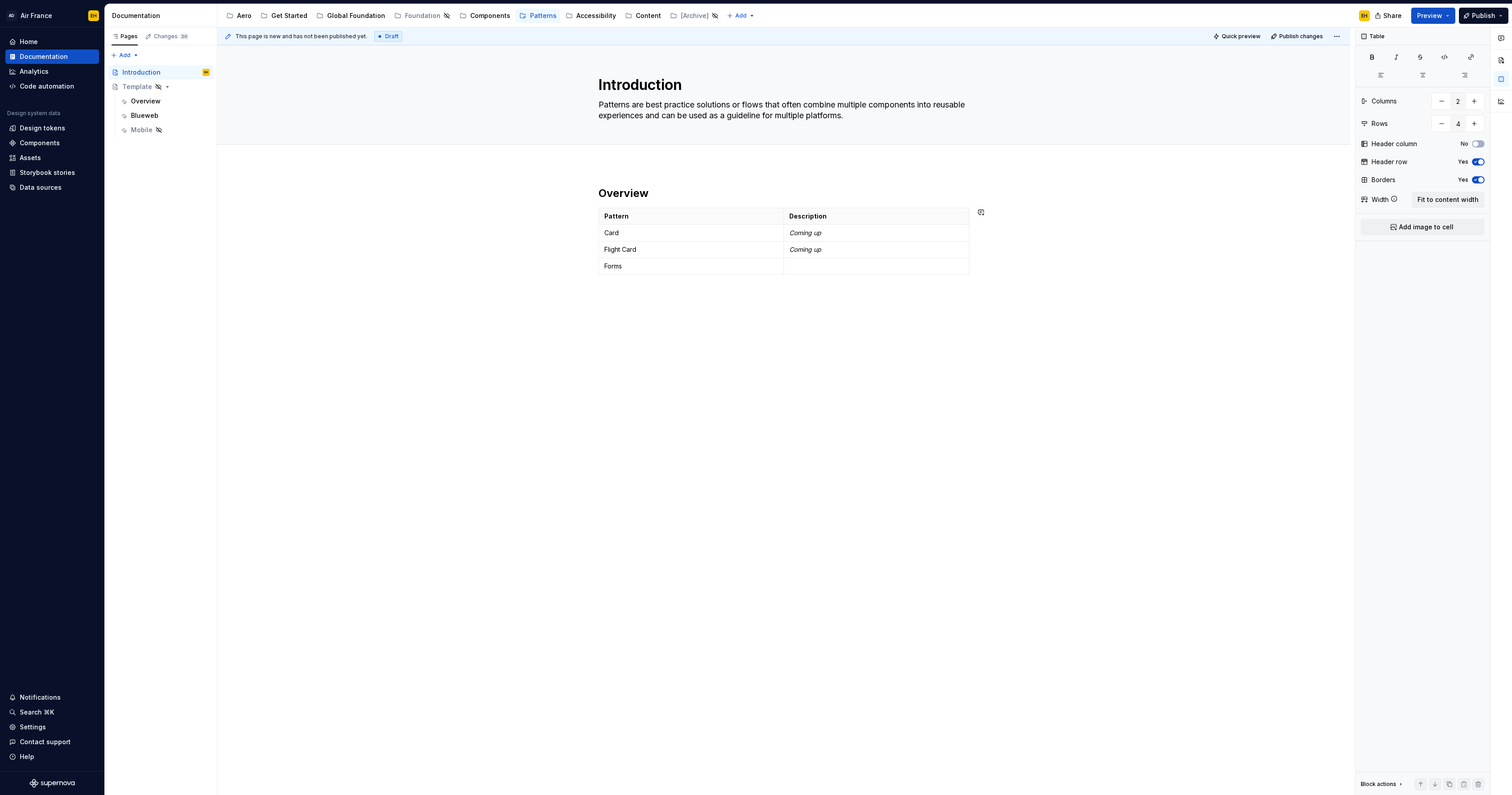
click at [821, 353] on div "Overview Pattern Description Card Coming up Flight Card Coming up Forms" at bounding box center [784, 357] width 1133 height 385
click at [638, 267] on p "Forms" at bounding box center [691, 266] width 174 height 9
click at [617, 266] on p "Forms" at bounding box center [691, 266] width 174 height 9
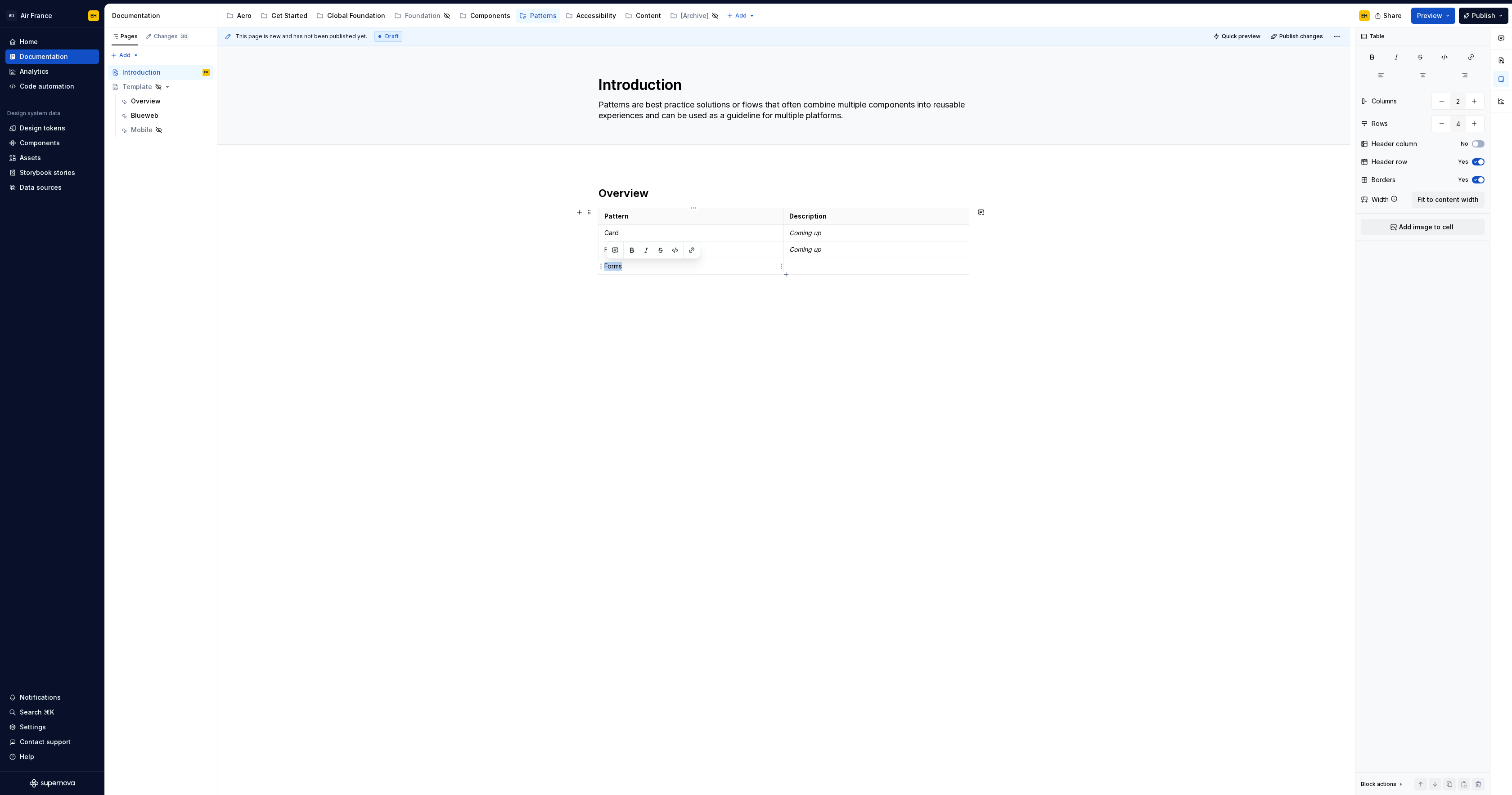
click at [617, 266] on p "Forms" at bounding box center [691, 266] width 174 height 9
click at [647, 265] on p "Forms" at bounding box center [691, 266] width 174 height 9
drag, startPoint x: 636, startPoint y: 265, endPoint x: 610, endPoint y: 265, distance: 26.0
click at [608, 265] on p "Forms" at bounding box center [691, 266] width 174 height 9
click at [694, 250] on button "button" at bounding box center [691, 250] width 12 height 12
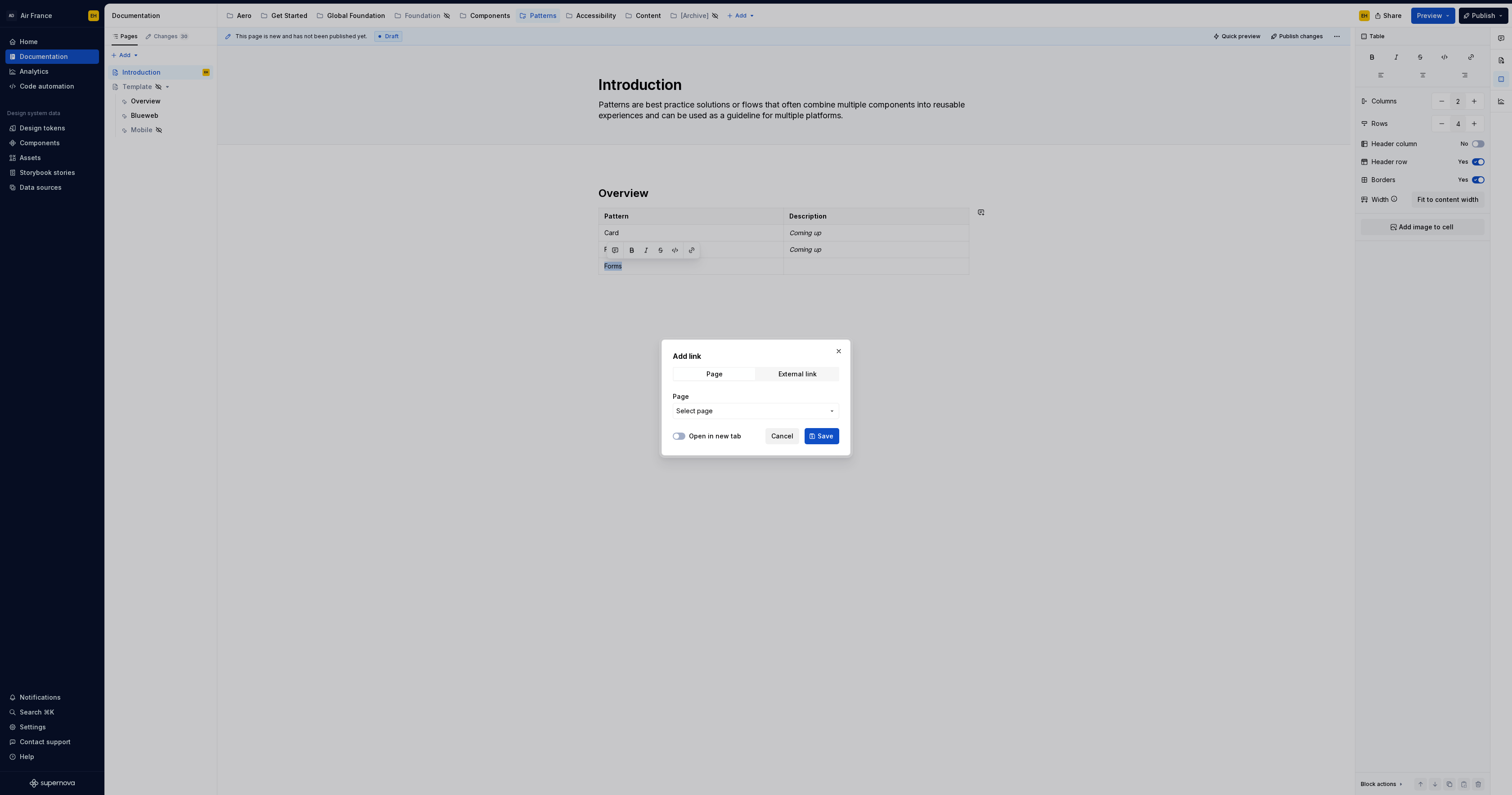
click at [782, 435] on span "Cancel" at bounding box center [782, 436] width 22 height 9
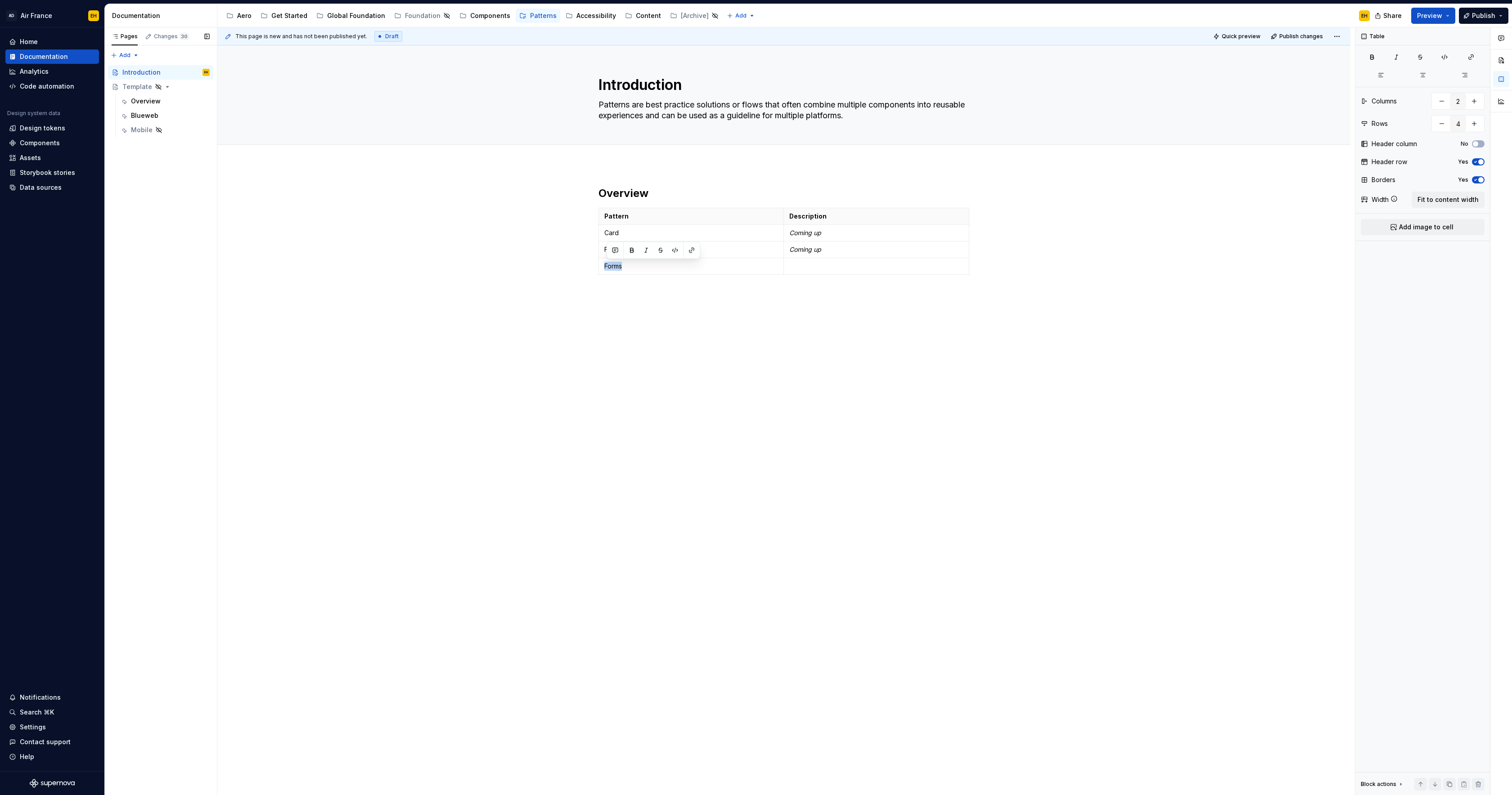
click at [0, 0] on button "Page tree" at bounding box center [0, 0] width 0 height 0
click at [228, 116] on div "Duplicate page" at bounding box center [245, 117] width 88 height 9
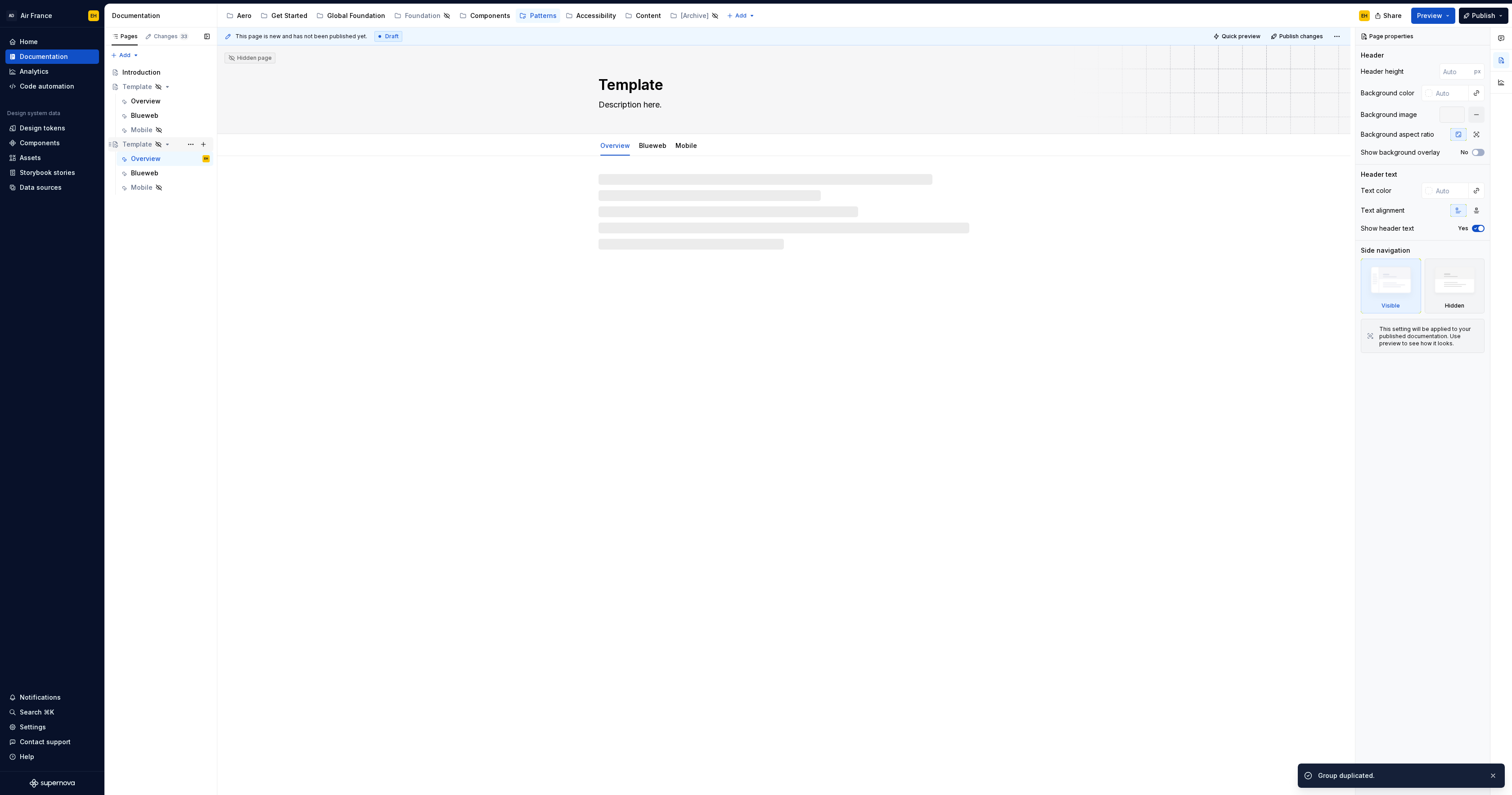
click at [132, 141] on div "Template" at bounding box center [137, 144] width 30 height 9
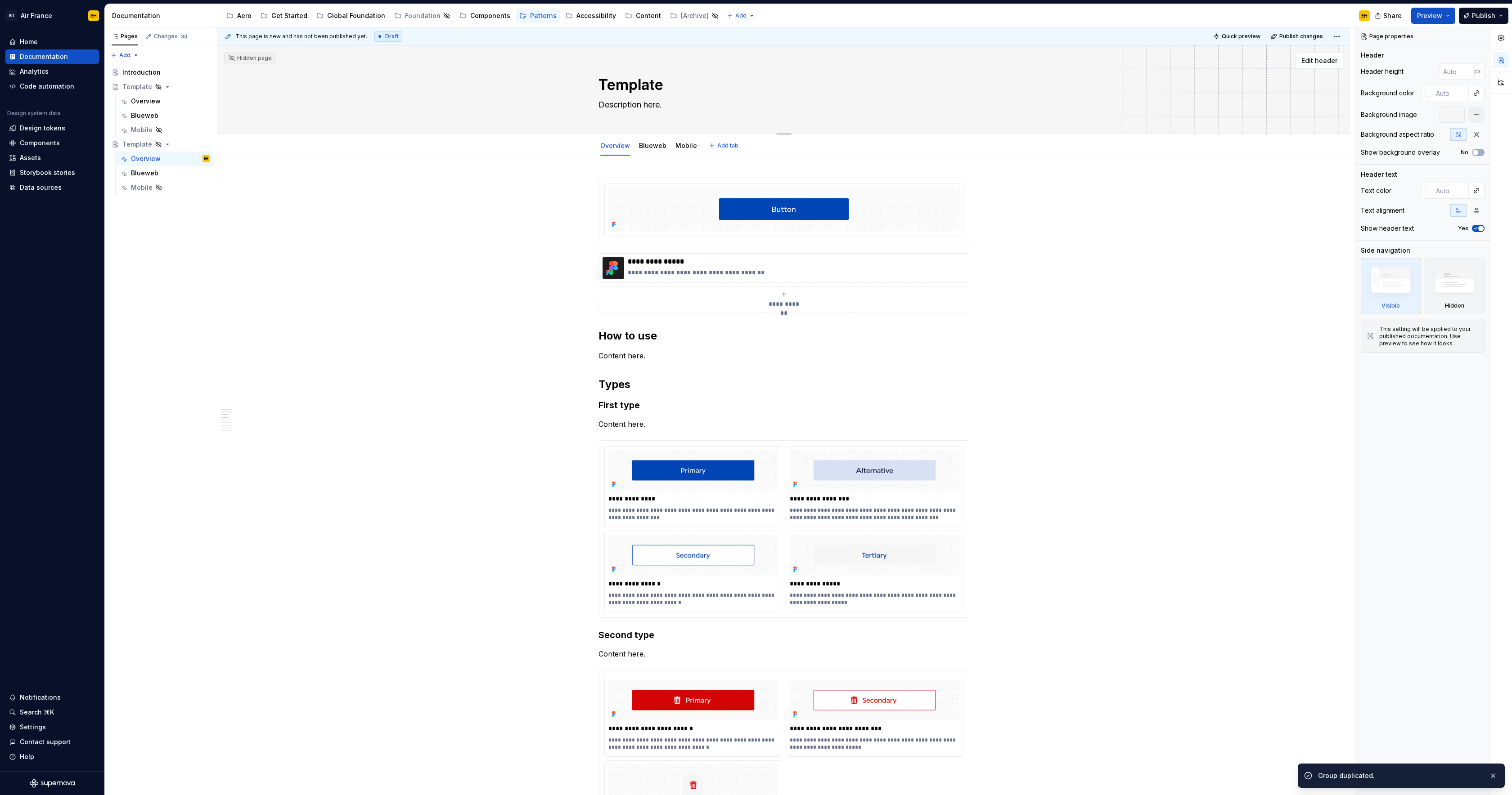
click at [653, 86] on textarea "Template" at bounding box center [782, 85] width 371 height 22
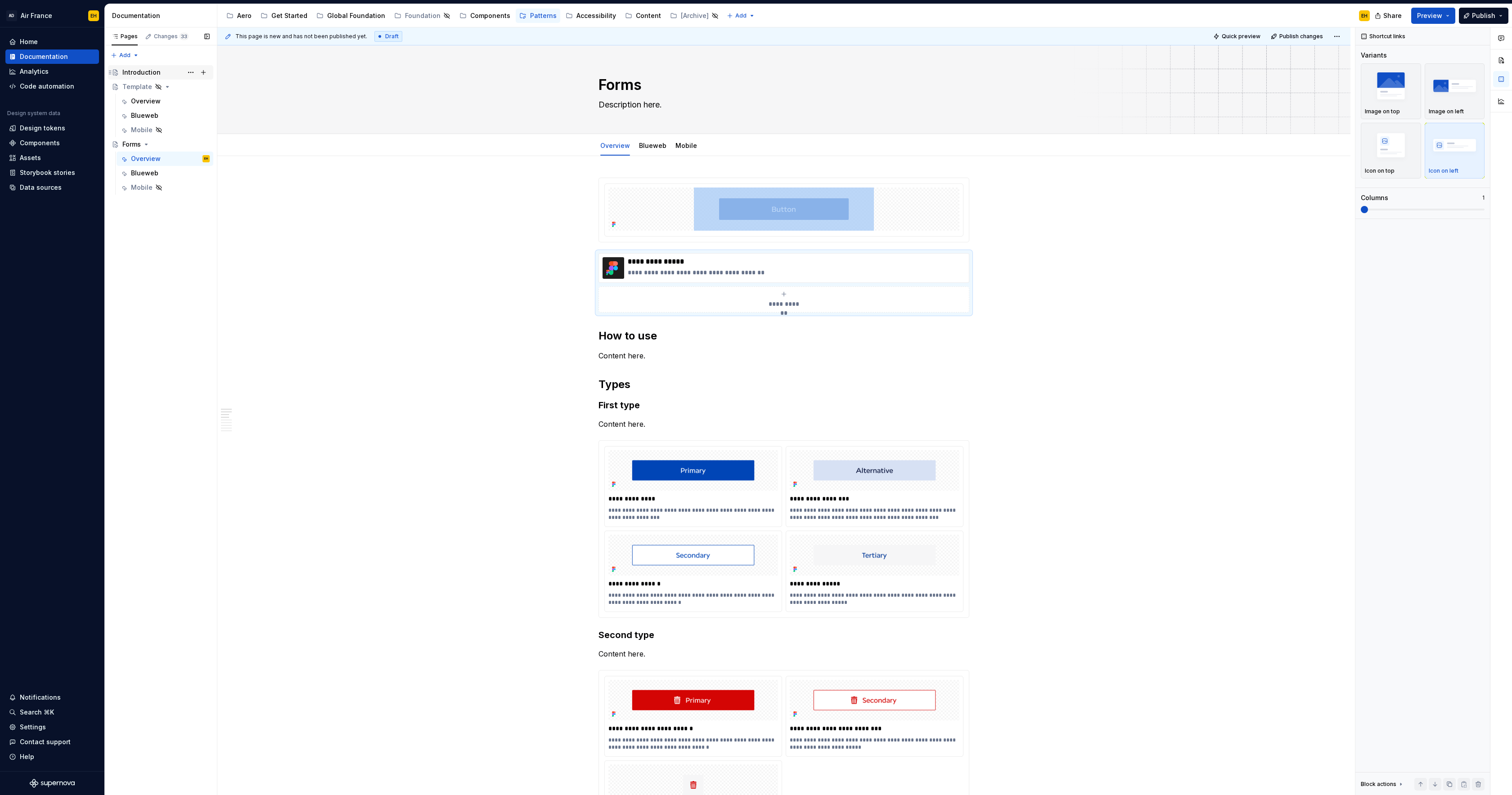
click at [157, 76] on div "Introduction" at bounding box center [141, 72] width 38 height 9
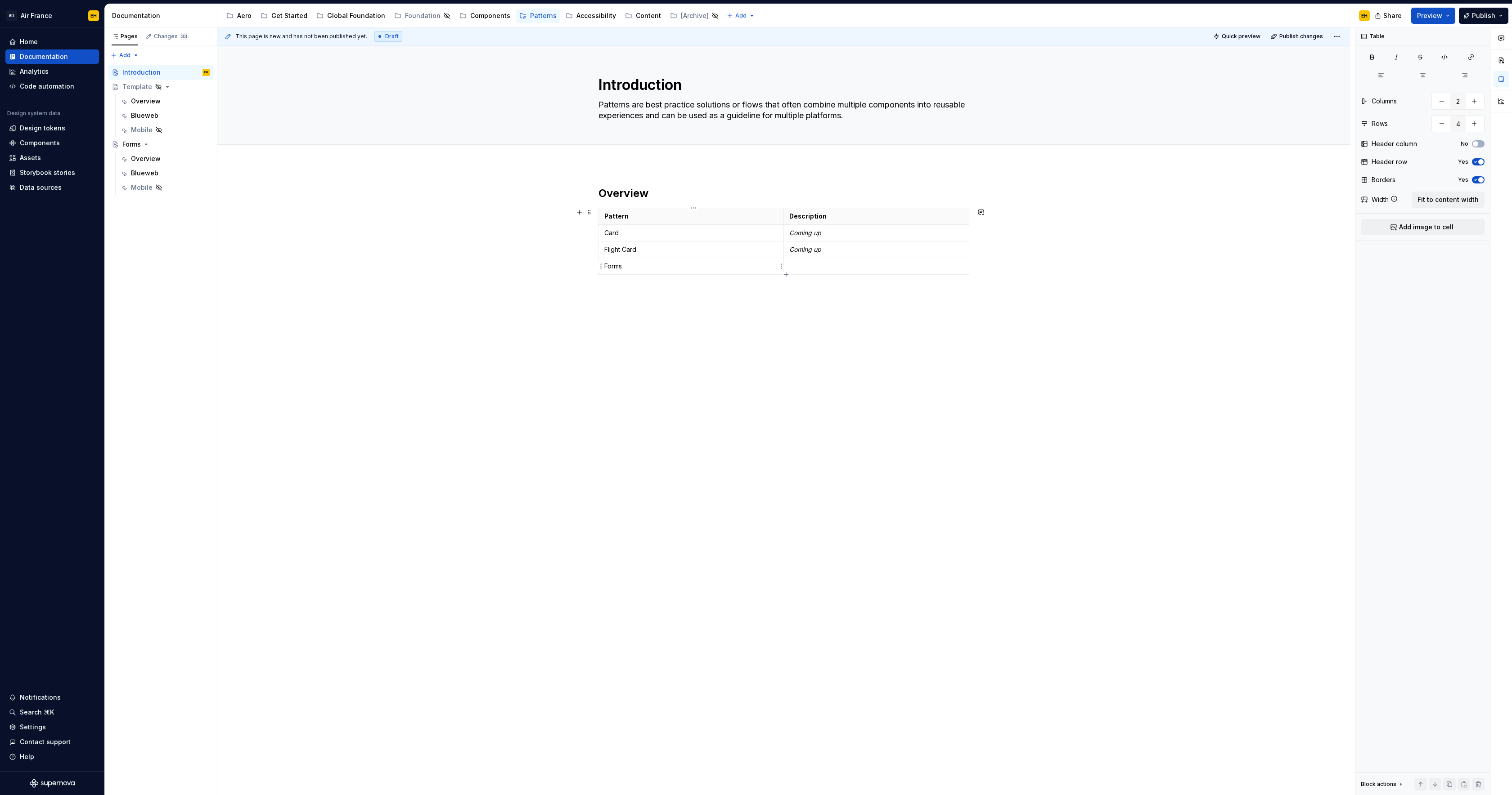
click at [616, 263] on p "Forms" at bounding box center [691, 266] width 174 height 9
click at [692, 252] on button "button" at bounding box center [691, 250] width 12 height 12
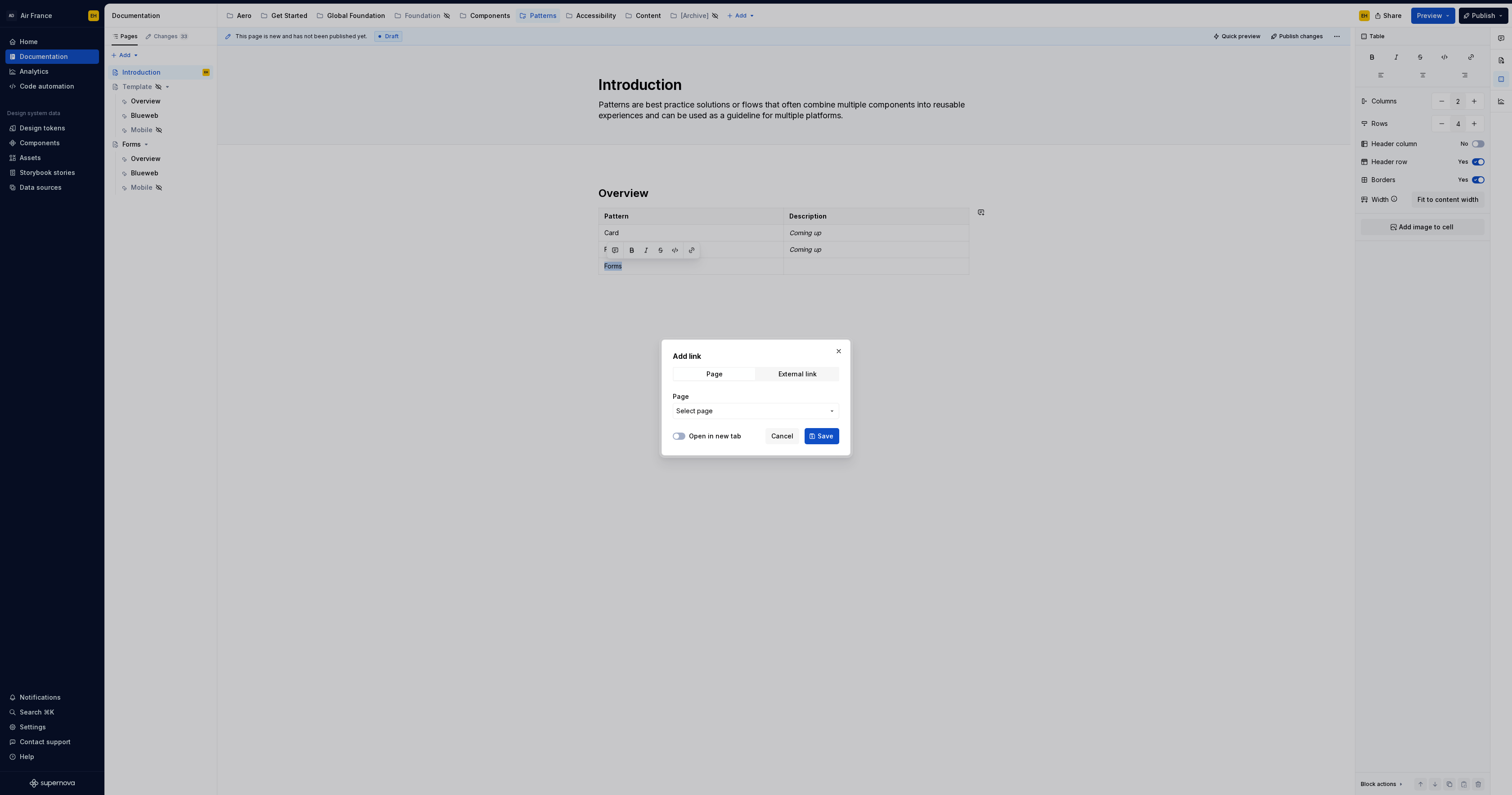
click at [733, 406] on button "Select page" at bounding box center [756, 411] width 167 height 16
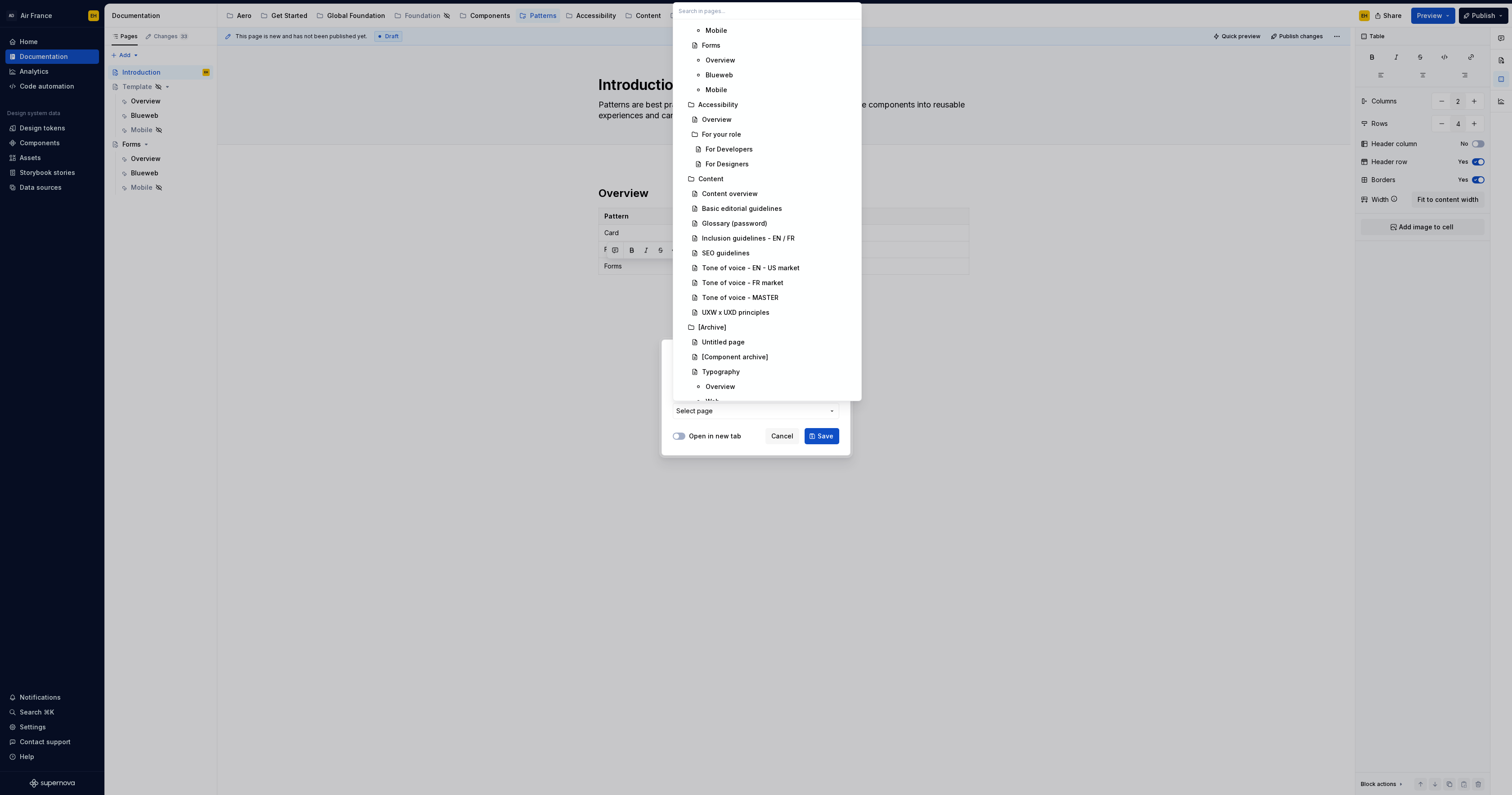
scroll to position [3284, 0]
click at [723, 235] on div "Forms" at bounding box center [779, 232] width 154 height 9
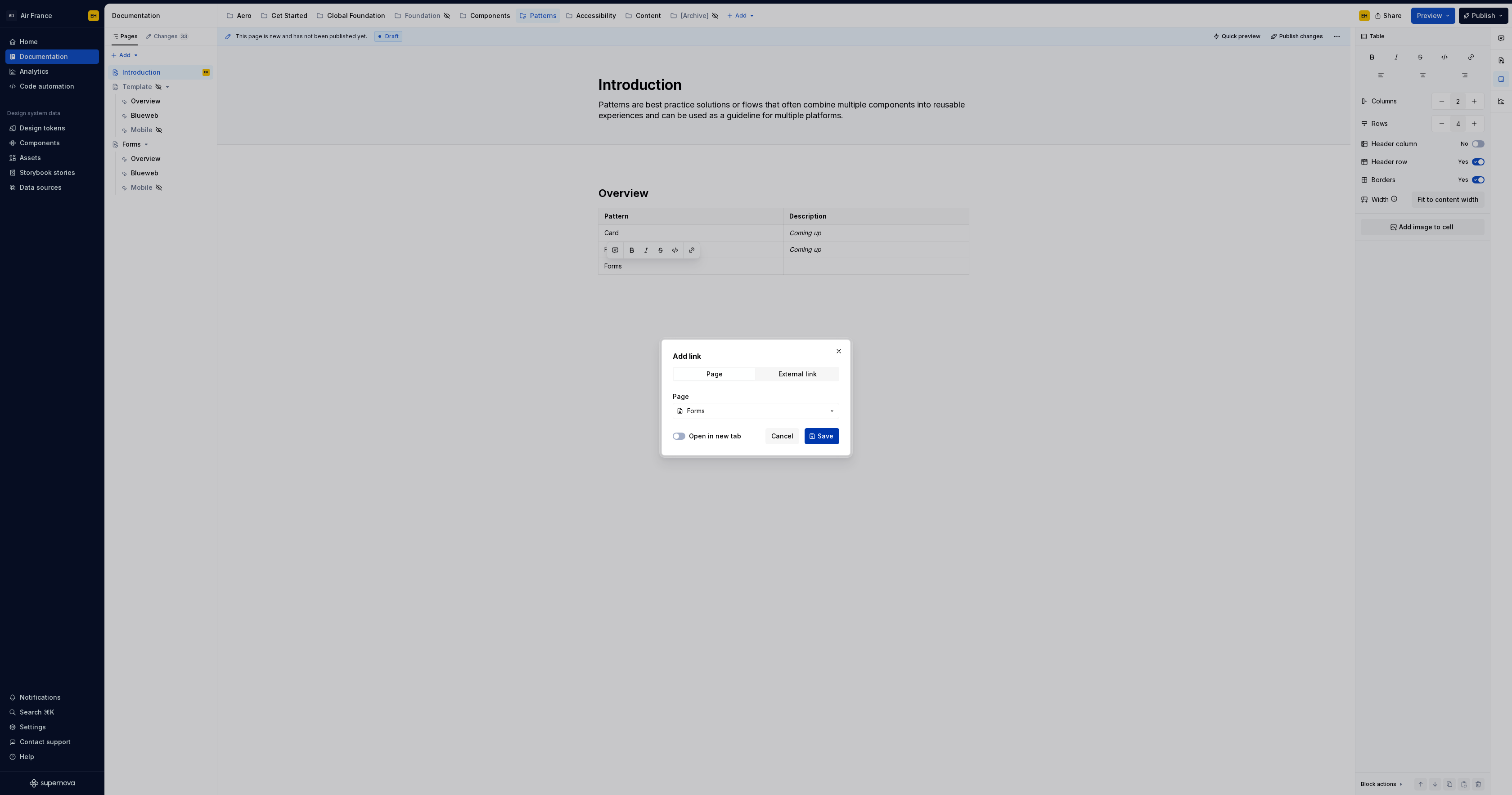
click at [825, 440] on span "Save" at bounding box center [825, 436] width 16 height 9
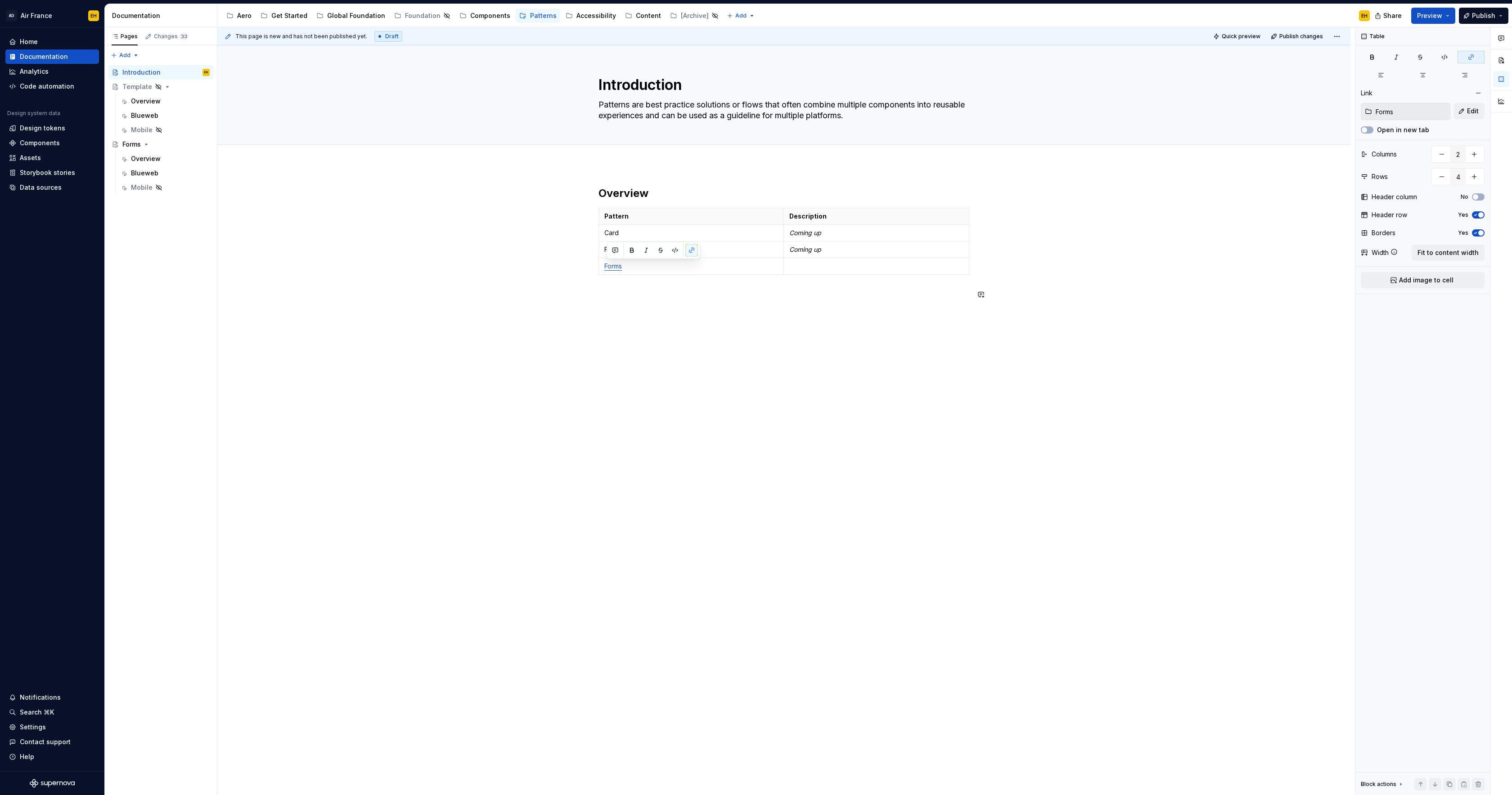
click at [703, 302] on div "Overview Pattern Description Card Coming up Flight Card Coming up Forms" at bounding box center [784, 248] width 371 height 124
click at [915, 315] on div "This page is new and has not been published yet. Draft Quick preview Publish ch…" at bounding box center [786, 411] width 1138 height 768
click at [147, 157] on div "Overview" at bounding box center [146, 158] width 30 height 9
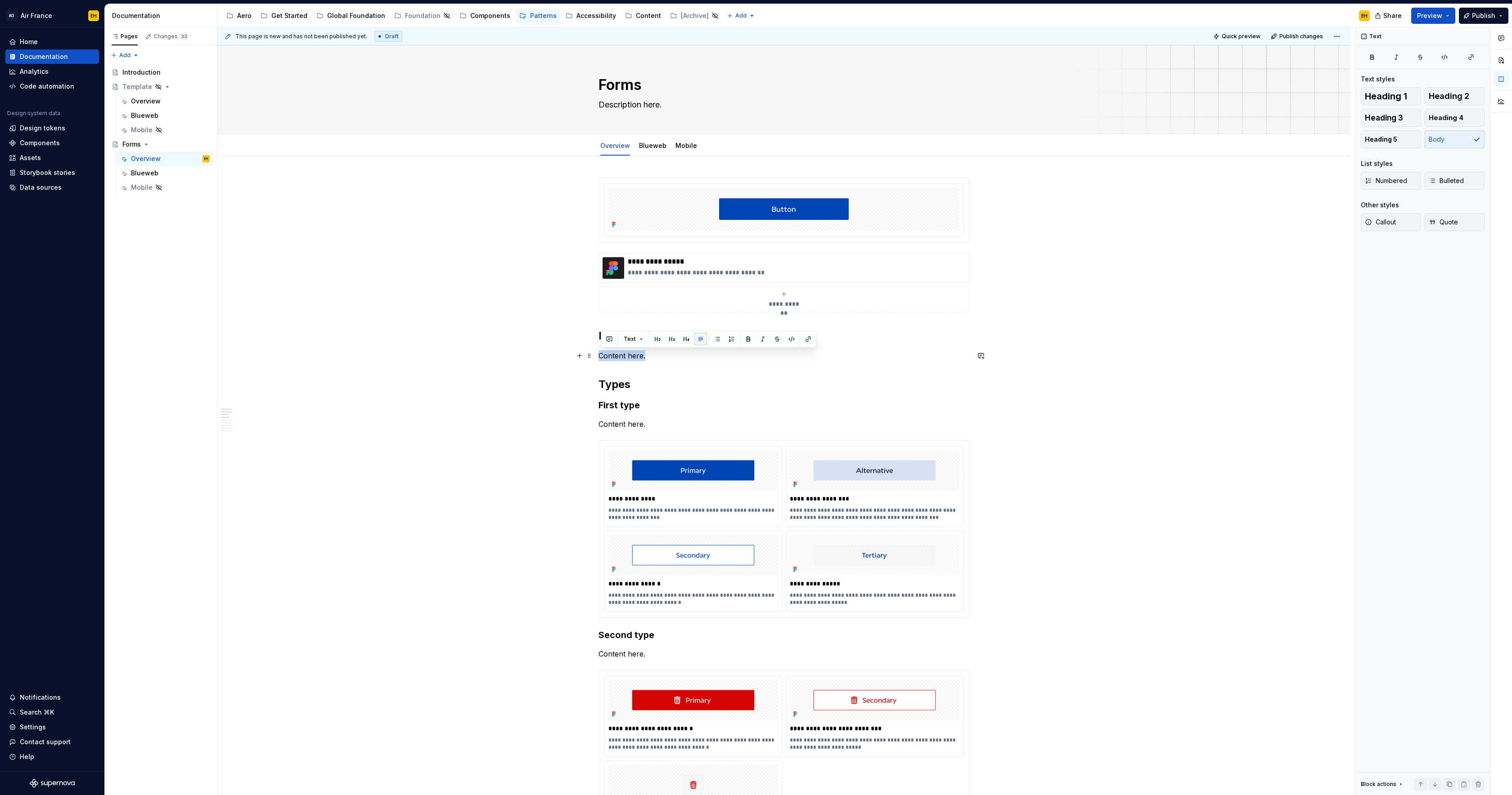
drag, startPoint x: 657, startPoint y: 356, endPoint x: 670, endPoint y: 364, distance: 15.3
click at [692, 358] on p "Content here." at bounding box center [784, 356] width 371 height 11
drag, startPoint x: 671, startPoint y: 353, endPoint x: 683, endPoint y: 366, distance: 17.7
click at [601, 360] on p "Content here." at bounding box center [784, 356] width 371 height 11
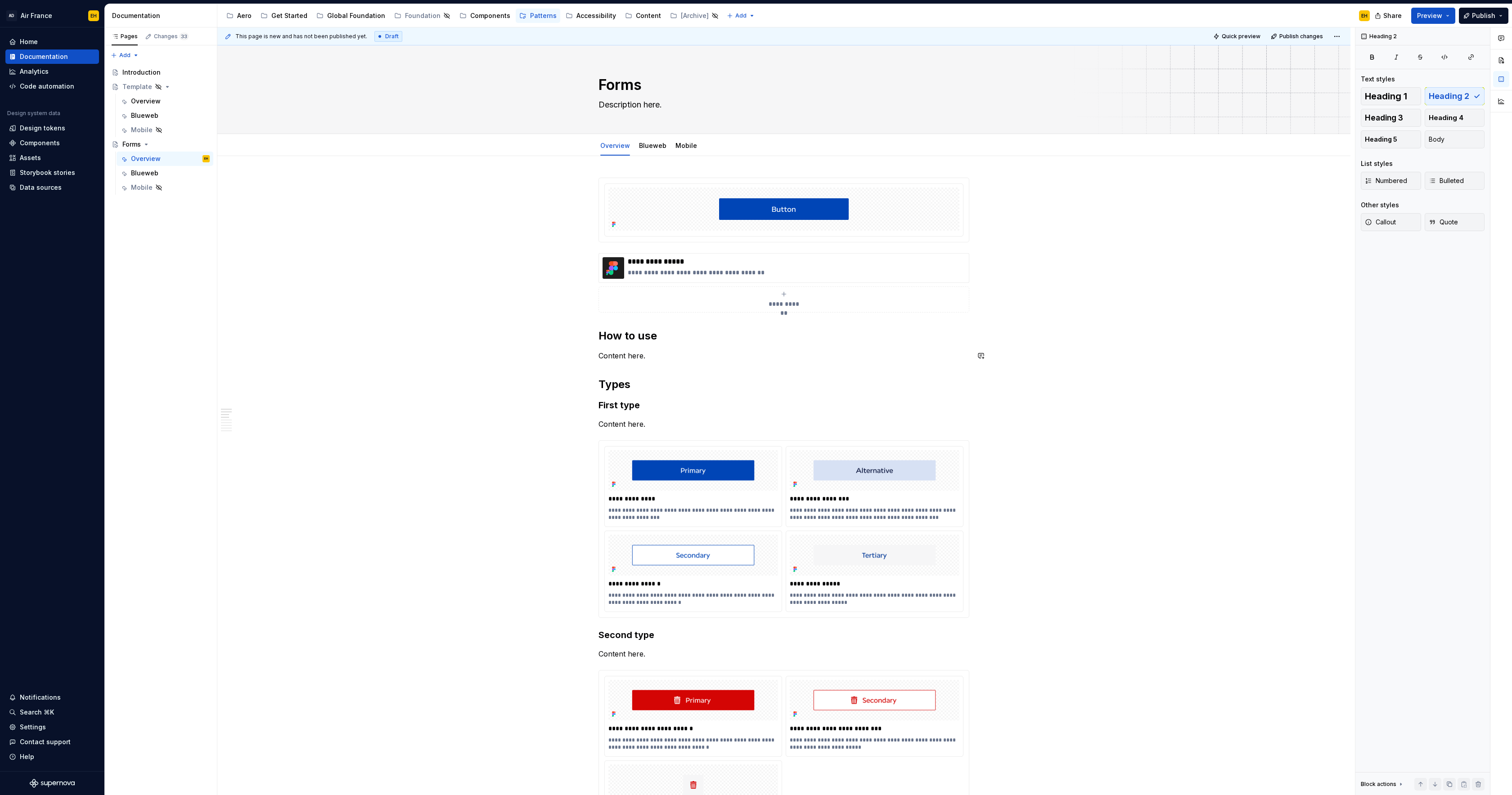
click at [892, 196] on div at bounding box center [784, 209] width 351 height 43
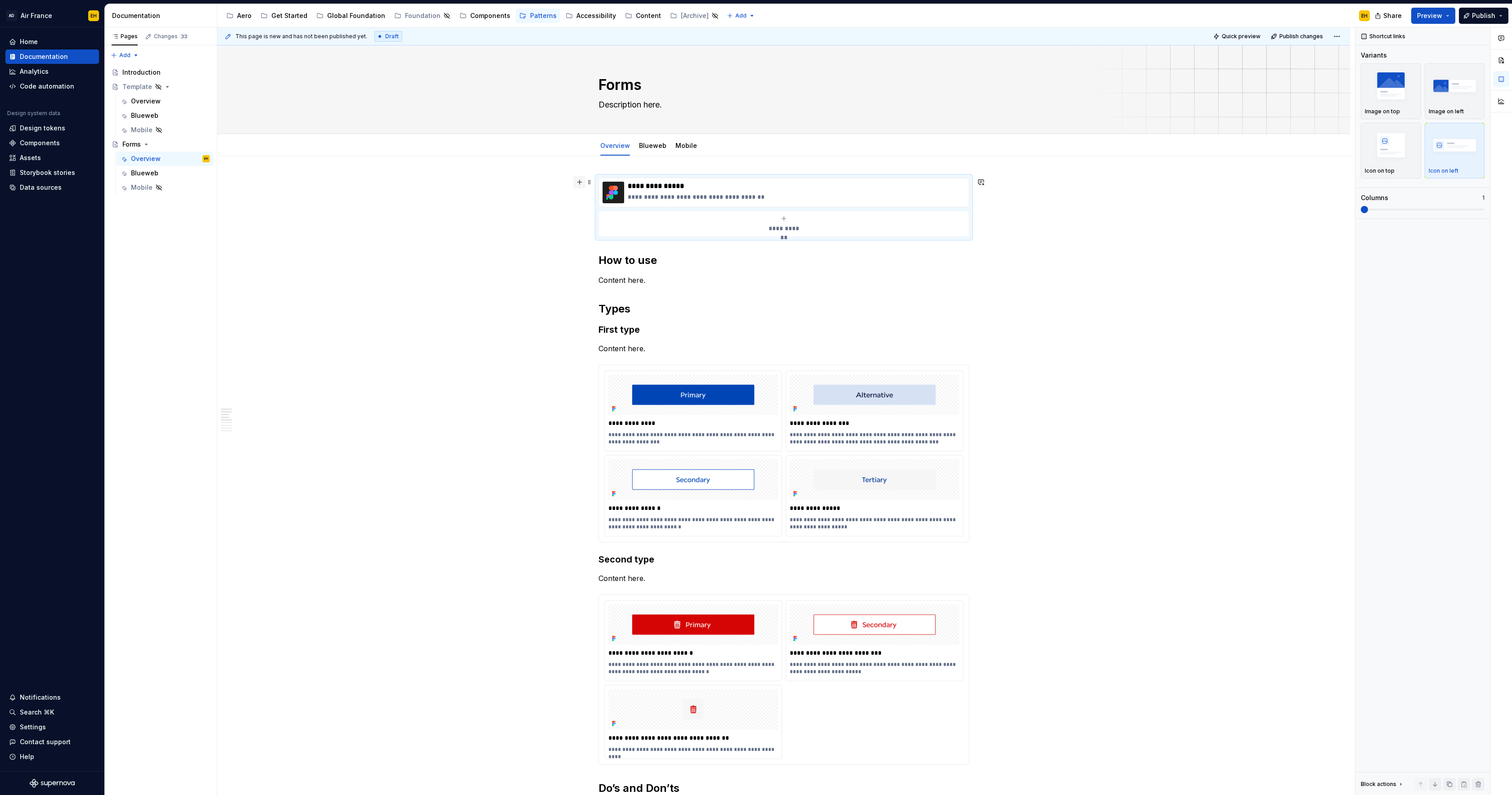
click at [582, 184] on button "button" at bounding box center [579, 182] width 12 height 12
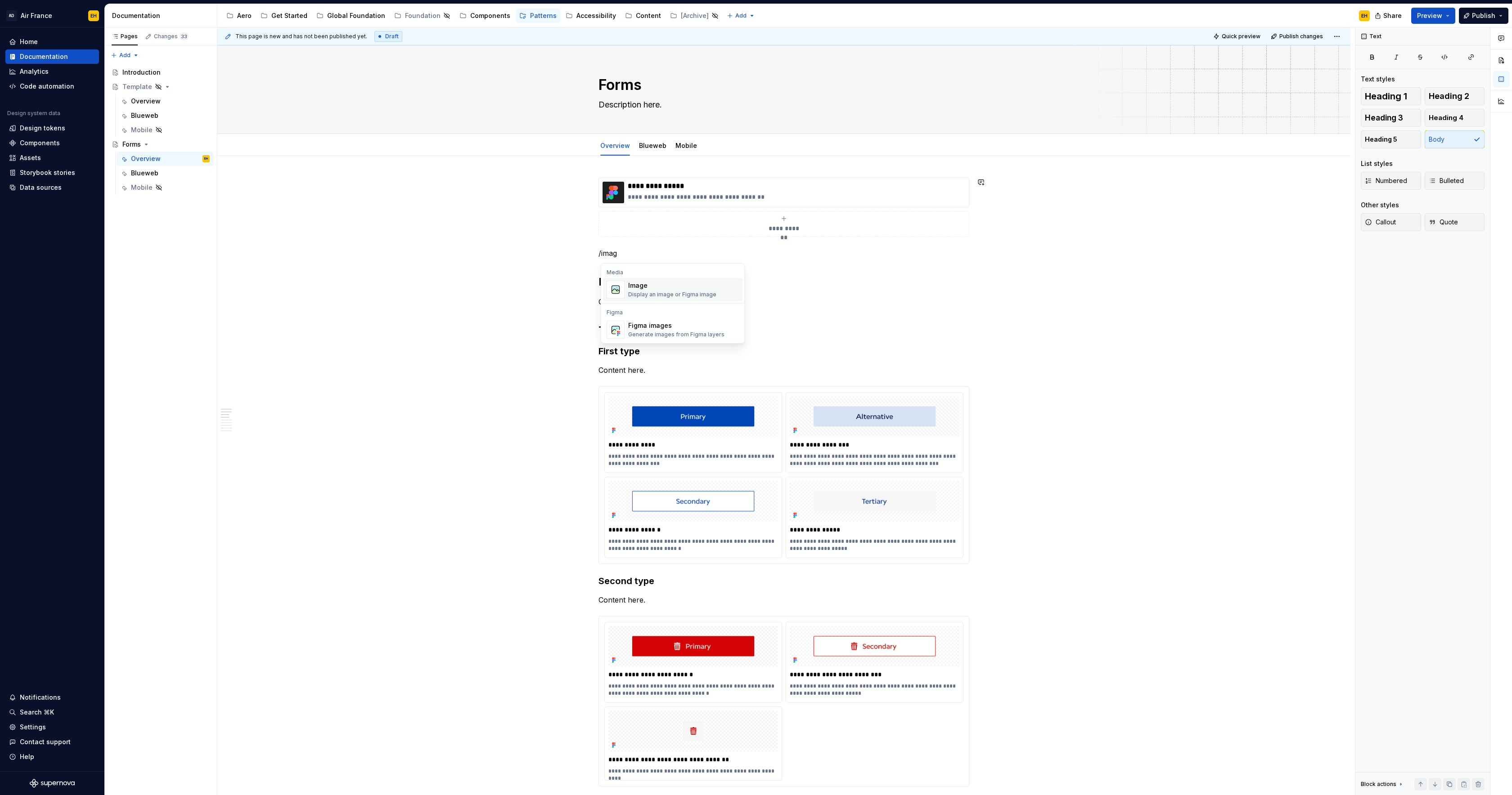
click at [677, 288] on div "Image" at bounding box center [672, 285] width 88 height 9
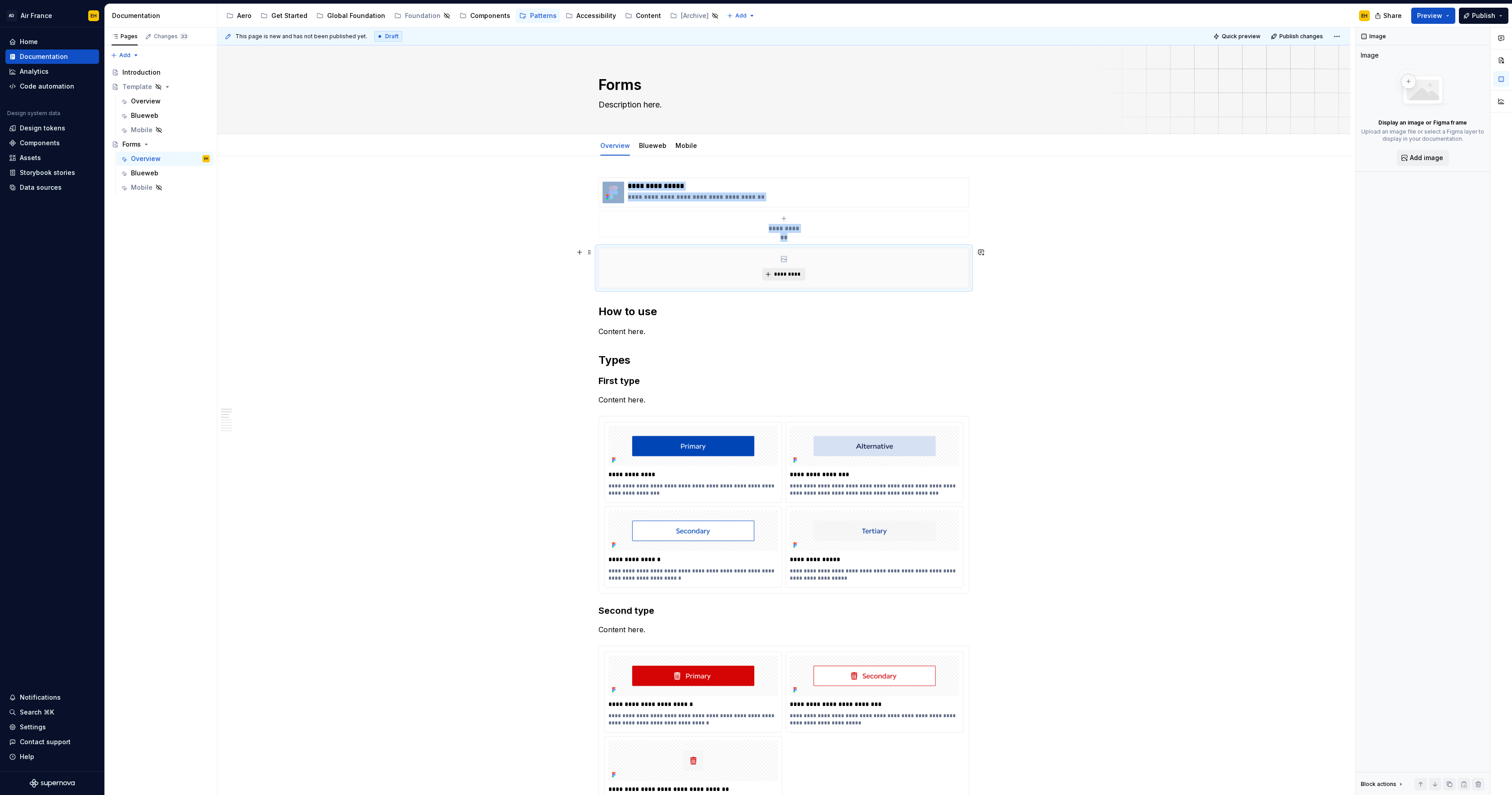
click at [798, 275] on span "*********" at bounding box center [787, 275] width 28 height 7
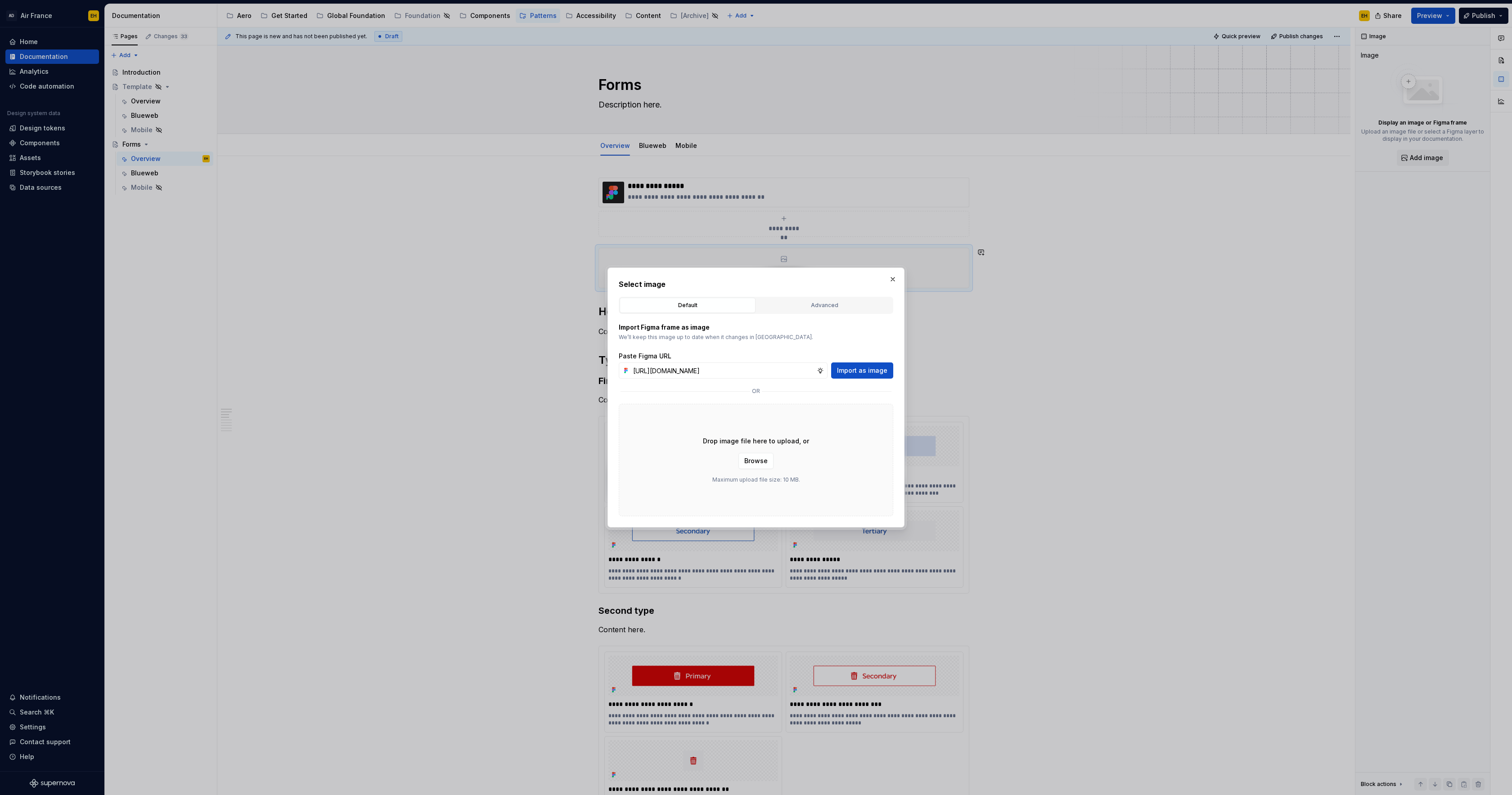
scroll to position [0, 201]
click at [871, 371] on span "Import as image" at bounding box center [862, 370] width 50 height 9
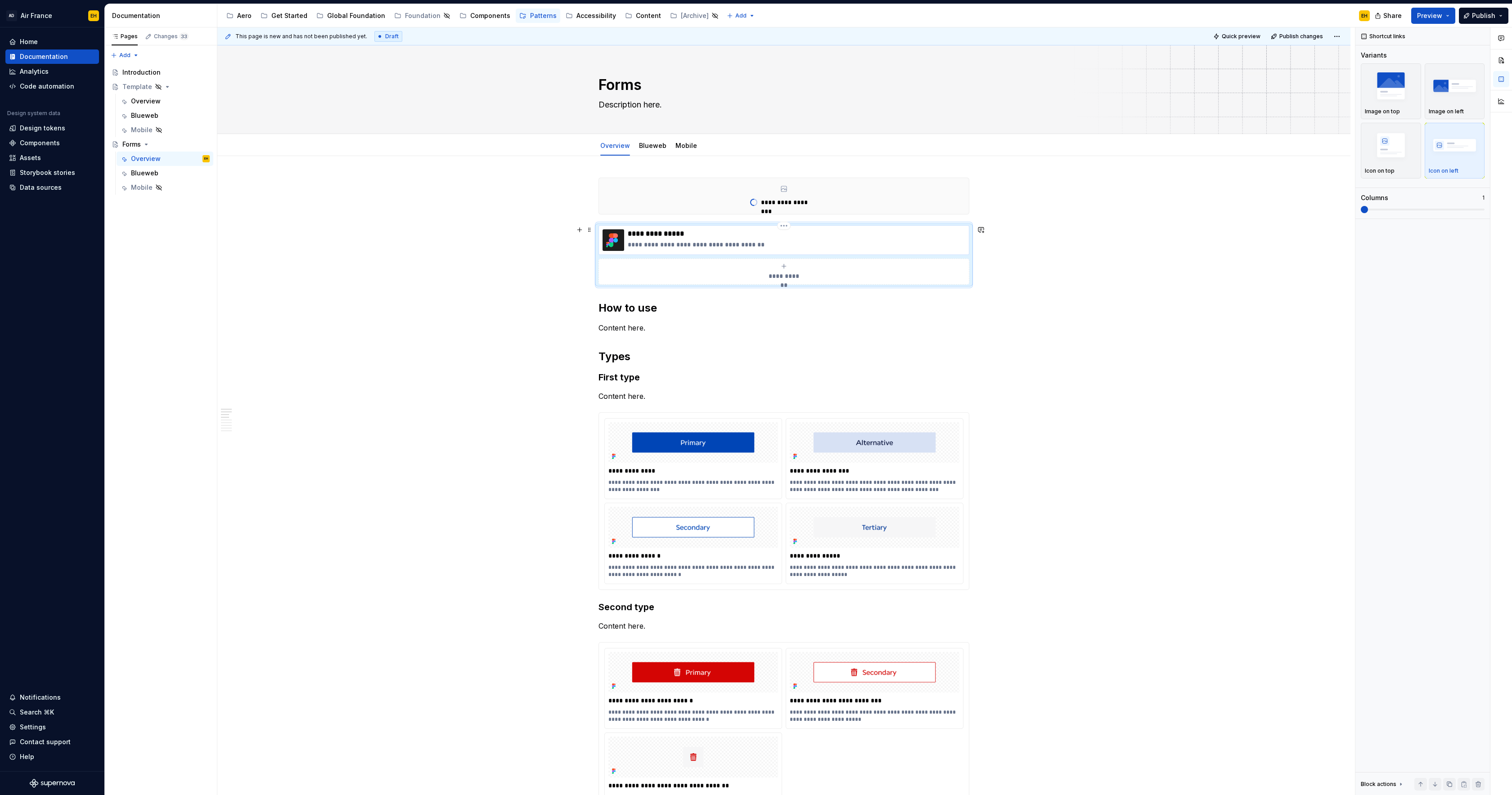
drag, startPoint x: 669, startPoint y: 234, endPoint x: 698, endPoint y: 234, distance: 29.0
click at [669, 234] on p "**********" at bounding box center [797, 234] width 338 height 9
click at [698, 233] on p "**********" at bounding box center [797, 234] width 338 height 9
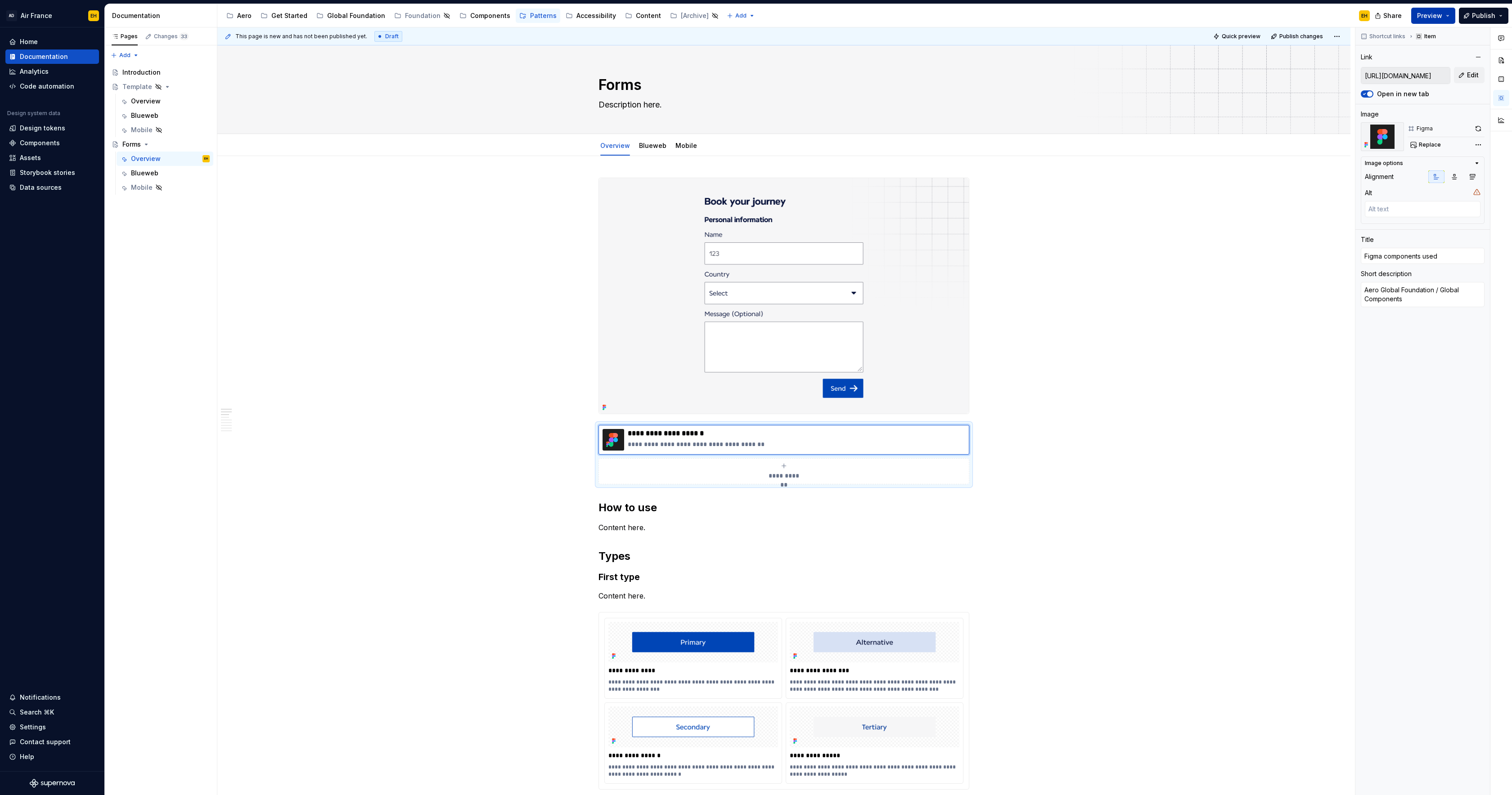
click at [1433, 16] on span "Preview" at bounding box center [1429, 15] width 25 height 9
click at [1352, 69] on span "Build preview" at bounding box center [1349, 66] width 43 height 9
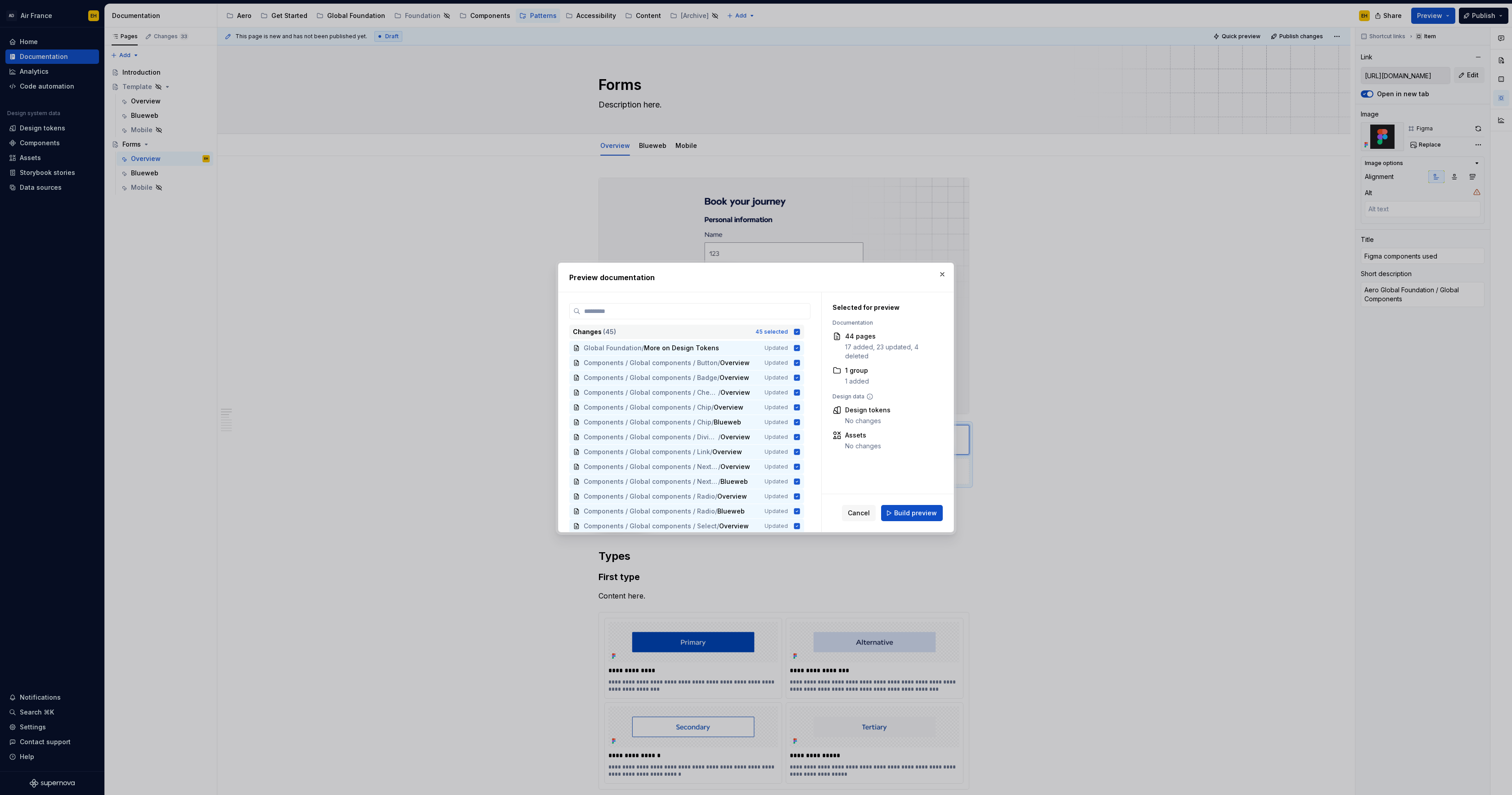
click at [800, 332] on icon at bounding box center [797, 331] width 6 height 6
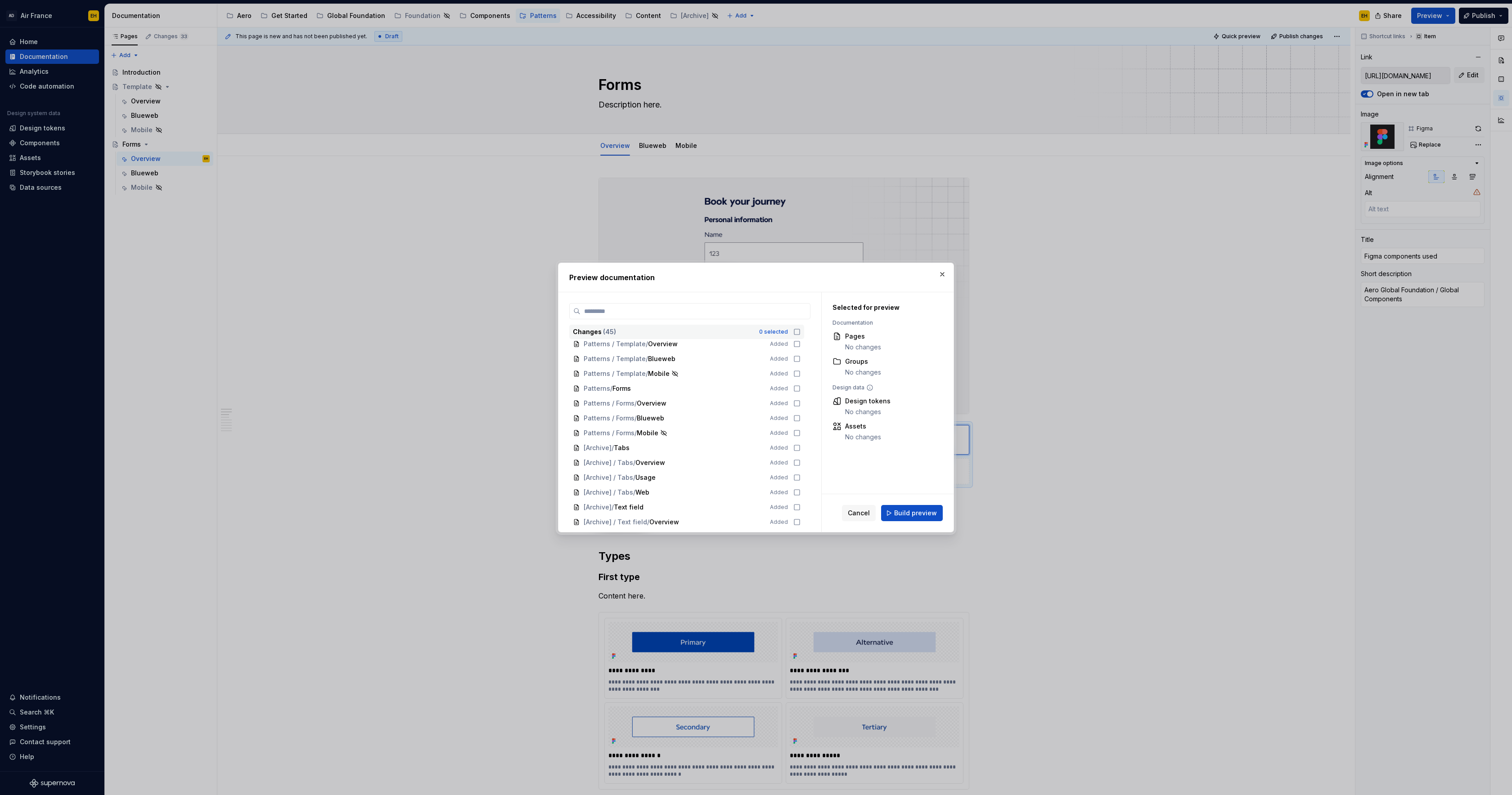
scroll to position [477, 0]
click at [801, 360] on icon at bounding box center [797, 361] width 7 height 7
drag, startPoint x: 801, startPoint y: 375, endPoint x: 801, endPoint y: 387, distance: 12.0
click at [801, 375] on icon at bounding box center [797, 376] width 7 height 7
drag, startPoint x: 801, startPoint y: 390, endPoint x: 801, endPoint y: 397, distance: 7.0
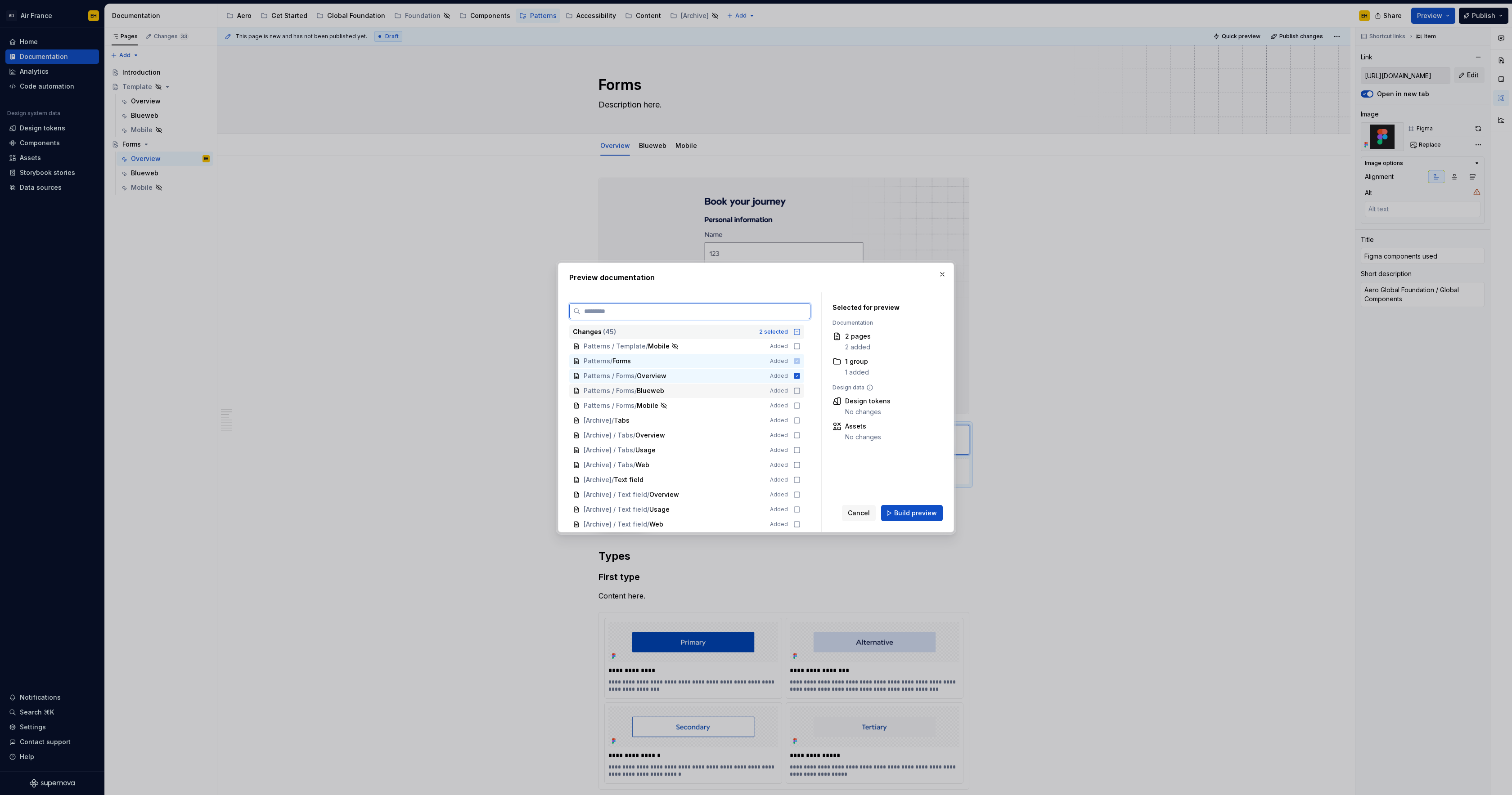
click at [801, 390] on icon at bounding box center [797, 391] width 7 height 7
click at [802, 400] on div "Patterns / Forms / Mobile Added" at bounding box center [687, 405] width 235 height 15
click at [940, 521] on button "Build preview" at bounding box center [912, 513] width 62 height 16
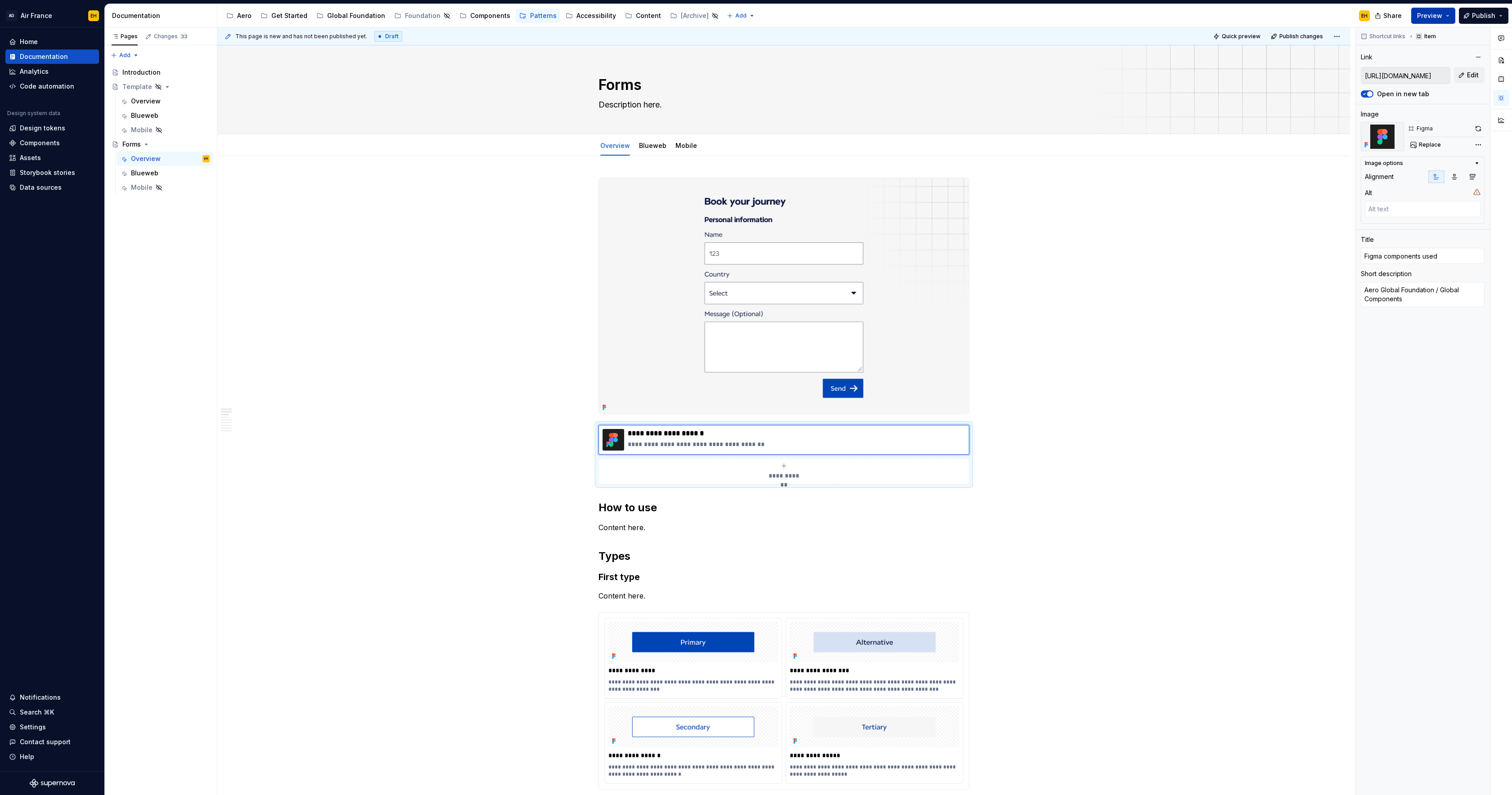
click at [1449, 15] on button "Preview" at bounding box center [1433, 16] width 44 height 16
click at [1425, 42] on span "Open page" at bounding box center [1426, 41] width 35 height 9
click at [1463, 35] on div "Shortcut links Item" at bounding box center [1422, 36] width 134 height 18
drag, startPoint x: 722, startPoint y: 432, endPoint x: 632, endPoint y: 435, distance: 90.0
click at [632, 435] on p "**********" at bounding box center [797, 433] width 338 height 9
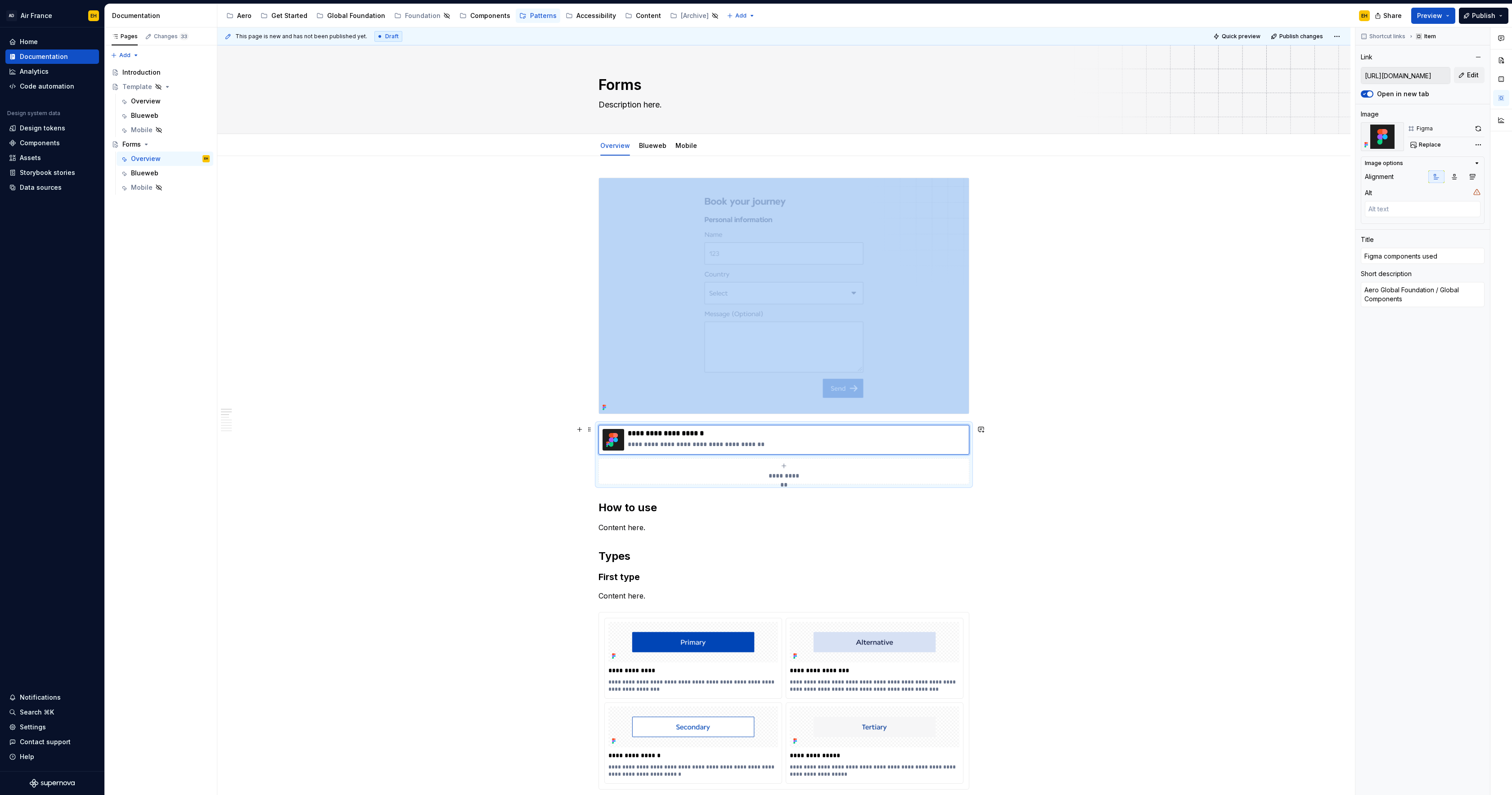
click at [775, 473] on span "**********" at bounding box center [784, 475] width 39 height 9
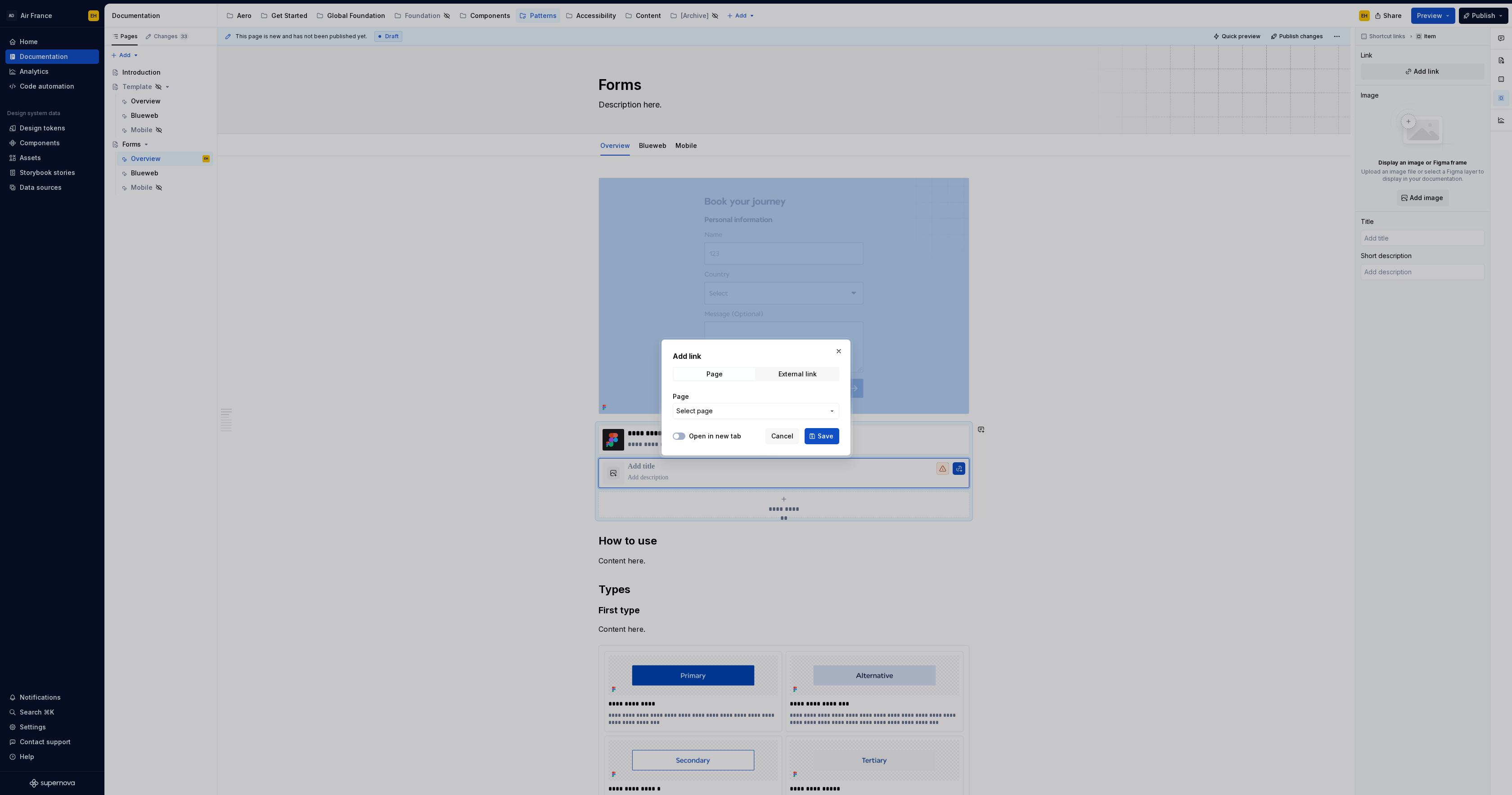
click at [724, 410] on span "Select page" at bounding box center [750, 411] width 148 height 9
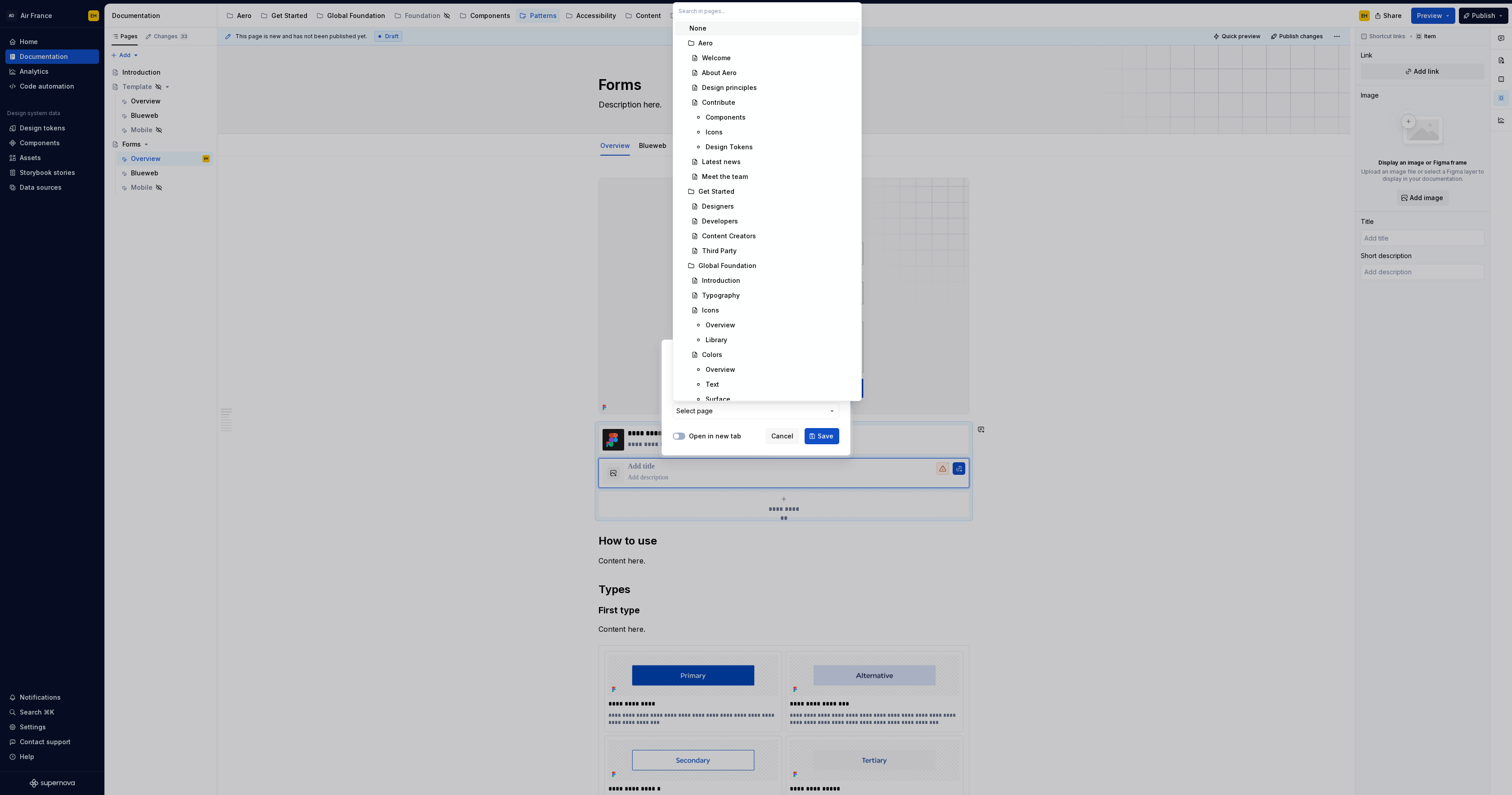
drag, startPoint x: 741, startPoint y: 431, endPoint x: 751, endPoint y: 433, distance: 10.2
click at [743, 431] on div "Add link Page External link Page Select page Open in new tab Cancel Save" at bounding box center [756, 397] width 1512 height 795
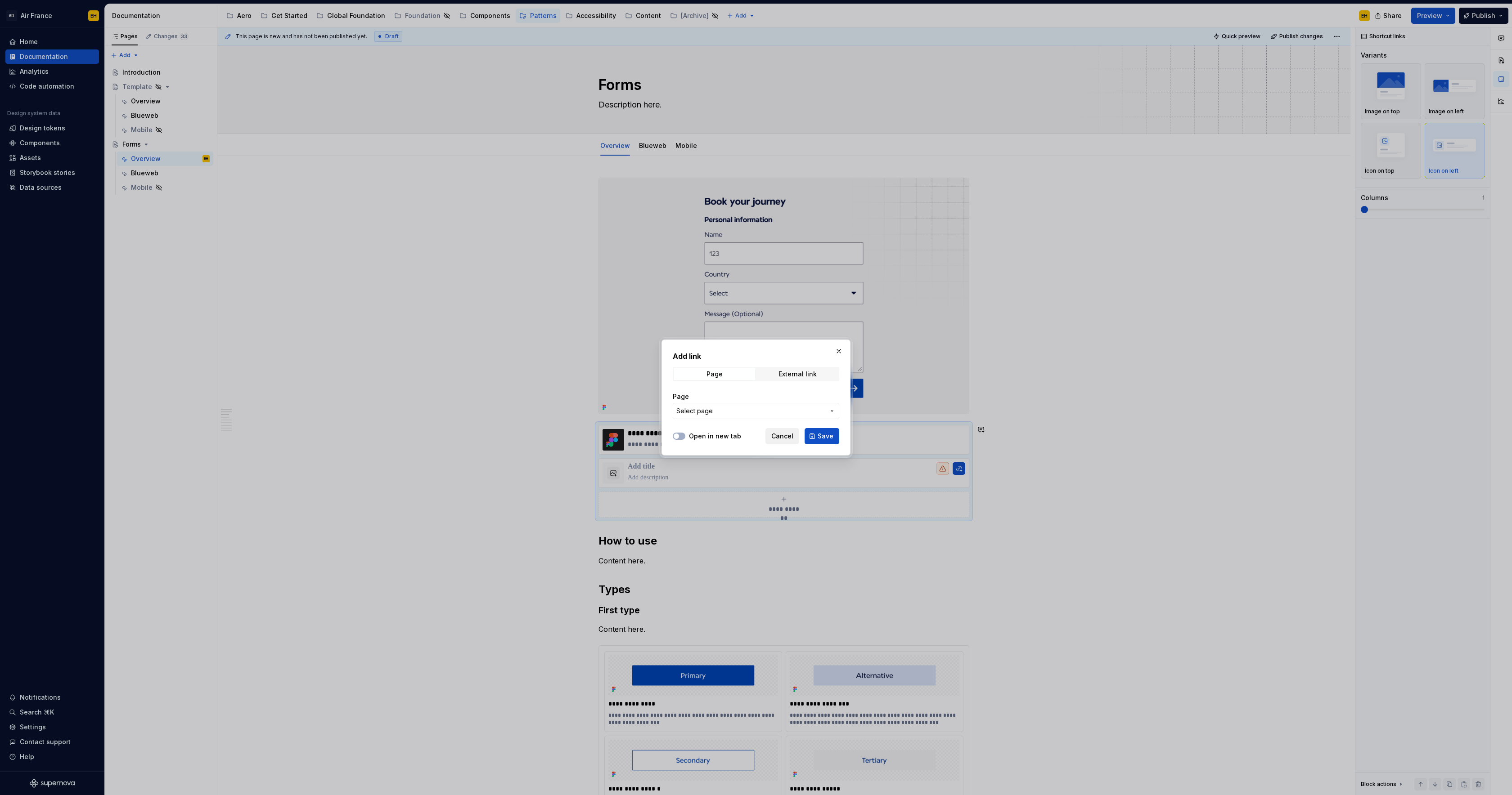
click at [774, 434] on span "Cancel" at bounding box center [782, 436] width 22 height 9
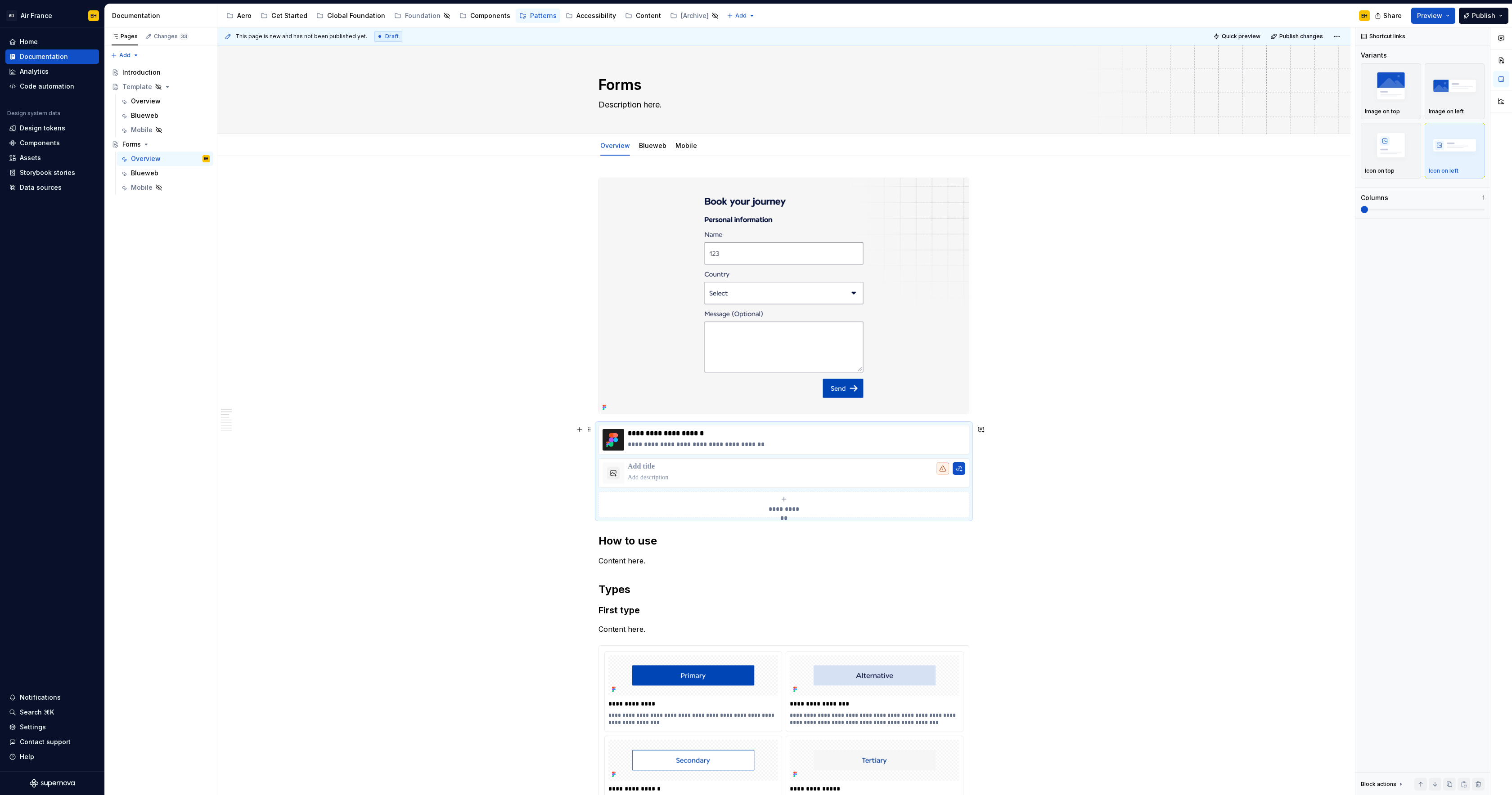
click at [840, 425] on div "**********" at bounding box center [784, 471] width 371 height 93
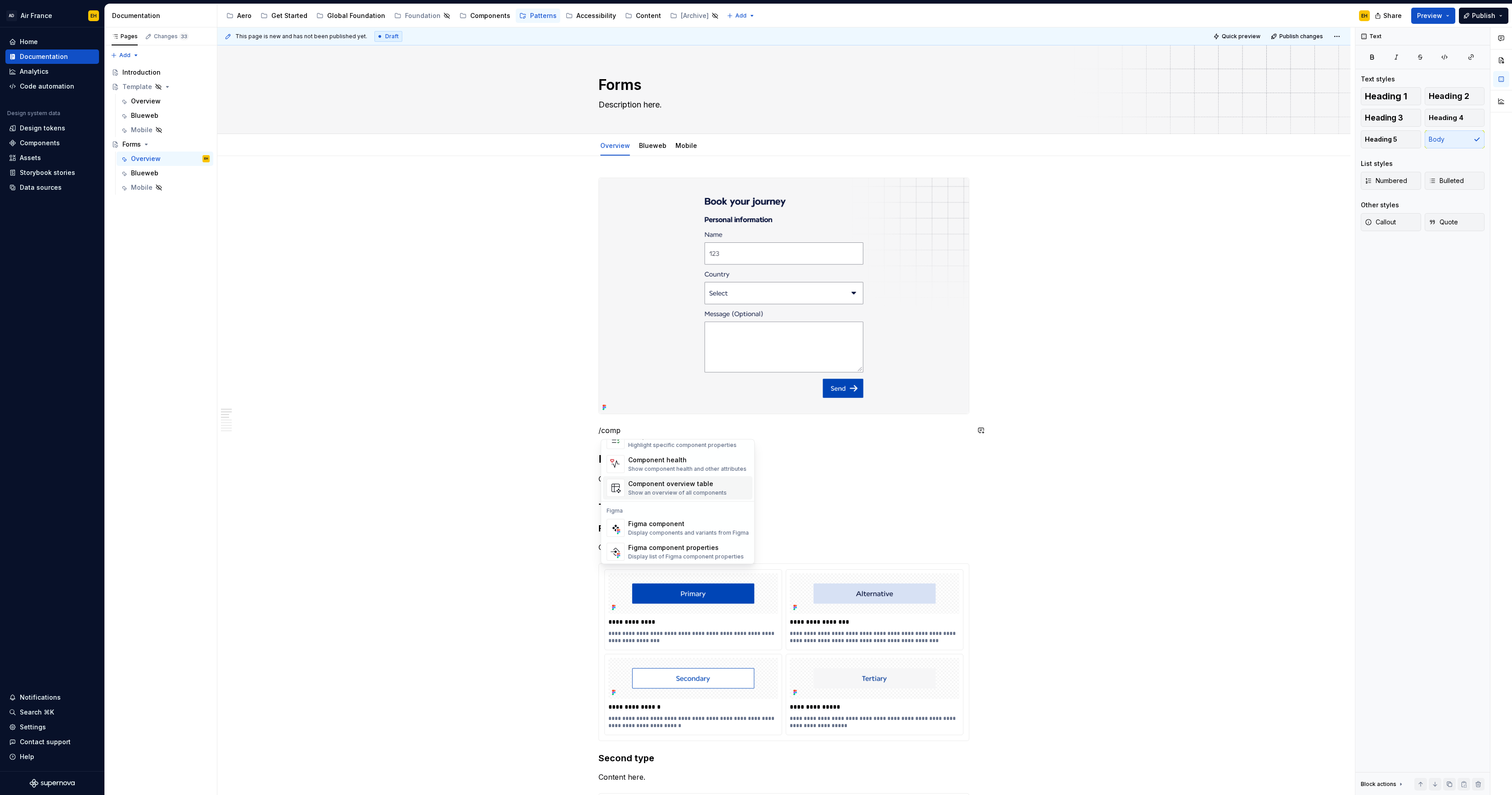
scroll to position [27, 0]
click at [722, 527] on div "Figma component Display components and variants from Figma" at bounding box center [688, 526] width 120 height 17
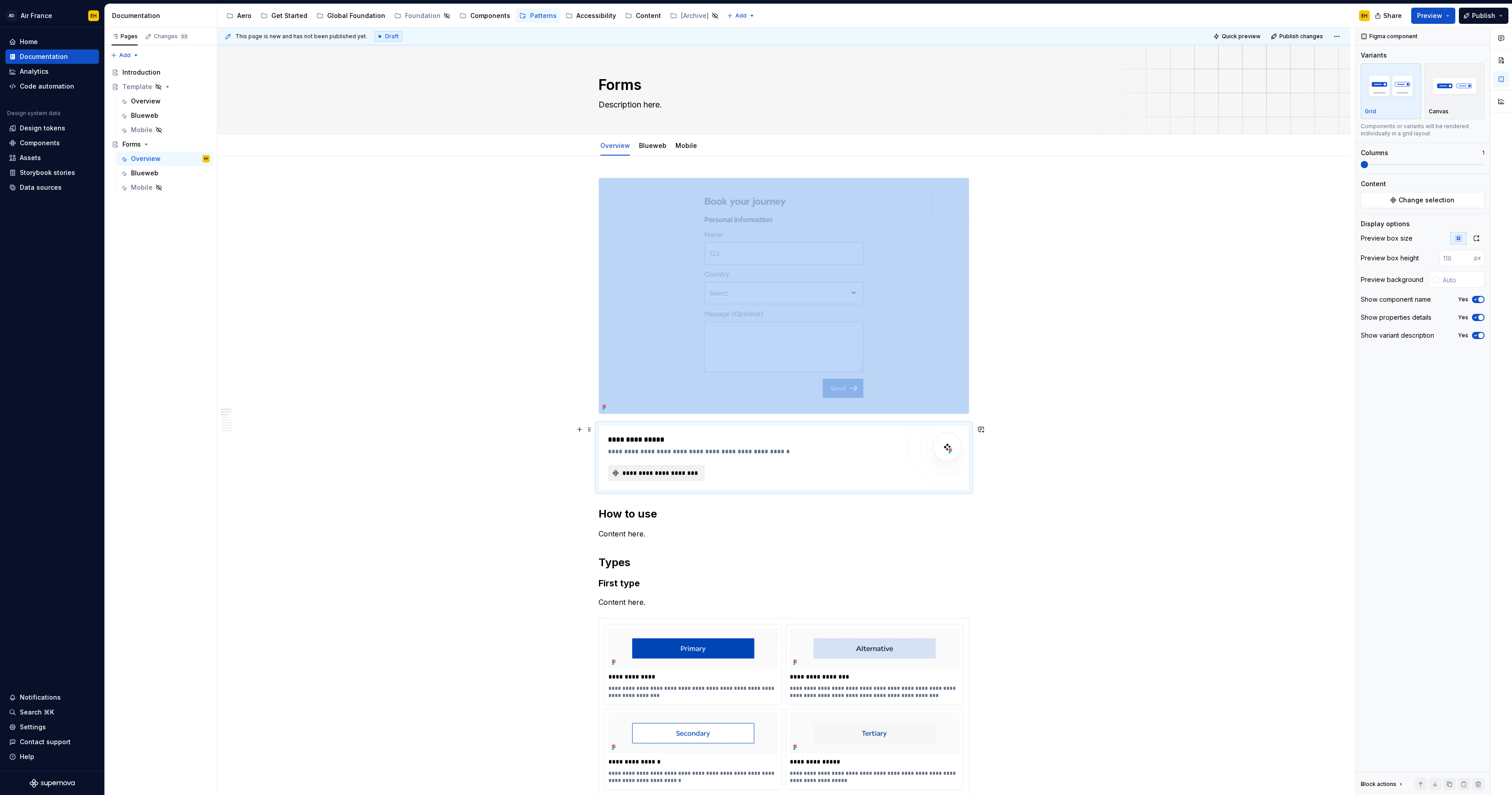
click at [682, 473] on span "**********" at bounding box center [660, 473] width 78 height 9
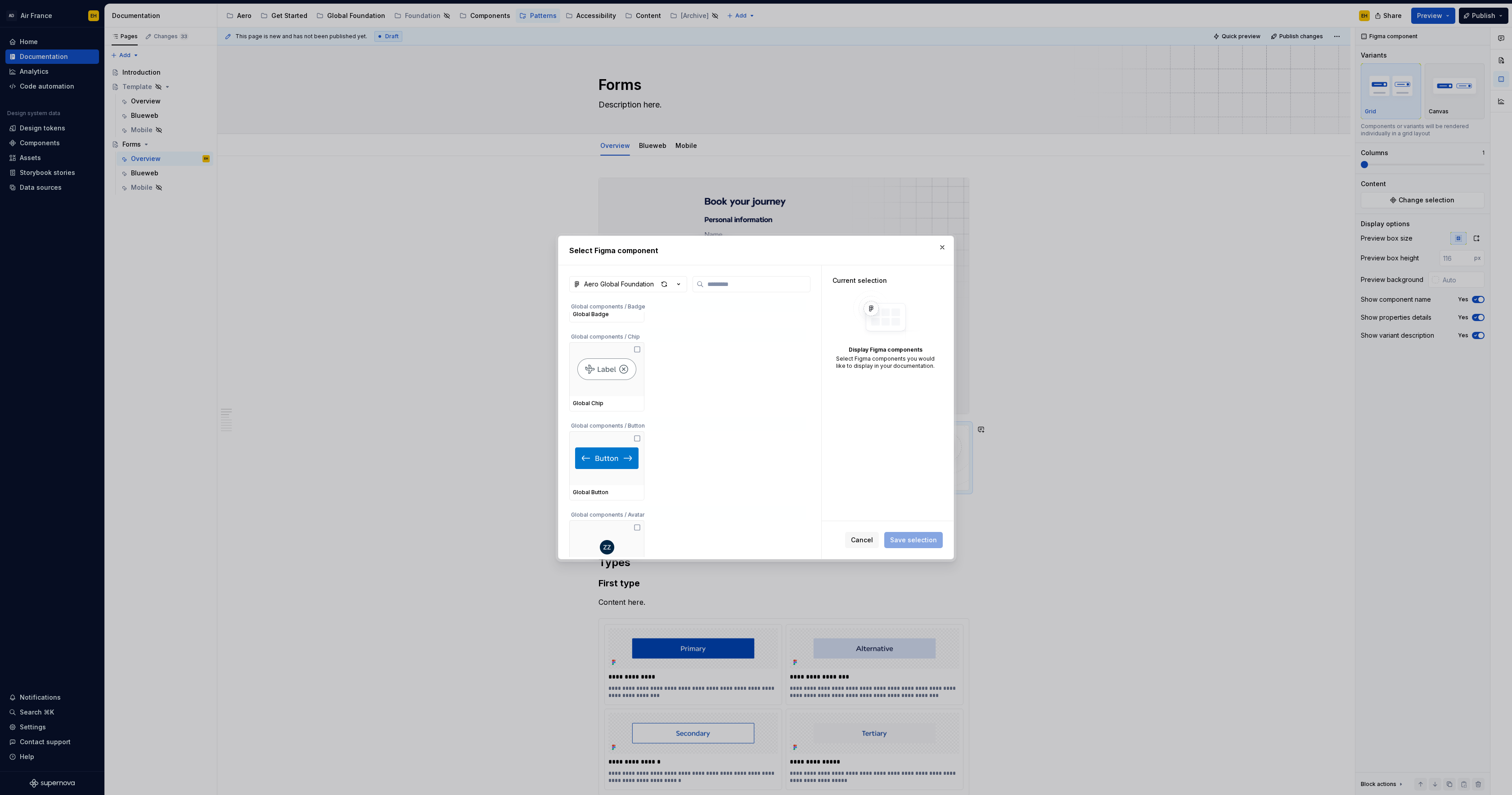
scroll to position [64, 0]
click at [640, 433] on icon at bounding box center [637, 434] width 7 height 7
click at [637, 432] on icon at bounding box center [637, 432] width 7 height 7
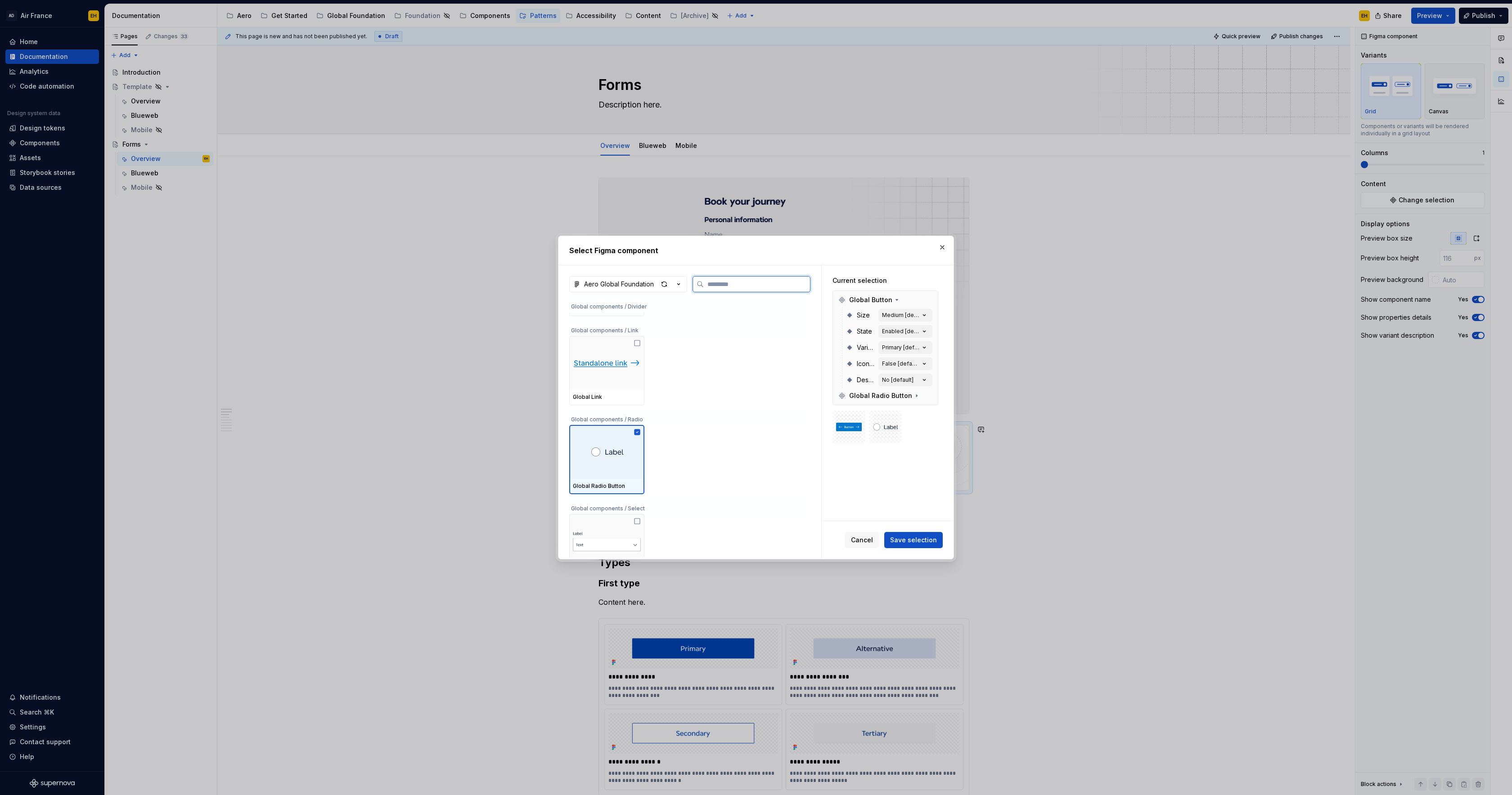
scroll to position [596, 0]
click at [639, 398] on icon at bounding box center [637, 398] width 7 height 7
click at [639, 356] on icon at bounding box center [637, 357] width 7 height 7
click at [639, 446] on icon at bounding box center [637, 446] width 7 height 7
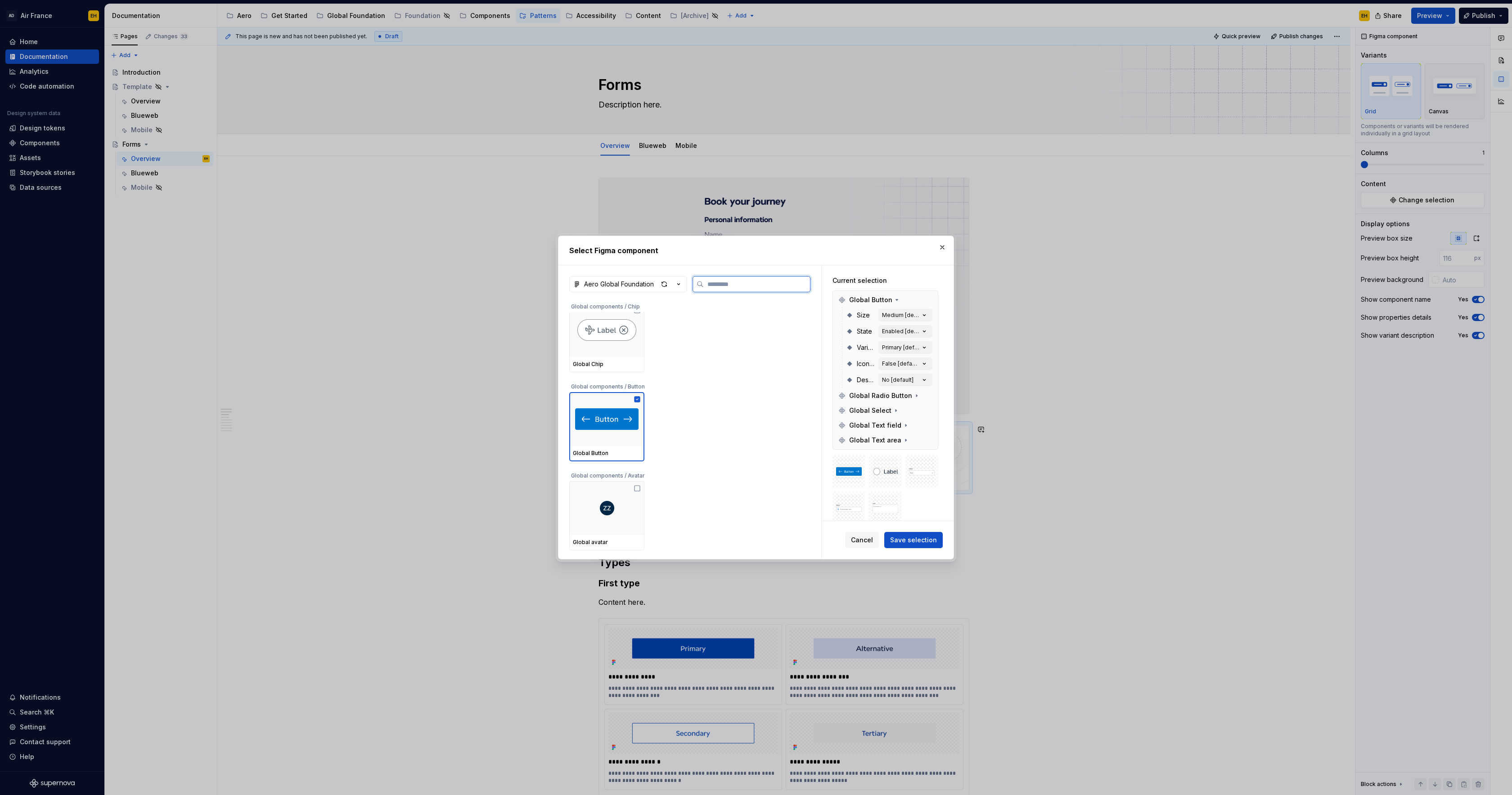
scroll to position [0, 0]
click at [910, 543] on span "Save selection" at bounding box center [913, 540] width 47 height 9
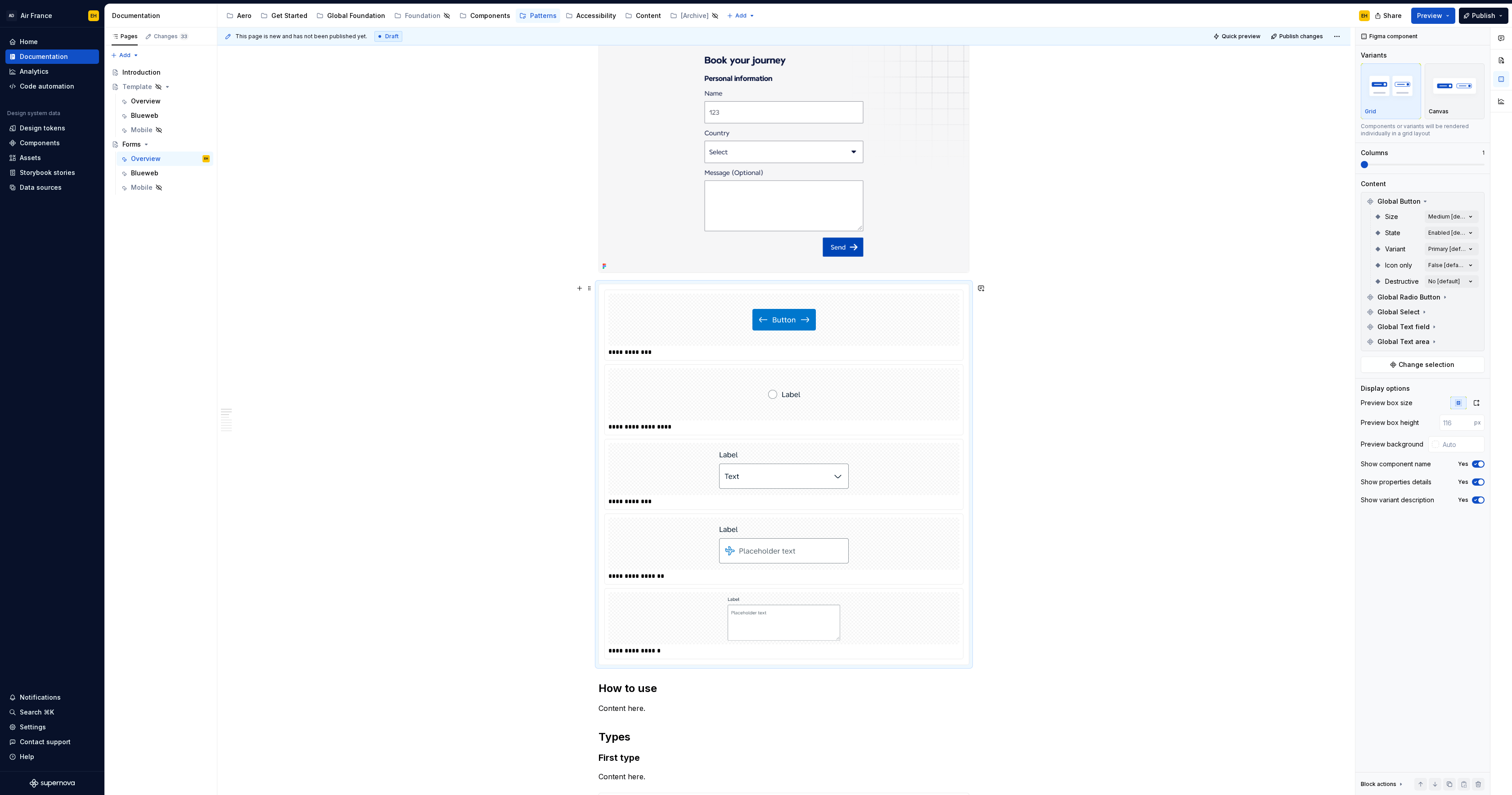
scroll to position [157, 0]
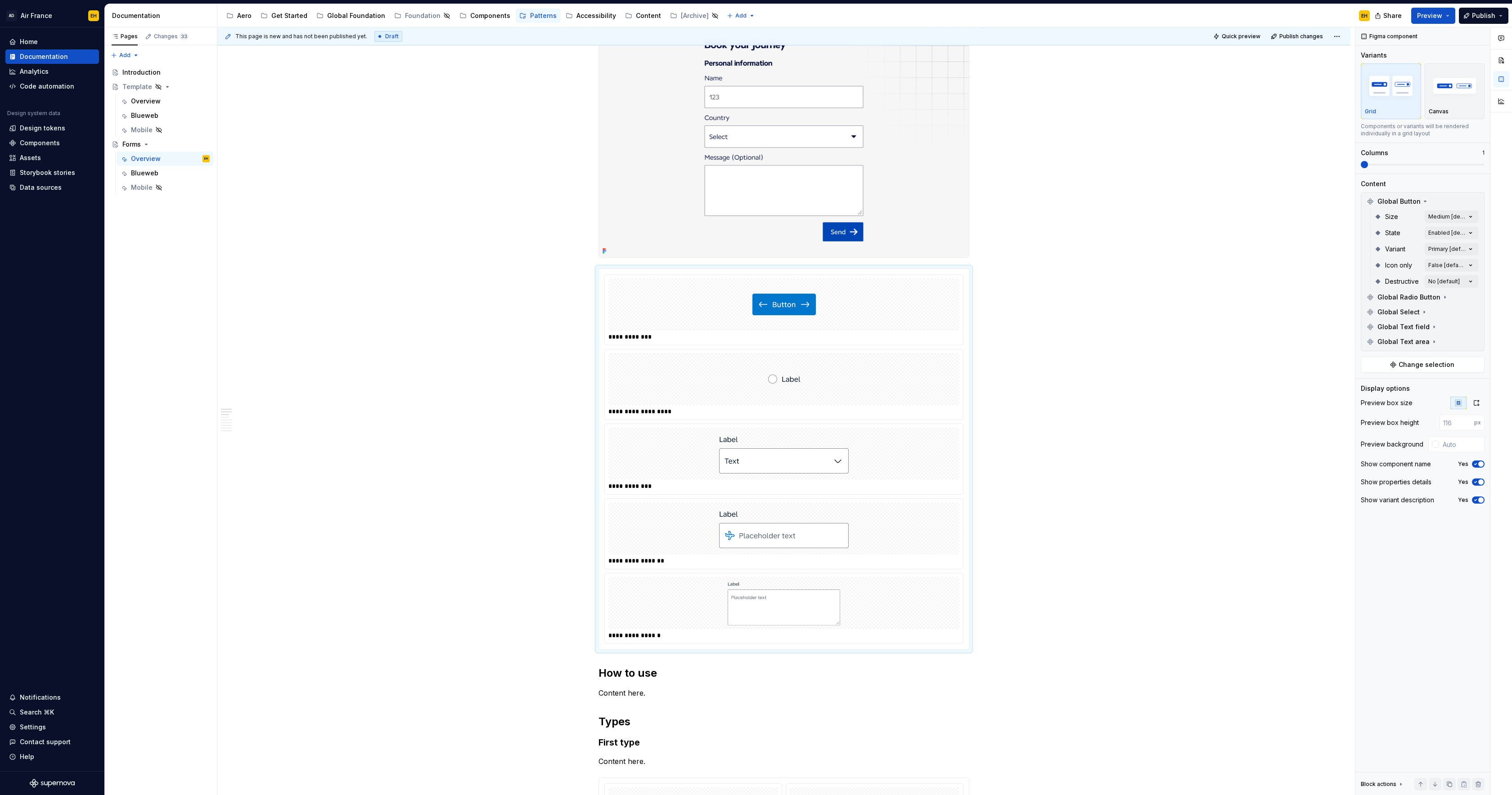
click at [987, 243] on div "**********" at bounding box center [786, 411] width 1138 height 768
click at [961, 245] on img at bounding box center [784, 140] width 370 height 236
click at [950, 208] on img at bounding box center [784, 140] width 370 height 236
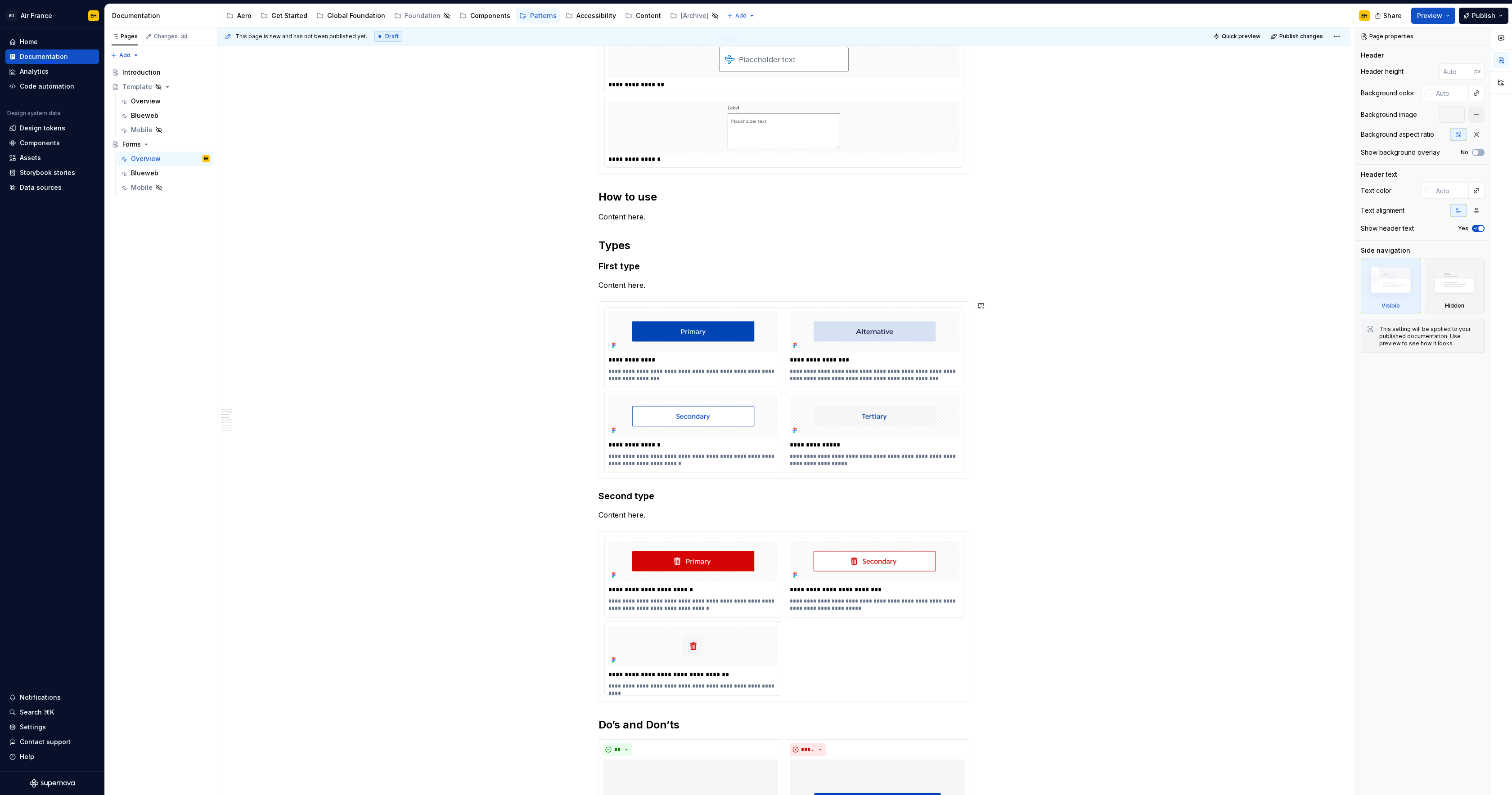
scroll to position [0, 0]
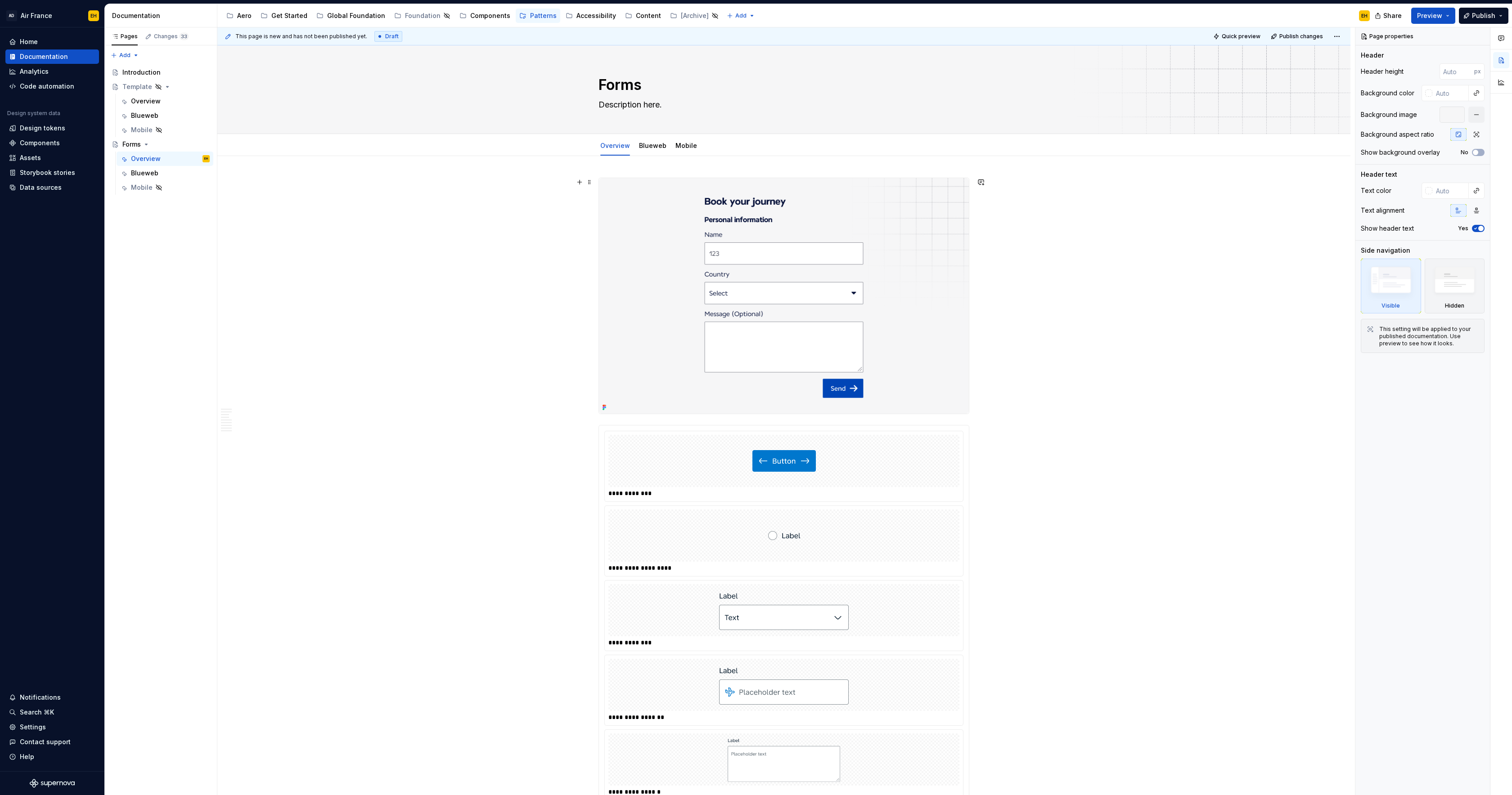
click at [634, 204] on img at bounding box center [784, 296] width 370 height 236
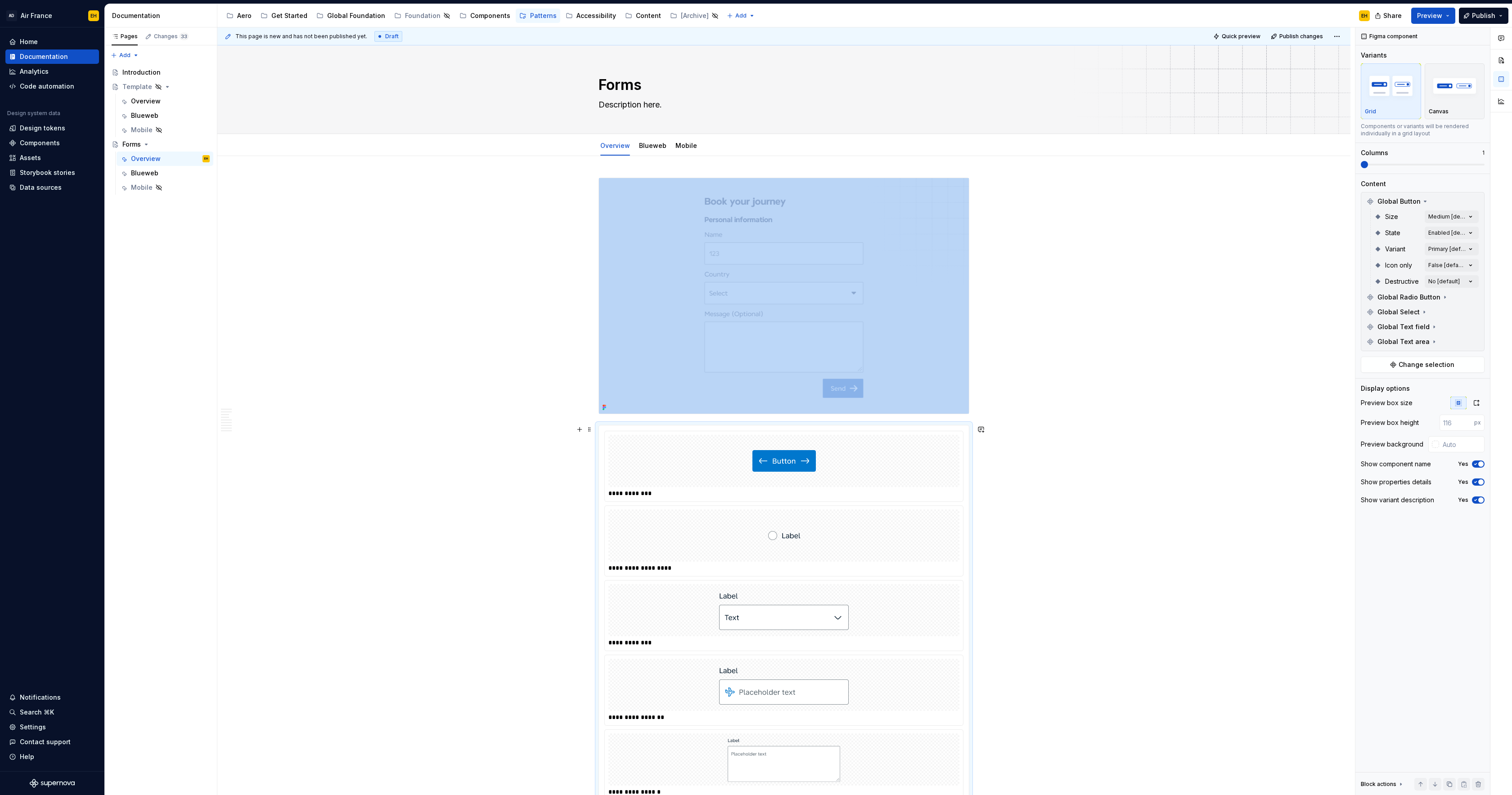
click at [635, 453] on div at bounding box center [784, 461] width 351 height 52
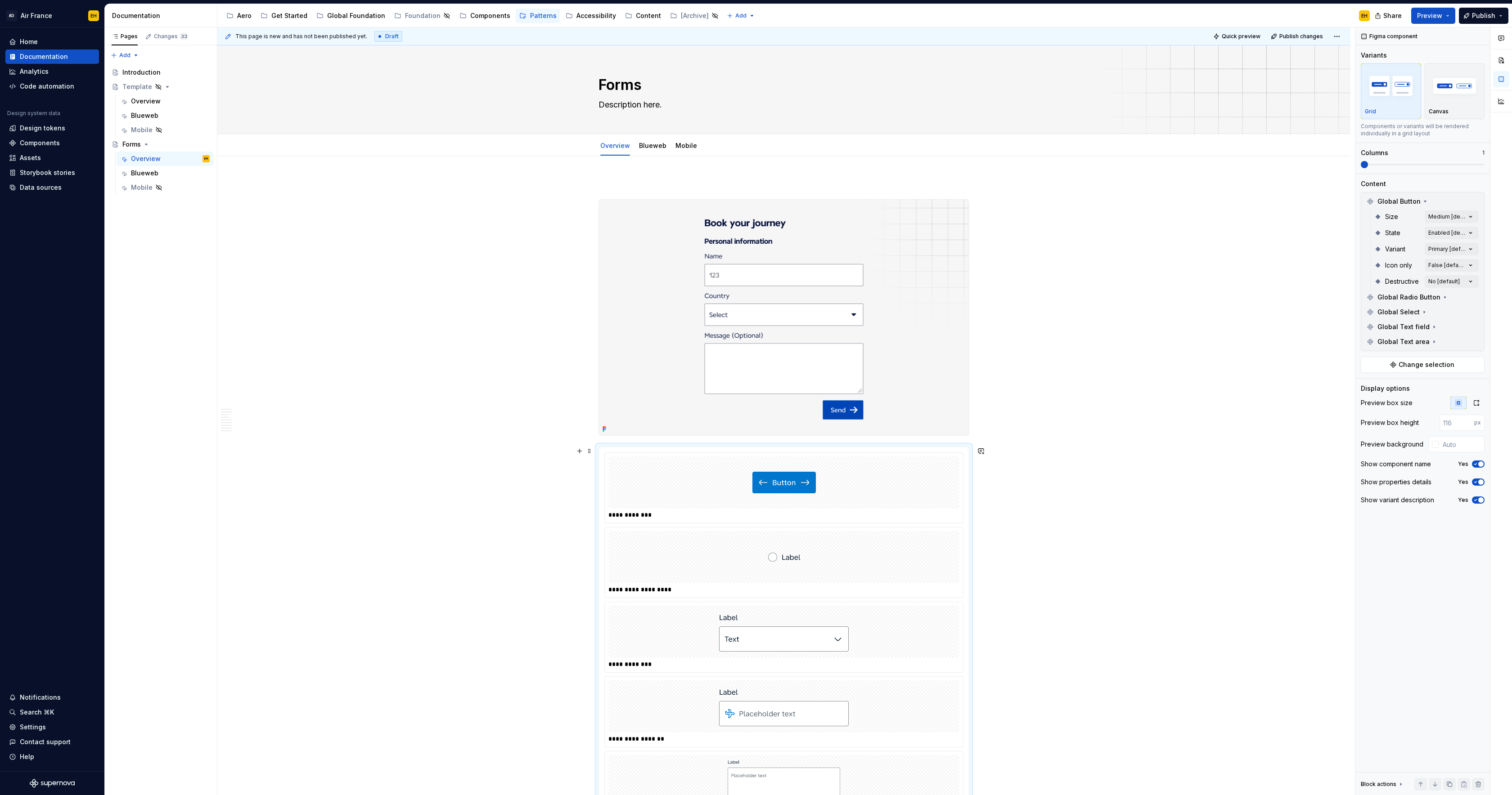
click at [639, 489] on div at bounding box center [784, 482] width 351 height 52
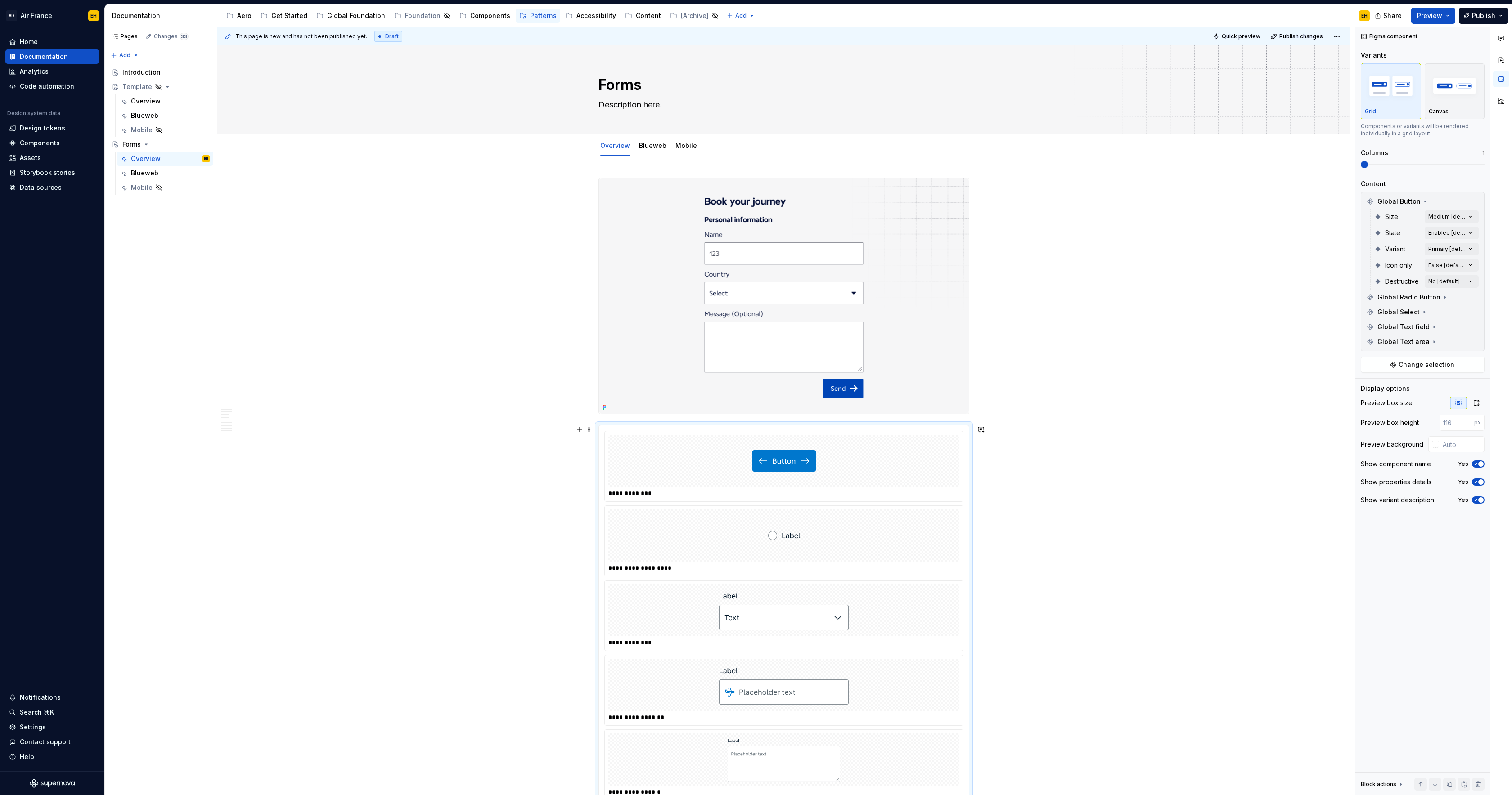
click at [698, 506] on div "**********" at bounding box center [784, 542] width 358 height 70
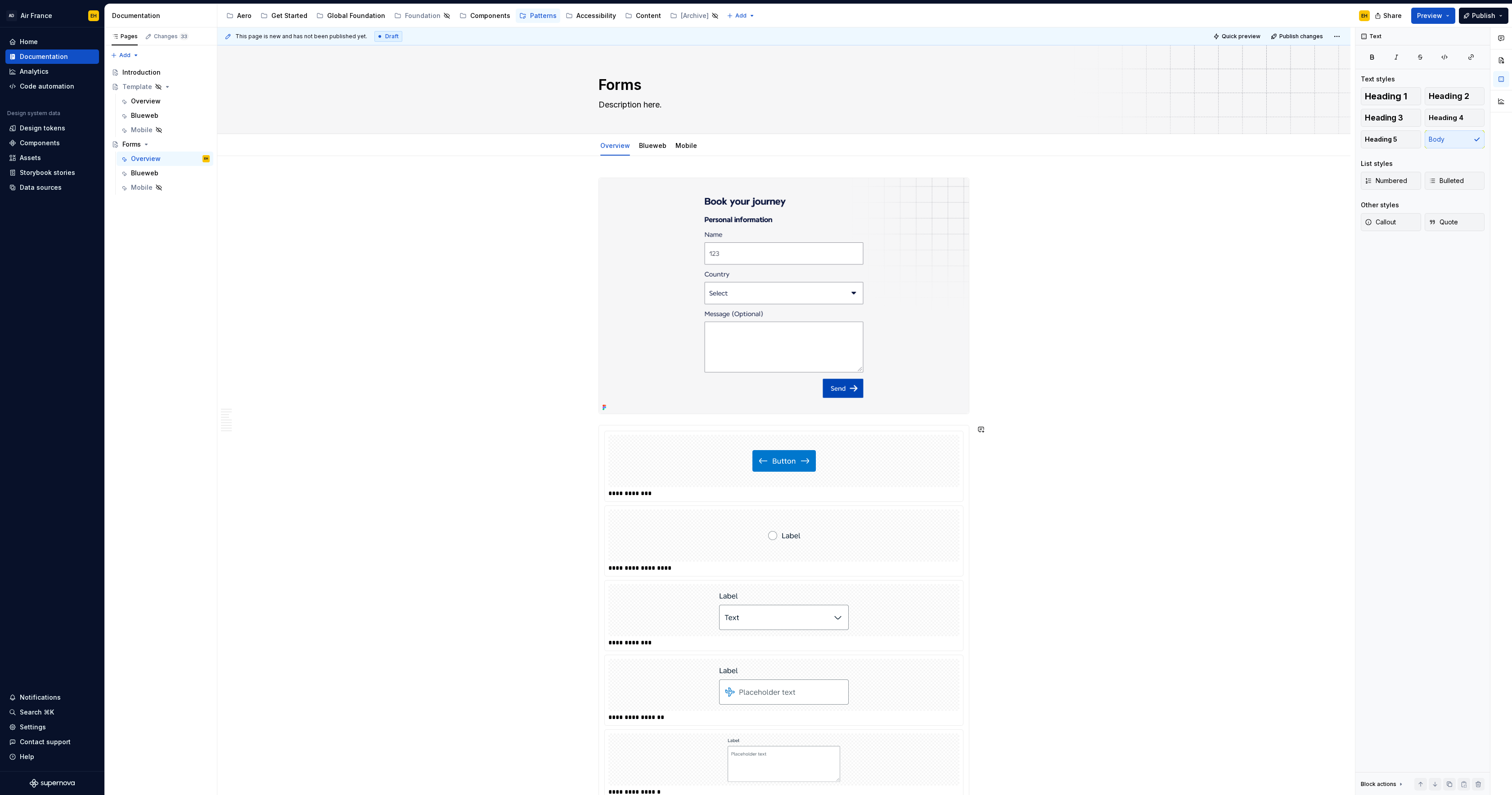
scroll to position [33, 0]
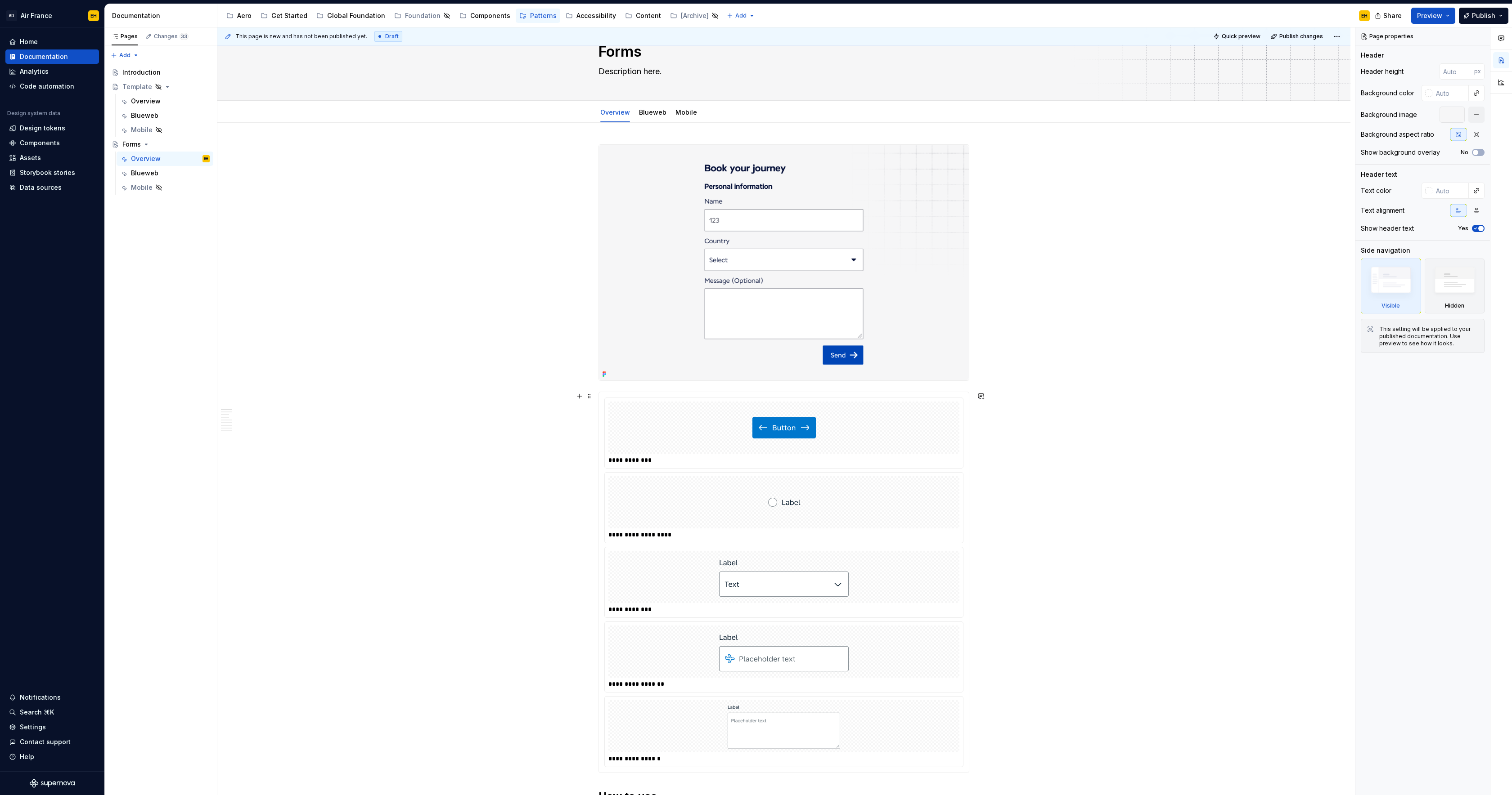
click at [725, 411] on div at bounding box center [784, 428] width 351 height 52
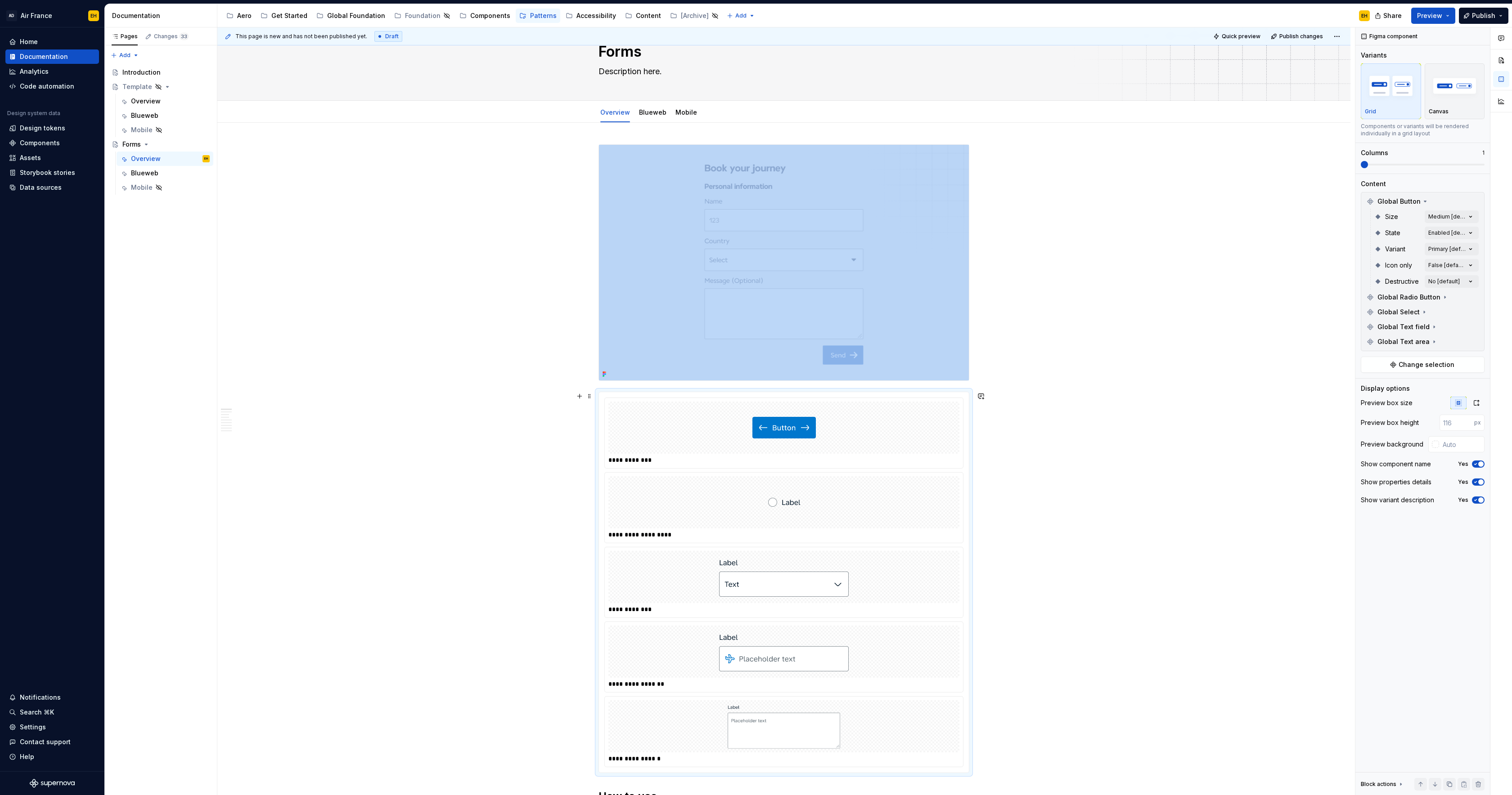
click at [663, 432] on div at bounding box center [784, 428] width 351 height 52
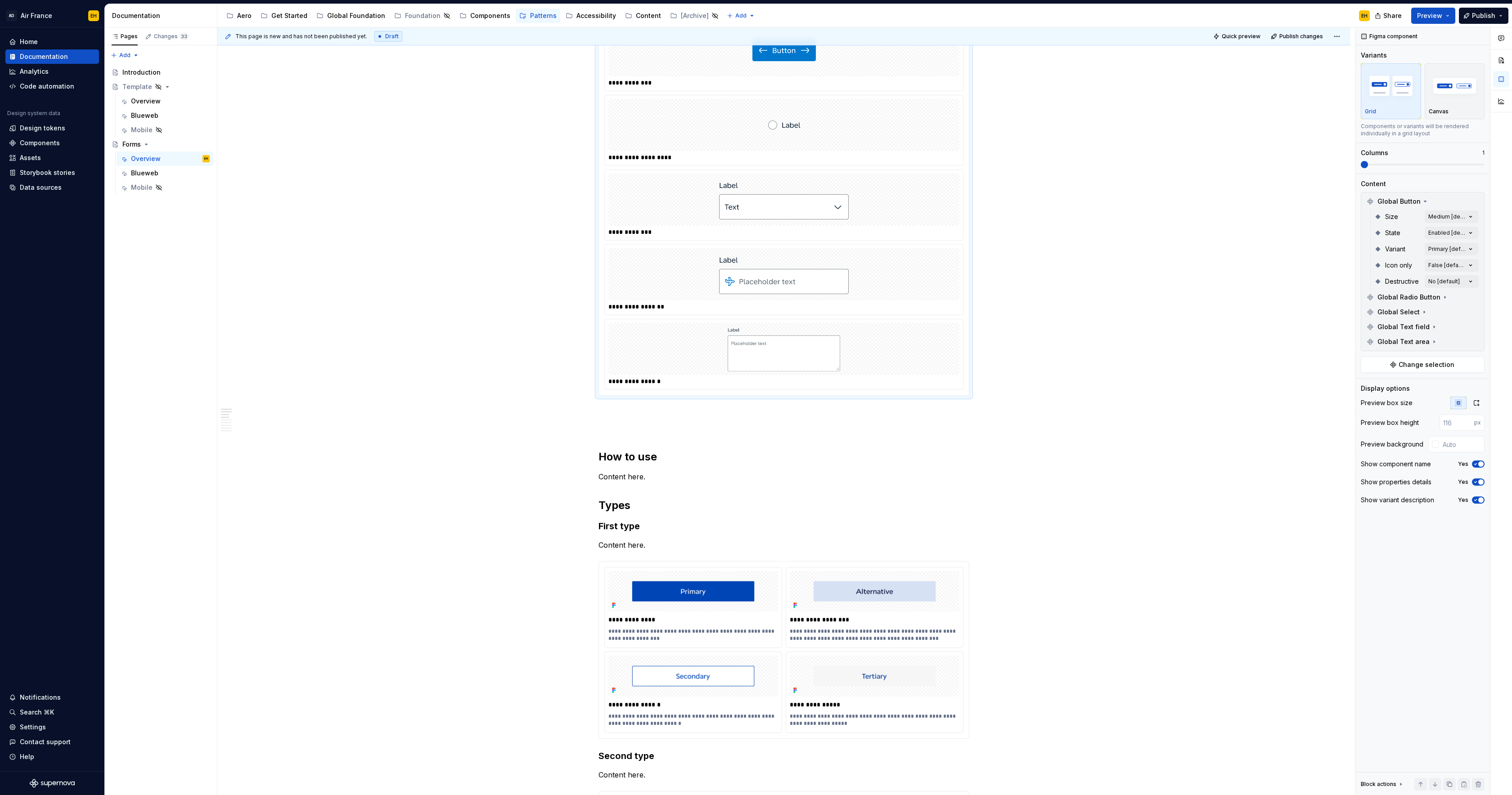
scroll to position [398, 0]
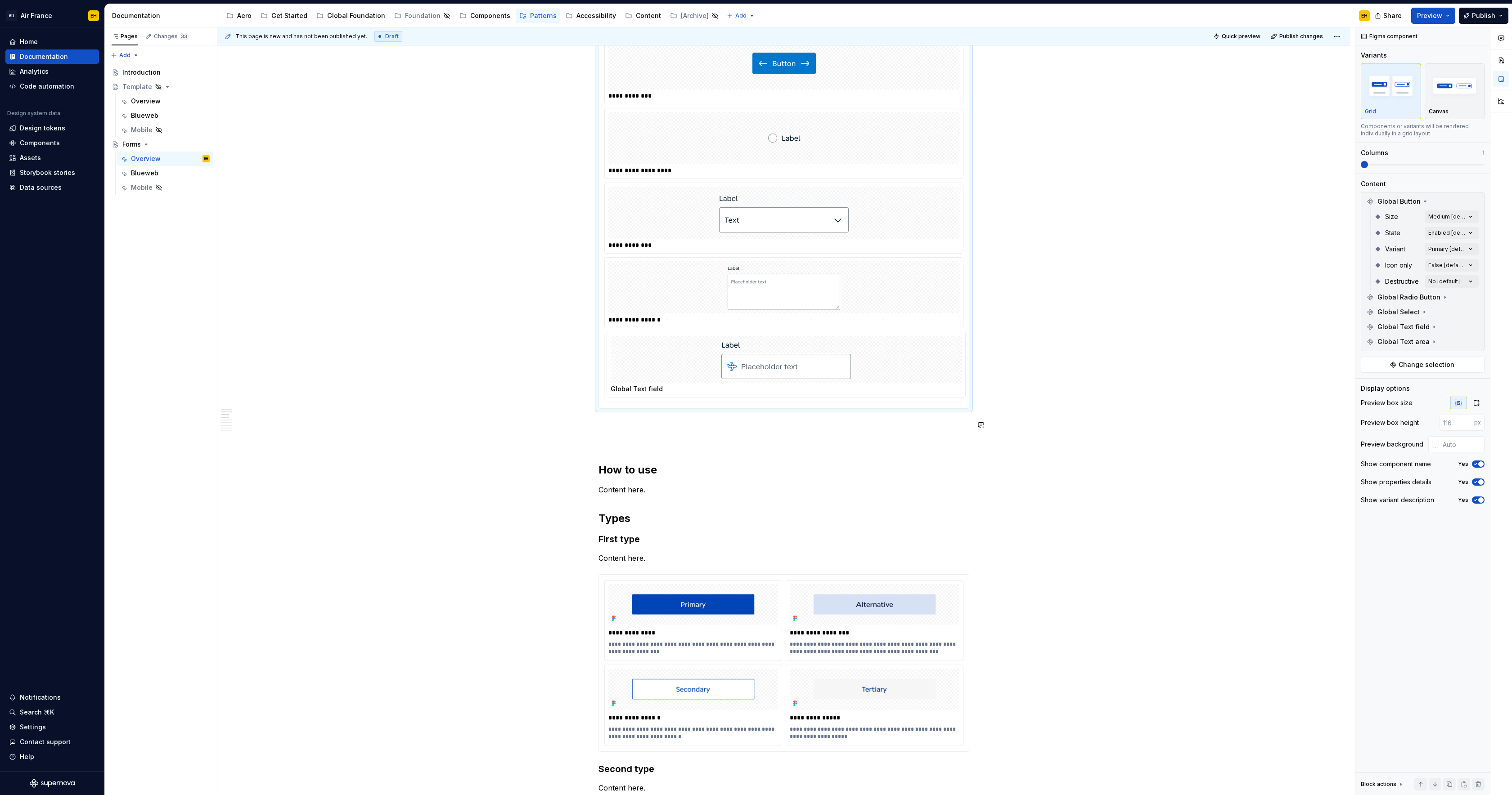
drag, startPoint x: 678, startPoint y: 326, endPoint x: 678, endPoint y: 387, distance: 61.0
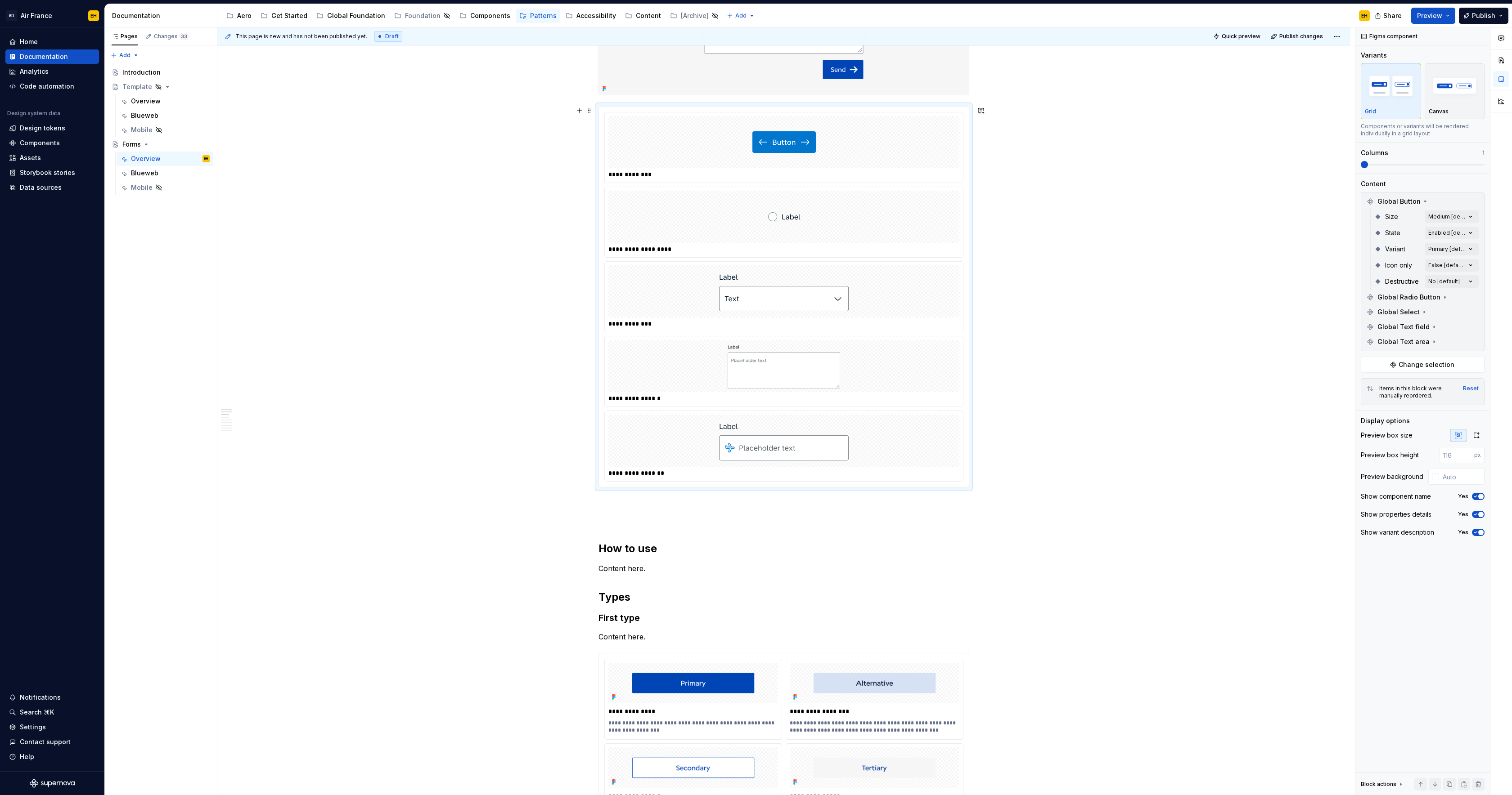
scroll to position [282, 0]
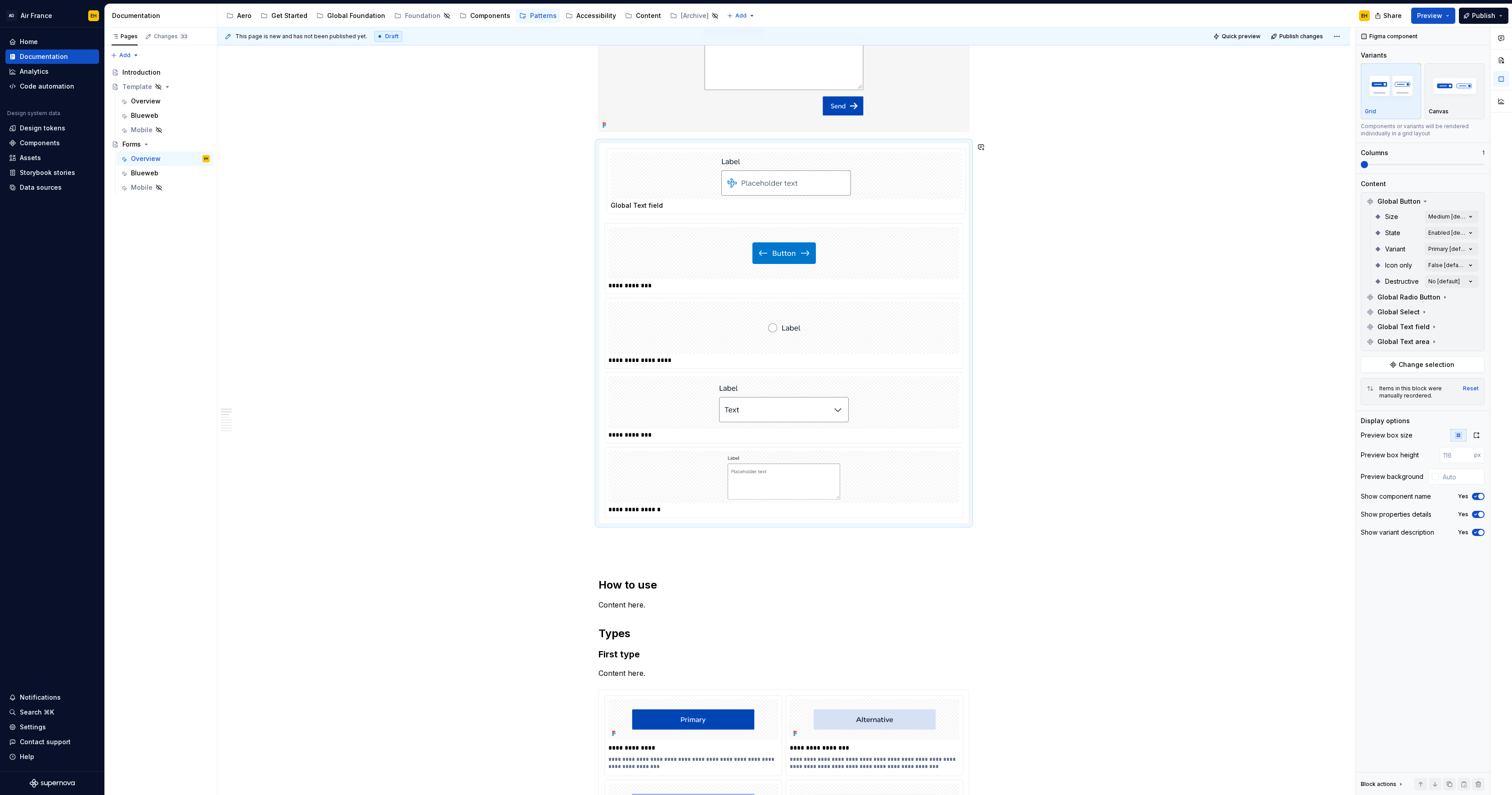
drag, startPoint x: 889, startPoint y: 483, endPoint x: 889, endPoint y: 201, distance: 282.0
click at [889, 201] on body "AD Air France EH Home Documentation Analytics Code automation Design system dat…" at bounding box center [756, 397] width 1512 height 795
drag, startPoint x: 885, startPoint y: 404, endPoint x: 890, endPoint y: 258, distance: 146.1
click at [885, 245] on body "AD Air France EH Home Documentation Analytics Code automation Design system dat…" at bounding box center [756, 397] width 1512 height 795
drag, startPoint x: 867, startPoint y: 475, endPoint x: 869, endPoint y: 314, distance: 161.0
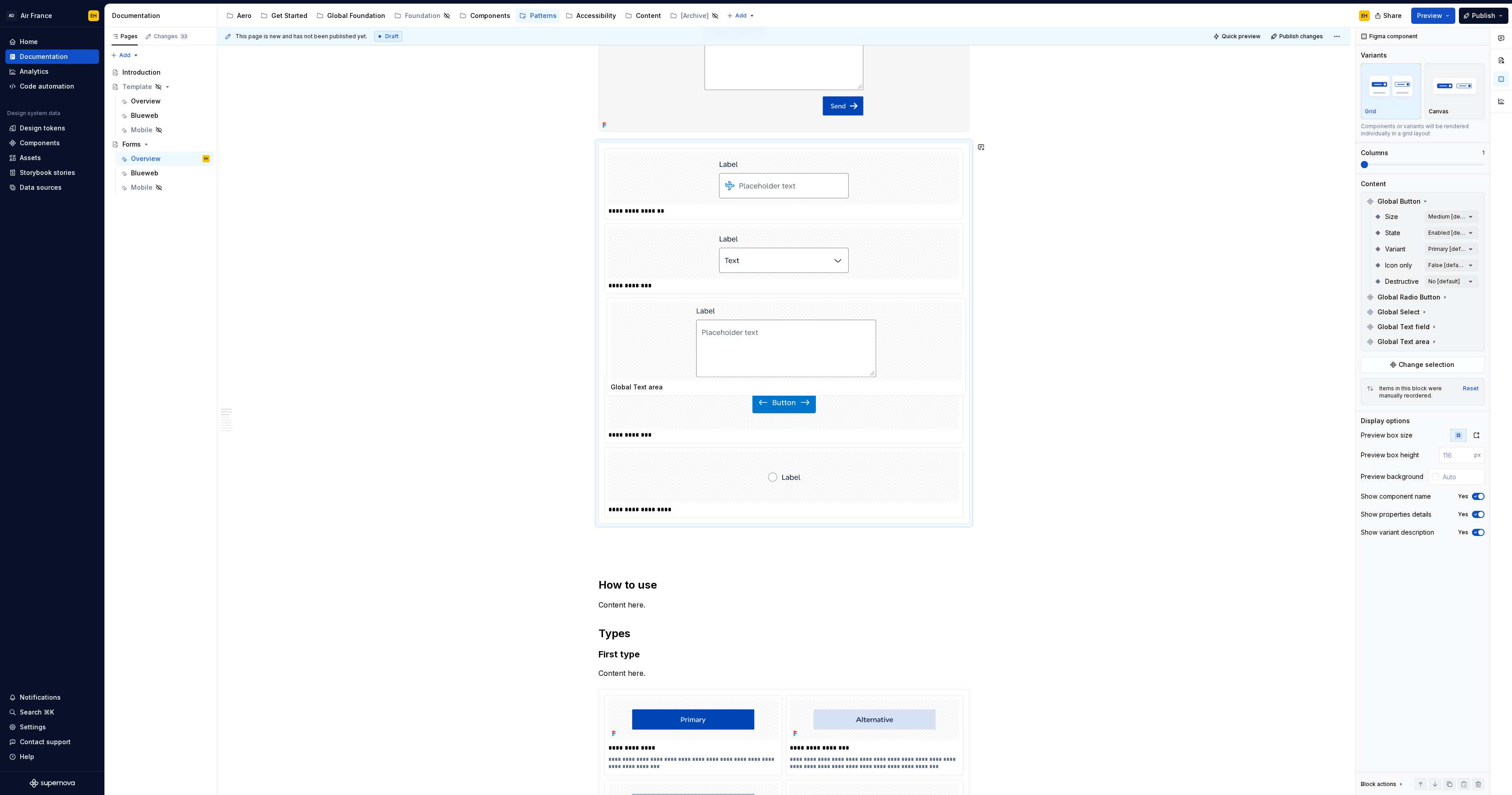
click at [867, 312] on body "AD Air France EH Home Documentation Analytics Code automation Design system dat…" at bounding box center [756, 397] width 1512 height 795
drag, startPoint x: 858, startPoint y: 397, endPoint x: 865, endPoint y: 479, distance: 82.3
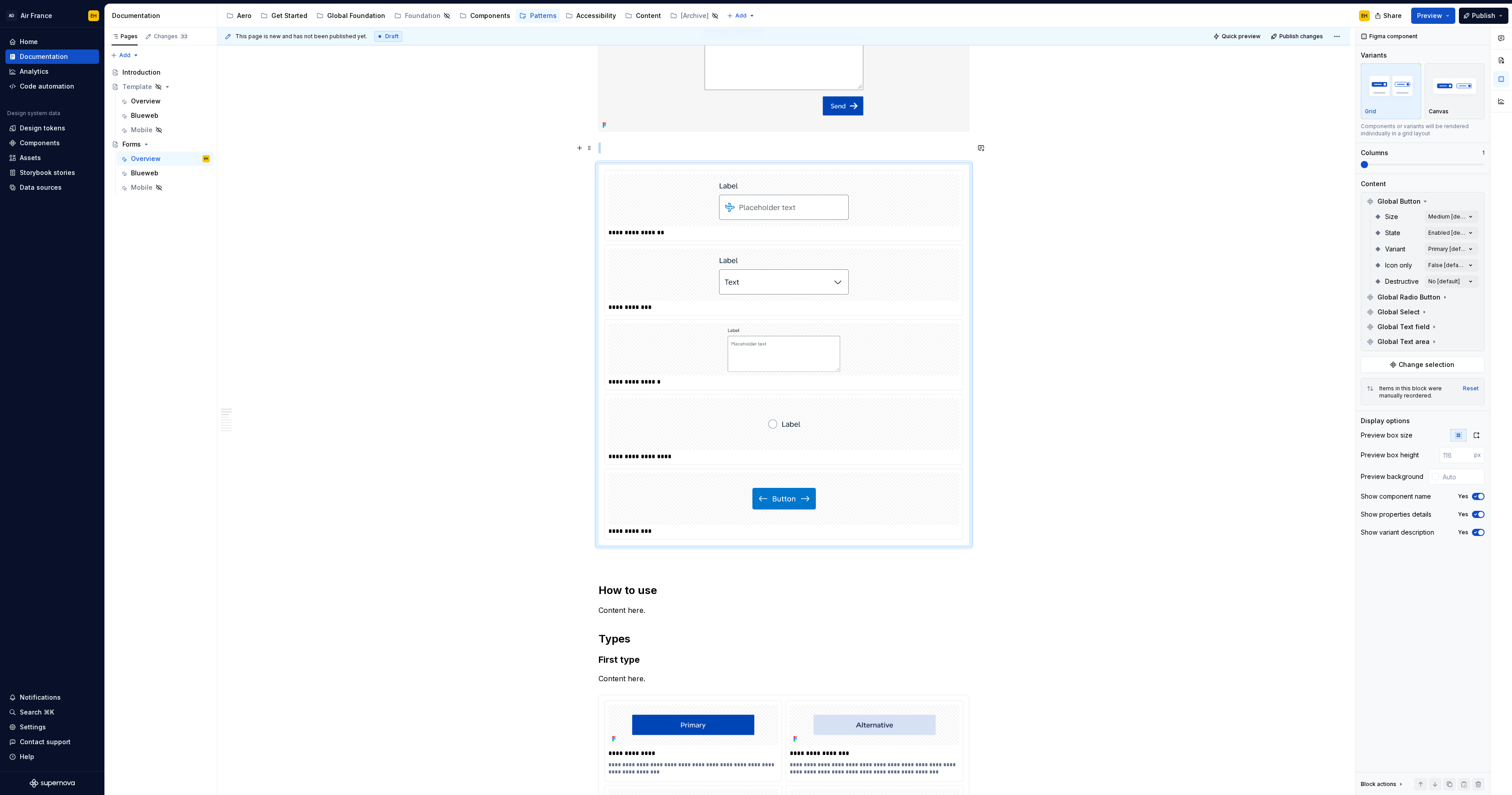
click at [649, 152] on p at bounding box center [784, 148] width 371 height 11
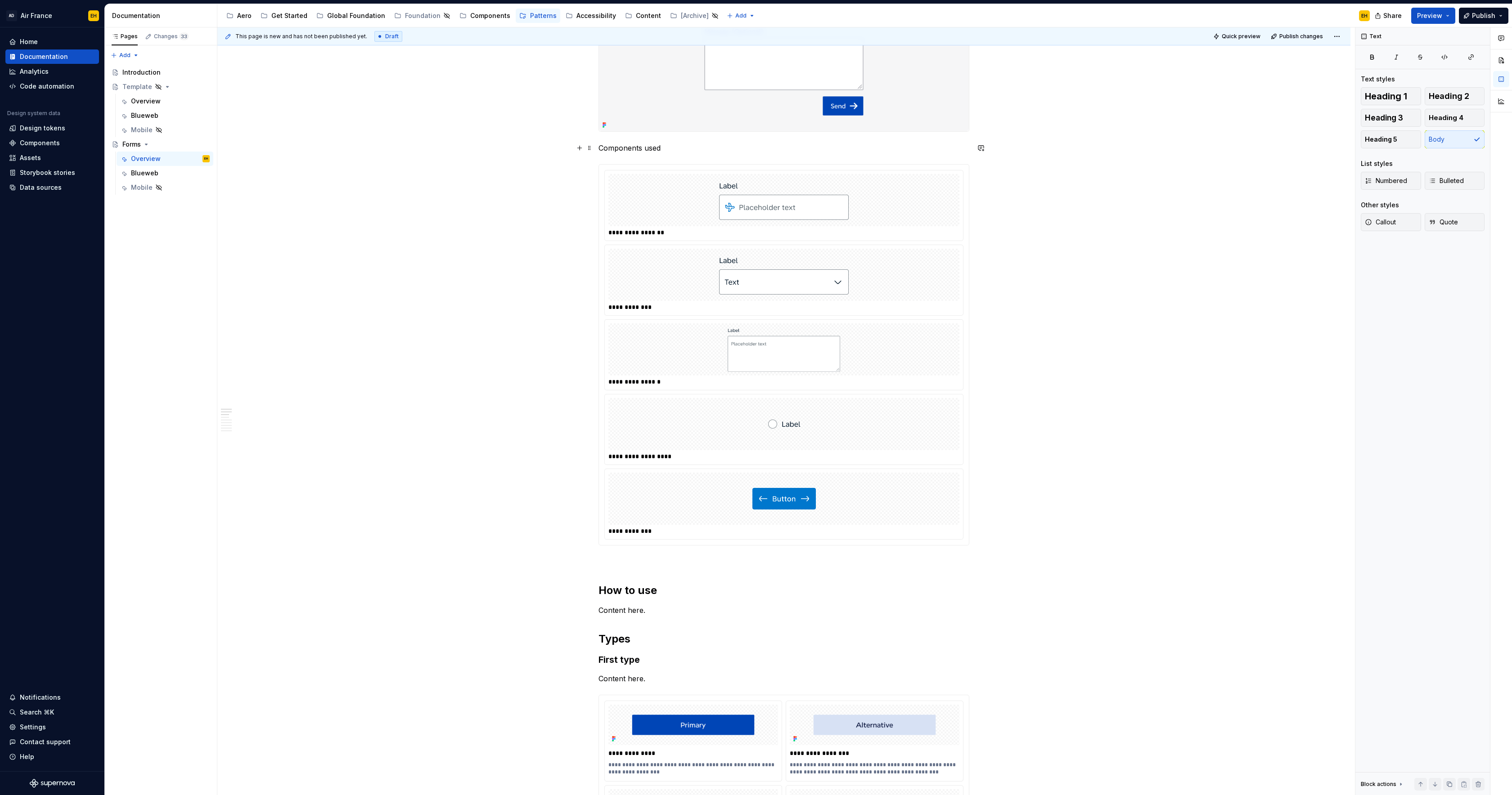
click at [603, 149] on p "Components used" at bounding box center [784, 148] width 371 height 11
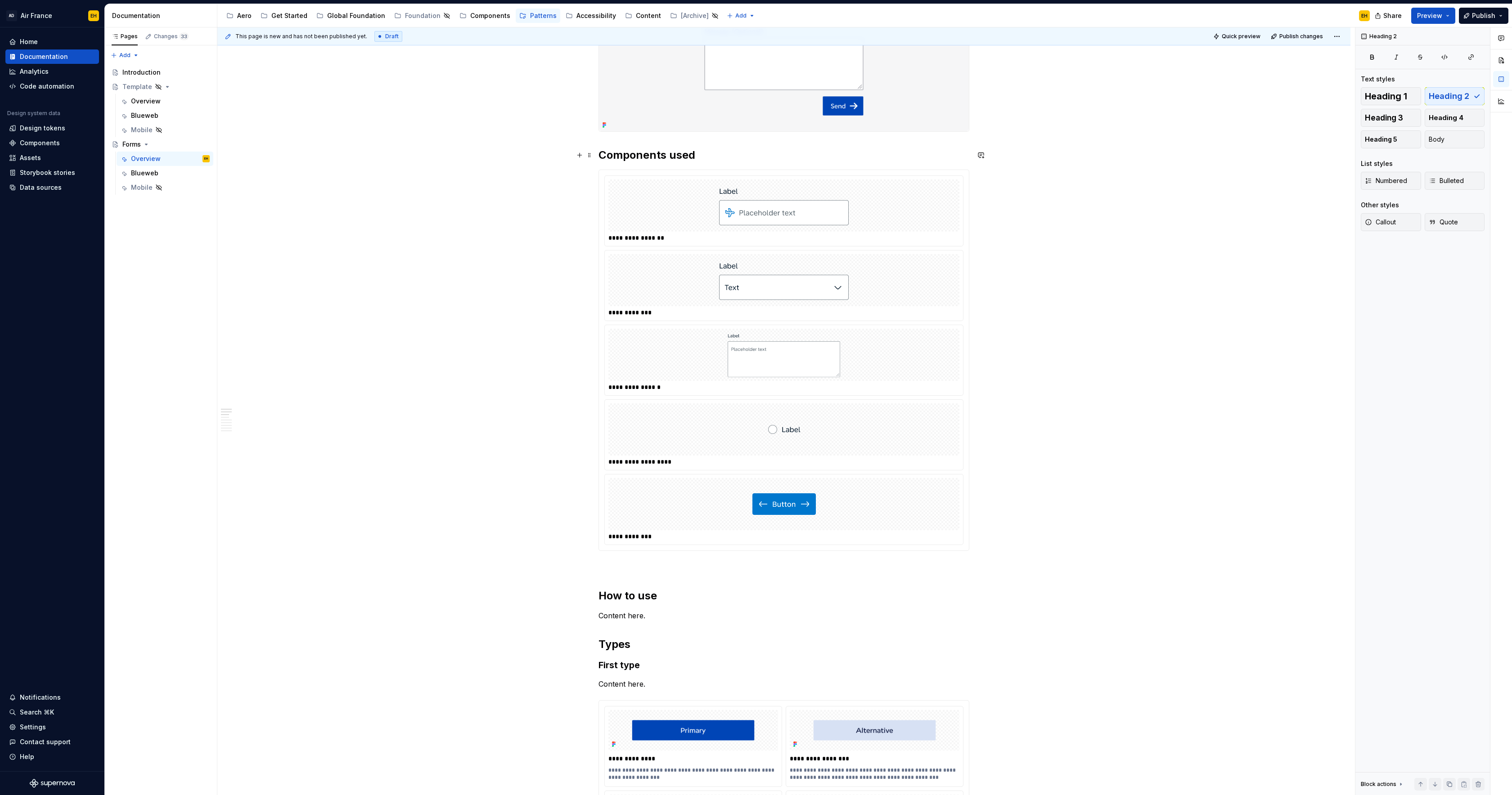
click at [604, 155] on h2 "Components used" at bounding box center [784, 155] width 371 height 15
drag, startPoint x: 697, startPoint y: 155, endPoint x: 671, endPoint y: 157, distance: 26.1
click at [671, 157] on h2 "Components used" at bounding box center [784, 155] width 371 height 15
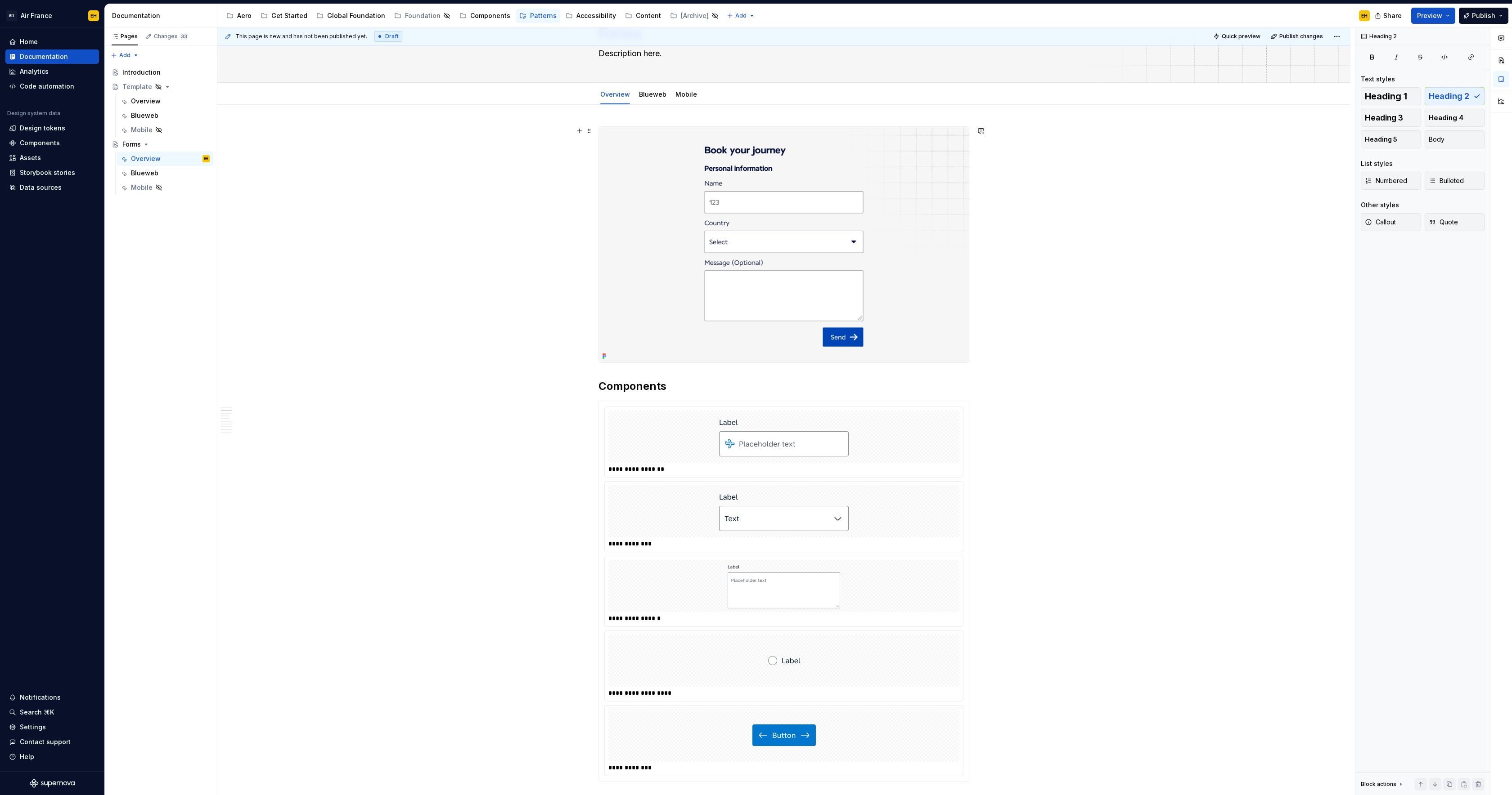
scroll to position [0, 0]
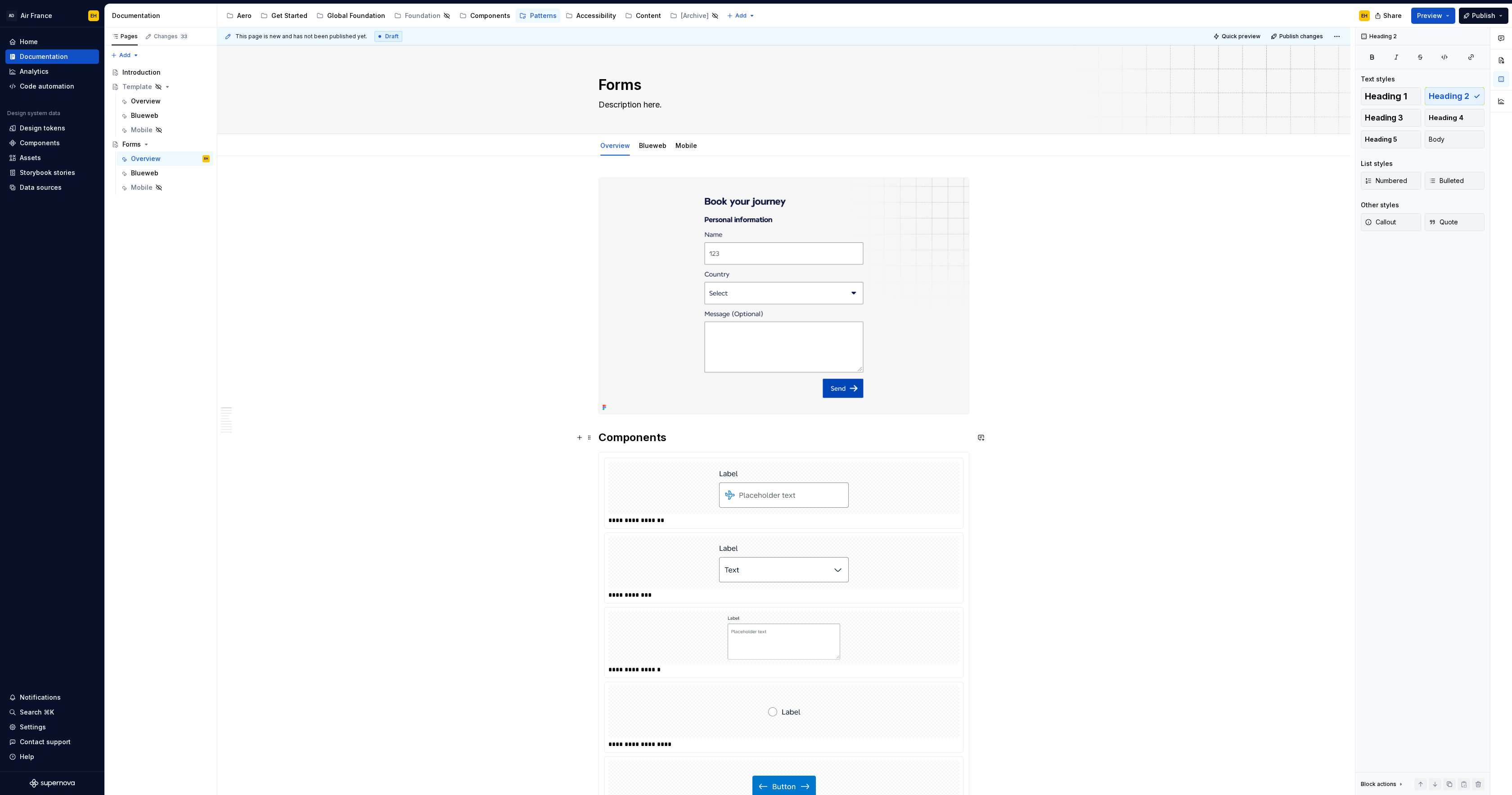
click at [603, 438] on h2 "Components" at bounding box center [784, 438] width 371 height 15
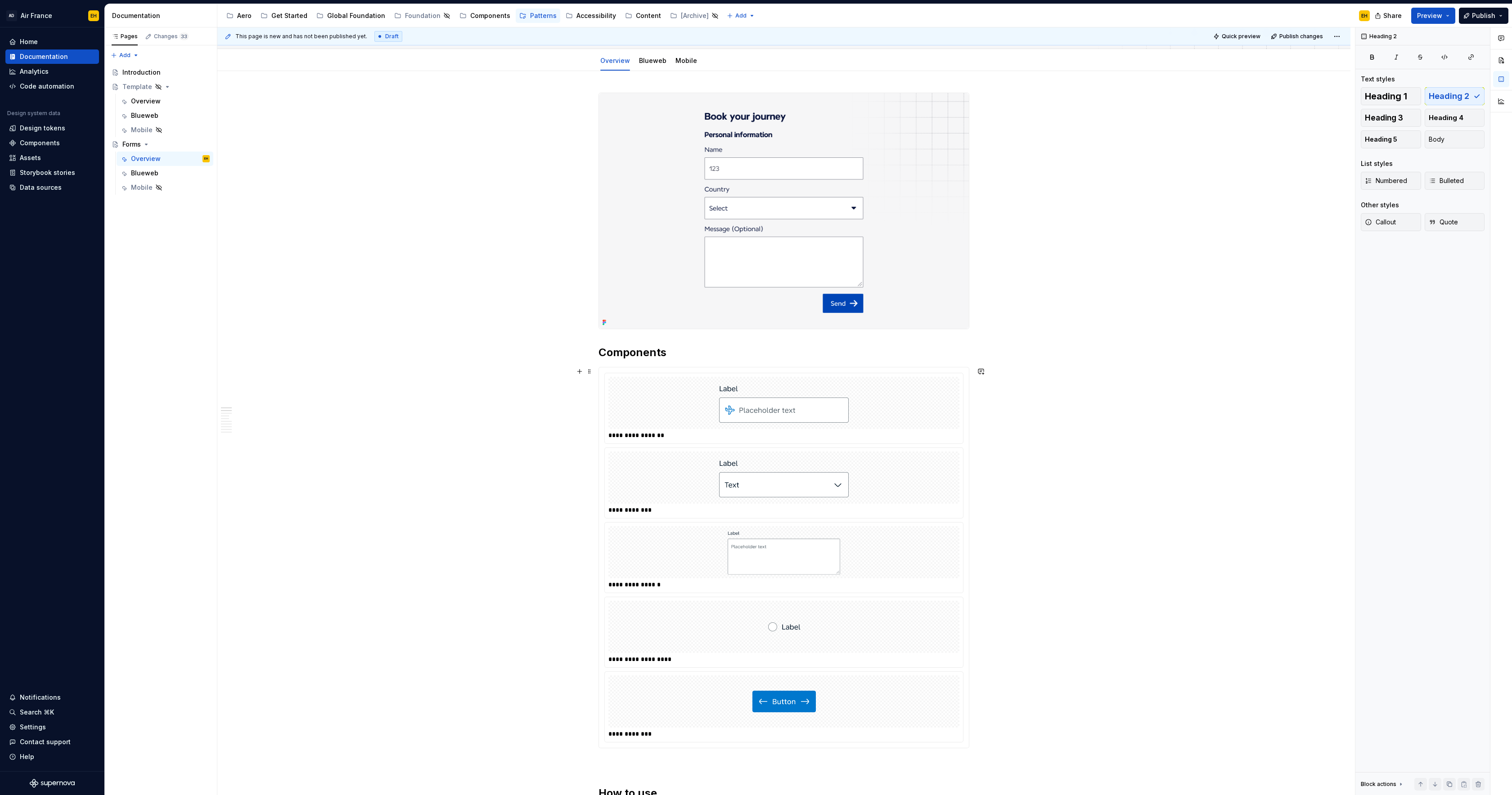
scroll to position [152, 0]
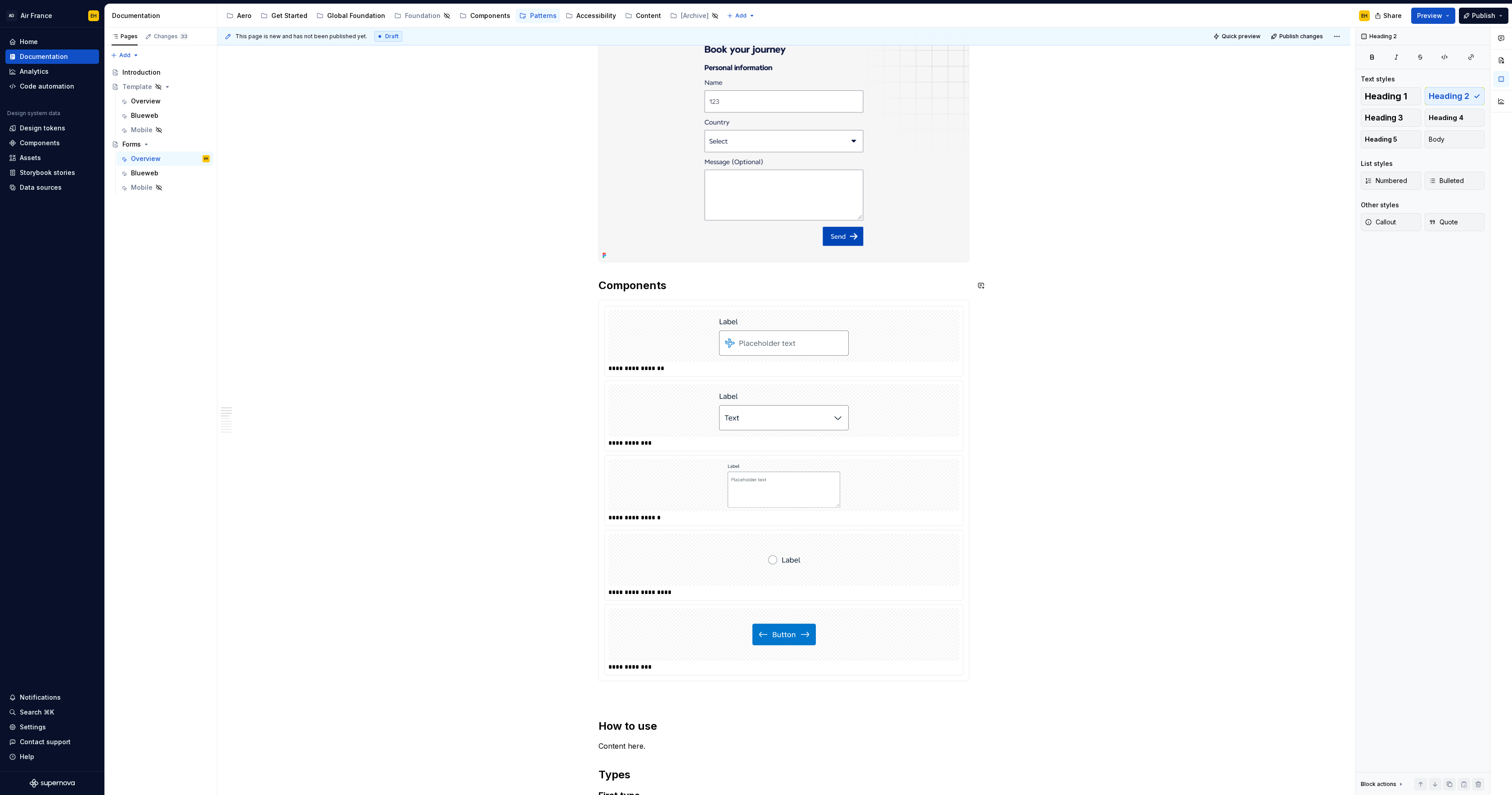
click at [676, 287] on h2 "Components" at bounding box center [784, 286] width 371 height 15
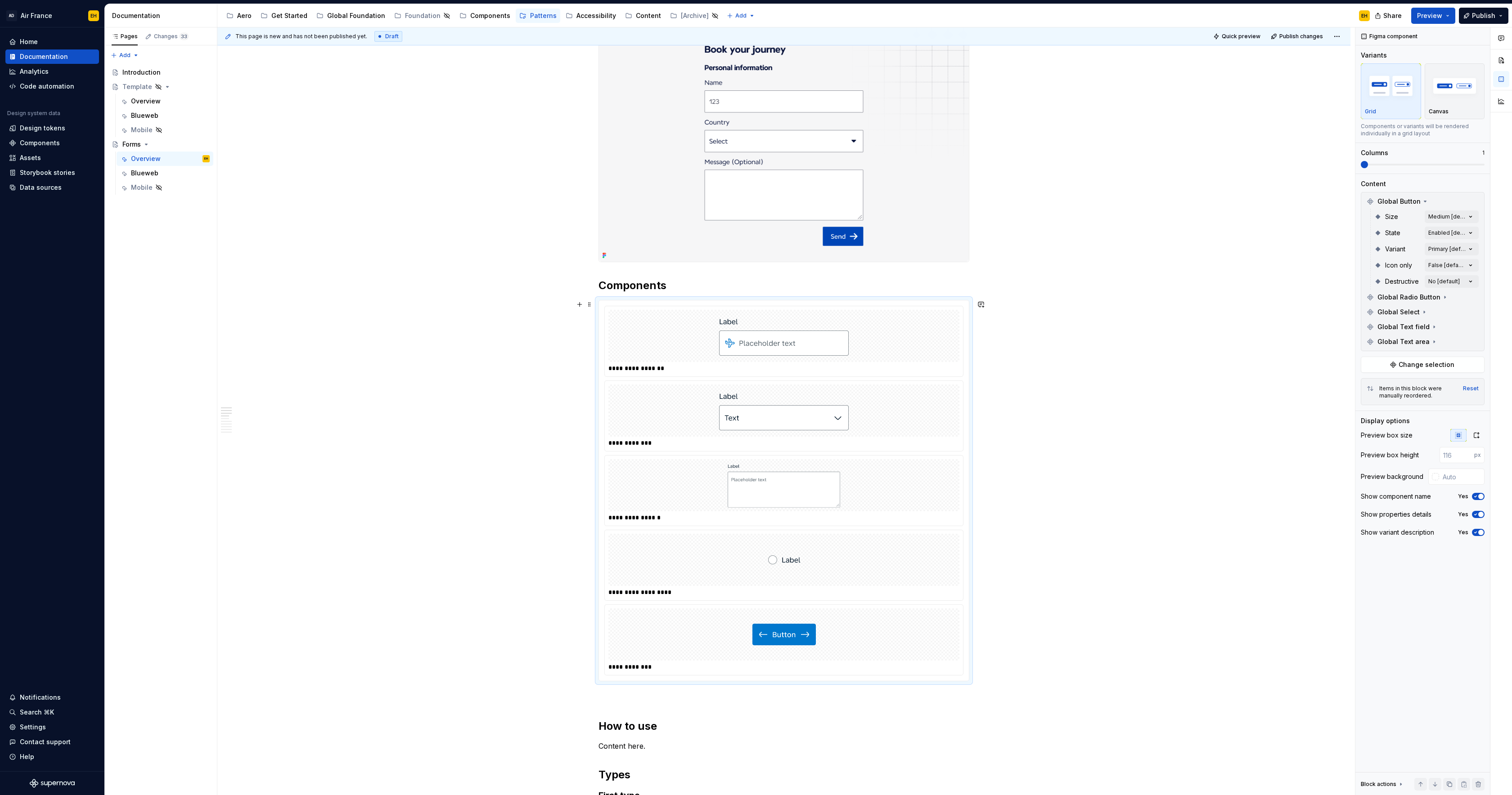
click at [882, 330] on div at bounding box center [784, 336] width 351 height 52
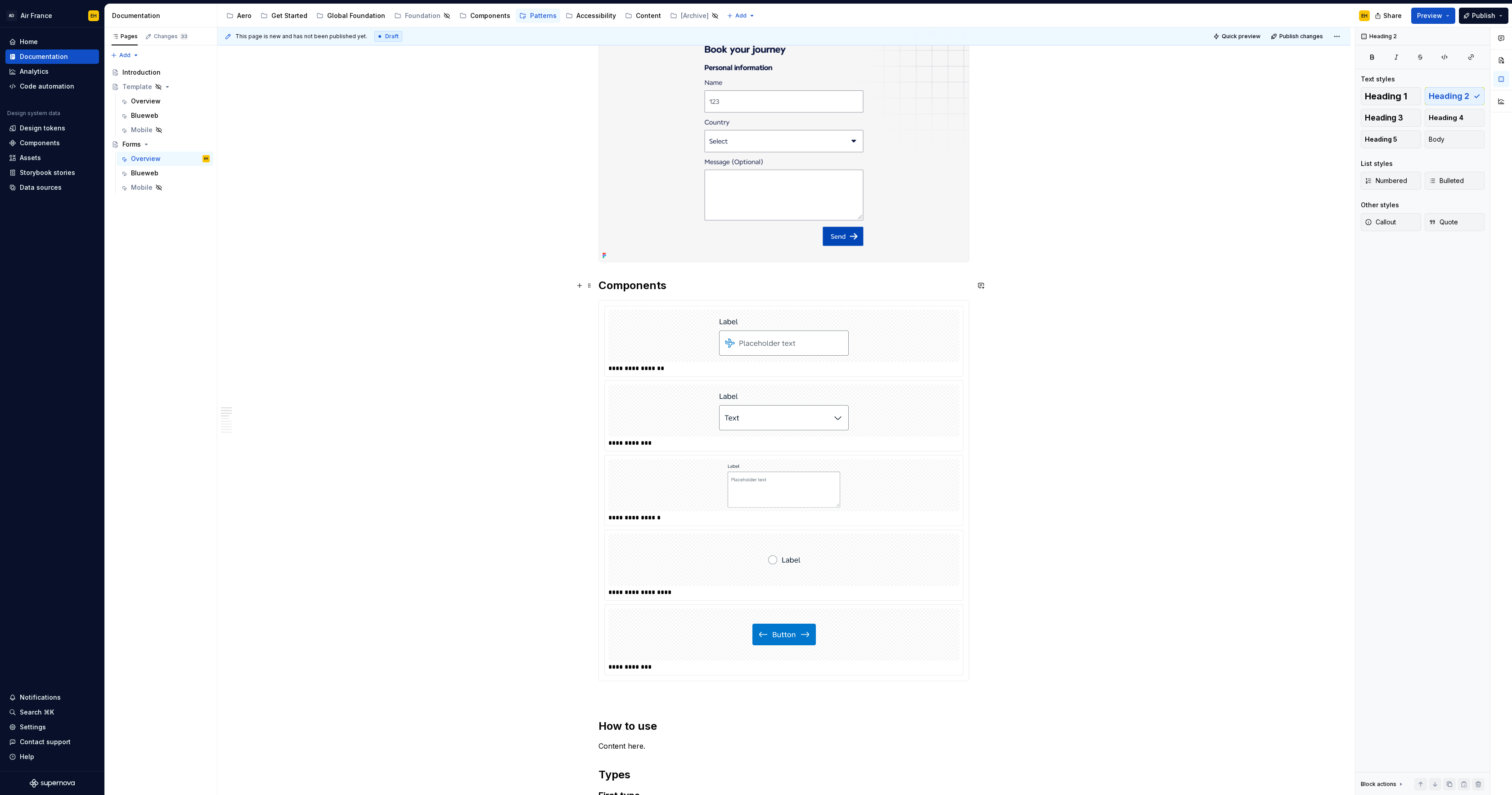
drag, startPoint x: 601, startPoint y: 285, endPoint x: 631, endPoint y: 291, distance: 30.6
click at [601, 285] on h2 "Components" at bounding box center [784, 286] width 371 height 15
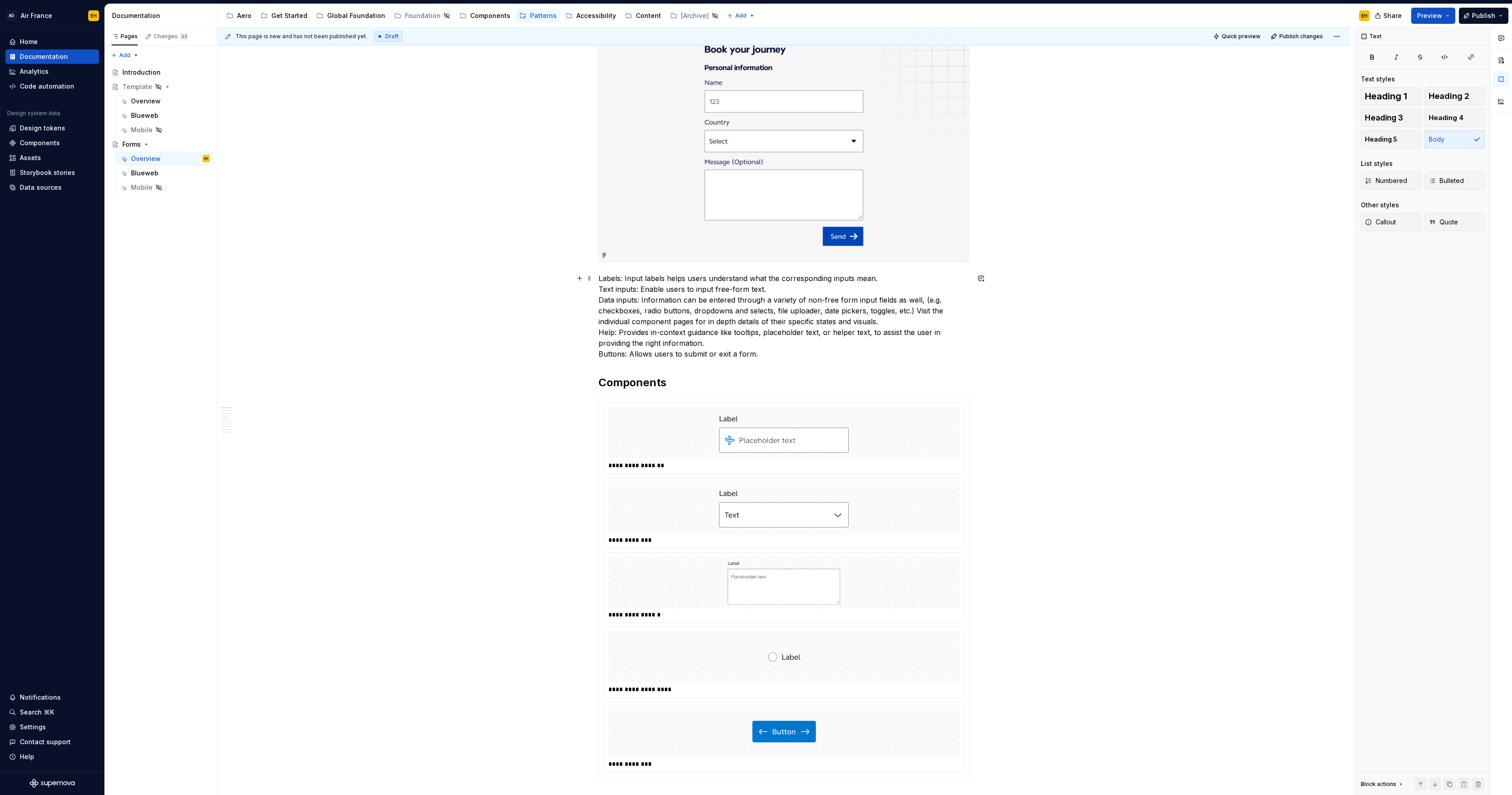
click at [601, 280] on p "Labels: Input labels helps users understand what the corresponding inputs mean.…" at bounding box center [784, 316] width 371 height 86
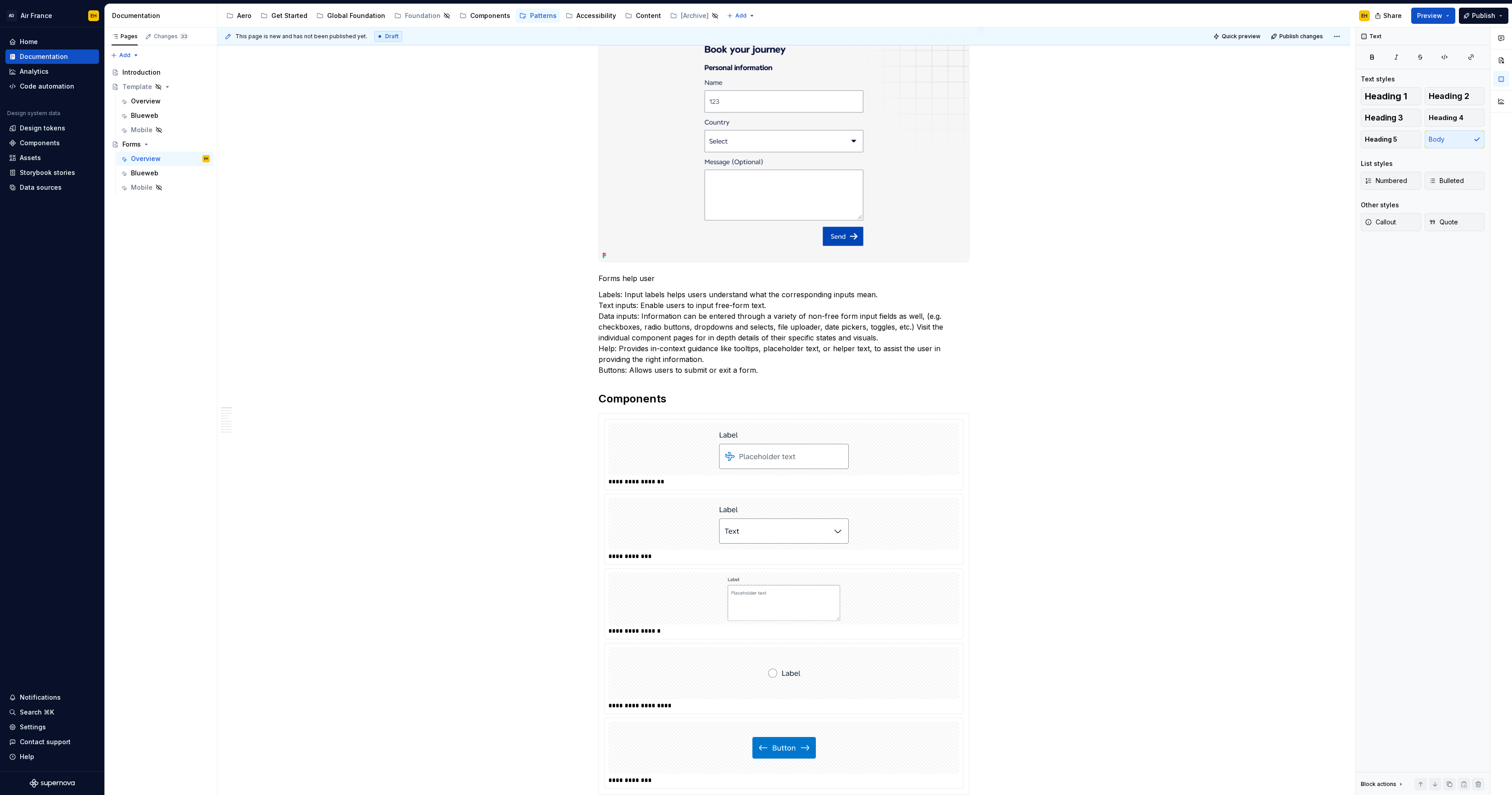
scroll to position [0, 0]
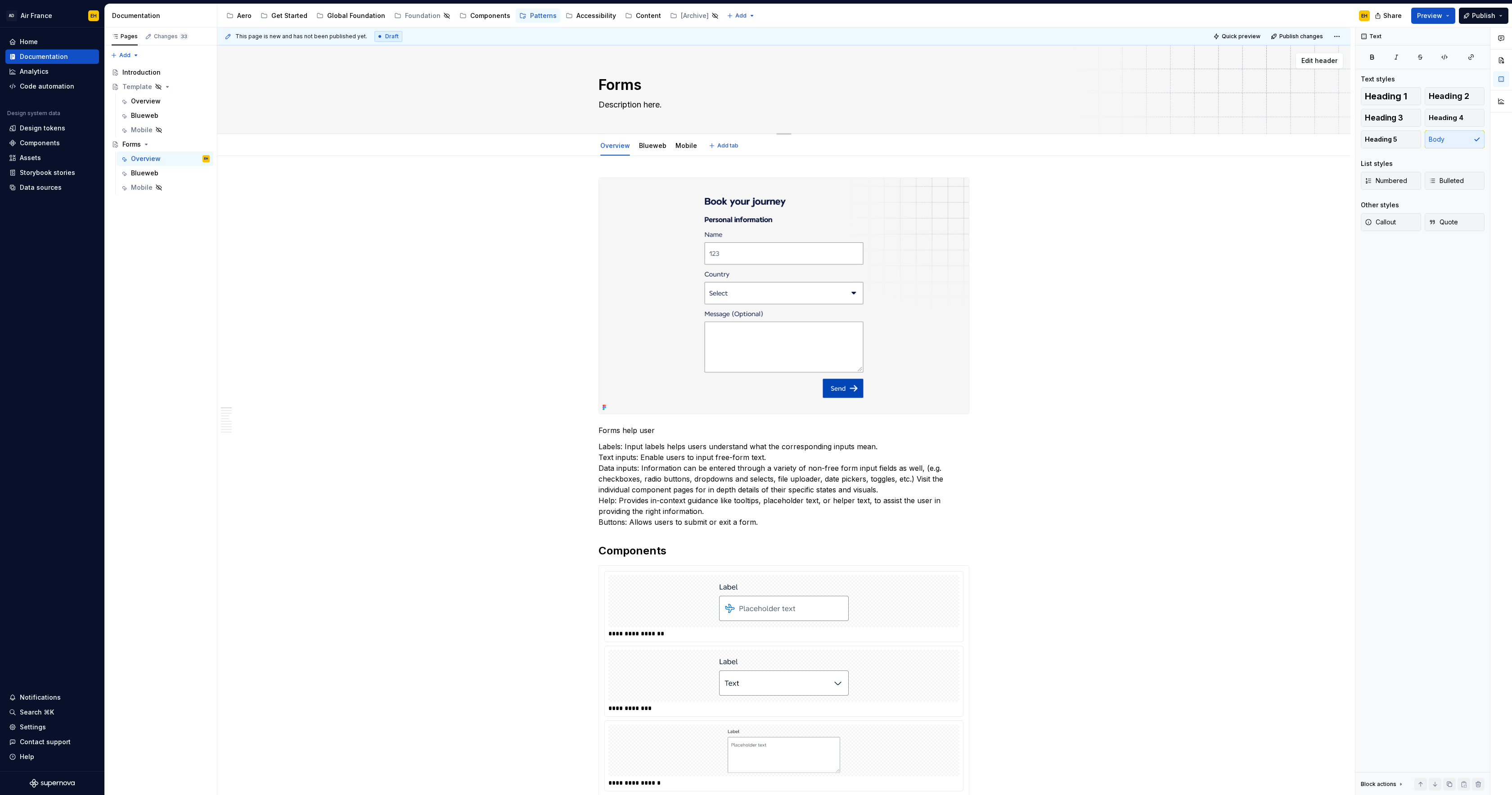
click at [618, 103] on textarea "Description here." at bounding box center [782, 104] width 371 height 15
click at [683, 105] on textarea "Forms helps gather" at bounding box center [782, 104] width 371 height 15
click at [649, 106] on textarea "Forms helps gather" at bounding box center [782, 104] width 371 height 15
click at [697, 106] on textarea "Forms helps us gather" at bounding box center [782, 104] width 371 height 15
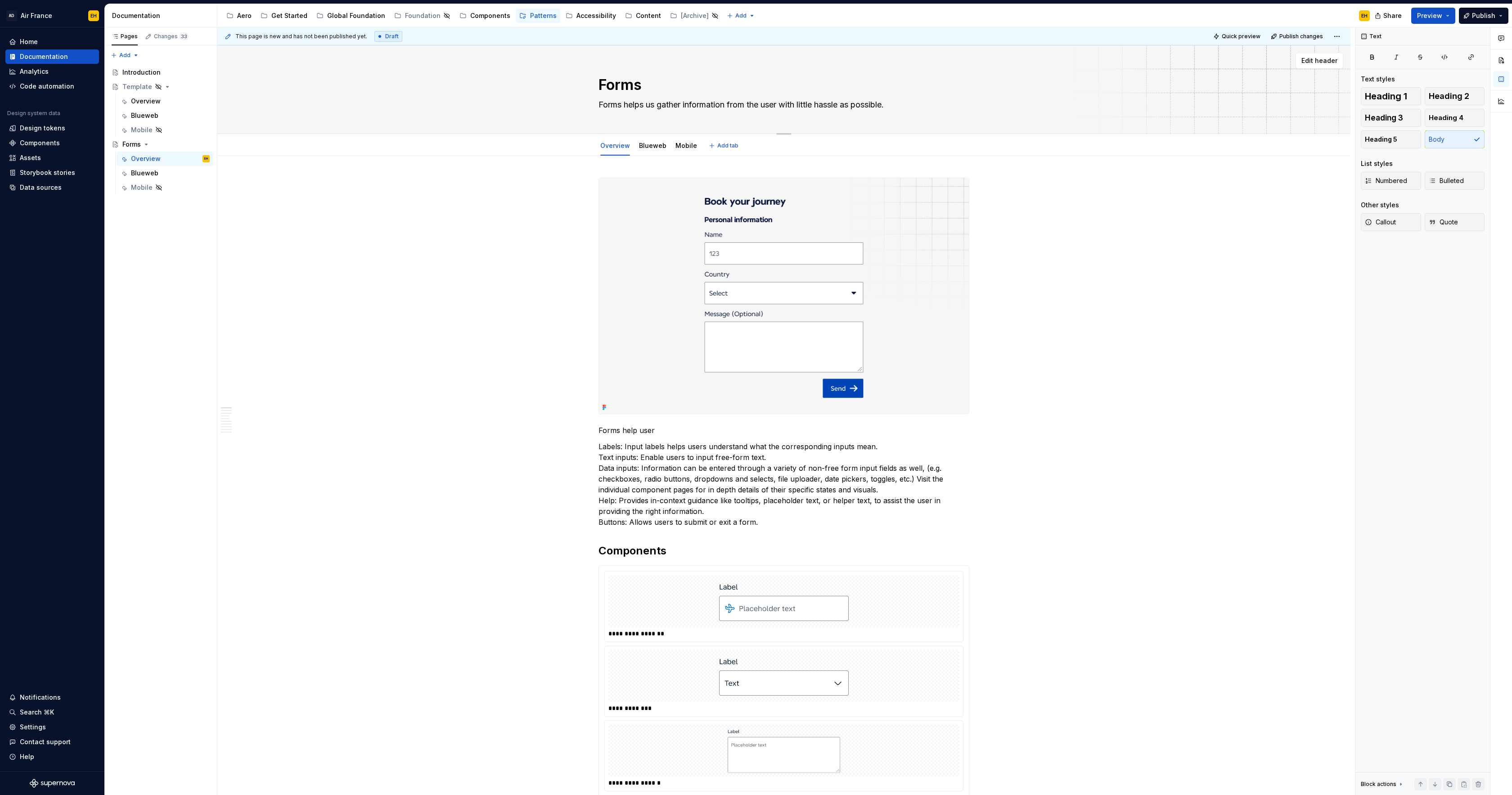
click at [798, 104] on textarea "Forms helps us gather information from the user with little hassle as possible." at bounding box center [782, 104] width 371 height 15
drag, startPoint x: 789, startPoint y: 106, endPoint x: 907, endPoint y: 107, distance: 118.0
click at [907, 107] on textarea "Forms helps us gather information from the user with little hassle as possible." at bounding box center [782, 104] width 371 height 15
drag, startPoint x: 799, startPoint y: 106, endPoint x: 825, endPoint y: 106, distance: 26.0
click at [825, 106] on textarea "Forms helps us gather information from the user as helpful as possible." at bounding box center [782, 104] width 371 height 15
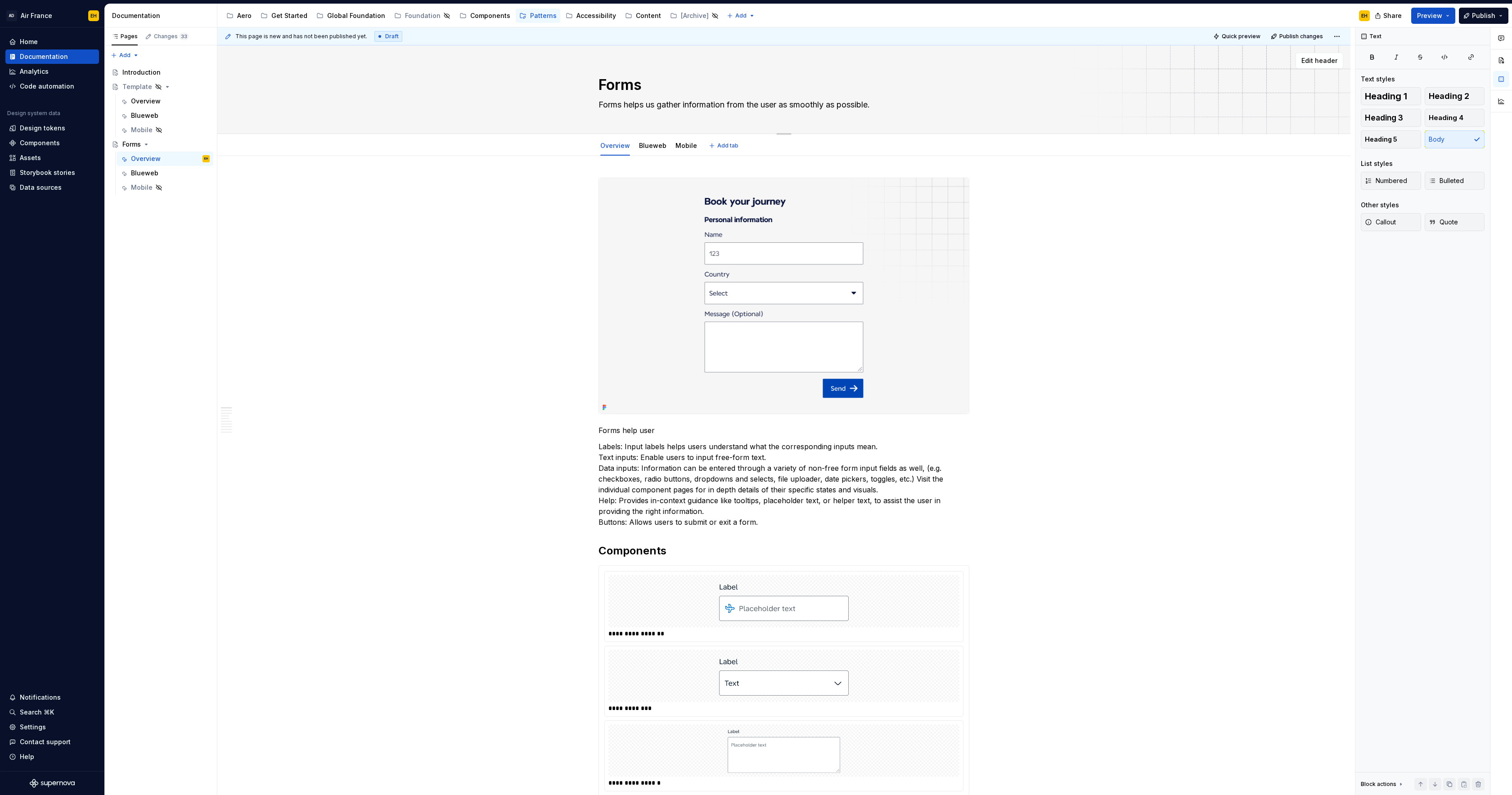
click at [892, 104] on textarea "Forms helps us gather information from the user as smoothly as possible." at bounding box center [782, 104] width 371 height 15
drag, startPoint x: 660, startPoint y: 429, endPoint x: 618, endPoint y: 436, distance: 42.6
click at [602, 431] on p "Forms help user" at bounding box center [784, 430] width 371 height 11
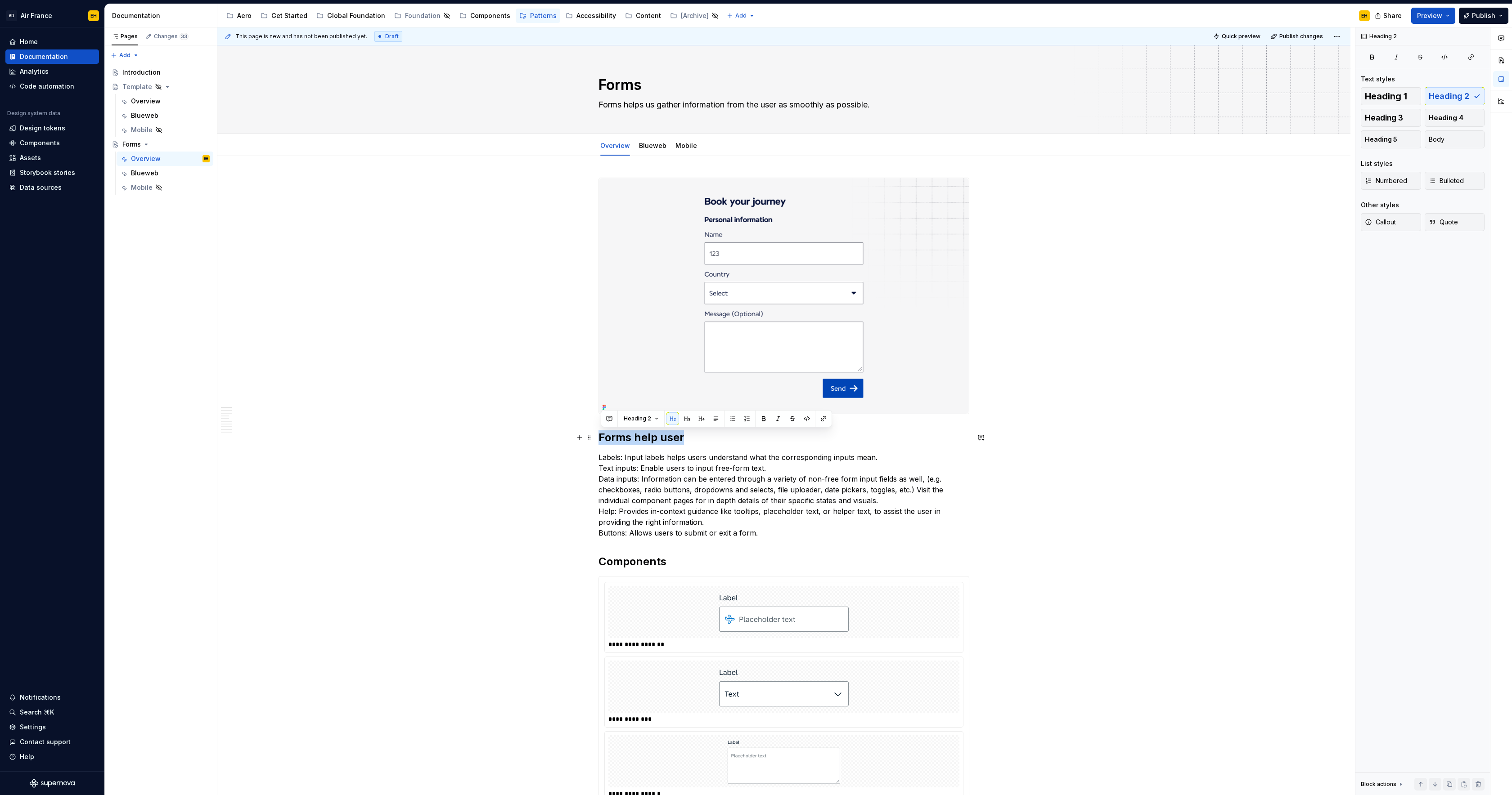
drag, startPoint x: 676, startPoint y: 437, endPoint x: 603, endPoint y: 439, distance: 73.0
click at [603, 439] on h2 "Forms help user" at bounding box center [784, 438] width 371 height 15
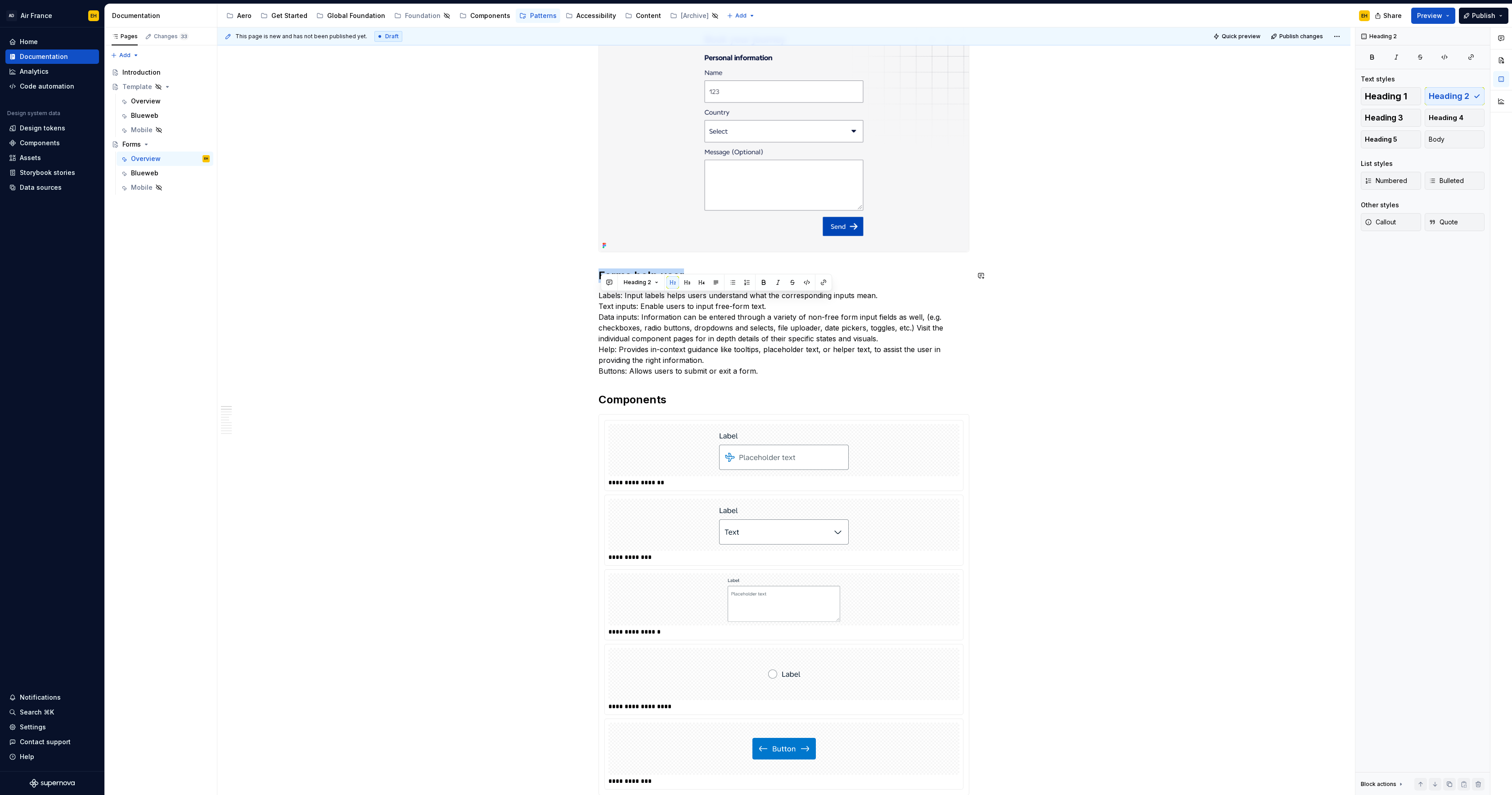
scroll to position [136, 0]
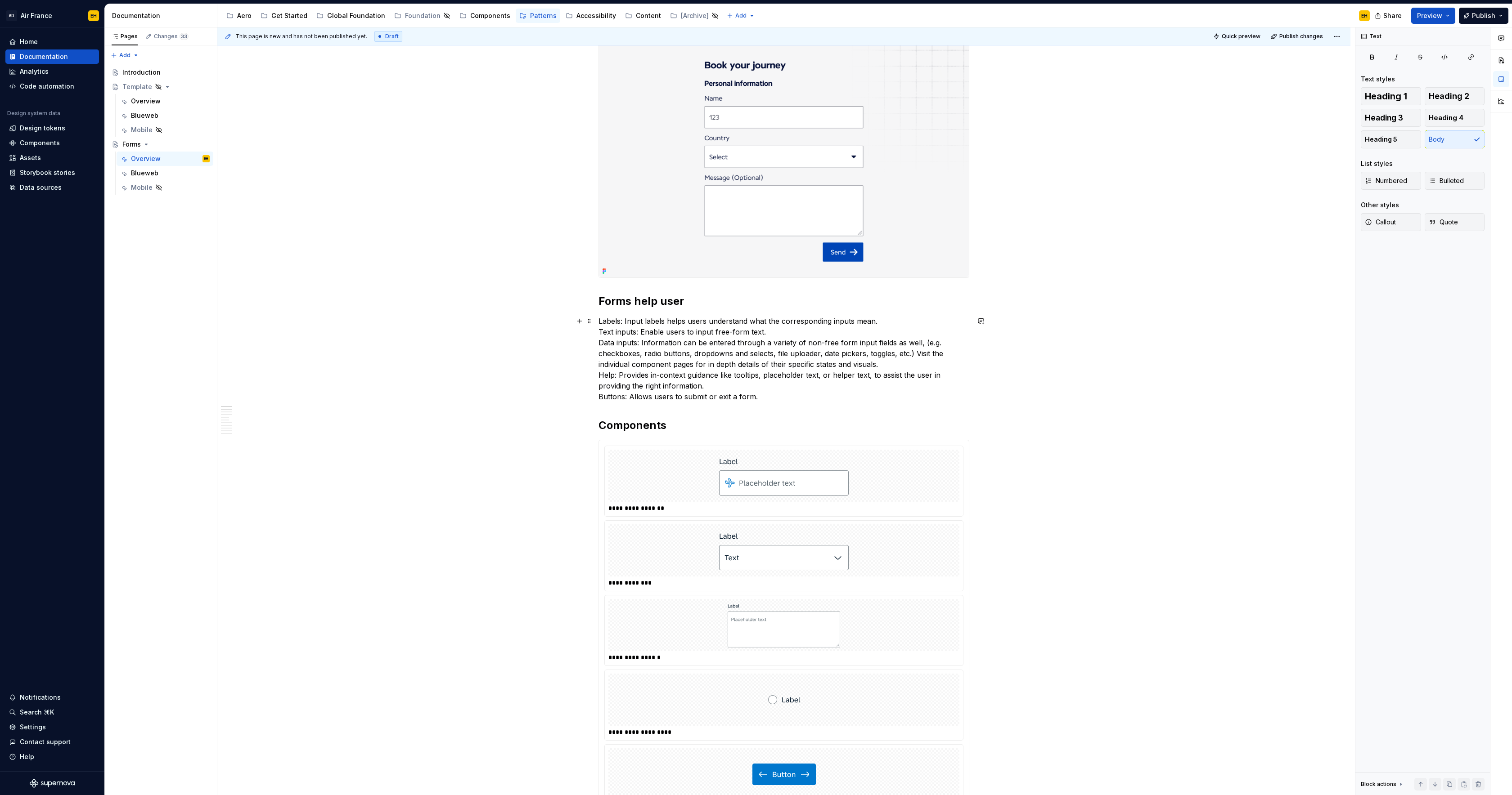
click at [659, 321] on p "Labels: Input labels helps users understand what the corresponding inputs mean.…" at bounding box center [784, 358] width 371 height 86
drag, startPoint x: 647, startPoint y: 302, endPoint x: 720, endPoint y: 322, distance: 75.7
click at [601, 304] on h2 "Forms help user" at bounding box center [784, 301] width 371 height 15
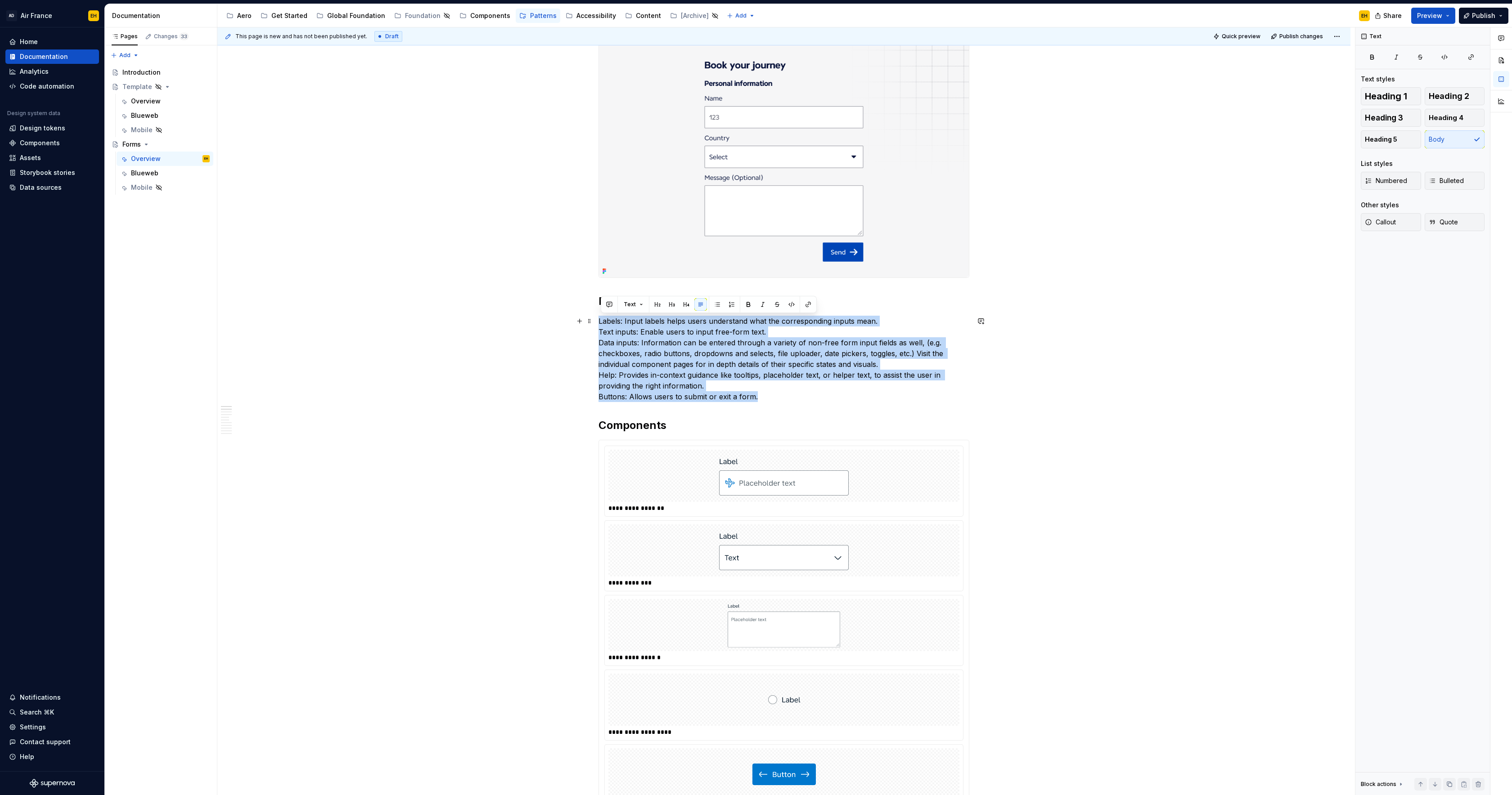
drag, startPoint x: 664, startPoint y: 383, endPoint x: 603, endPoint y: 324, distance: 84.9
click at [603, 324] on p "Labels: Input labels helps users understand what the corresponding inputs mean.…" at bounding box center [784, 358] width 371 height 86
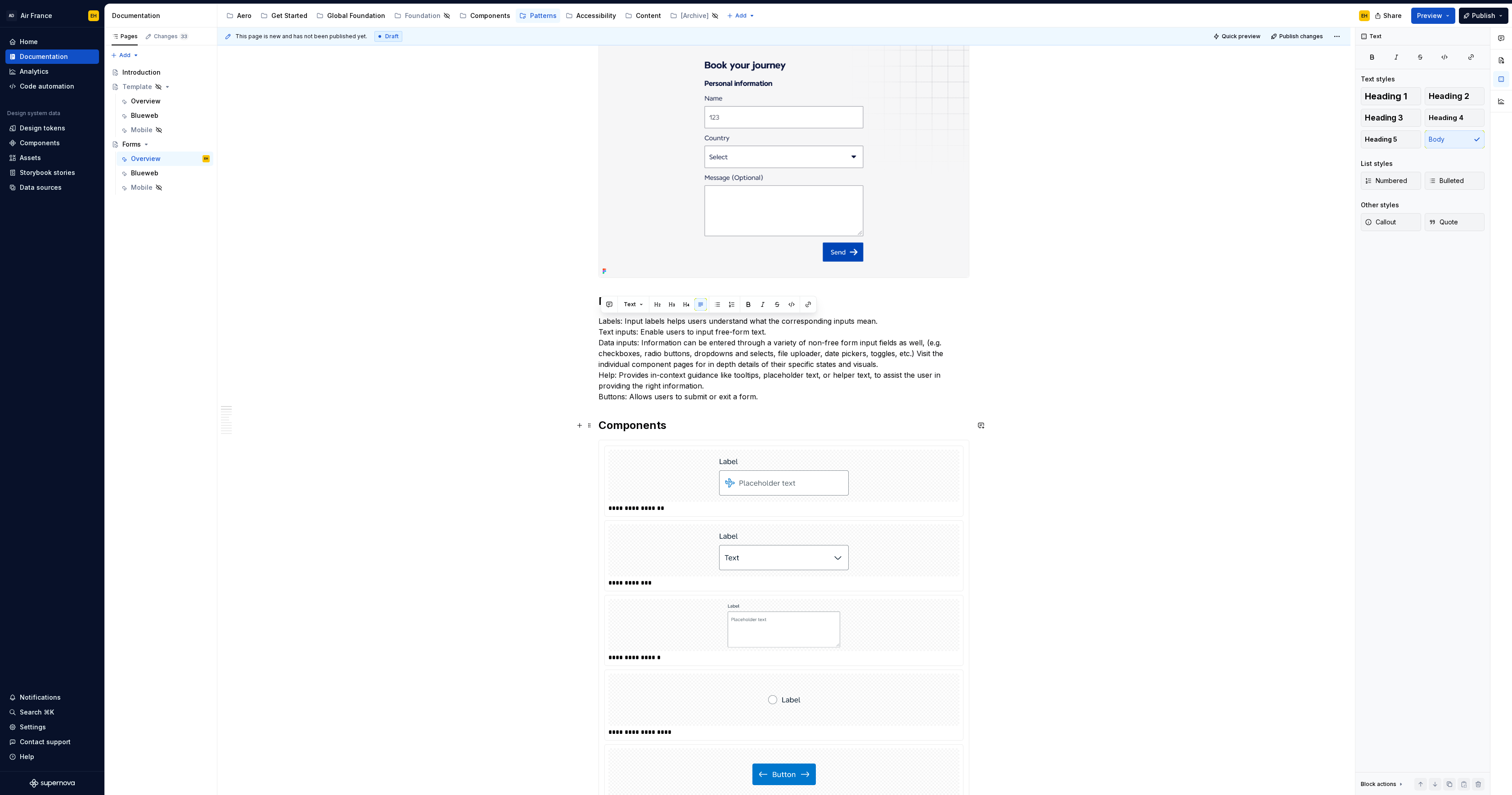
drag, startPoint x: 666, startPoint y: 427, endPoint x: 679, endPoint y: 428, distance: 13.0
click at [667, 427] on h2 "Components" at bounding box center [784, 425] width 371 height 15
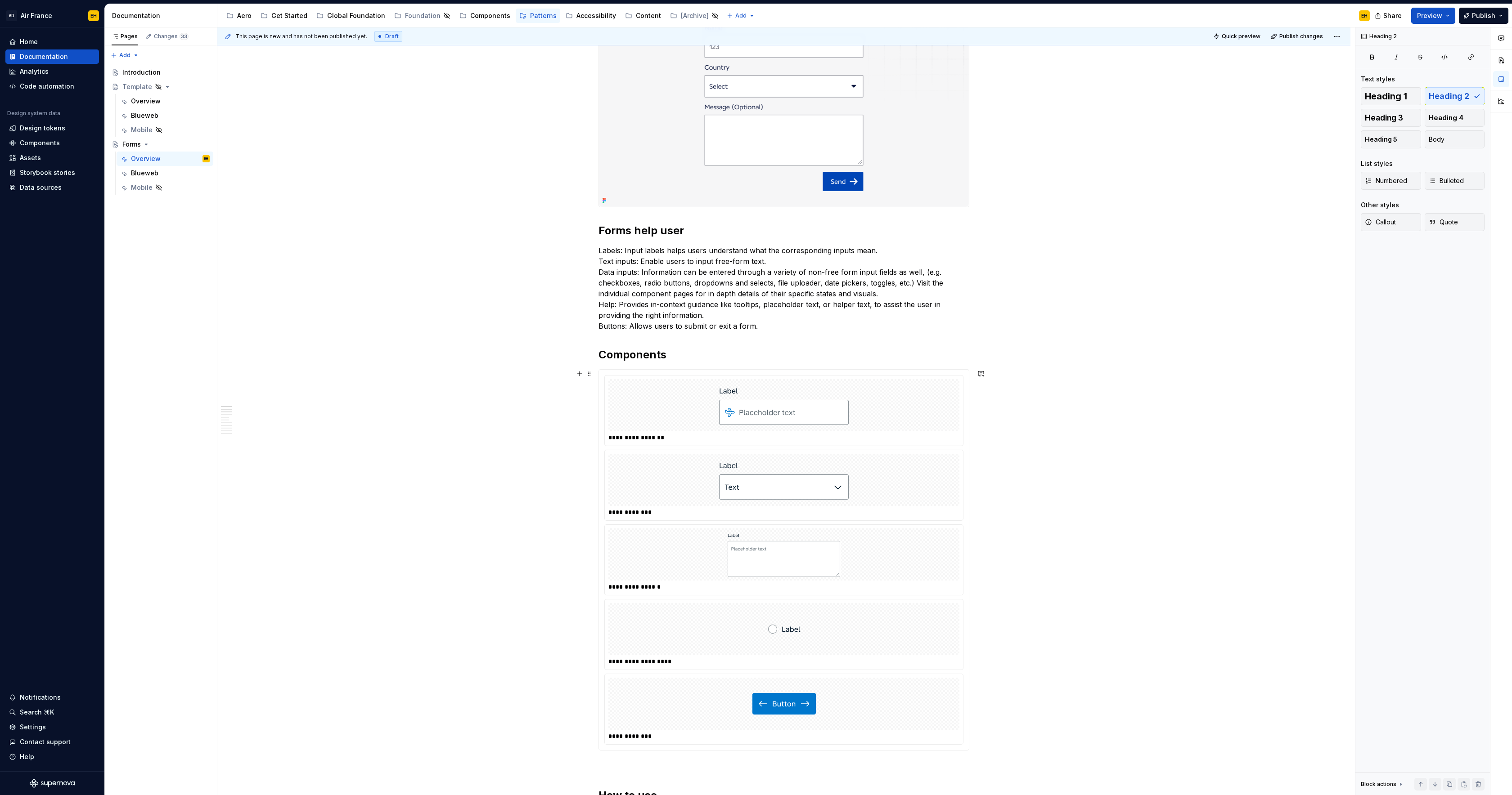
scroll to position [269, 0]
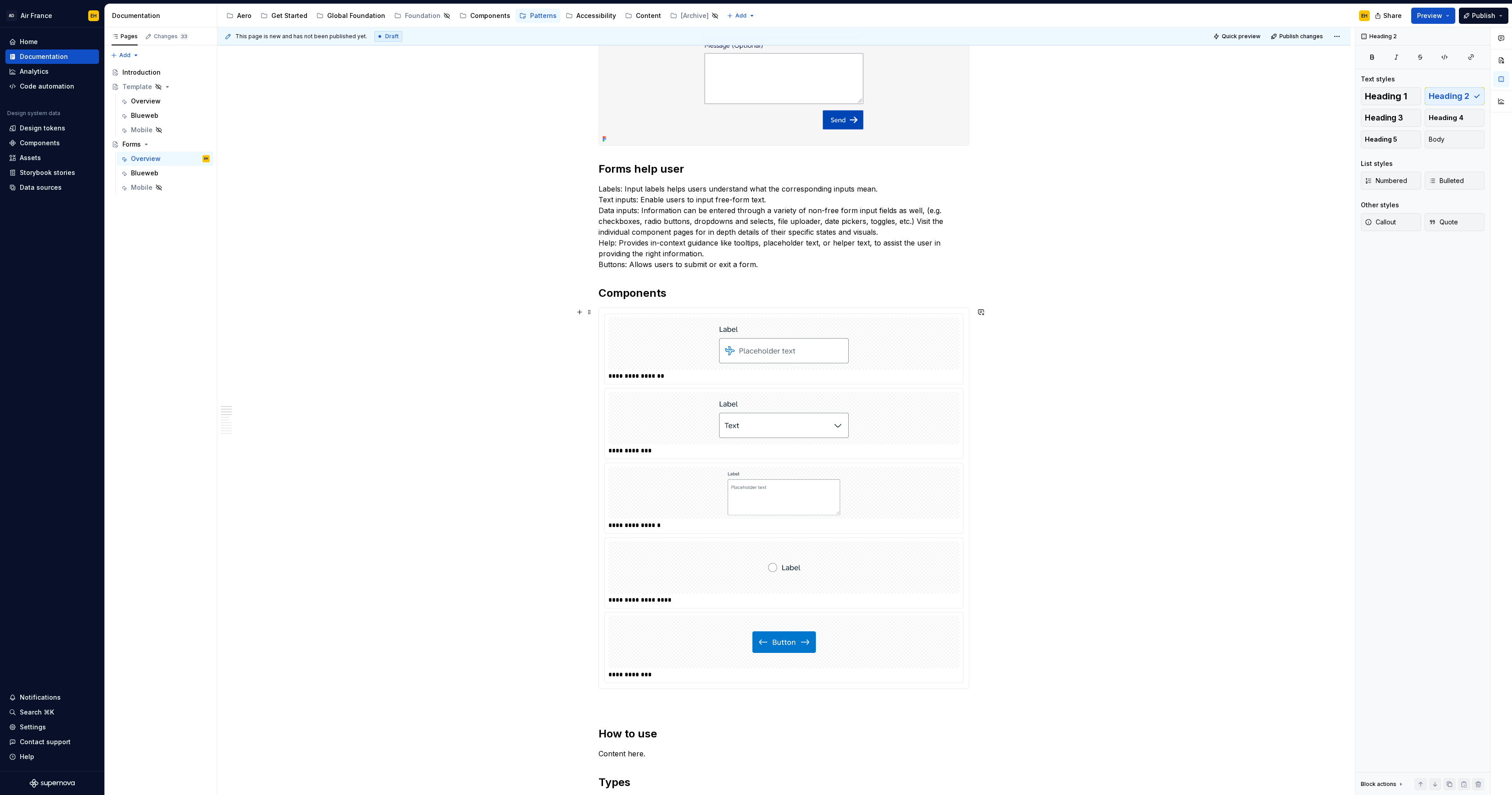
click at [849, 640] on div at bounding box center [784, 642] width 351 height 52
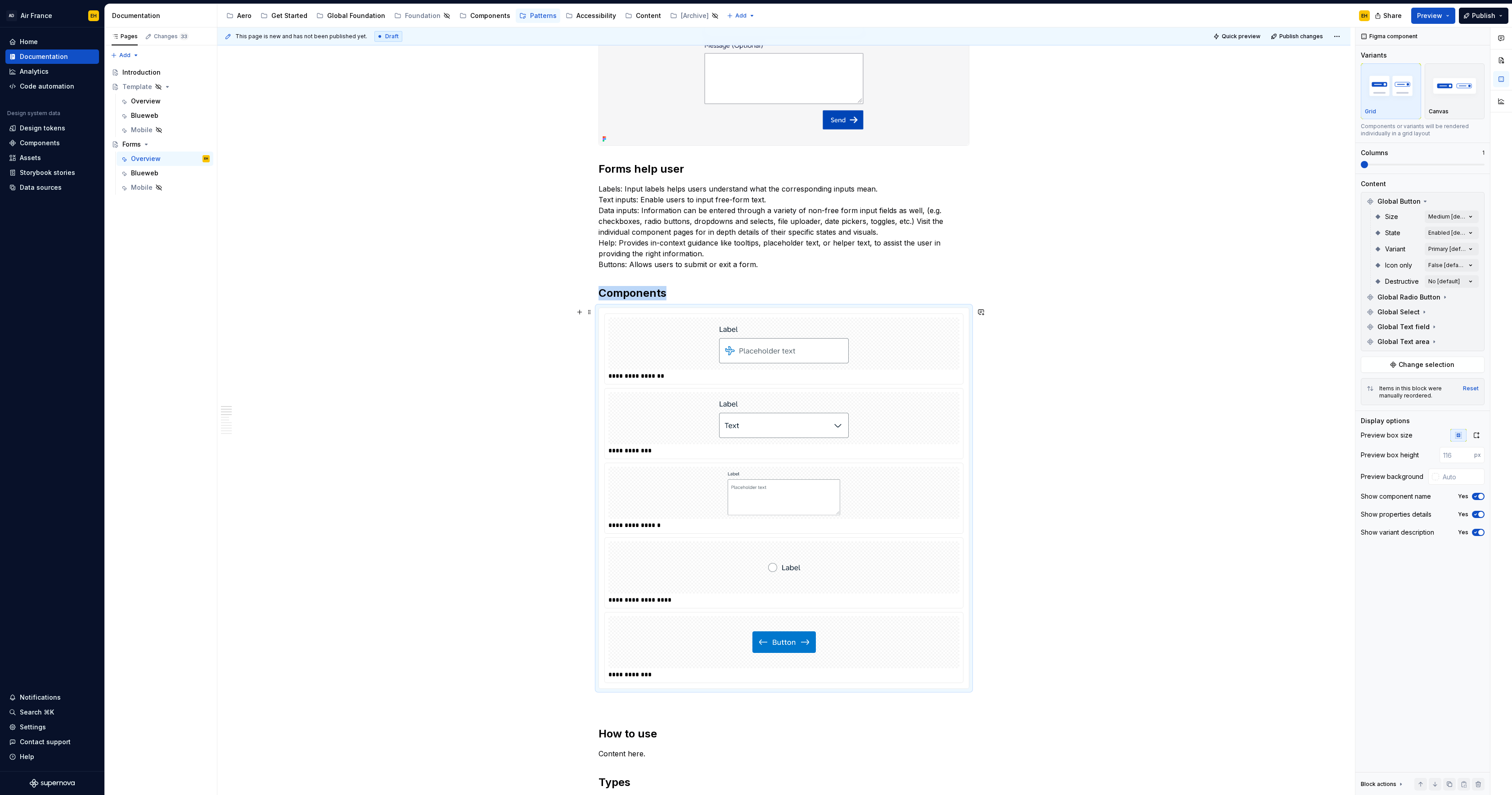
click at [849, 640] on div at bounding box center [784, 642] width 351 height 52
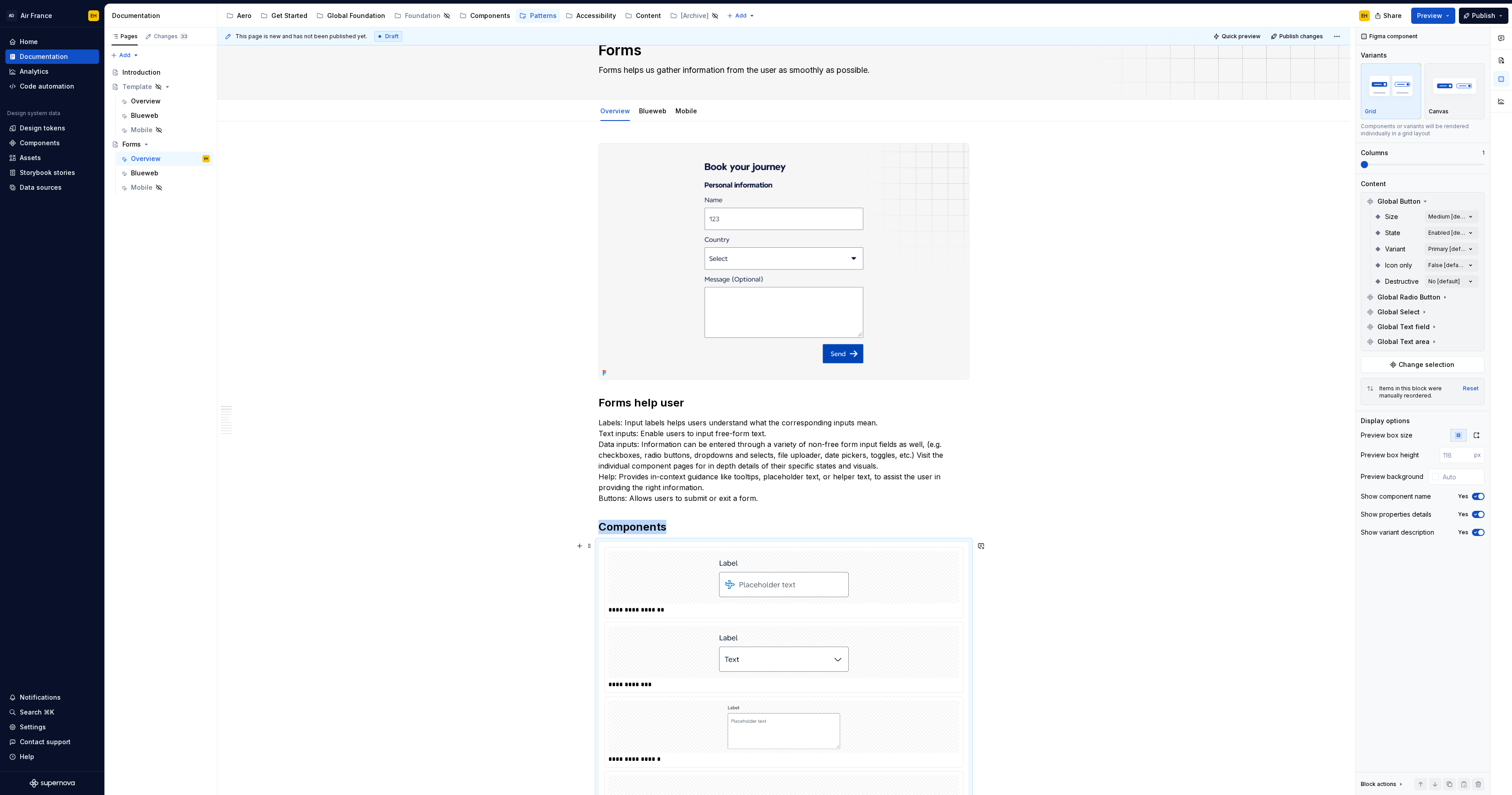
scroll to position [20, 0]
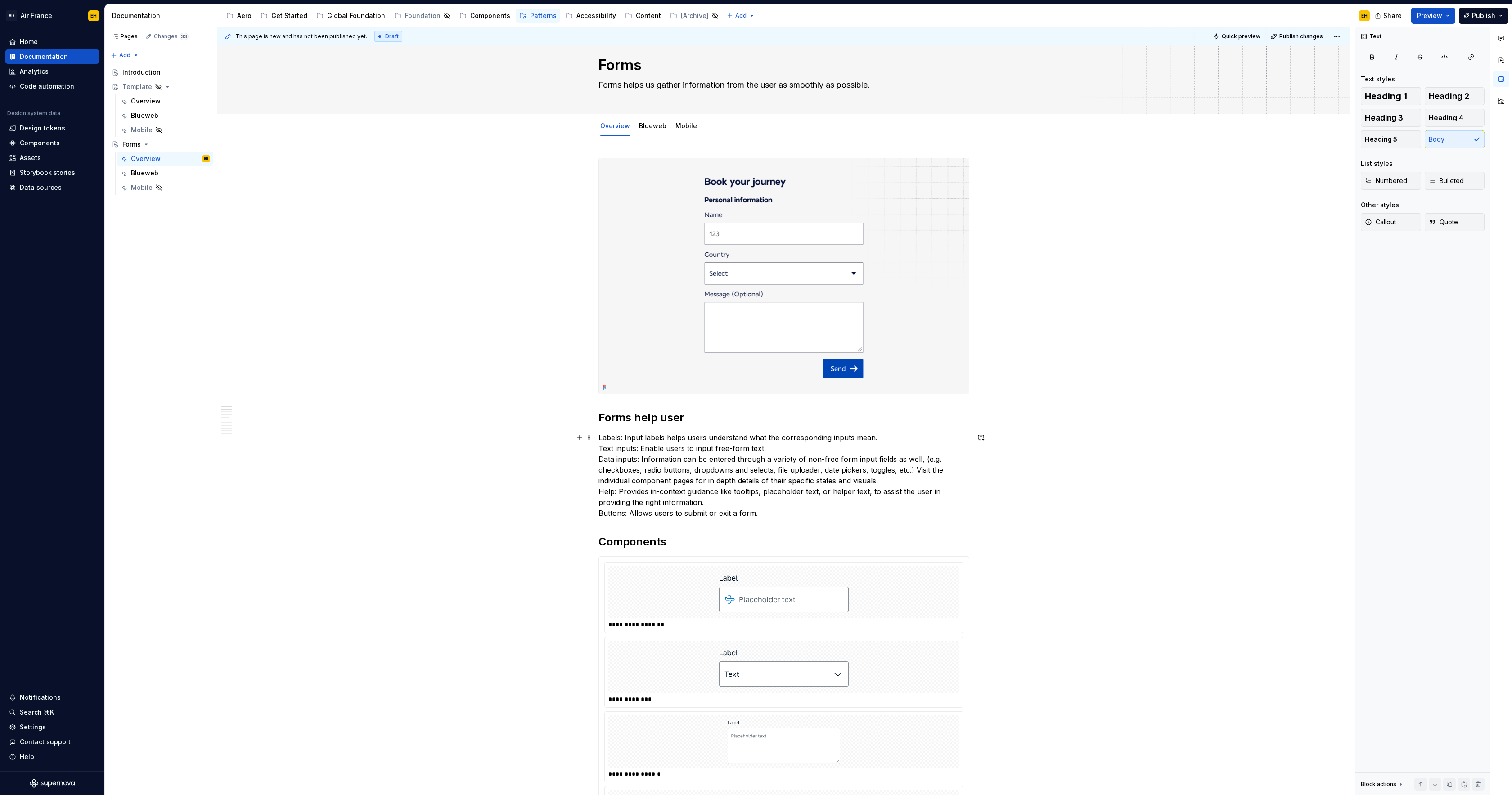
click at [767, 514] on p "Labels: Input labels helps users understand what the corresponding inputs mean.…" at bounding box center [784, 475] width 371 height 86
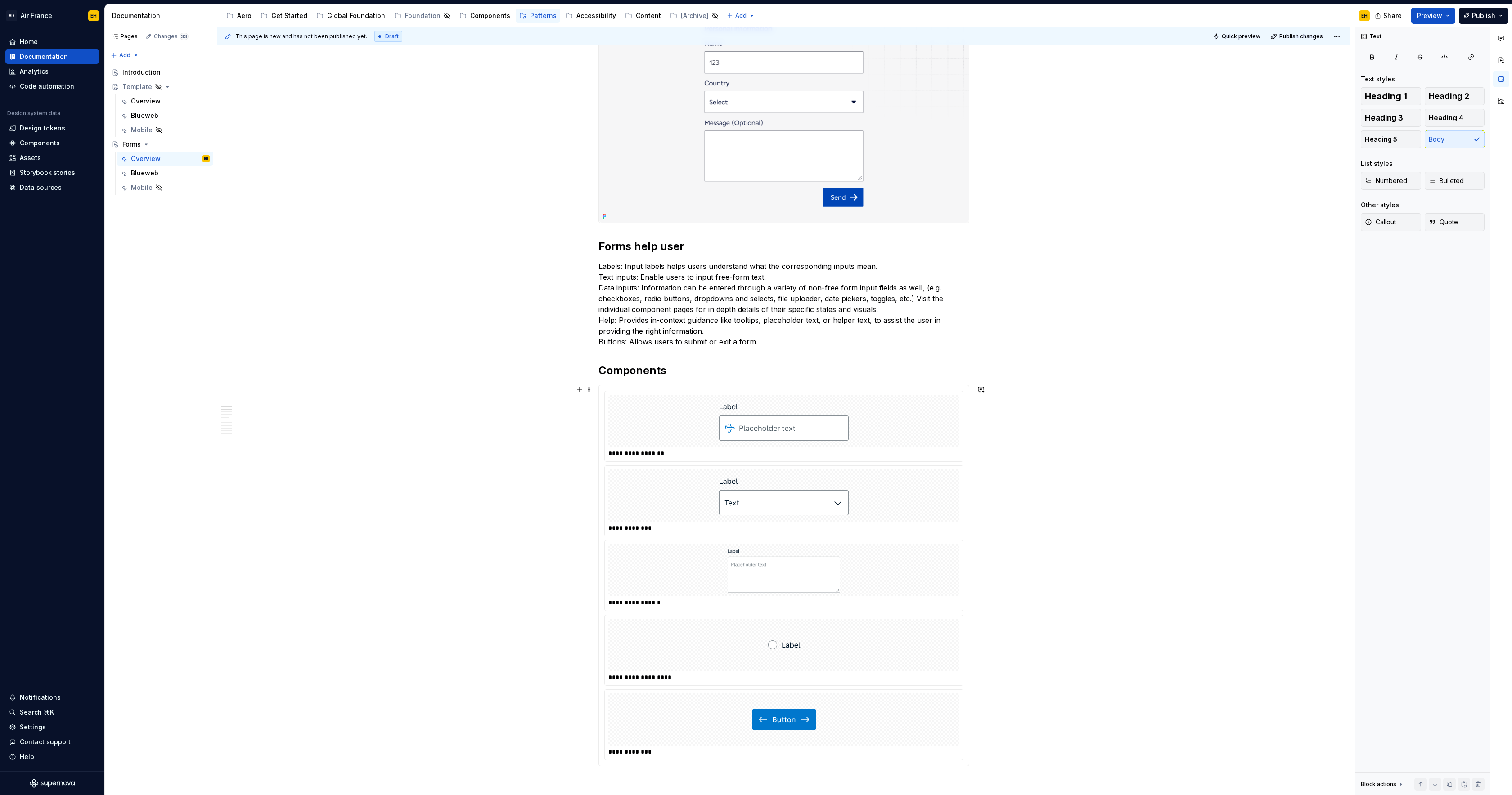
scroll to position [273, 0]
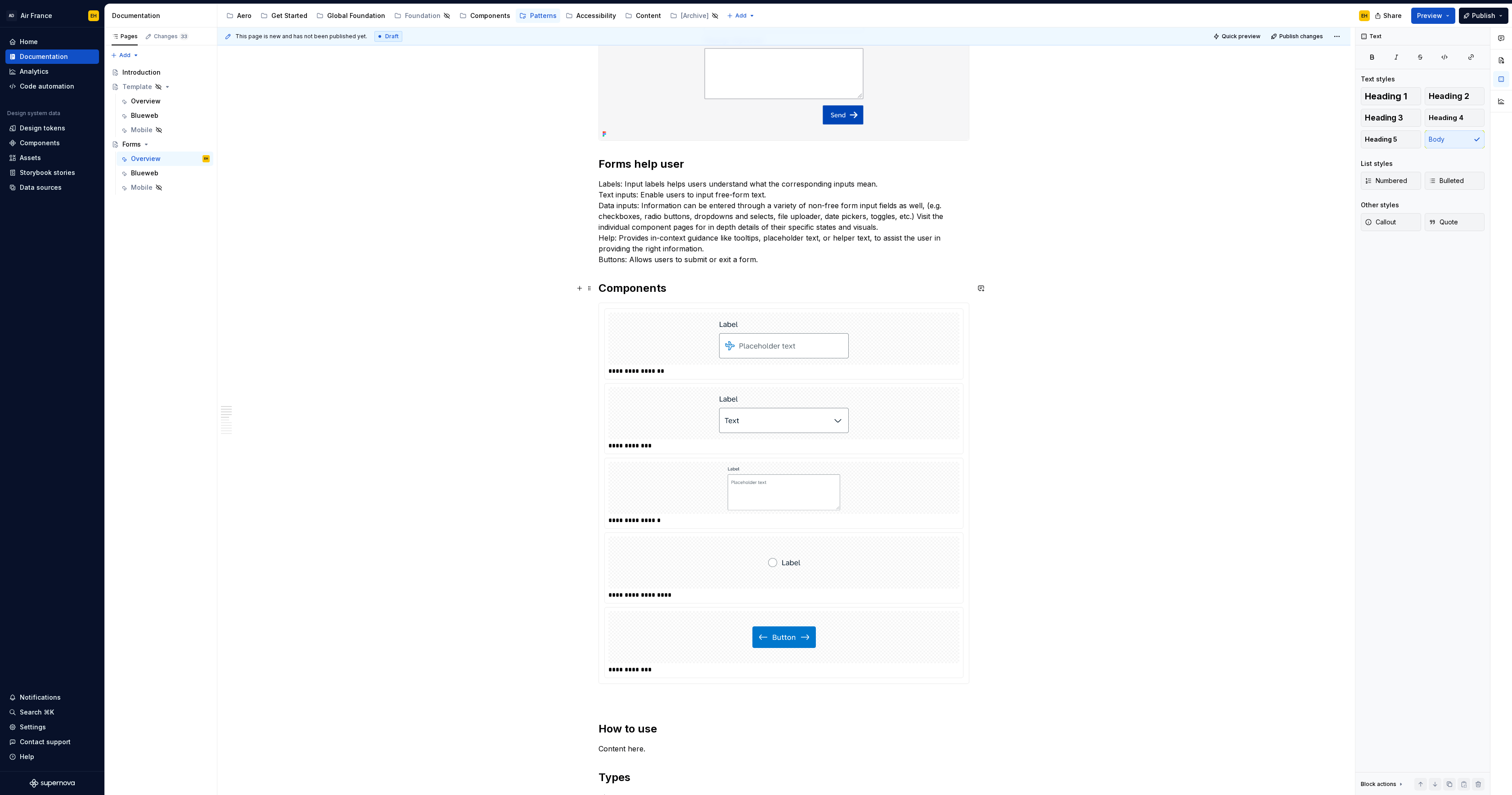
click at [686, 286] on h2 "Components" at bounding box center [784, 288] width 371 height 15
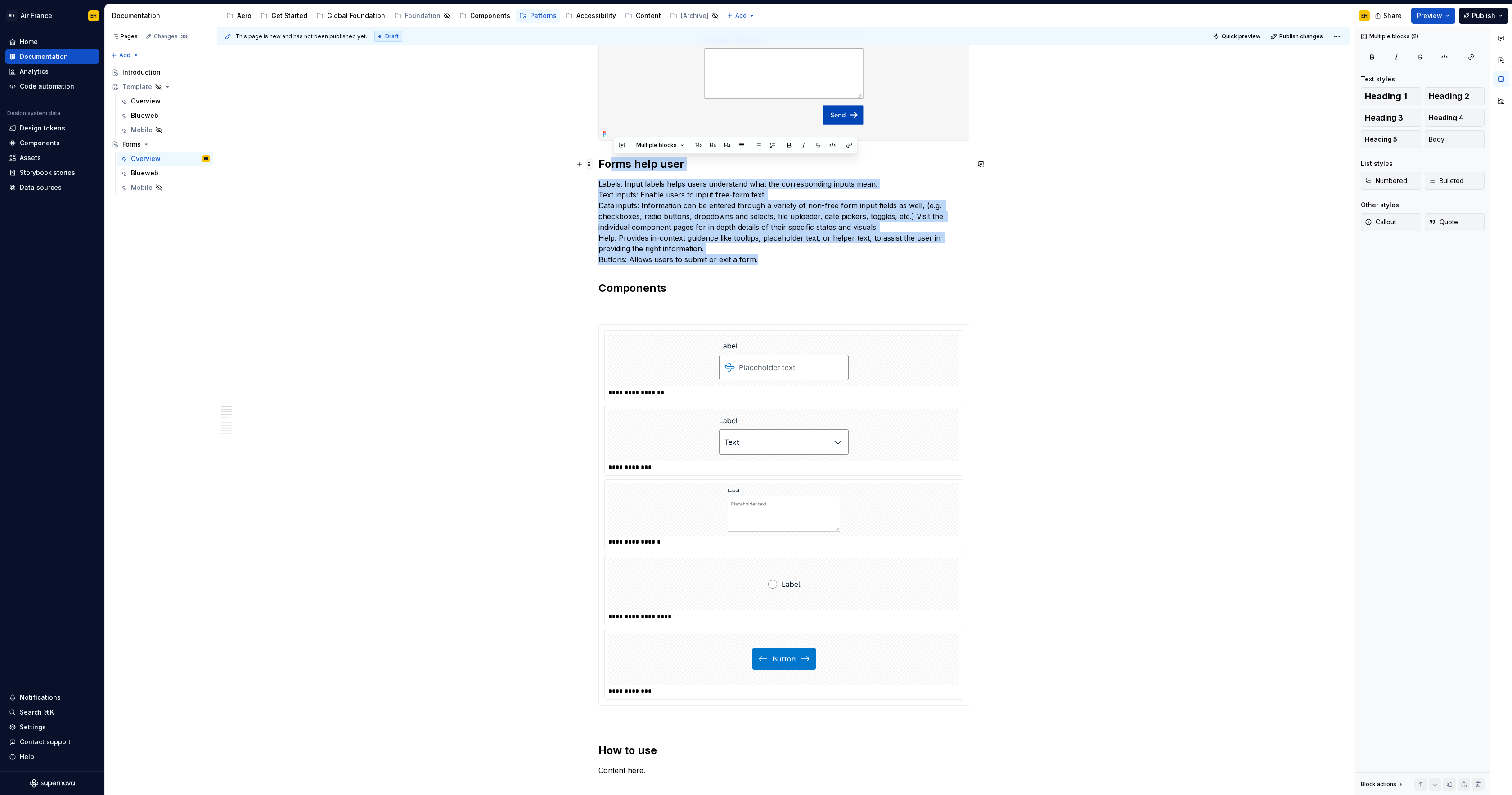
drag, startPoint x: 652, startPoint y: 201, endPoint x: 593, endPoint y: 167, distance: 68.1
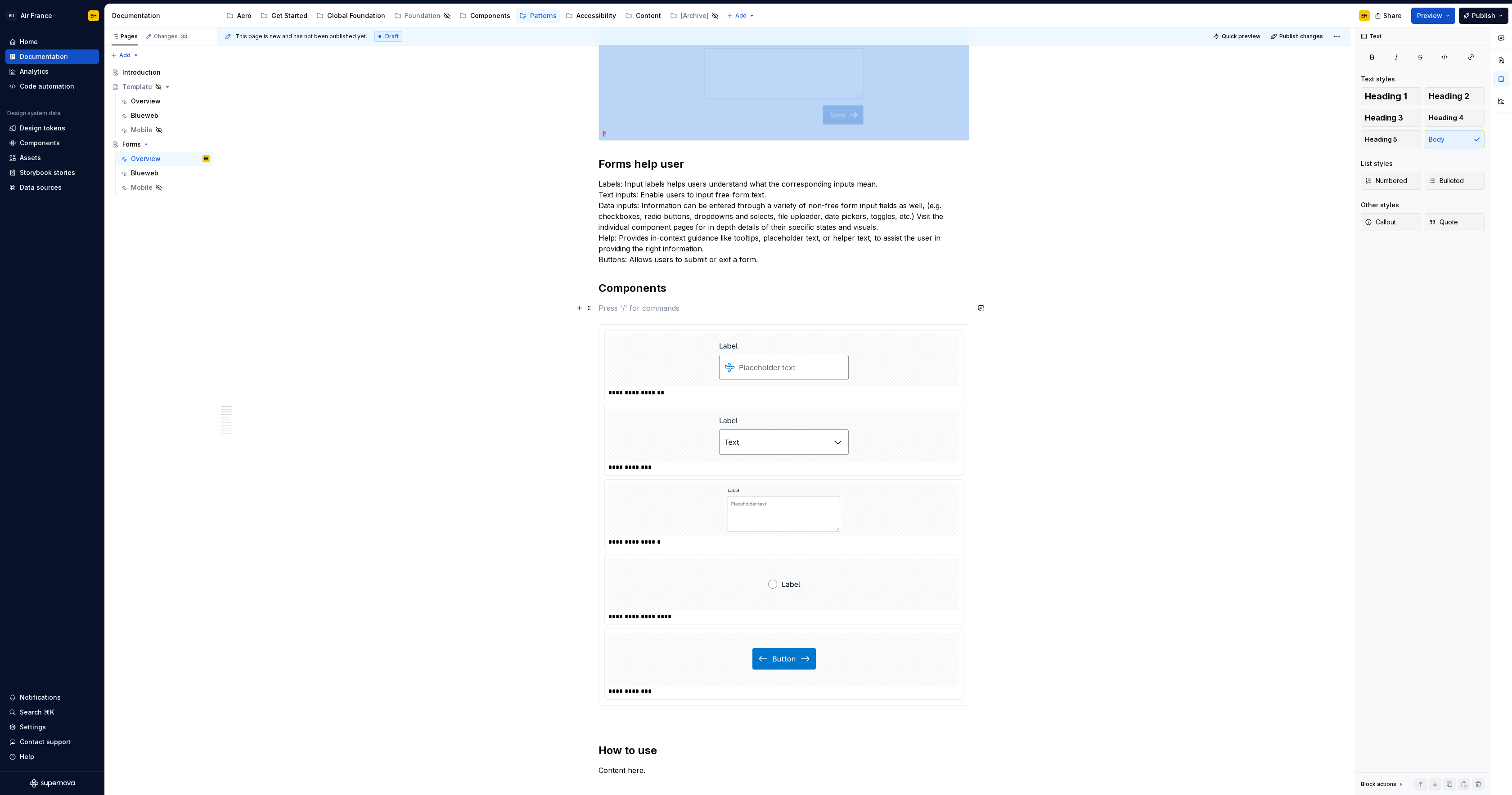
click at [621, 312] on p at bounding box center [784, 308] width 371 height 11
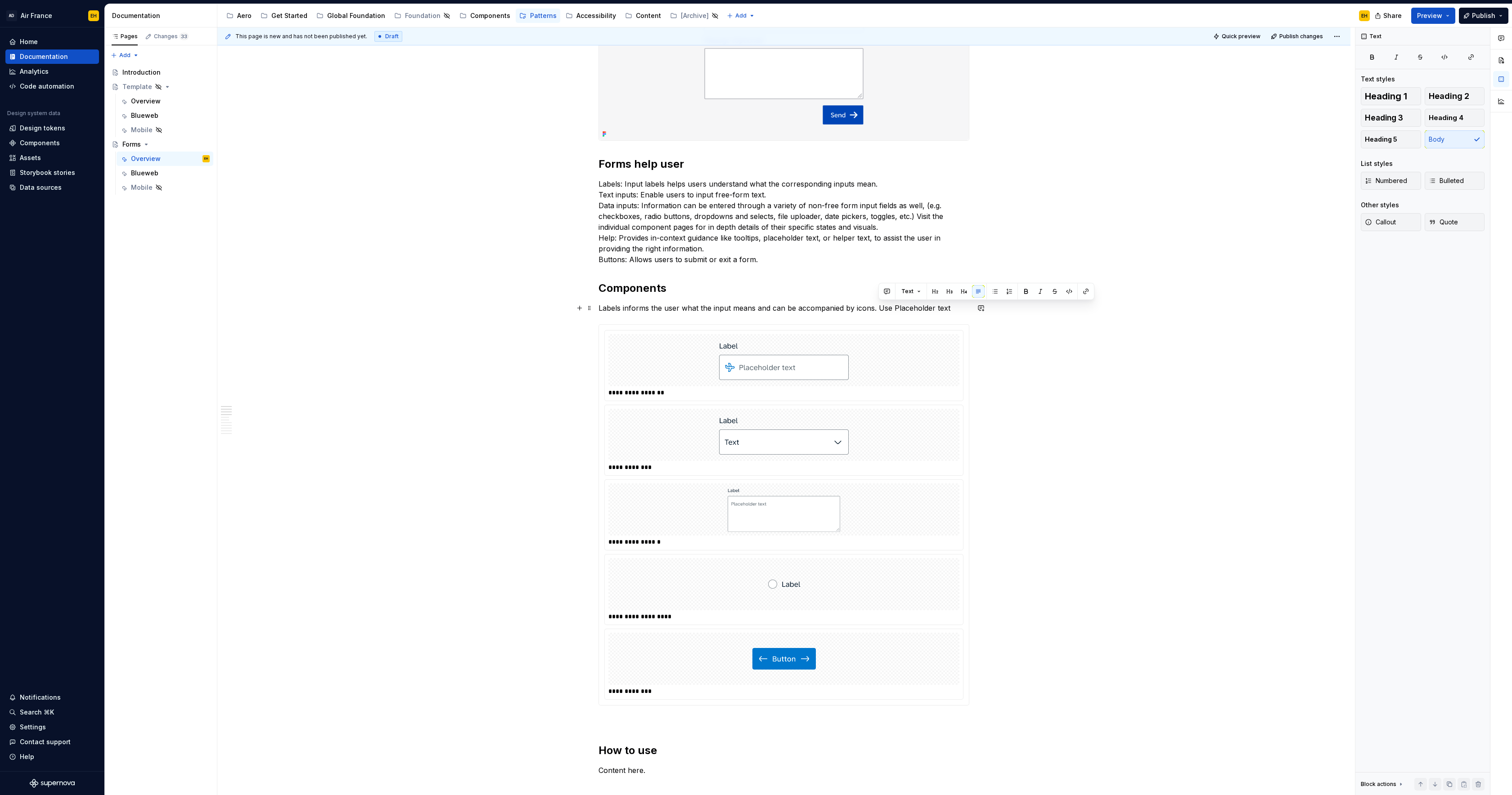
drag, startPoint x: 890, startPoint y: 307, endPoint x: 950, endPoint y: 308, distance: 60.0
click at [950, 308] on p "Labels informs the user what the input means and can be accompanied by icons. U…" at bounding box center [784, 308] width 371 height 11
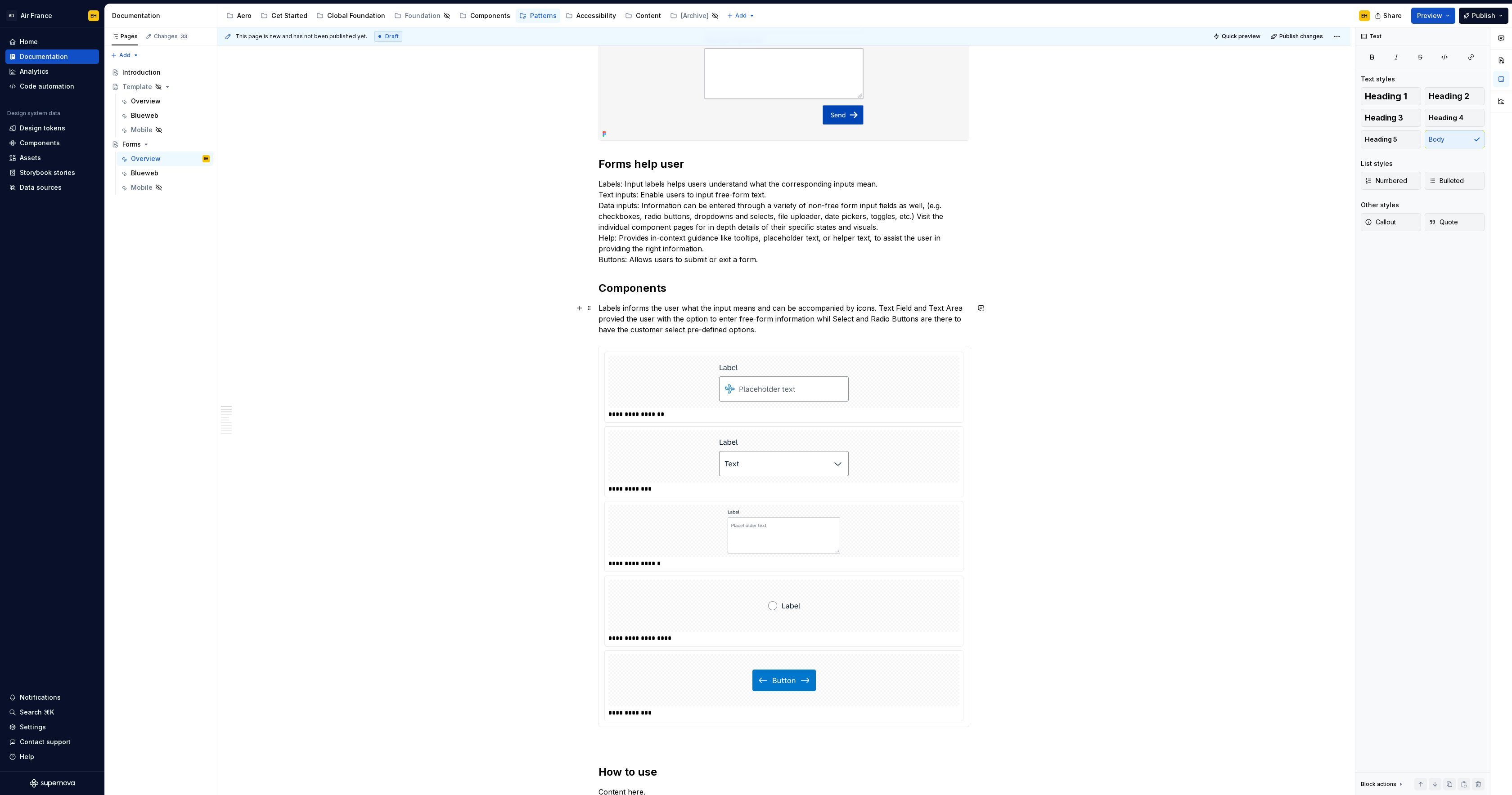
drag, startPoint x: 829, startPoint y: 319, endPoint x: 854, endPoint y: 325, distance: 25.7
click at [829, 319] on p "Labels informs the user what the input means and can be accompanied by icons. T…" at bounding box center [784, 319] width 371 height 32
drag, startPoint x: 657, startPoint y: 319, endPoint x: 641, endPoint y: 319, distance: 16.0
click at [641, 319] on p "Labels informs the user what the input means and can be accompanied by icons. T…" at bounding box center [784, 319] width 371 height 32
drag, startPoint x: 682, startPoint y: 308, endPoint x: 652, endPoint y: 312, distance: 30.3
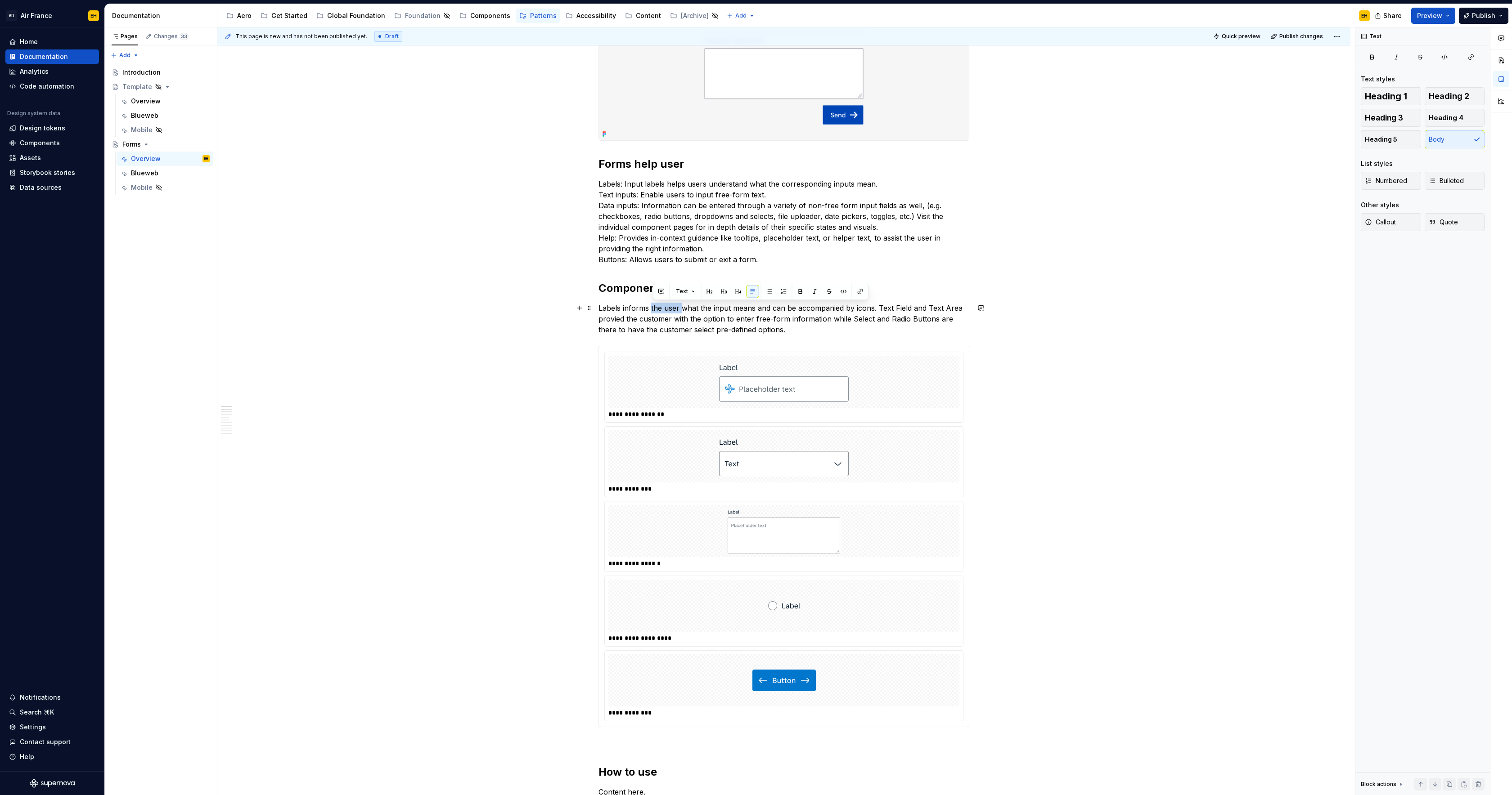
click at [652, 312] on p "Labels informs the user what the input means and can be accompanied by icons. T…" at bounding box center [784, 319] width 371 height 32
click at [774, 329] on p "Labels informs customers what the input means and can be accompanied by icons. …" at bounding box center [784, 319] width 371 height 32
drag, startPoint x: 623, startPoint y: 320, endPoint x: 638, endPoint y: 324, distance: 15.5
click at [620, 320] on p "Labels informs customers what the input means and can be accompanied by icons. …" at bounding box center [784, 319] width 371 height 32
drag, startPoint x: 703, startPoint y: 320, endPoint x: 619, endPoint y: 322, distance: 84.0
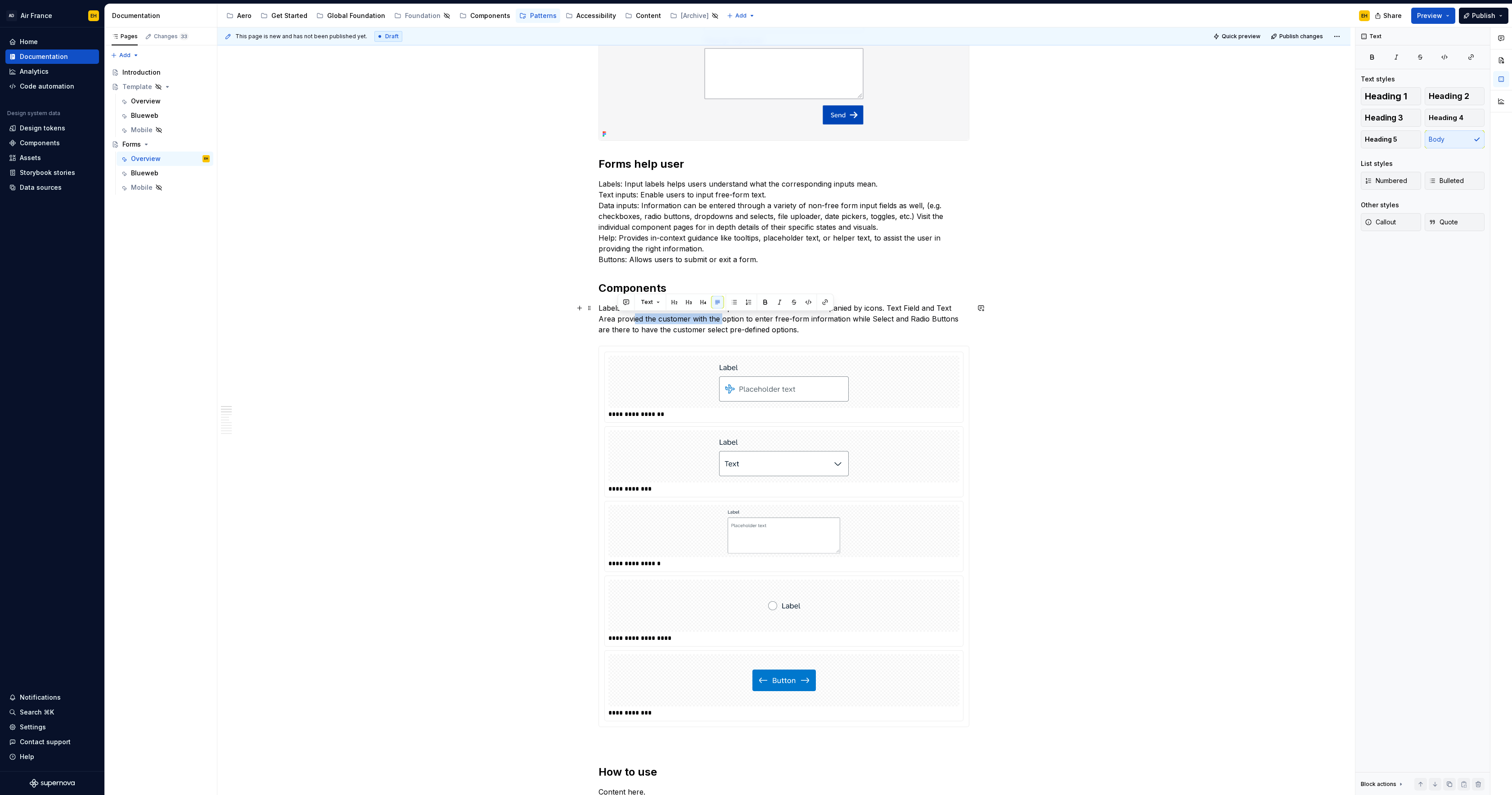
click at [618, 322] on p "Labels informs customers what the input means and can be accompanied by icons. …" at bounding box center [784, 319] width 371 height 32
click at [653, 320] on p "Labels informs customers what the input means and can be accompanied by icons. …" at bounding box center [784, 319] width 371 height 32
drag, startPoint x: 654, startPoint y: 319, endPoint x: 632, endPoint y: 320, distance: 22.0
click at [632, 320] on p "Labels informs customers what the input means and can be accompanied by icons. …" at bounding box center [784, 319] width 371 height 32
drag, startPoint x: 627, startPoint y: 319, endPoint x: 588, endPoint y: 320, distance: 39.0
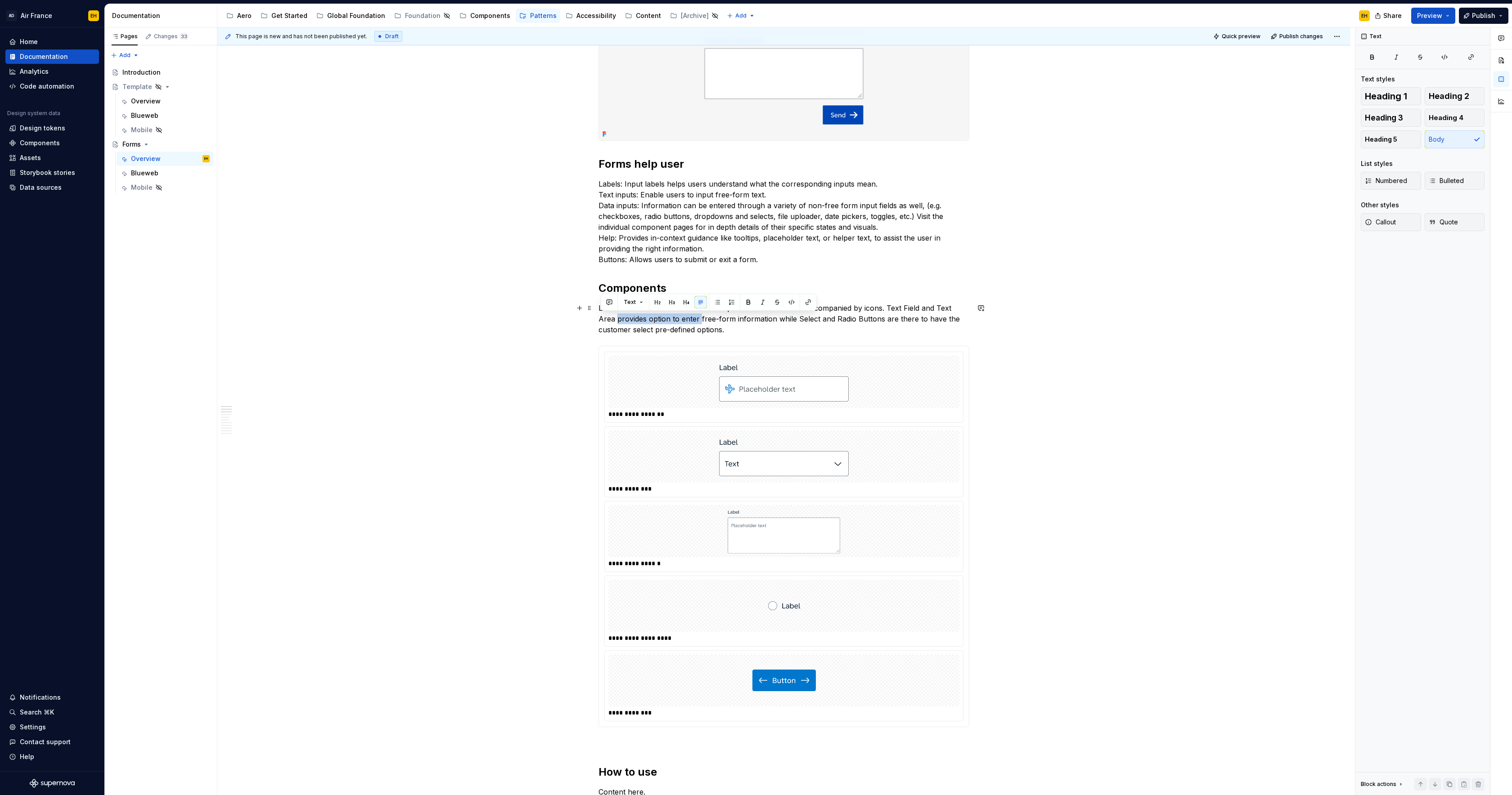
drag, startPoint x: 664, startPoint y: 321, endPoint x: 701, endPoint y: 321, distance: 37.0
click at [701, 321] on p "Labels informs customers what the input means and can be accompanied by icons. …" at bounding box center [784, 319] width 371 height 32
click at [686, 330] on p "Labels informs customers what the input means and can be accompanied by icons. …" at bounding box center [784, 319] width 371 height 32
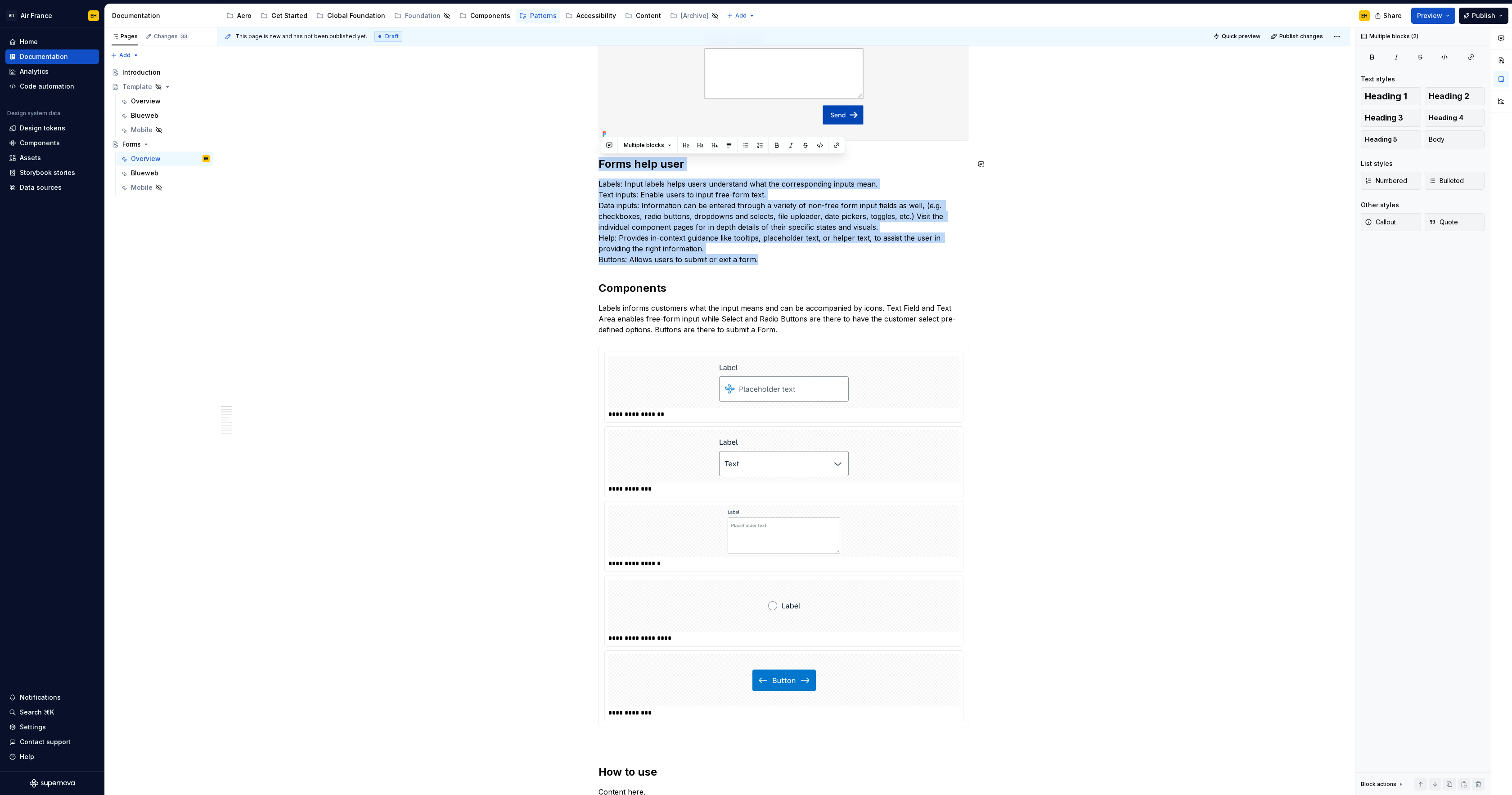
drag, startPoint x: 772, startPoint y: 259, endPoint x: 566, endPoint y: 153, distance: 231.7
